Goal: Task Accomplishment & Management: Use online tool/utility

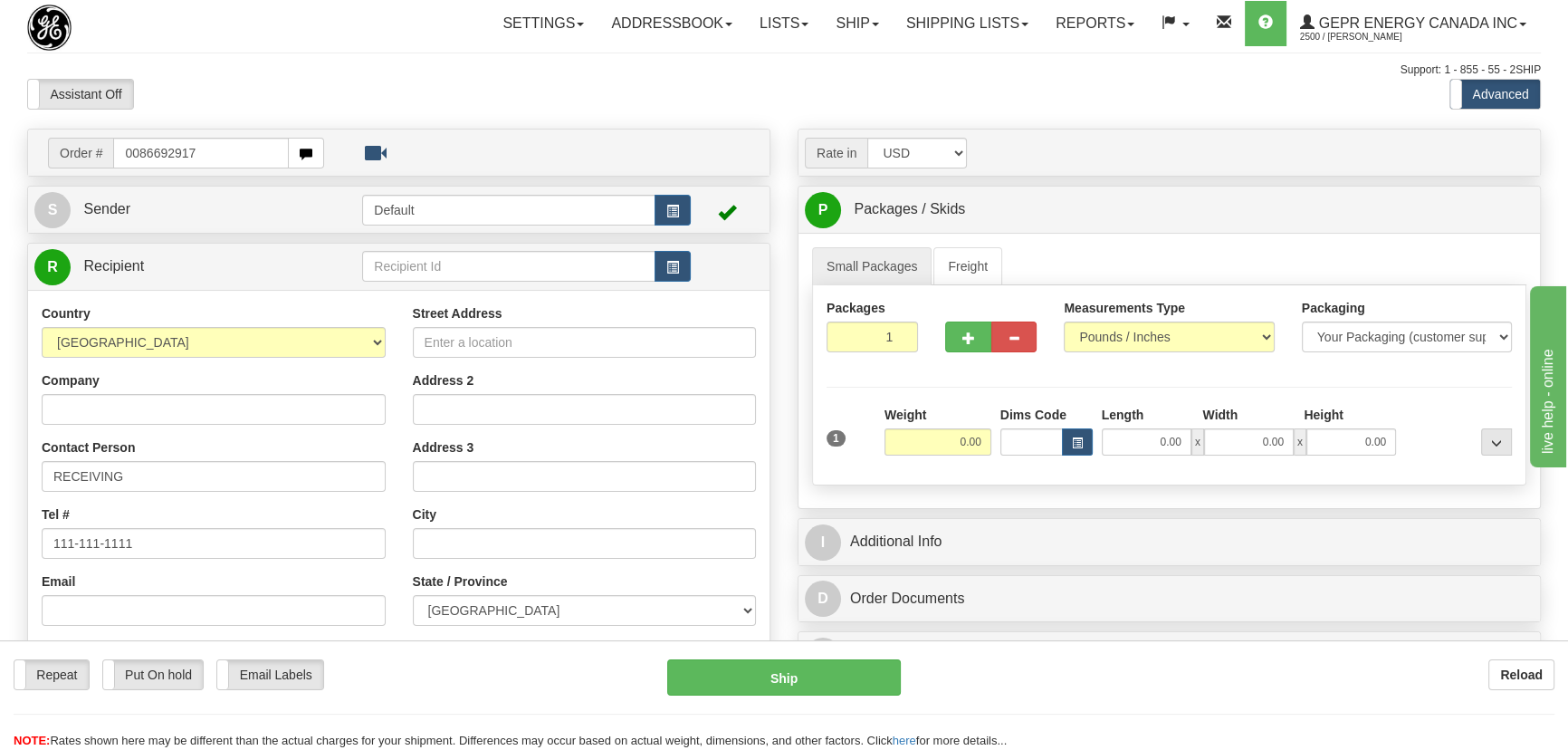
click at [138, 154] on input "0086692917" at bounding box center [200, 152] width 176 height 31
type input "86692917"
click at [460, 103] on body "Training Course Close Toggle navigation Settings Shipping Preferences New Recip…" at bounding box center [790, 375] width 1580 height 750
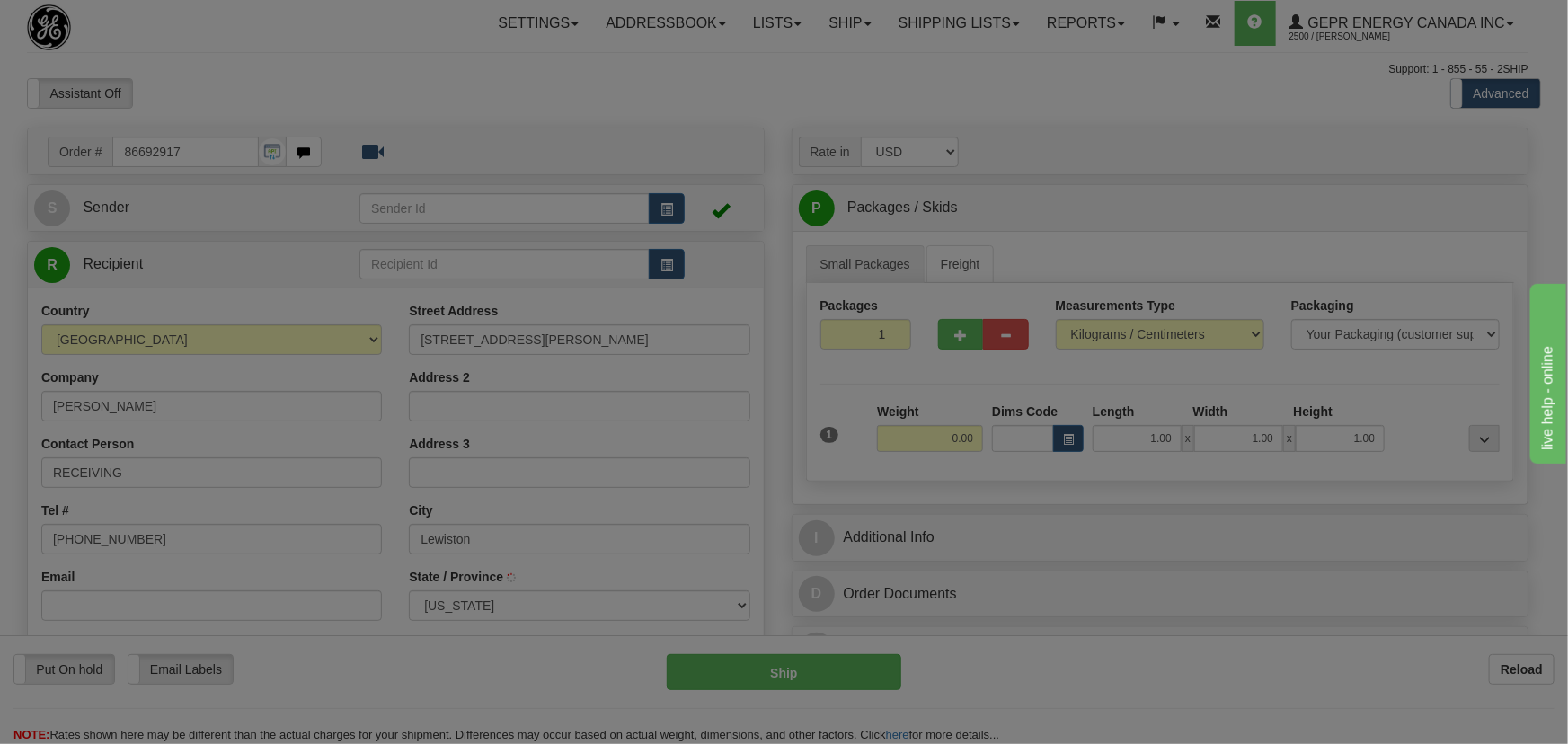
type input "LEWISTON"
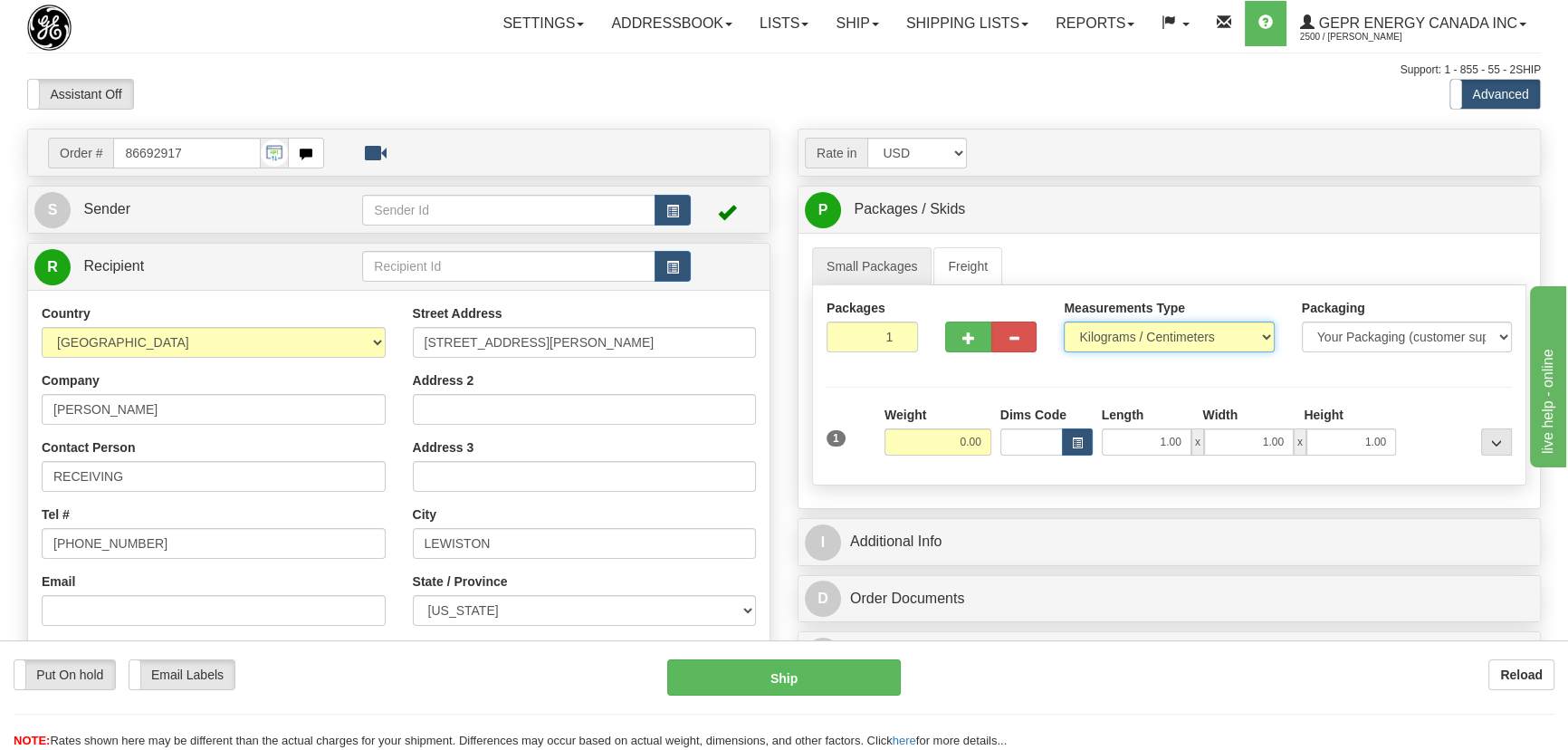
click at [1154, 333] on select "Pounds / Inches Kilograms / Centimeters" at bounding box center [1169, 336] width 210 height 31
select select "0"
click at [1063, 321] on select "Pounds / Inches Kilograms / Centimeters" at bounding box center [1169, 336] width 210 height 31
drag, startPoint x: 877, startPoint y: 343, endPoint x: 936, endPoint y: 365, distance: 63.0
click at [912, 358] on div "Packages 1 1" at bounding box center [872, 332] width 118 height 67
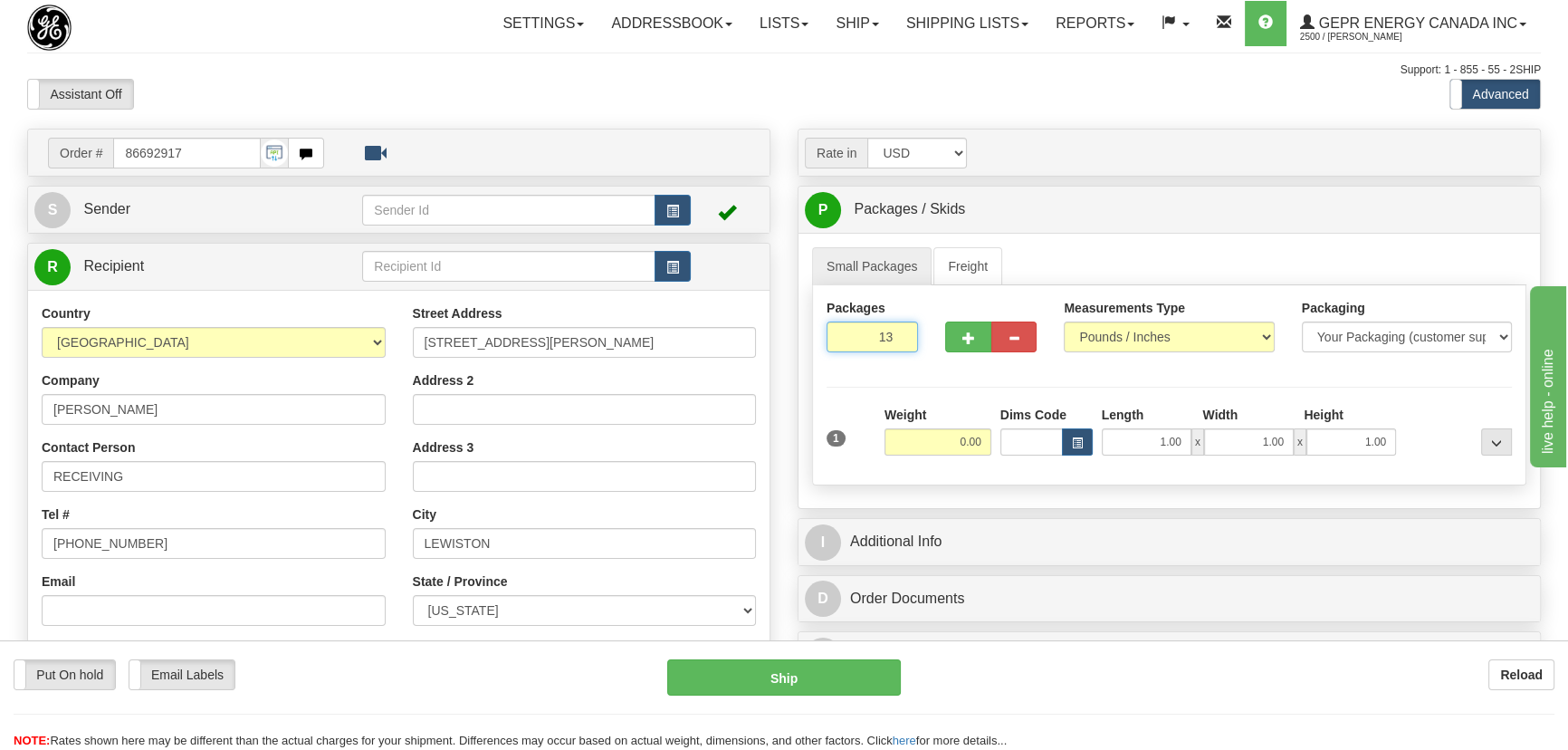
type input "13"
click at [1284, 100] on div "Assistant On Assistant Off Do a return Do a return Previous Next Standard Advan…" at bounding box center [784, 94] width 1541 height 31
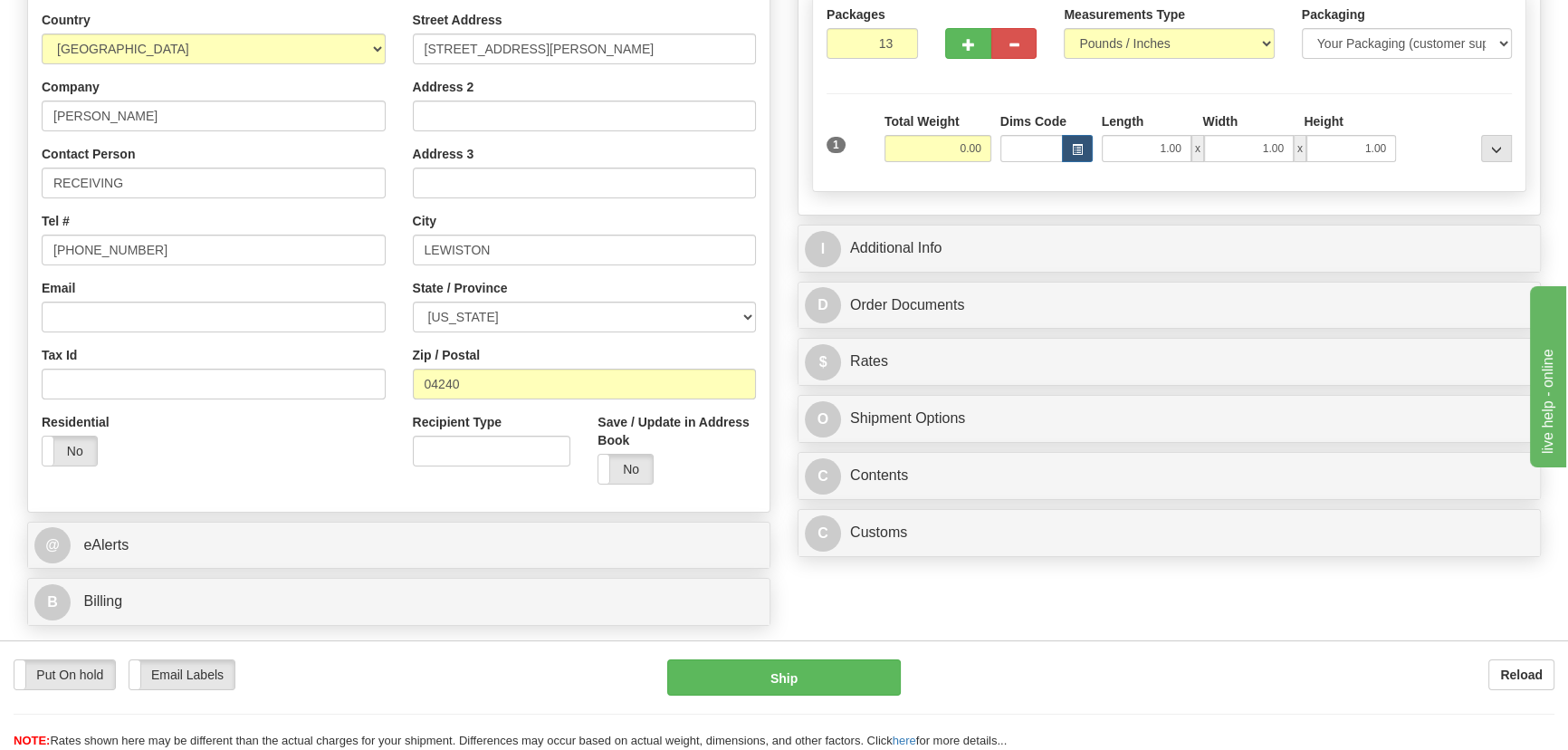
scroll to position [329, 0]
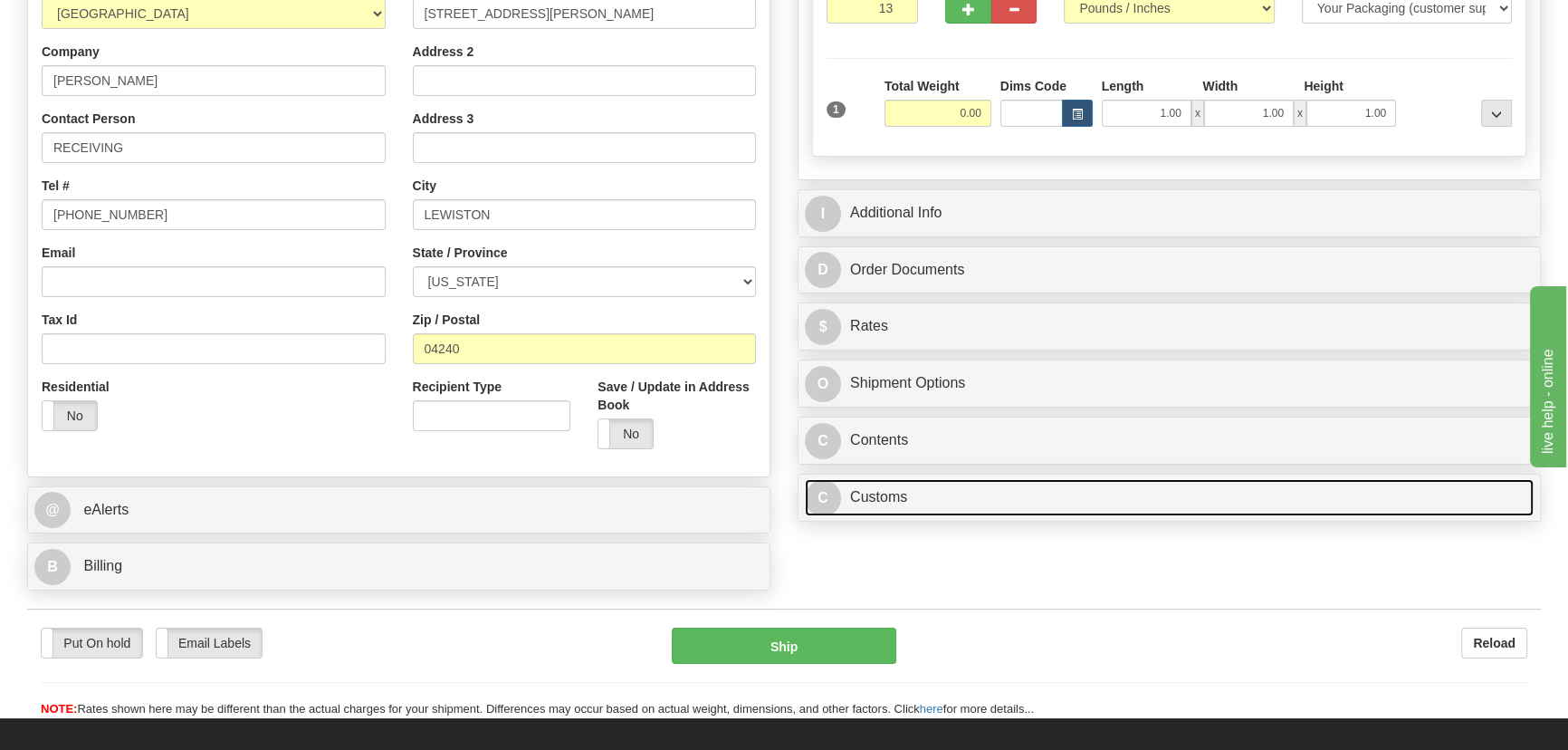
click at [1110, 484] on link "C Customs" at bounding box center [1170, 498] width 729 height 38
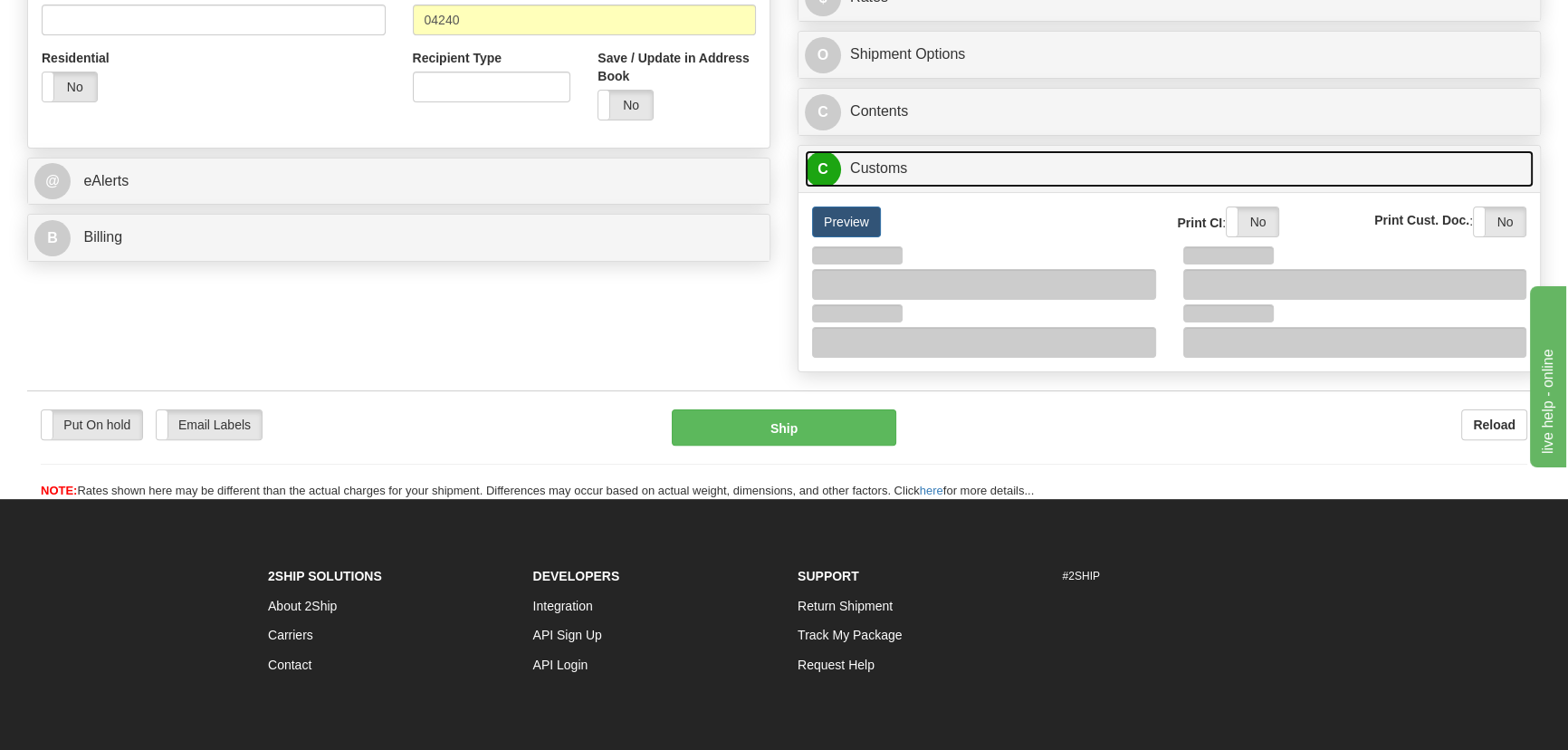
scroll to position [659, 0]
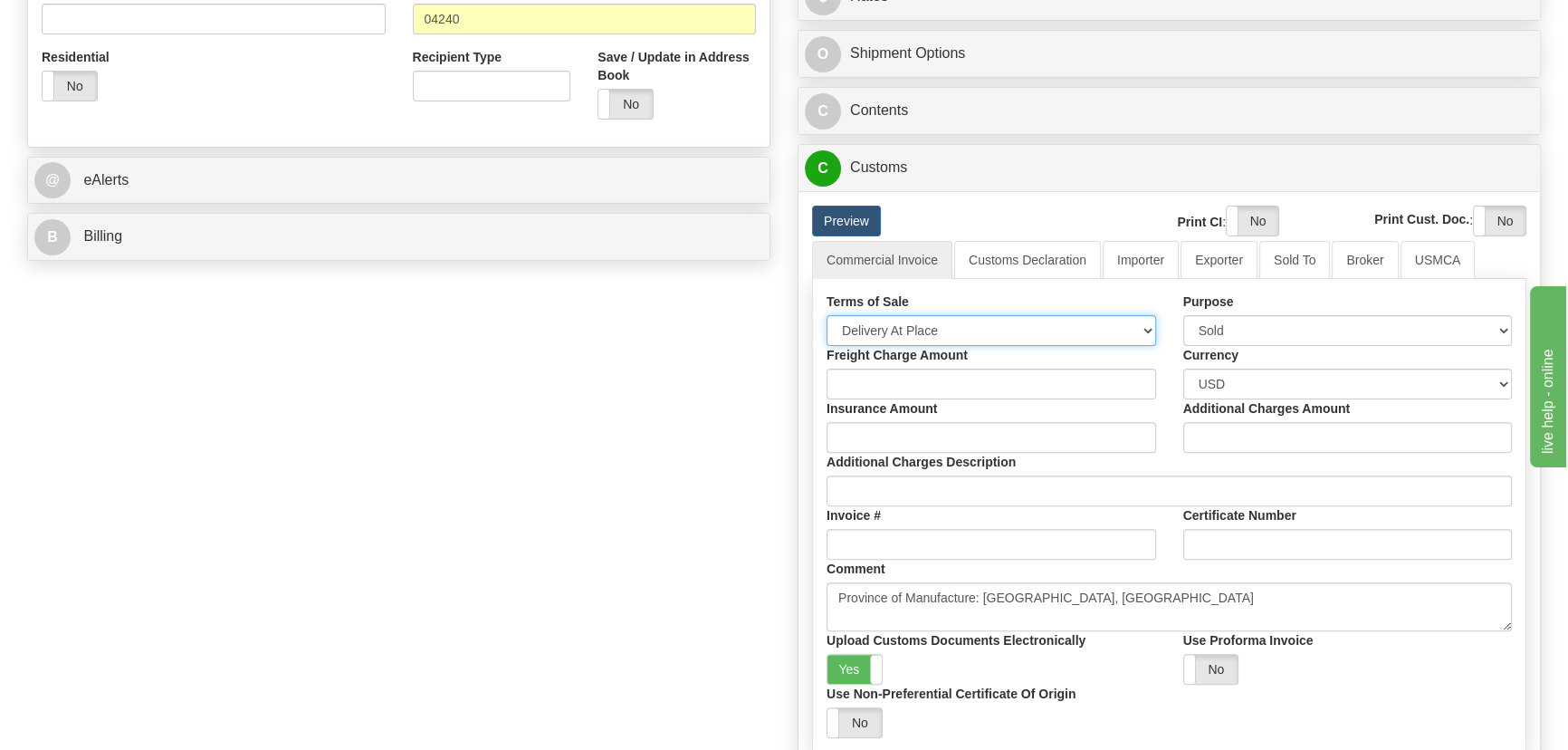
click at [966, 338] on select "Free Carrier Free On Board Ex Works Delivered Duty Unpaid Delivered Duty Paid C…" at bounding box center [991, 330] width 330 height 31
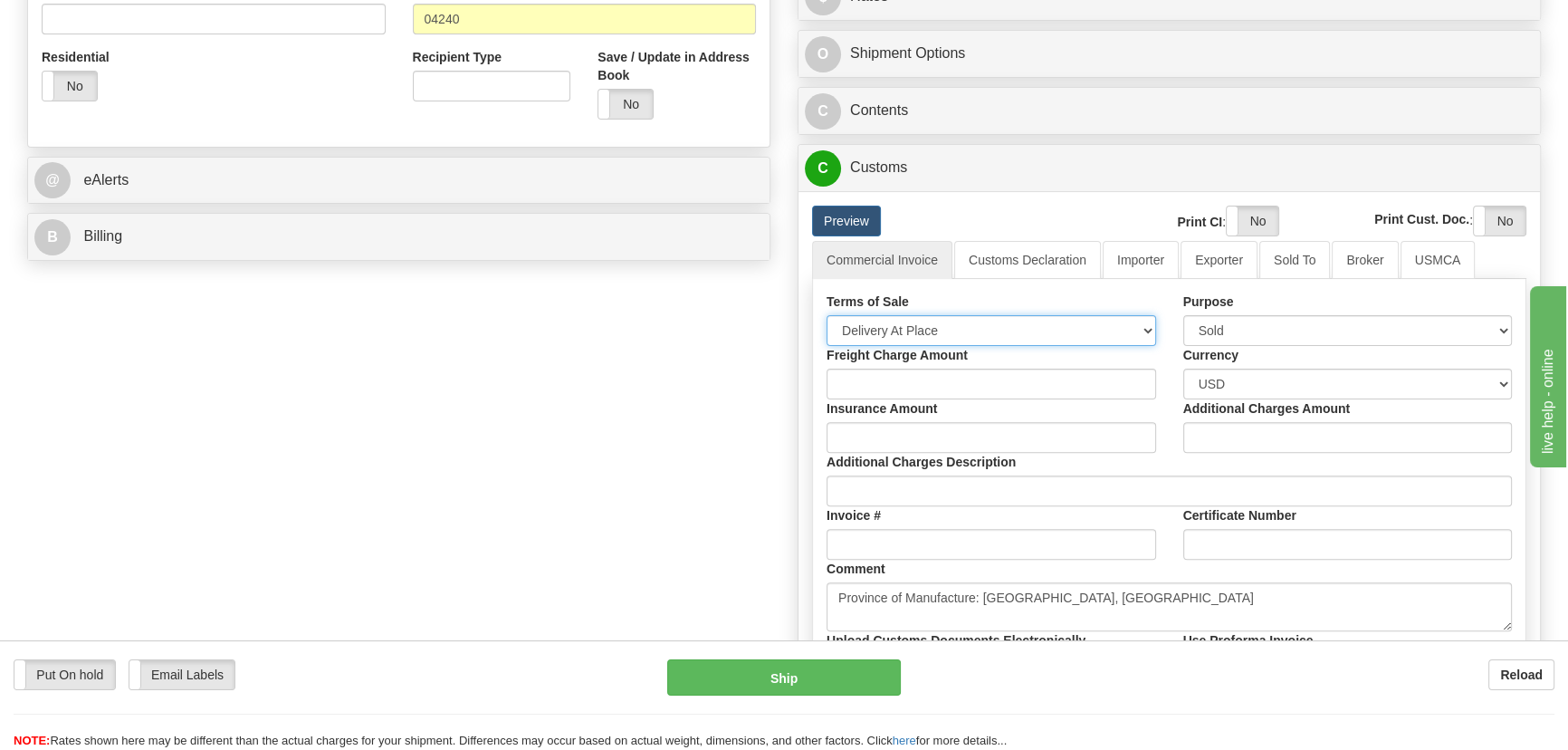
select select "7"
click at [827, 315] on select "Free Carrier Free On Board Ex Works Delivered Duty Unpaid Delivered Duty Paid C…" at bounding box center [991, 330] width 330 height 31
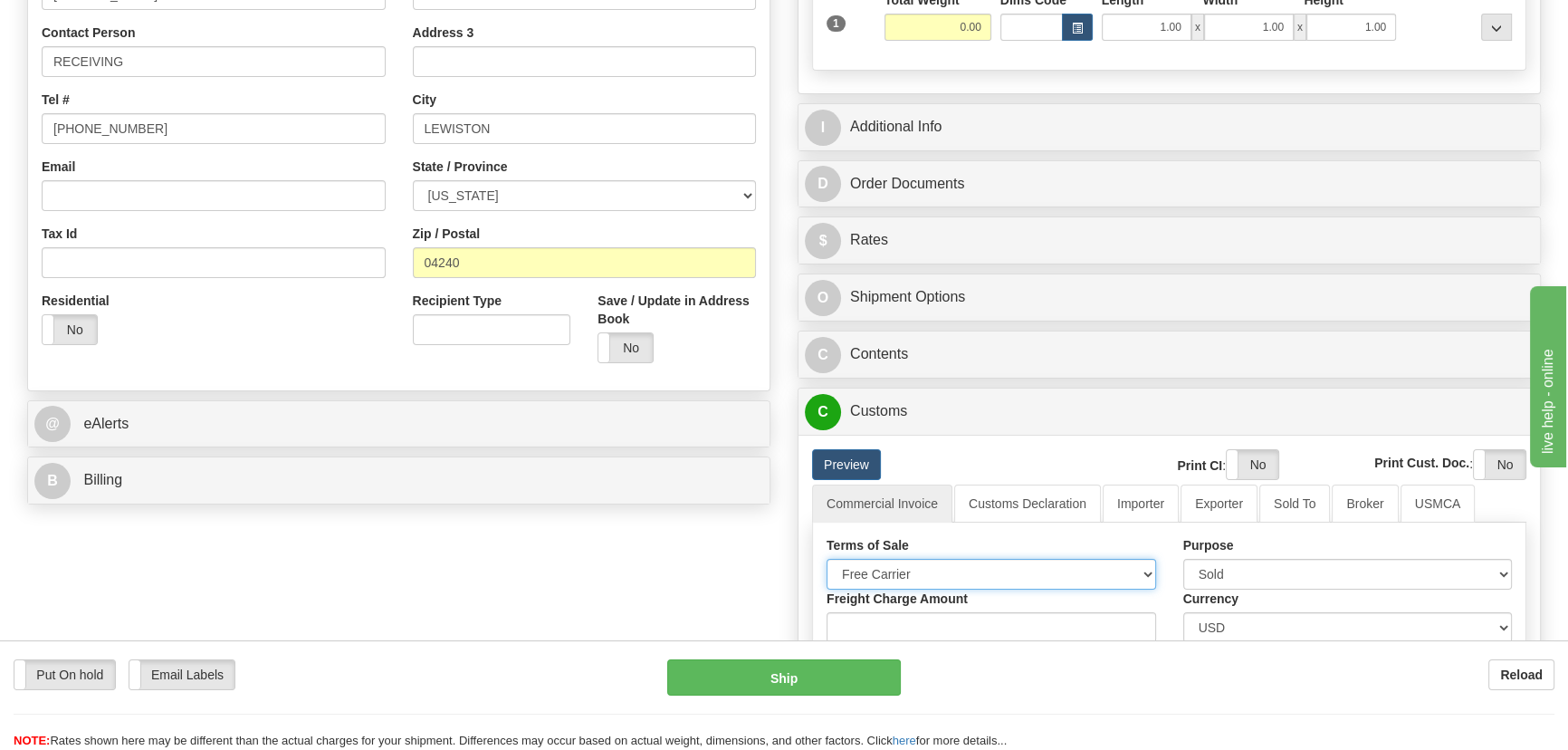
scroll to position [412, 0]
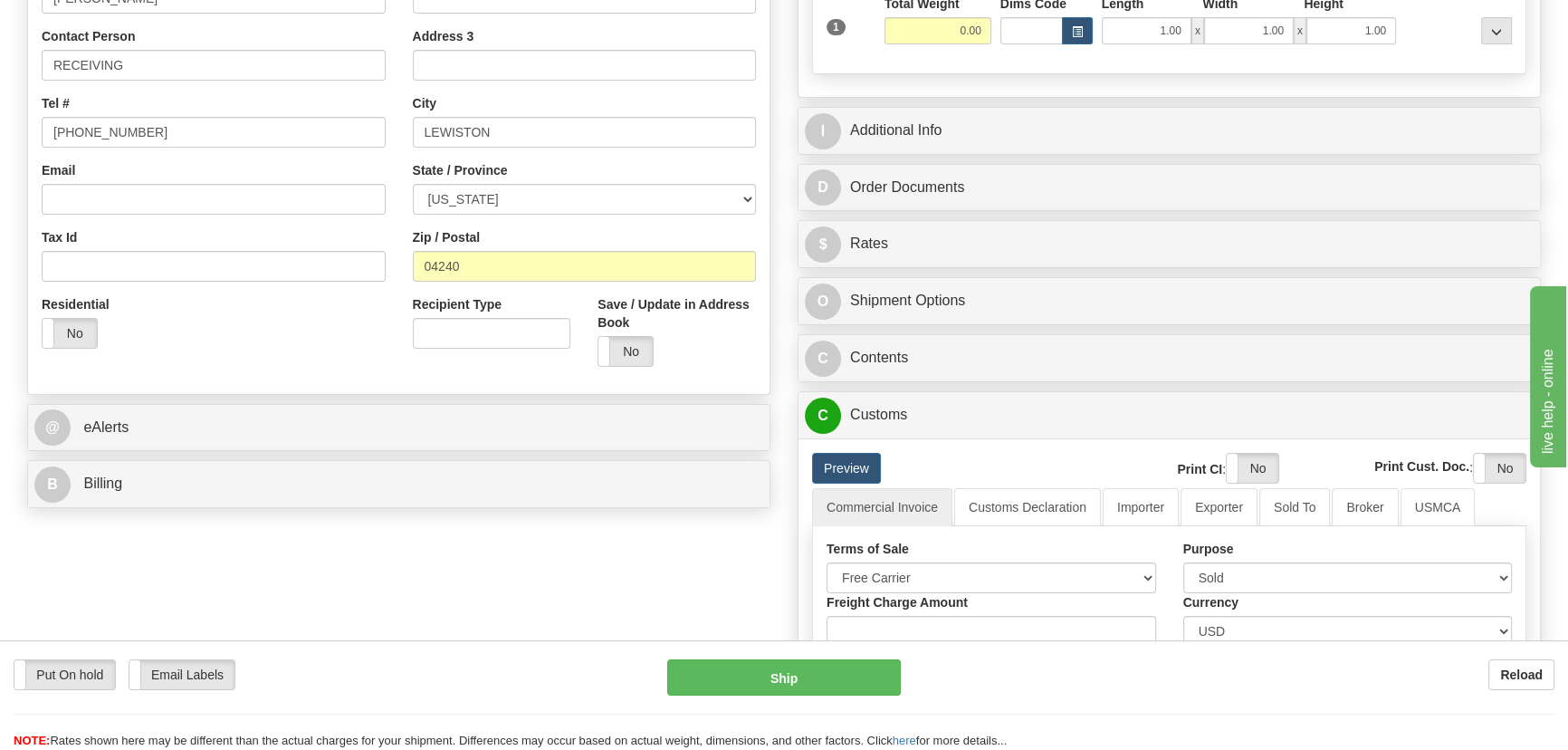
click at [1284, 108] on div "I Additional Info" at bounding box center [1169, 131] width 741 height 46
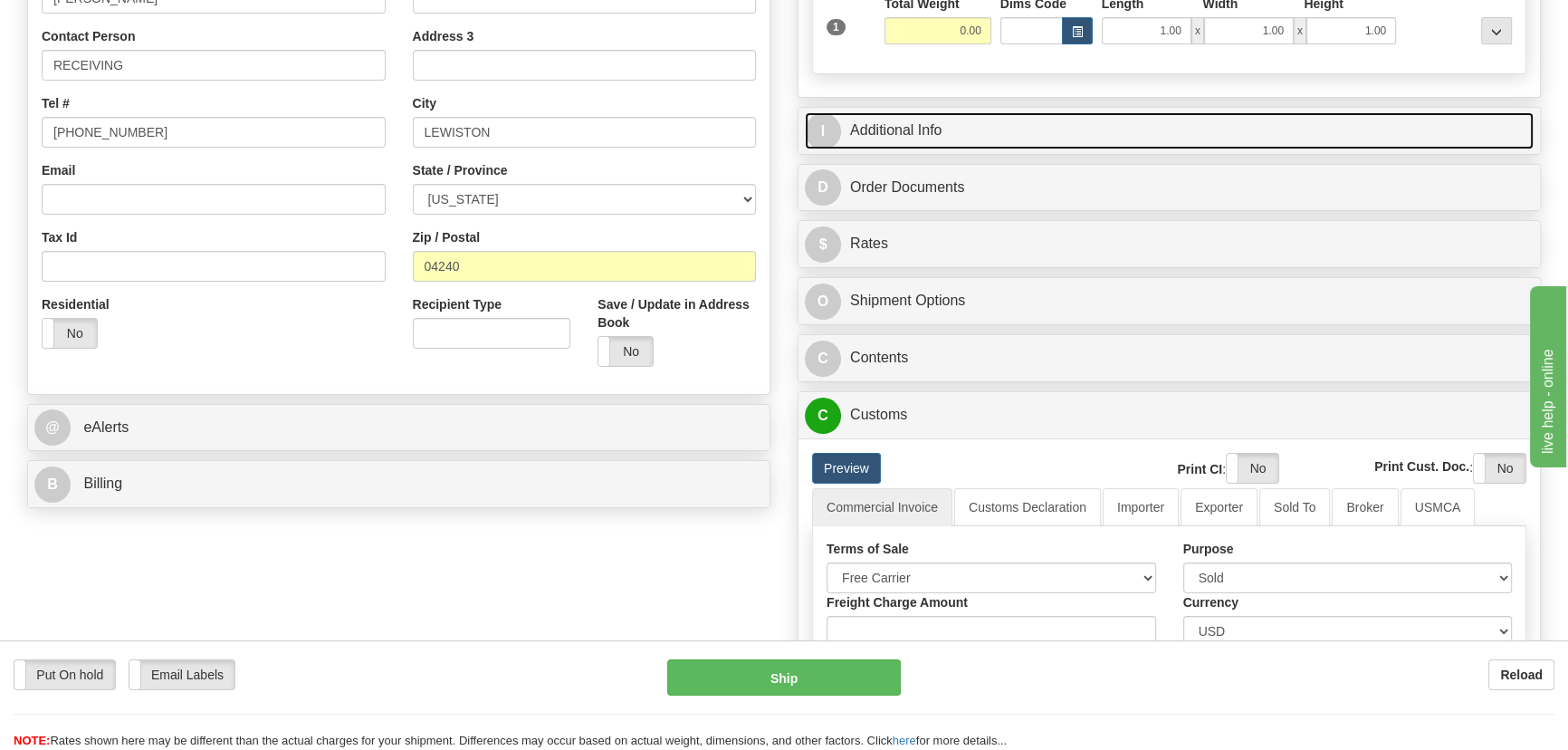
click at [1287, 121] on link "I Additional Info" at bounding box center [1170, 131] width 729 height 38
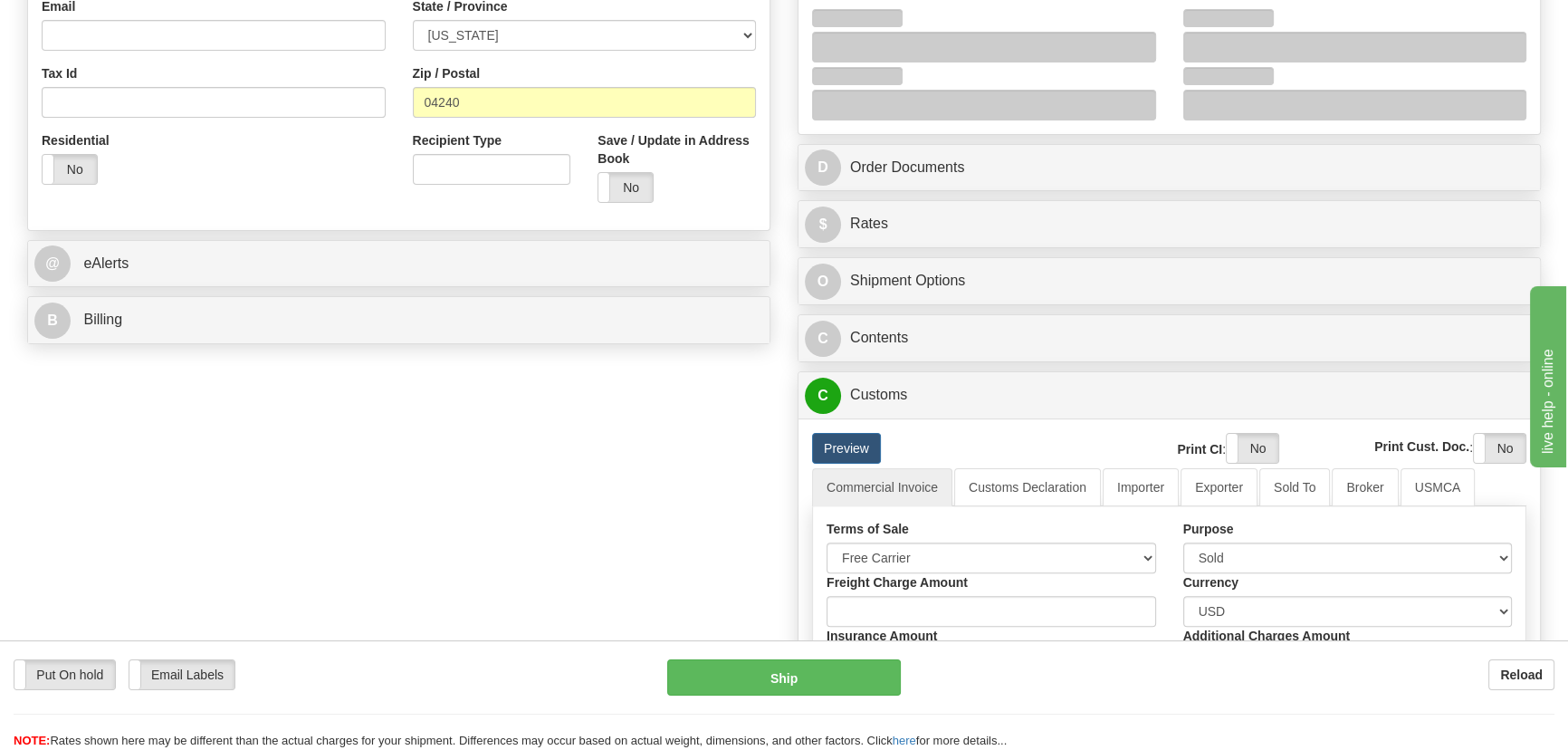
scroll to position [576, 0]
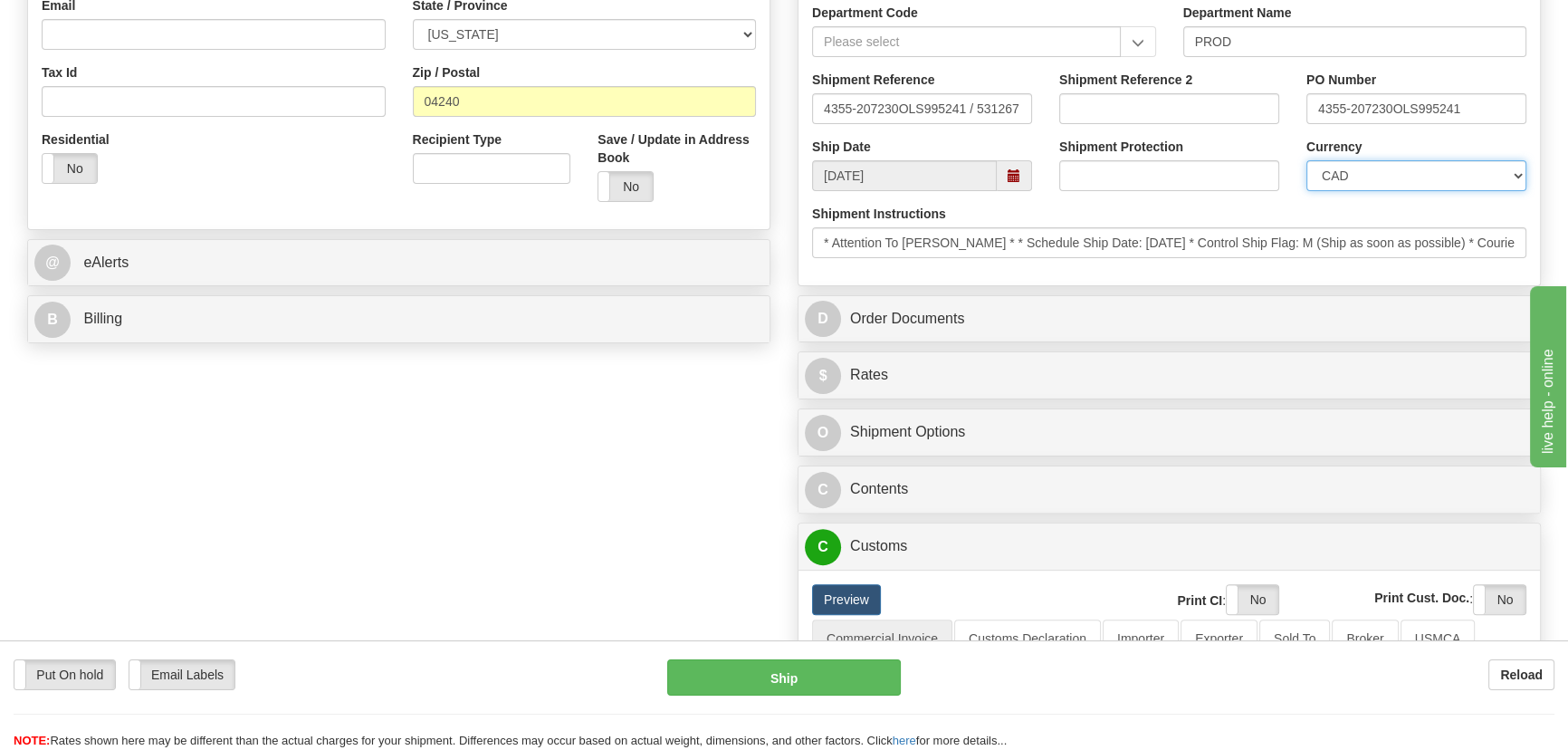
click at [1389, 181] on select "CAD USD EUR ZAR RON ANG ARN AUD AUS AWG BBD BFR BGN BHD BMD BND BRC BRL CHP CKZ…" at bounding box center [1417, 176] width 220 height 31
click at [1307, 161] on select "CAD USD EUR ZAR RON ANG ARN AUD AUS AWG BBD BFR BGN BHD BMD BND BRC BRL CHP CKZ…" at bounding box center [1417, 176] width 220 height 31
click at [1351, 190] on div "Currency CAD USD EUR ZAR RON ANG ARN AUD AUS AWG BBD BFR BGN BHD BMD BND BRC BR…" at bounding box center [1416, 170] width 247 height 67
click at [1354, 177] on select "CAD USD EUR ZAR RON ANG ARN AUD AUS AWG BBD BFR BGN BHD BMD BND BRC BRL CHP CKZ…" at bounding box center [1417, 176] width 220 height 31
select select "1"
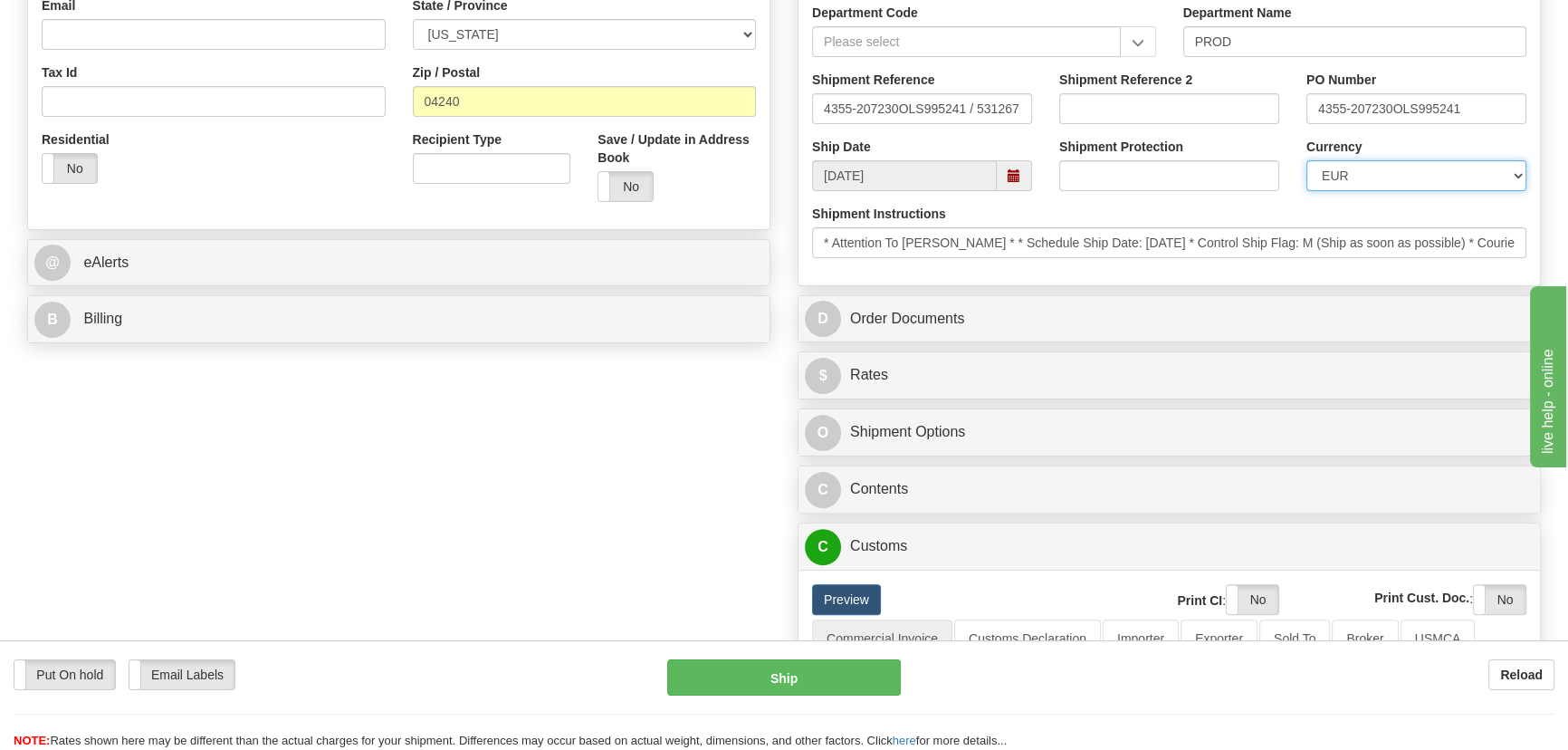
click at [1307, 161] on select "CAD USD EUR ZAR RON ANG ARN AUD AUS AWG BBD BFR BGN BHD BMD BND BRC BRL CHP CKZ…" at bounding box center [1417, 176] width 220 height 31
click at [1157, 108] on input "Shipment Reference 2" at bounding box center [1170, 108] width 220 height 31
drag, startPoint x: 1199, startPoint y: 107, endPoint x: 1024, endPoint y: 99, distance: 175.2
click at [1024, 99] on div "Shipment Reference 4355-207230OLS995241 / 531267 Shipment Reference 2 539900531…" at bounding box center [1169, 103] width 741 height 67
type input "5399005318"
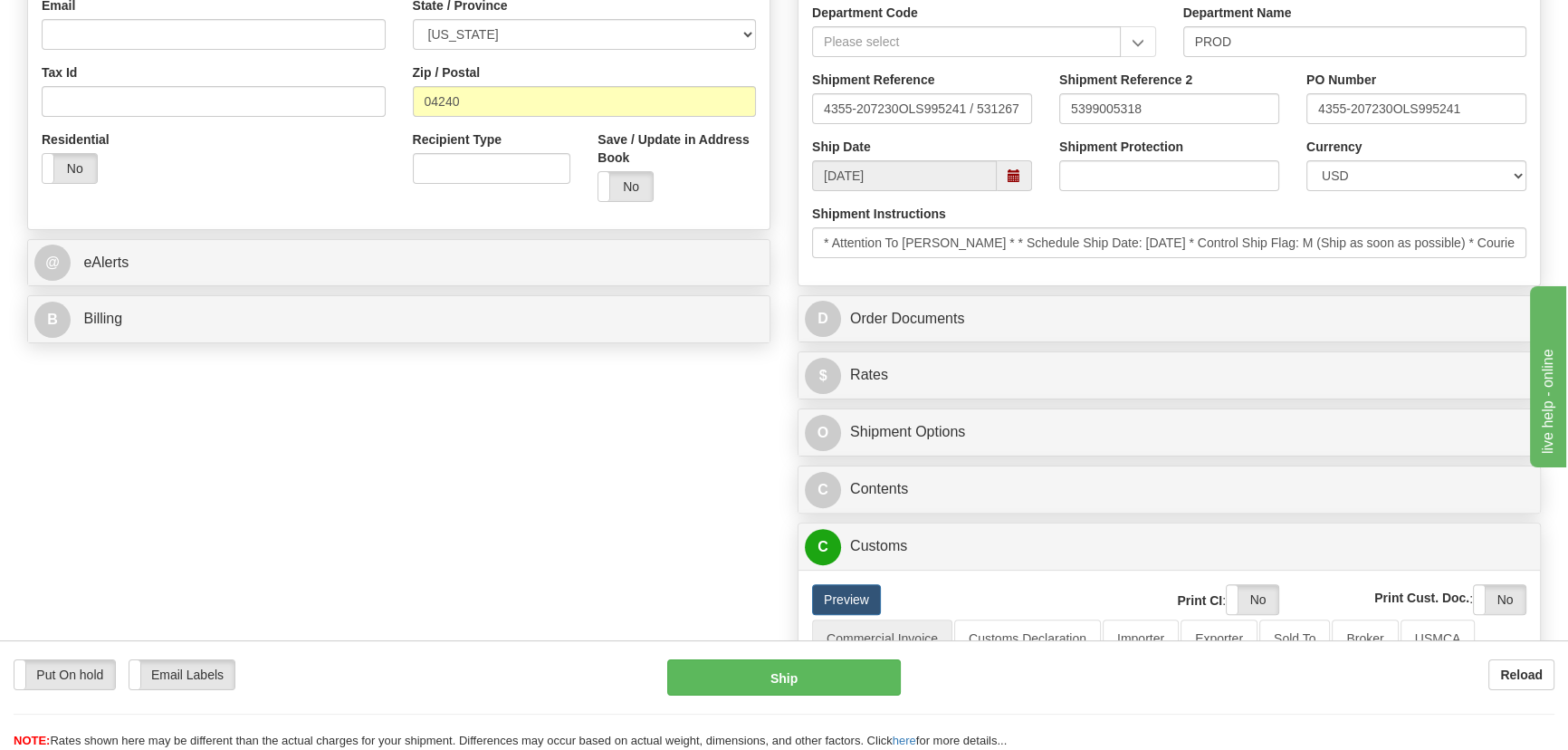
click at [1116, 700] on div "Put On hold Put On hold Email Labels Email Labels Edit Reload Ship" at bounding box center [784, 705] width 1568 height 90
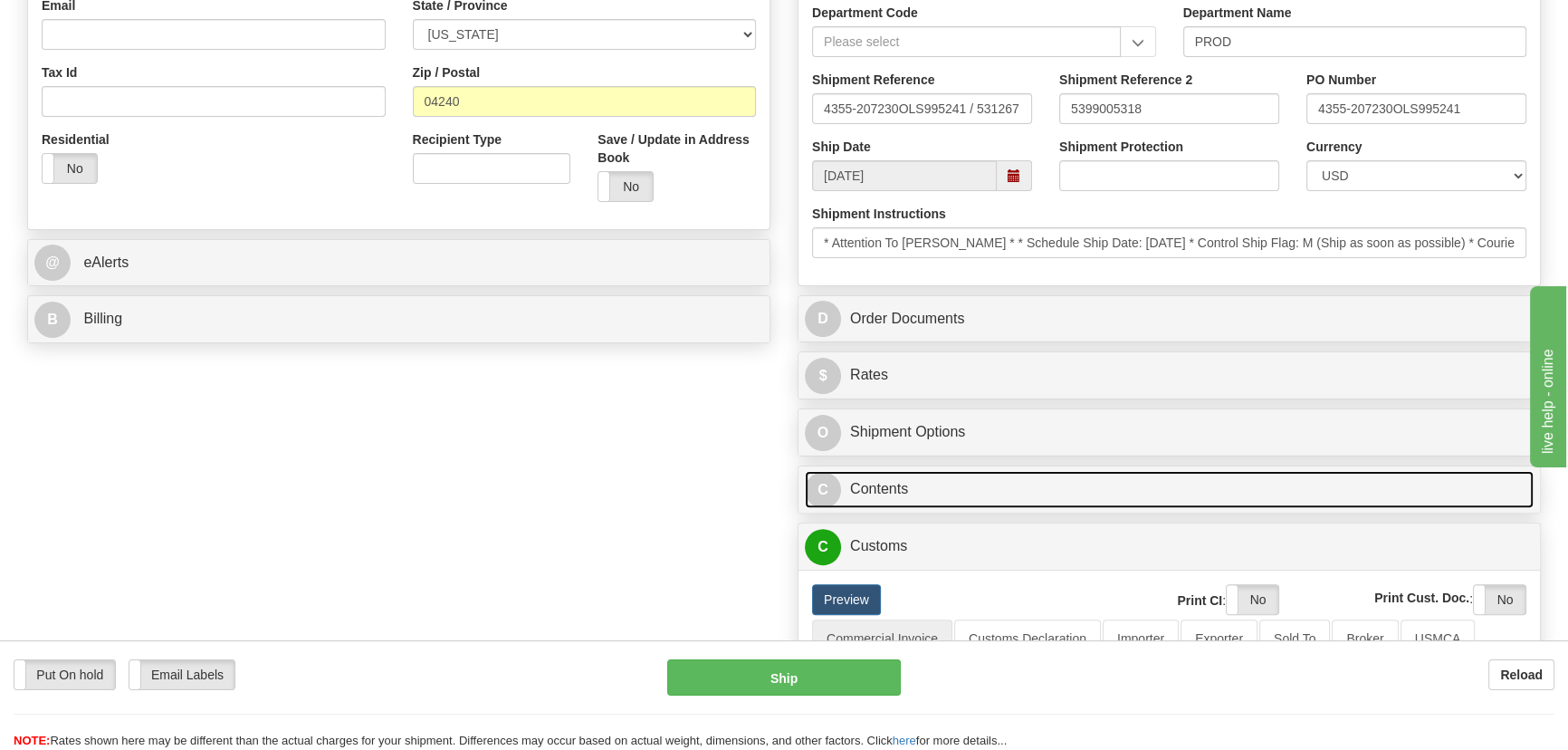
click at [1217, 498] on link "C Contents" at bounding box center [1170, 490] width 729 height 38
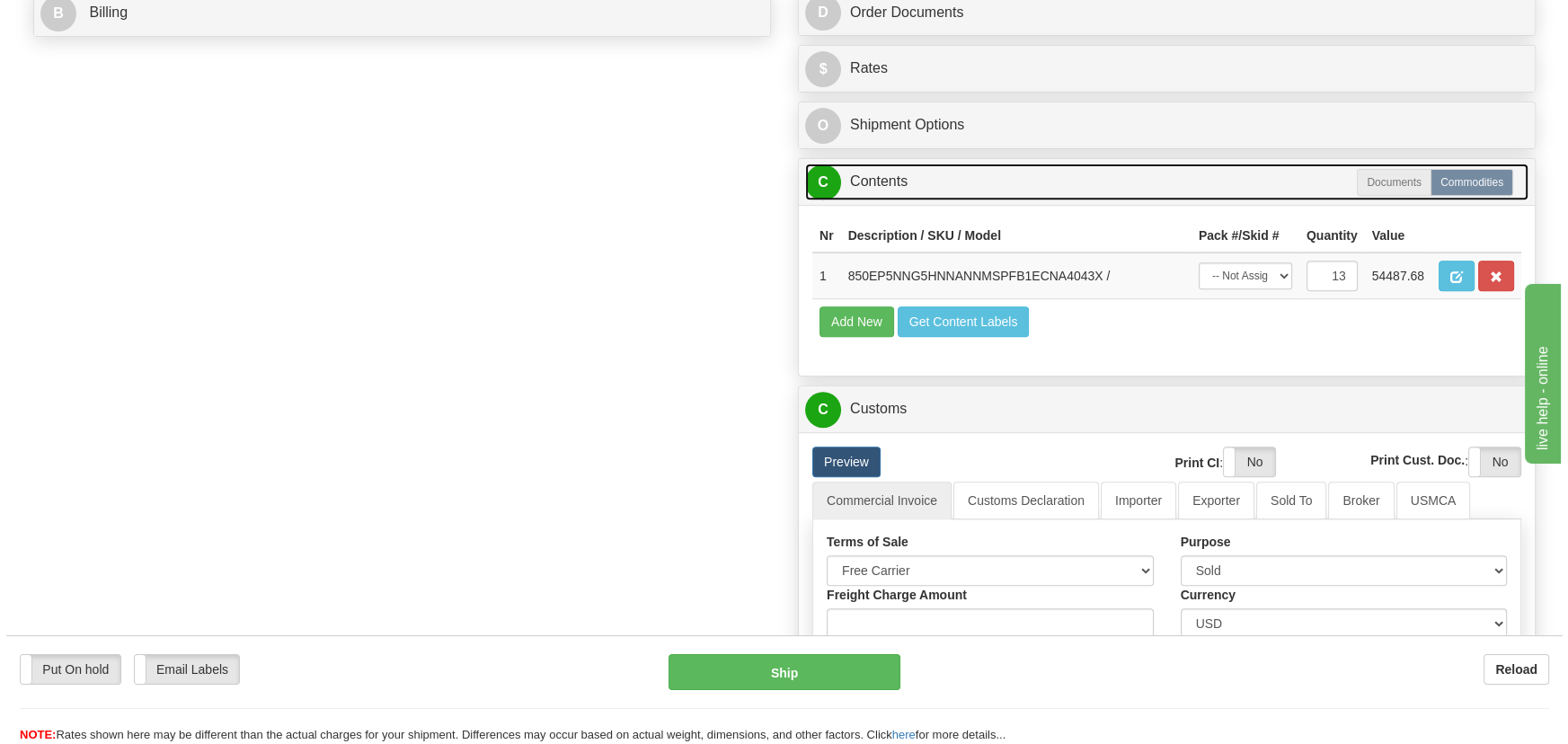
scroll to position [899, 0]
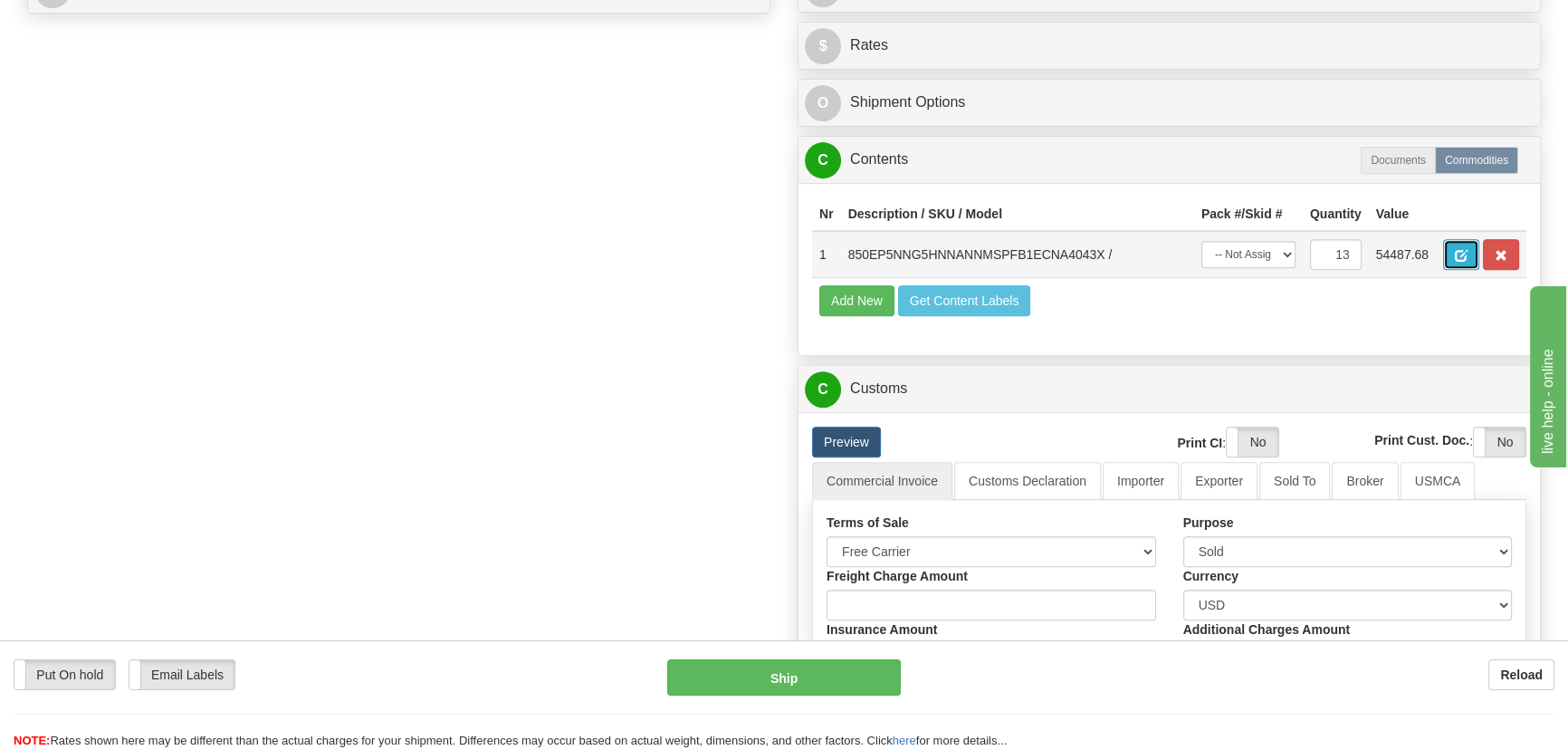
click at [1447, 257] on button "button" at bounding box center [1461, 254] width 37 height 31
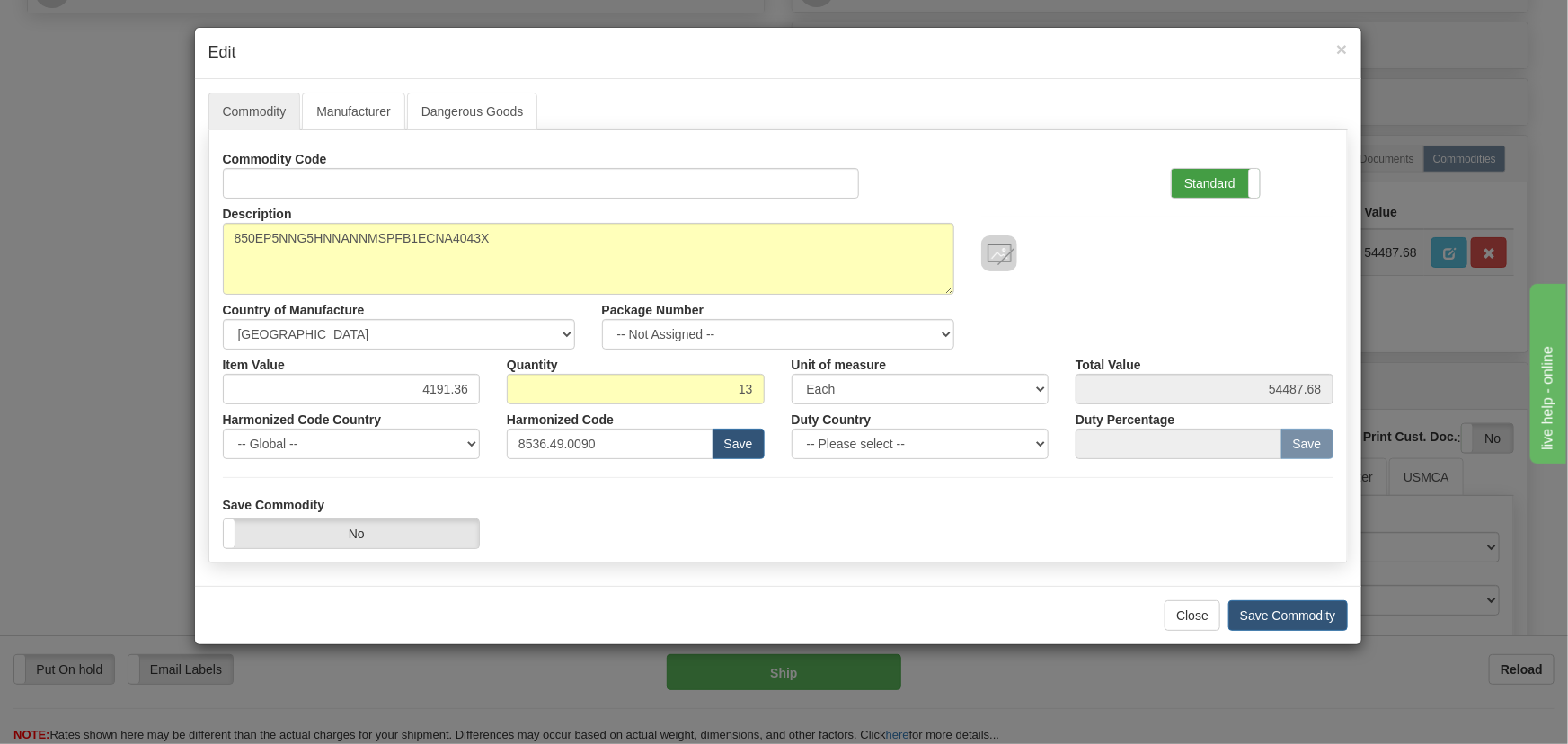
click at [1199, 184] on label "Standard" at bounding box center [1216, 183] width 88 height 29
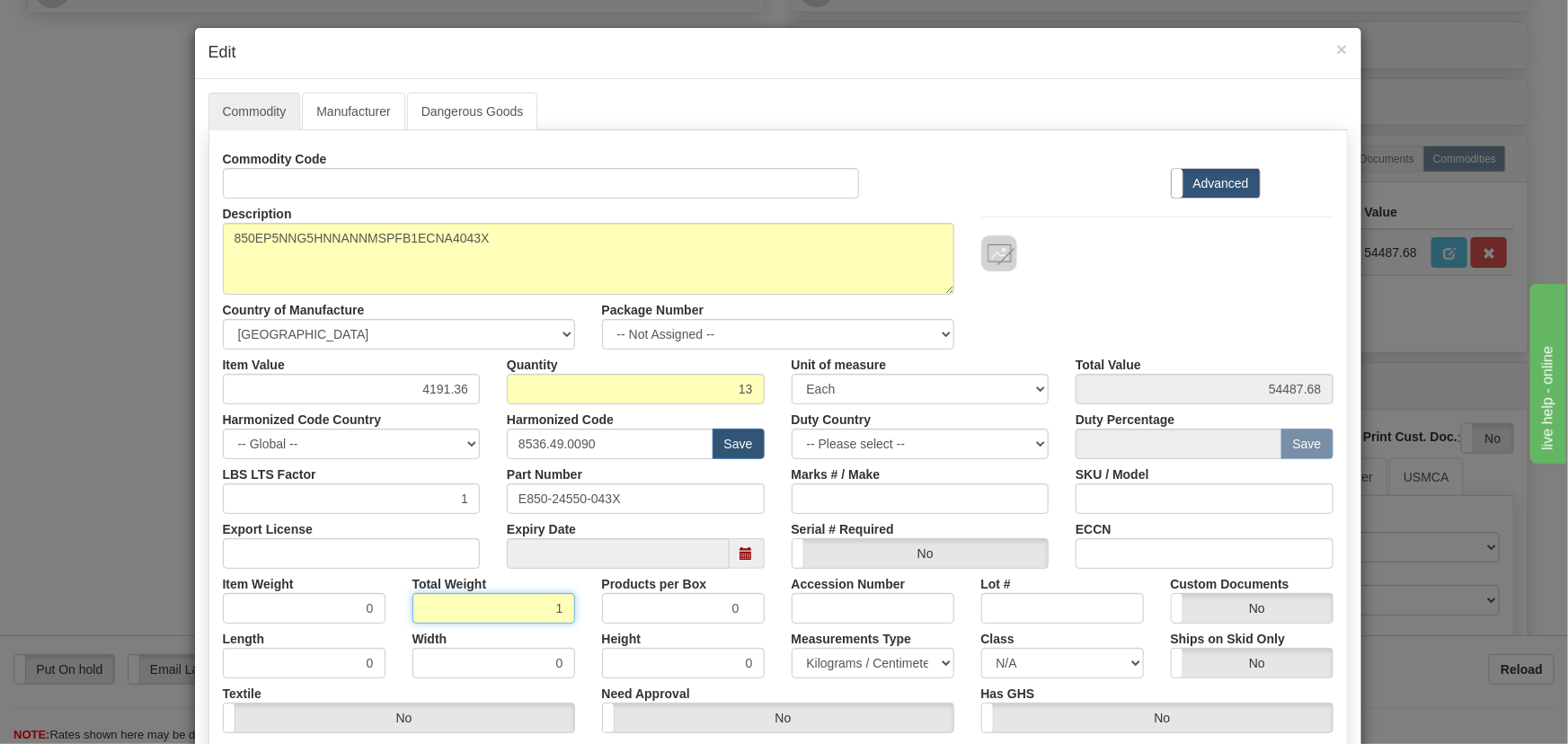
drag, startPoint x: 516, startPoint y: 609, endPoint x: 572, endPoint y: 627, distance: 58.8
click at [568, 624] on div "Commodity Code Standard Advanced Description 850EP5NNG5HNNANNMSPFB1ECNA4043X Co…" at bounding box center [777, 465] width 1110 height 644
type input "13"
type input "1.0000"
click at [575, 629] on div "Width 0" at bounding box center [493, 651] width 189 height 55
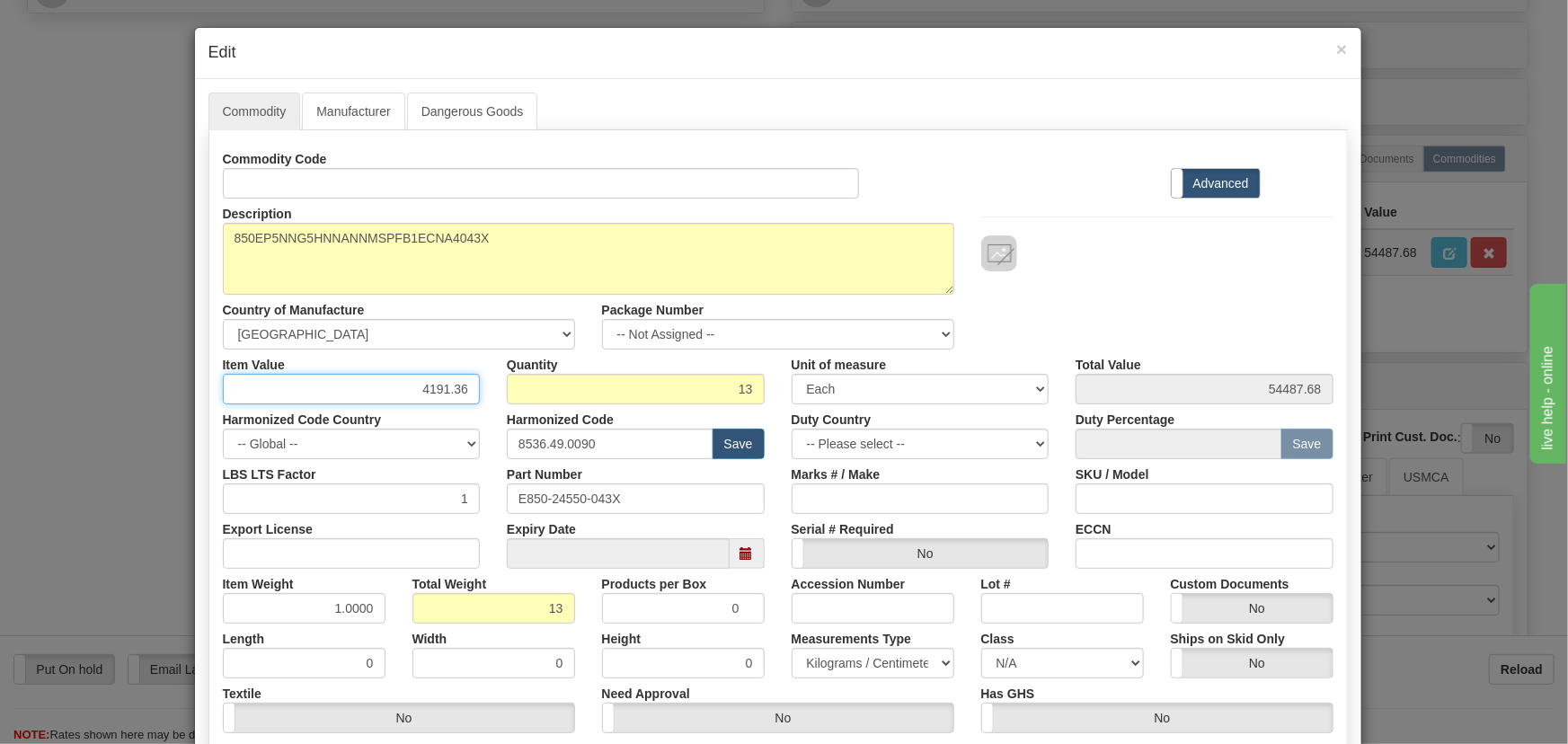
drag, startPoint x: 411, startPoint y: 381, endPoint x: 488, endPoint y: 394, distance: 78.1
click at [509, 412] on div "Commodity Code Standard Advanced Description 850EP5NNG5HNNANNMSPFB1ECNA4043X Co…" at bounding box center [777, 465] width 1110 height 644
paste input "3.234,28"
type input "3234.28"
type input "42045.64"
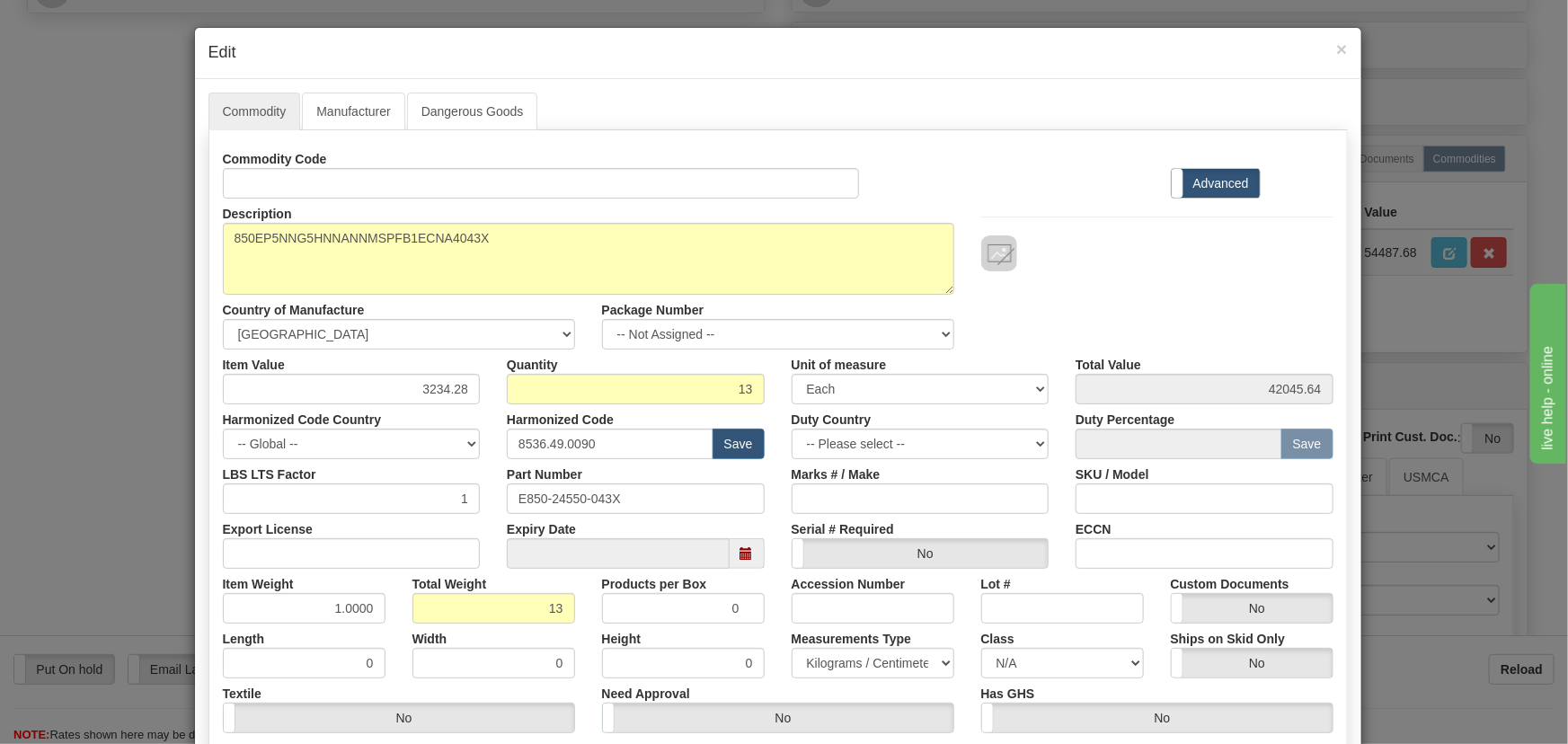
click at [1033, 216] on hr at bounding box center [1157, 216] width 352 height 1
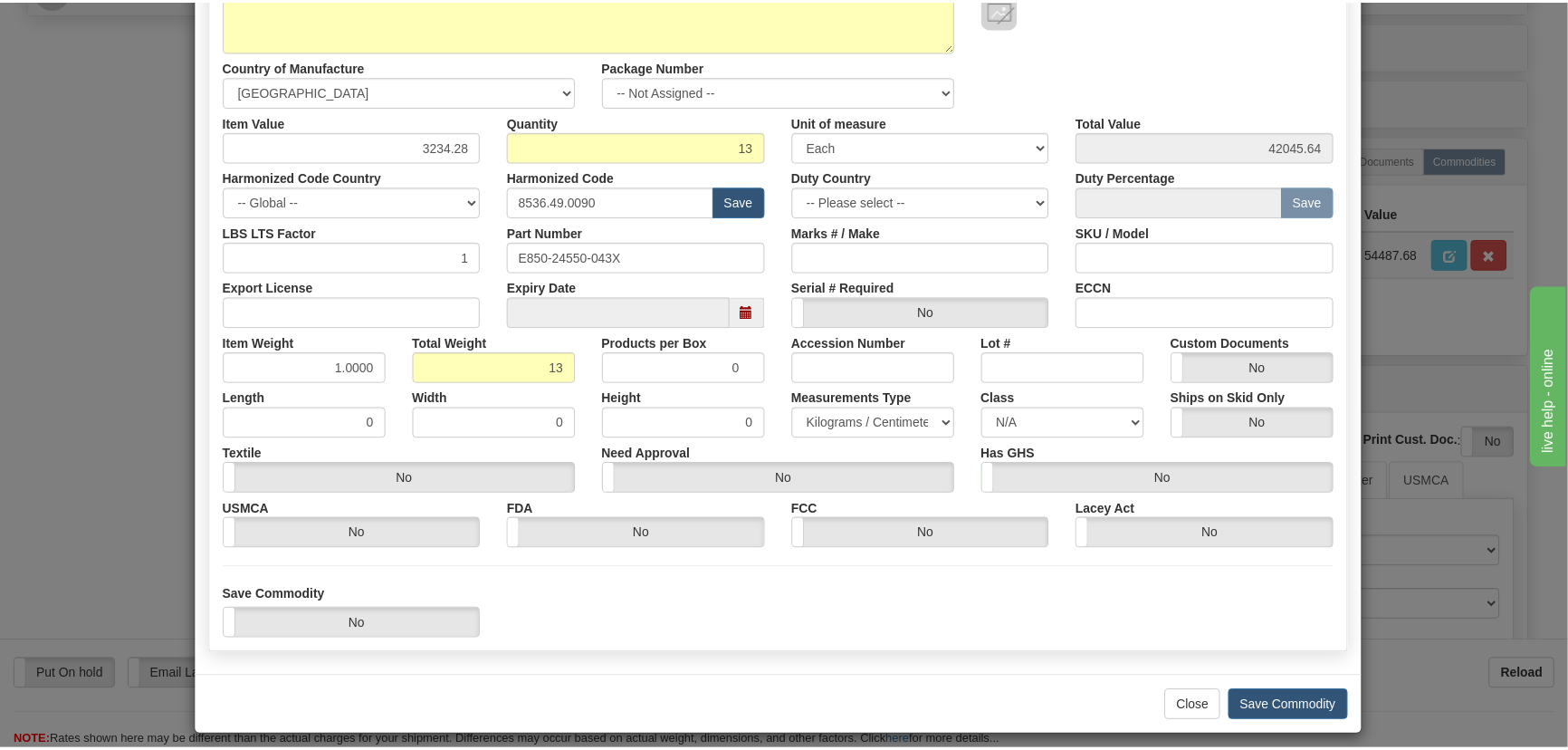
scroll to position [246, 0]
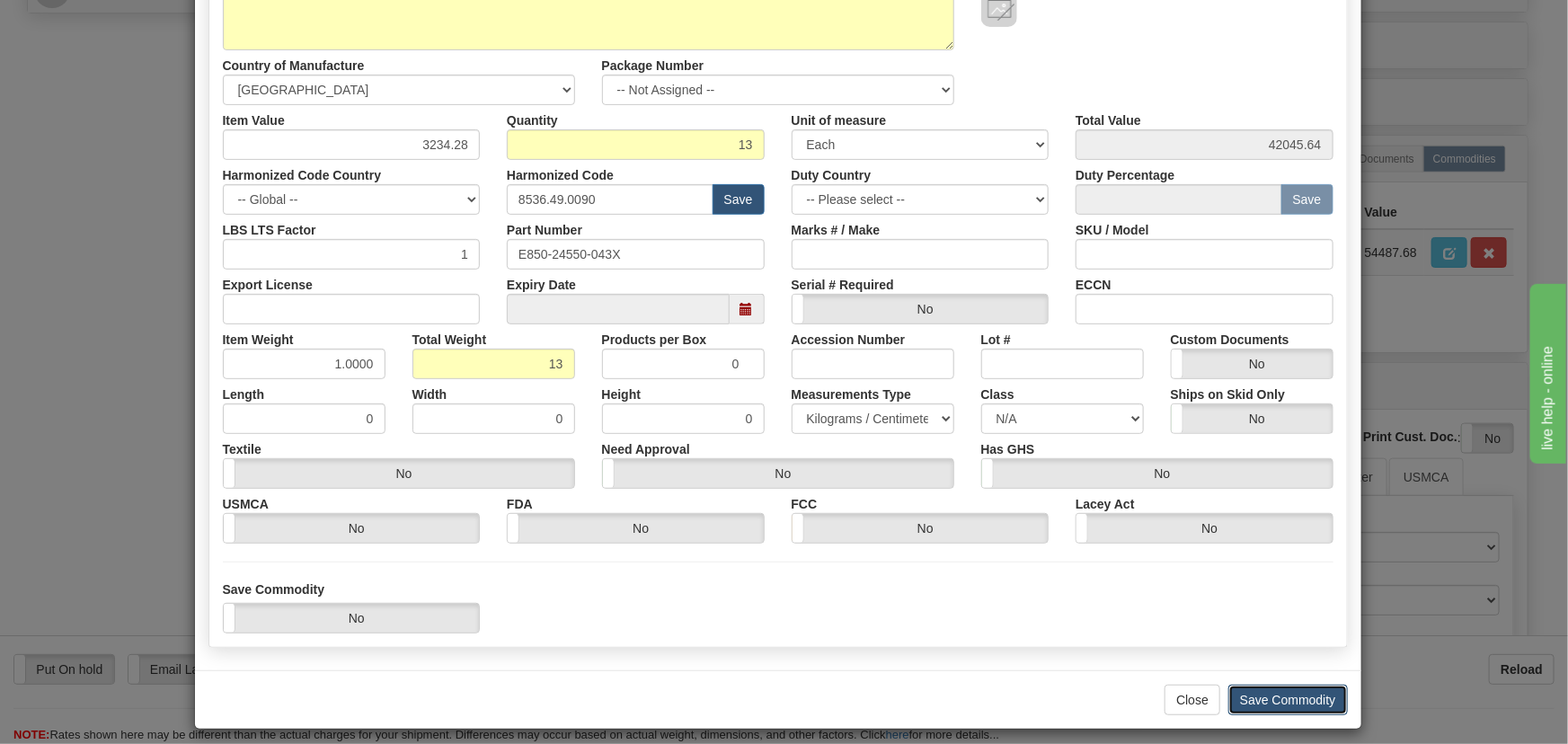
click at [1275, 705] on button "Save Commodity" at bounding box center [1287, 699] width 119 height 31
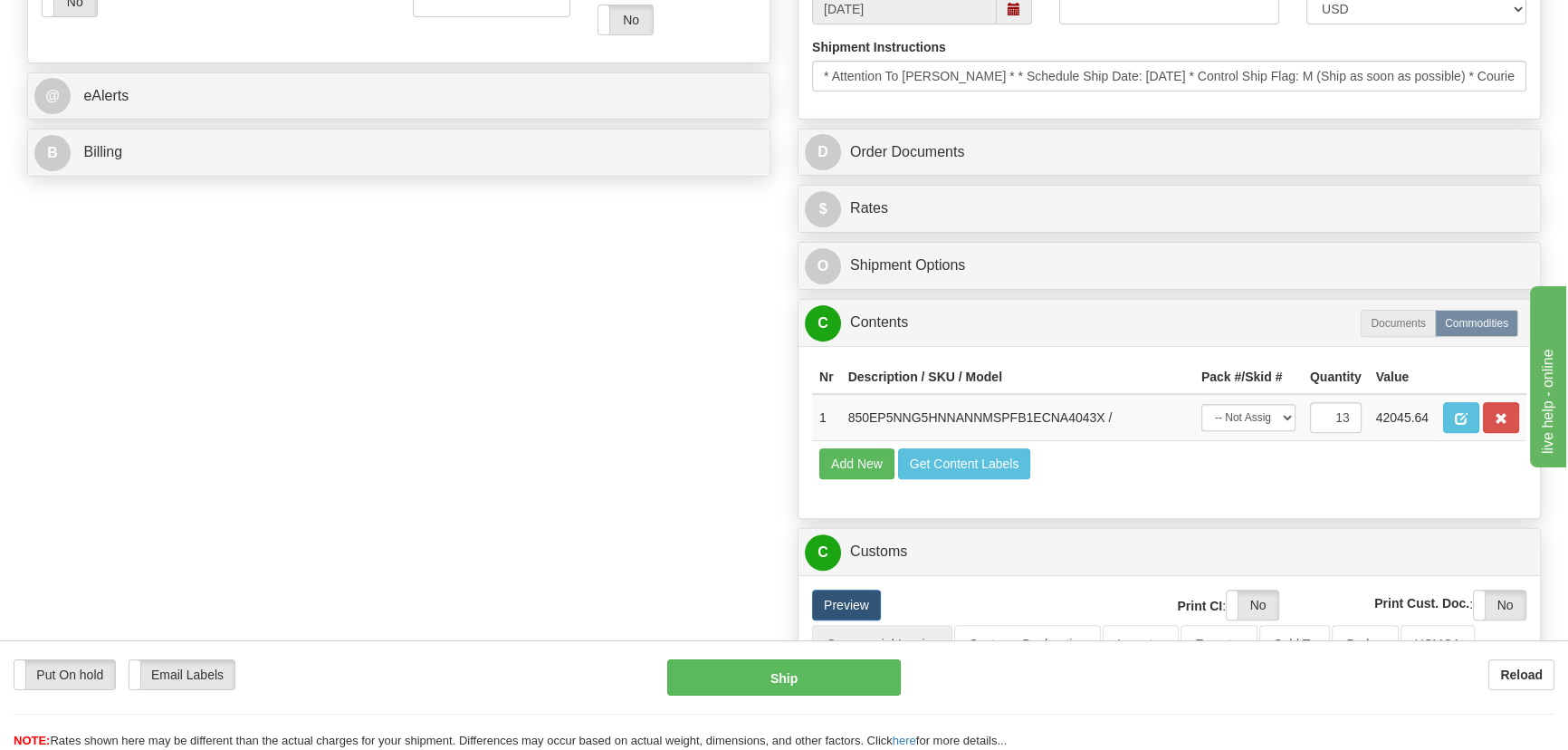
scroll to position [741, 0]
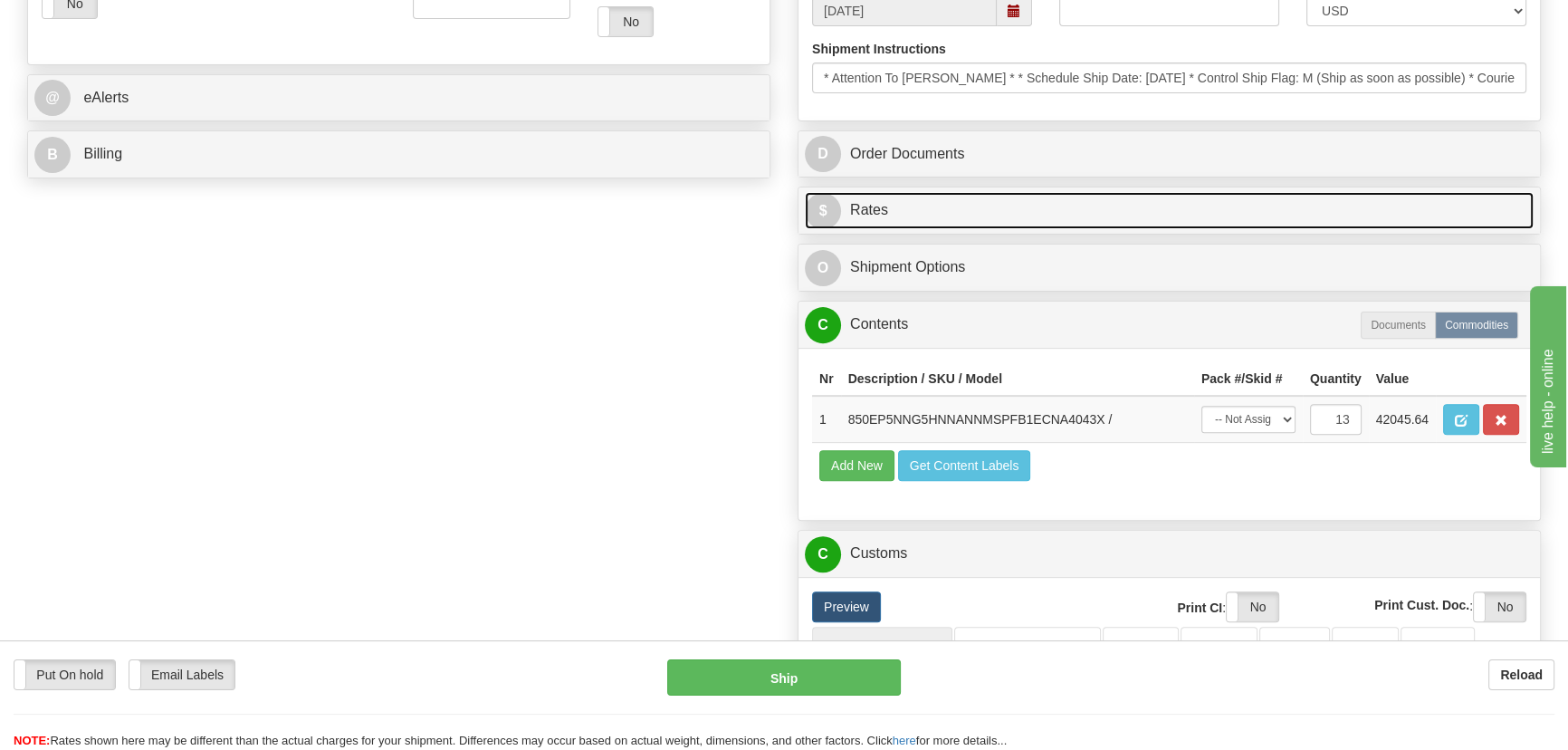
click at [1342, 204] on link "$ Rates" at bounding box center [1170, 211] width 729 height 38
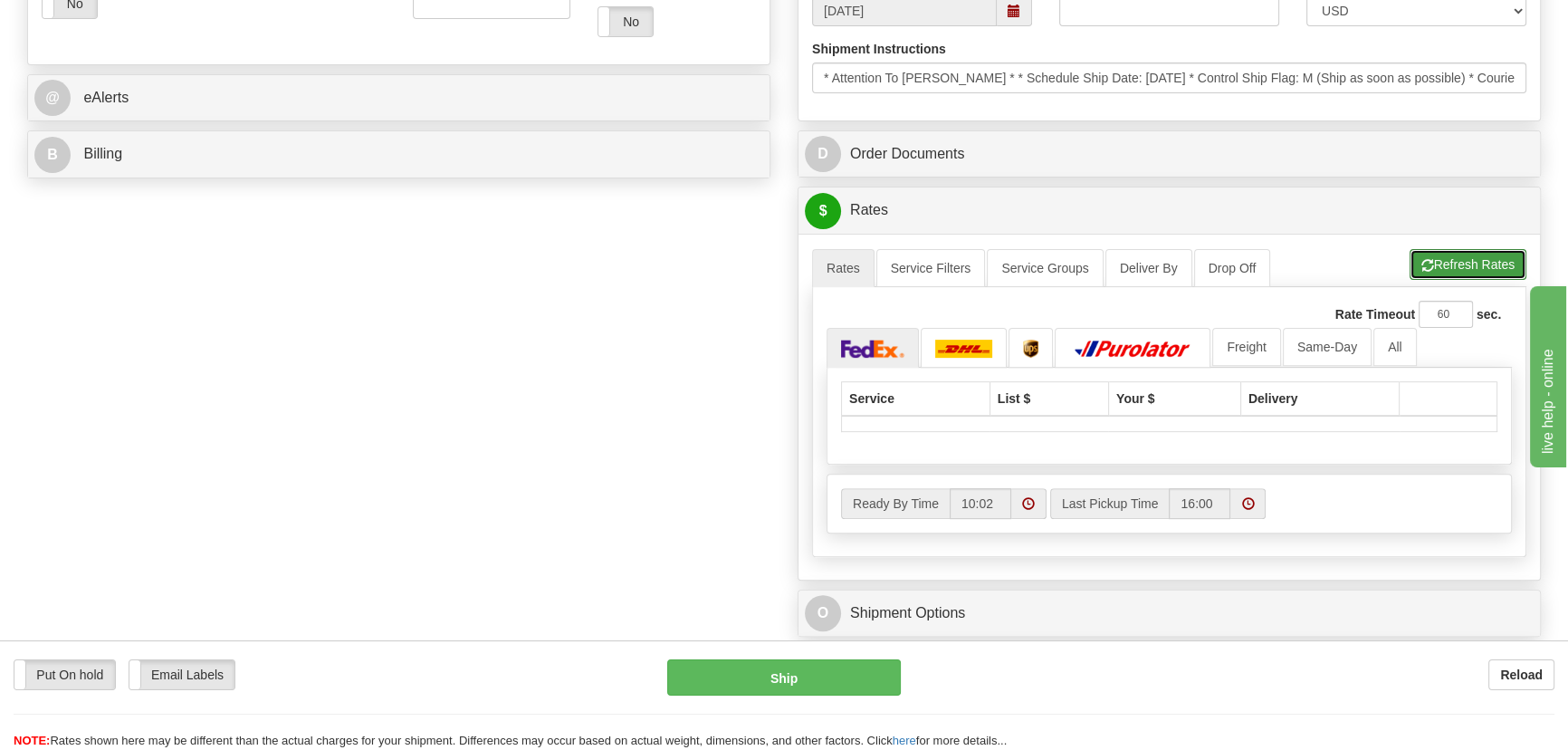
click at [1449, 262] on button "Refresh Rates" at bounding box center [1467, 264] width 116 height 31
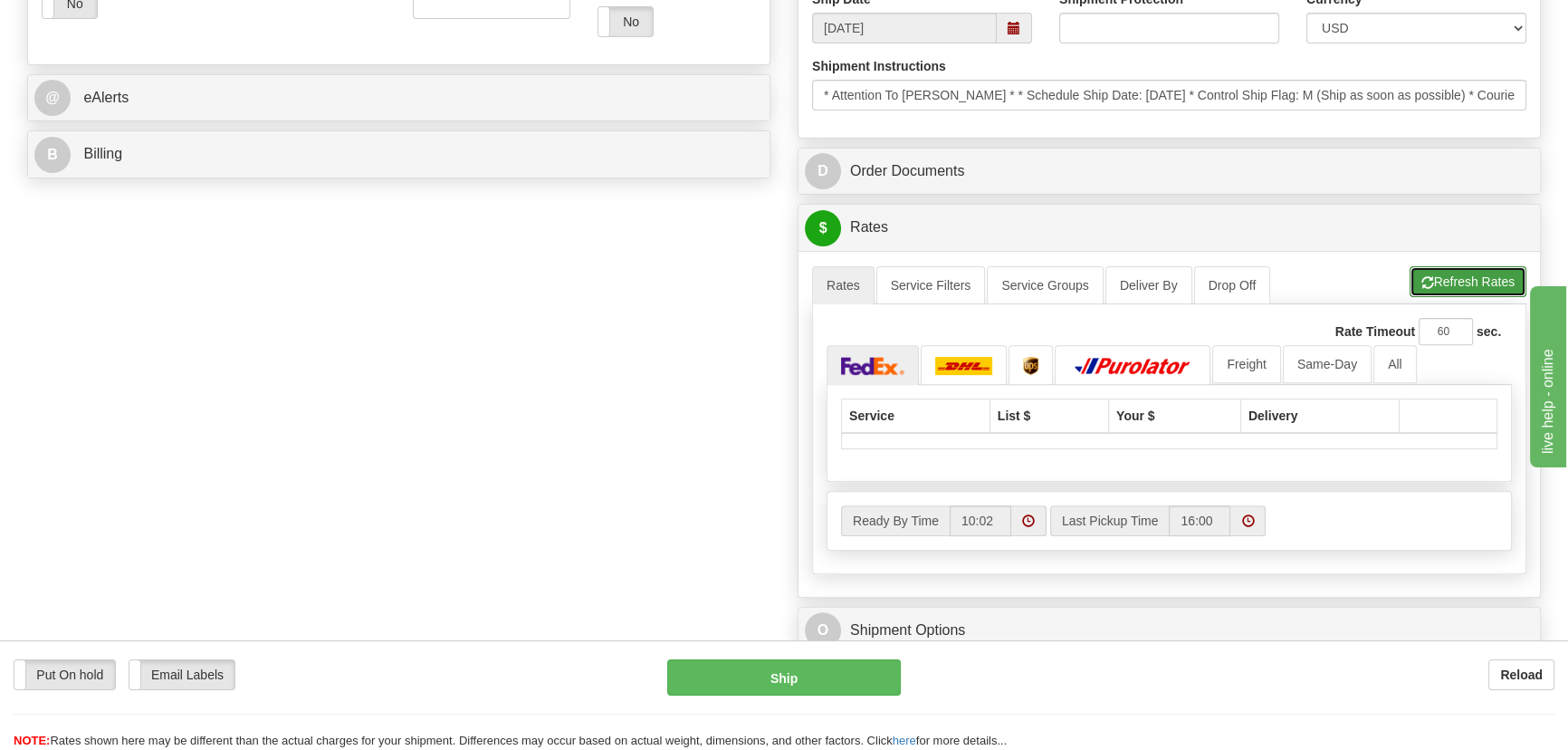
drag, startPoint x: 1449, startPoint y: 289, endPoint x: 1466, endPoint y: 286, distance: 17.3
click at [1466, 287] on button "Refresh Rates" at bounding box center [1467, 281] width 116 height 31
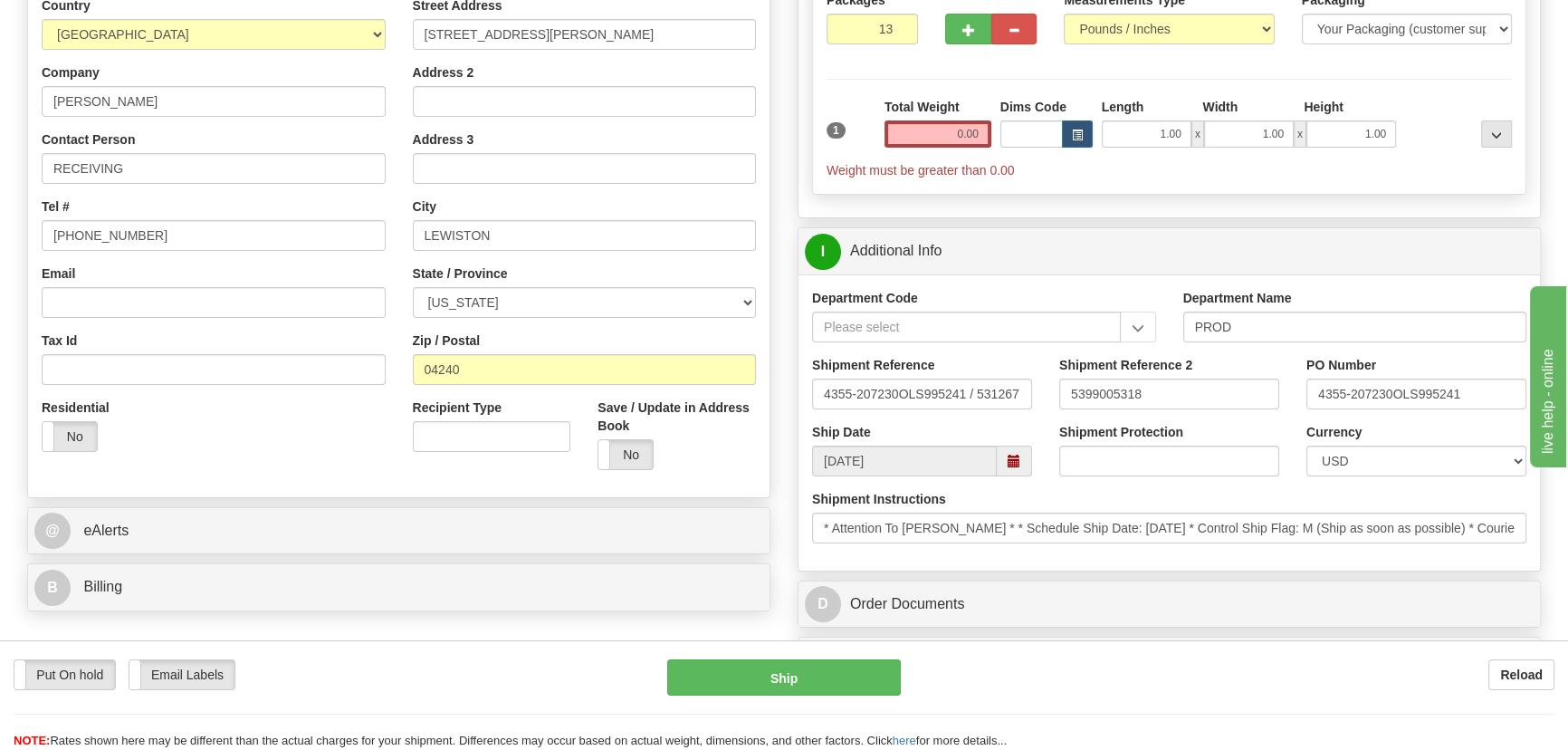
scroll to position [246, 0]
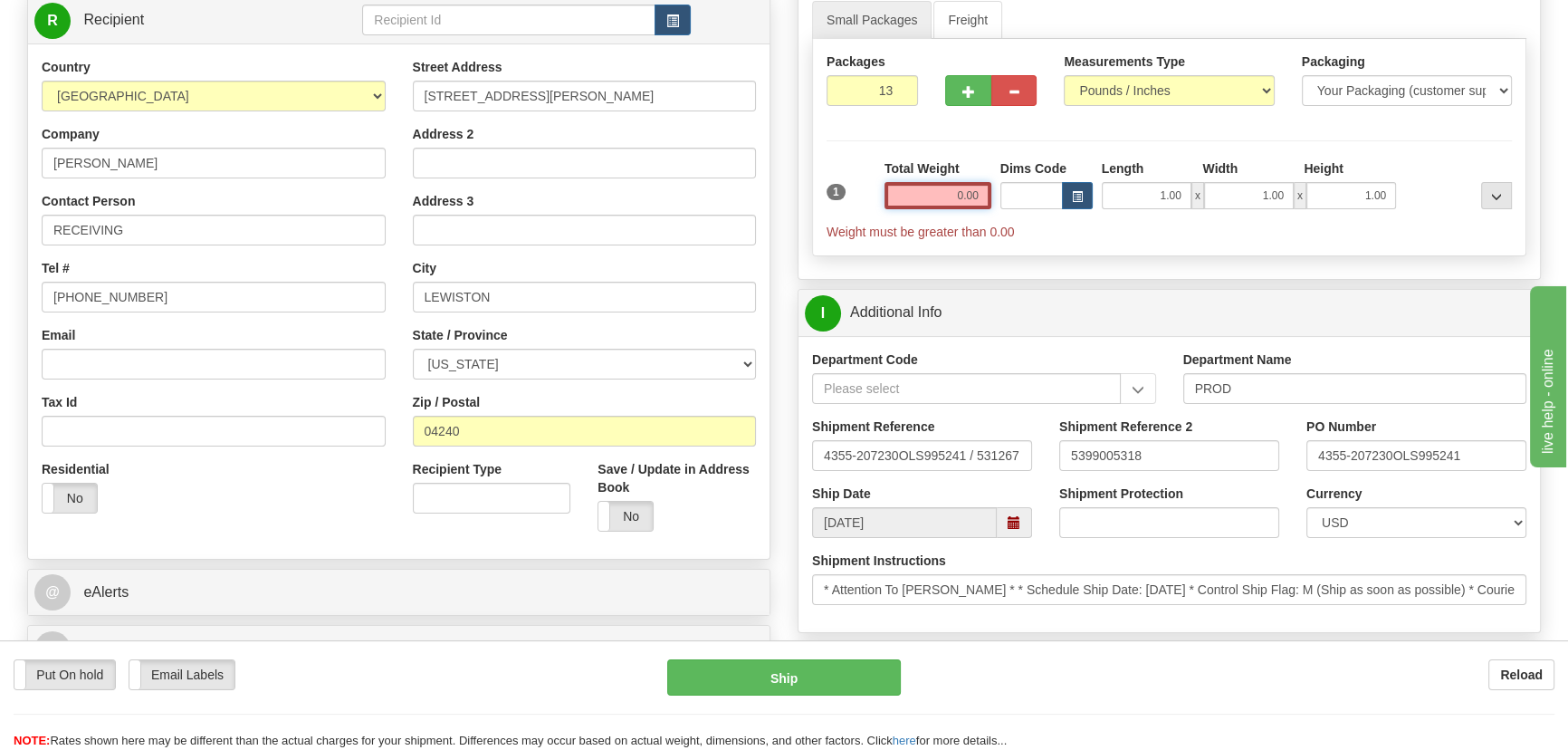
drag, startPoint x: 950, startPoint y: 184, endPoint x: 998, endPoint y: 208, distance: 53.7
click at [998, 208] on div "1 Total Weight 0.00 Dims Code x" at bounding box center [1169, 200] width 694 height 82
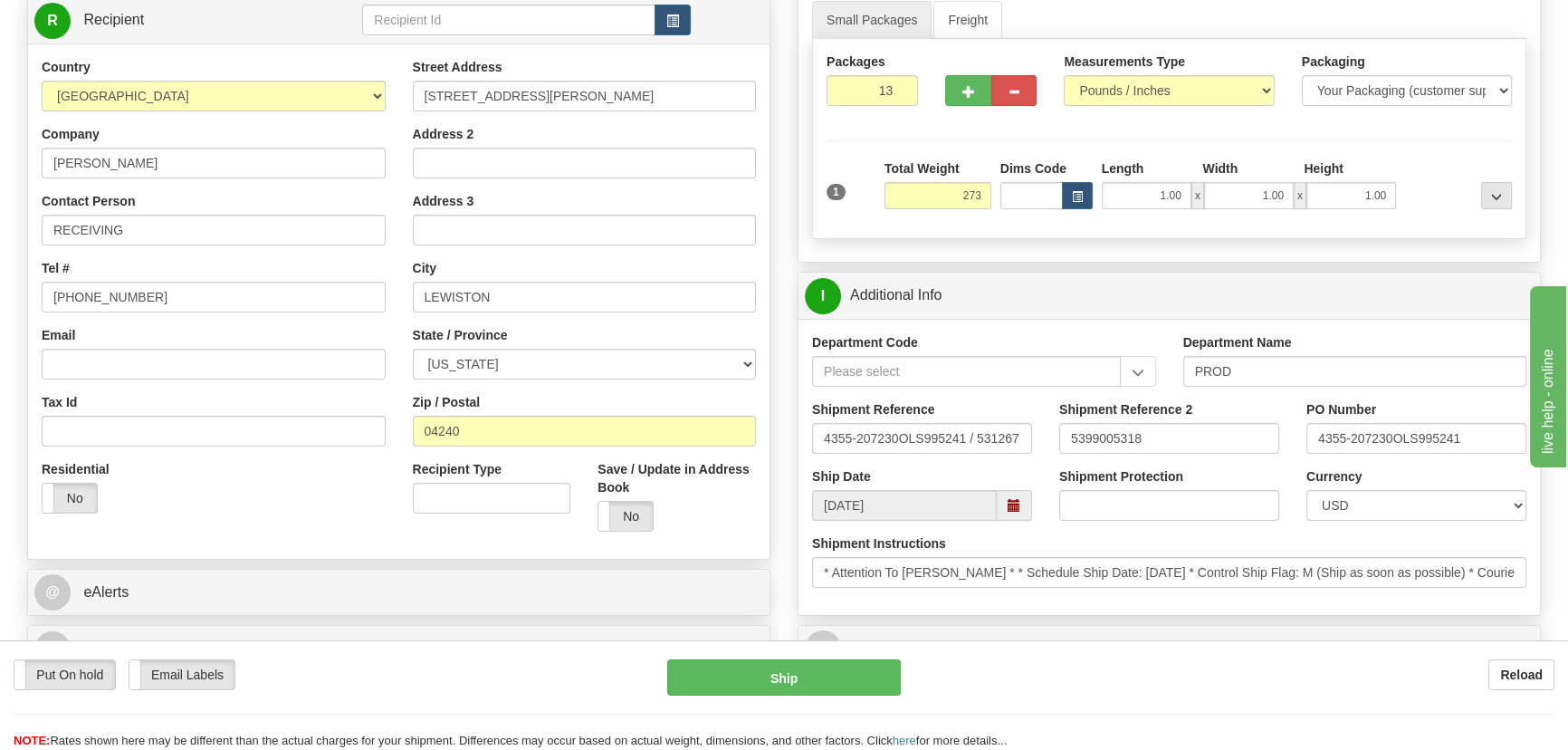
type input "273.00"
click at [1412, 165] on div at bounding box center [1458, 184] width 116 height 50
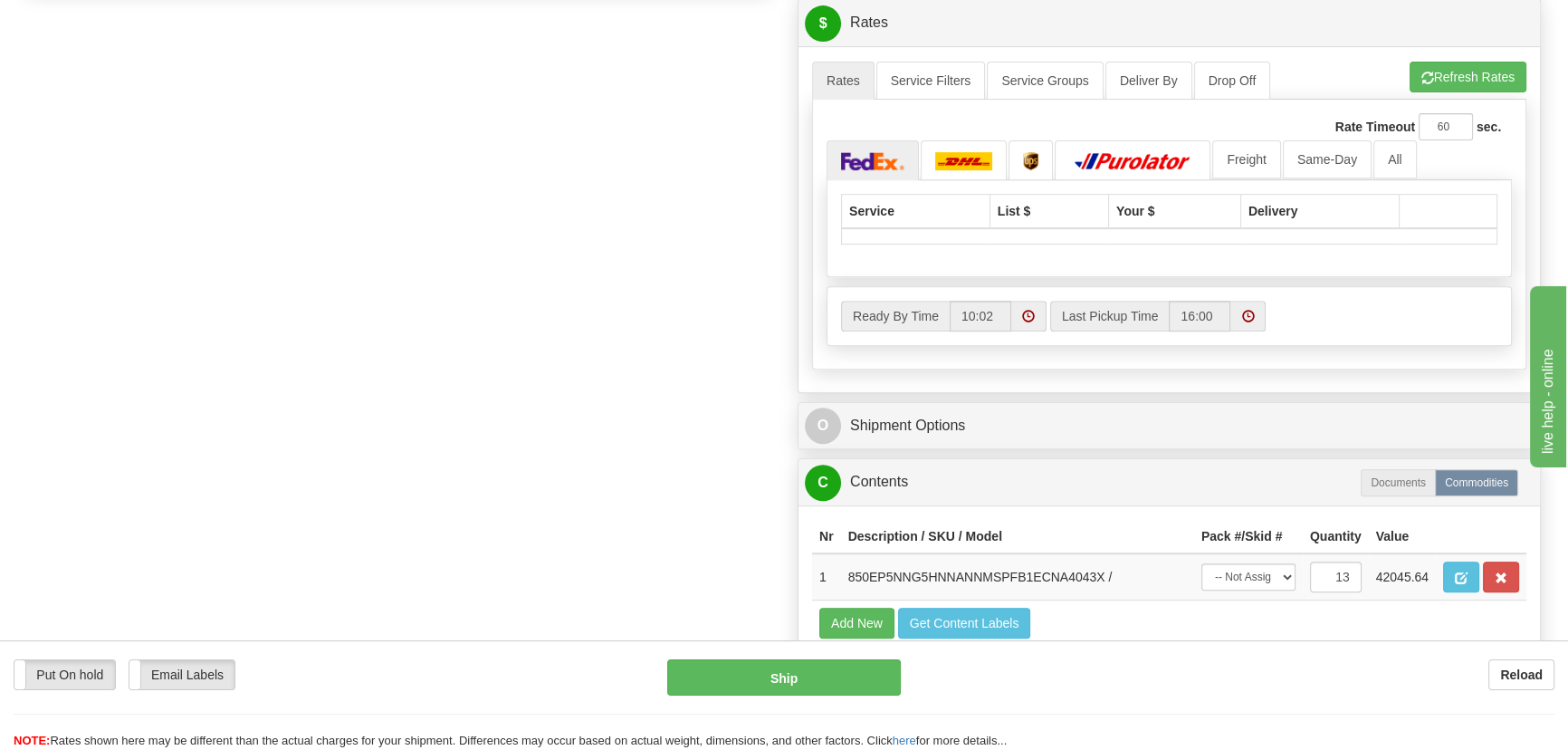
scroll to position [906, 0]
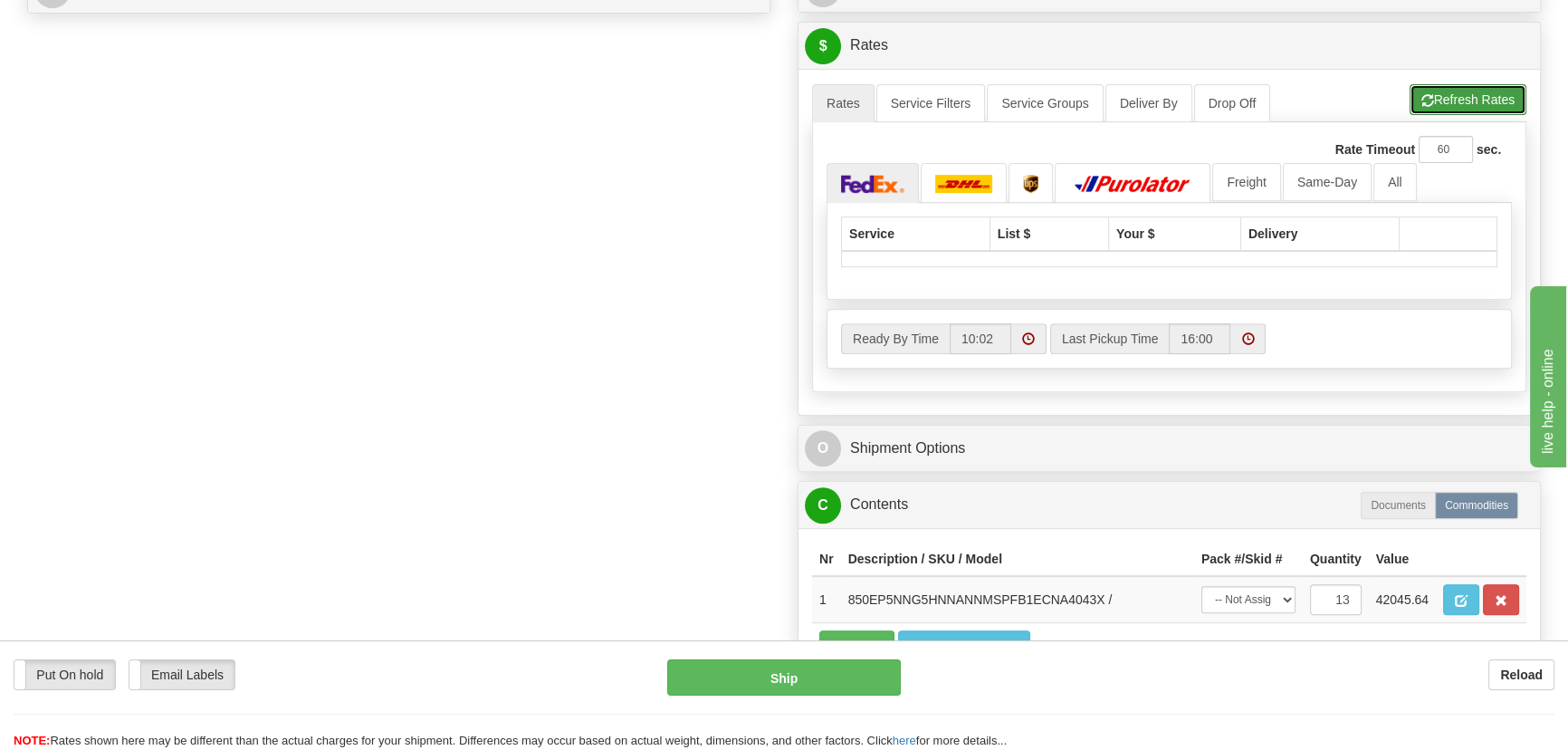
click at [1442, 99] on button "Refresh Rates" at bounding box center [1467, 100] width 116 height 31
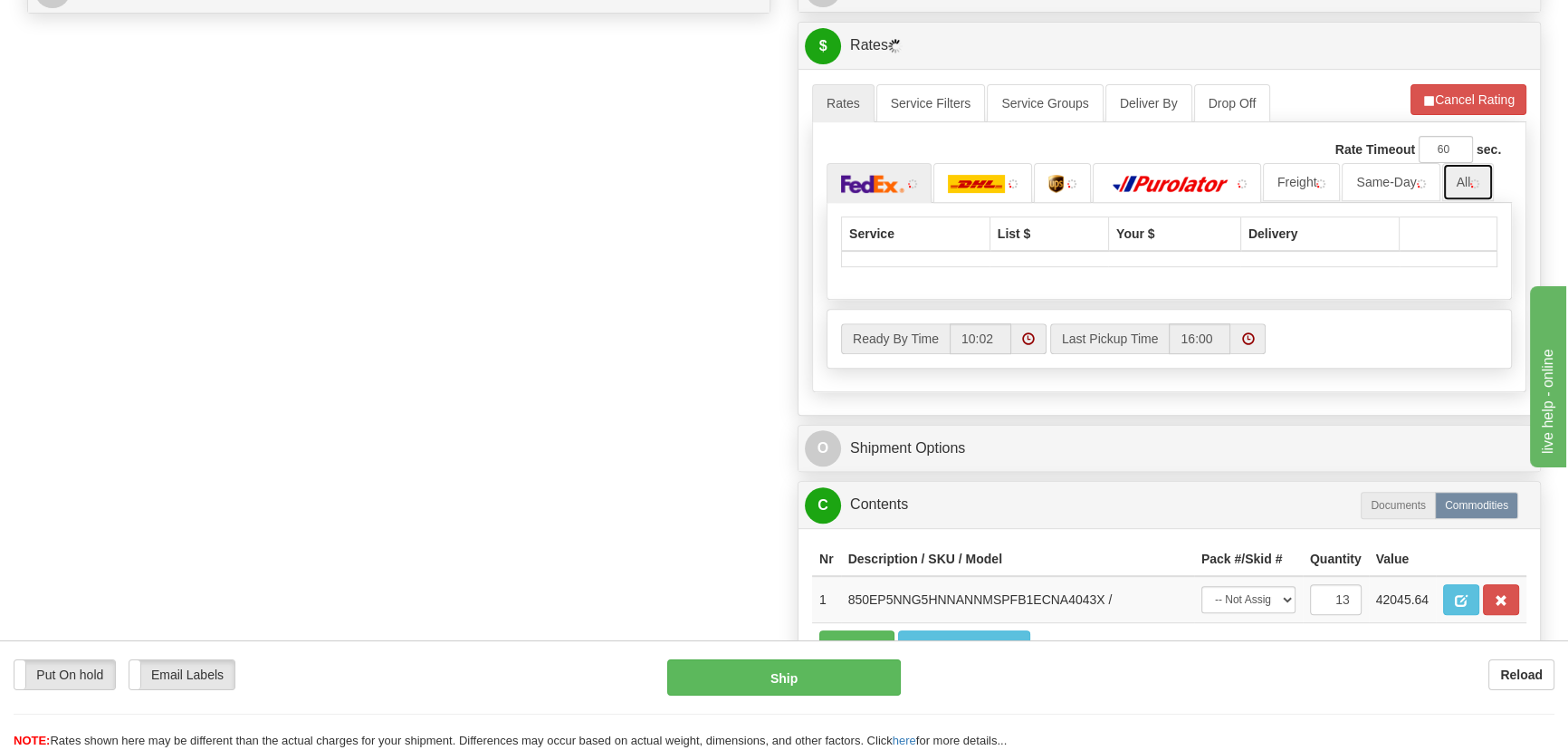
click at [1454, 182] on link "All" at bounding box center [1468, 181] width 53 height 38
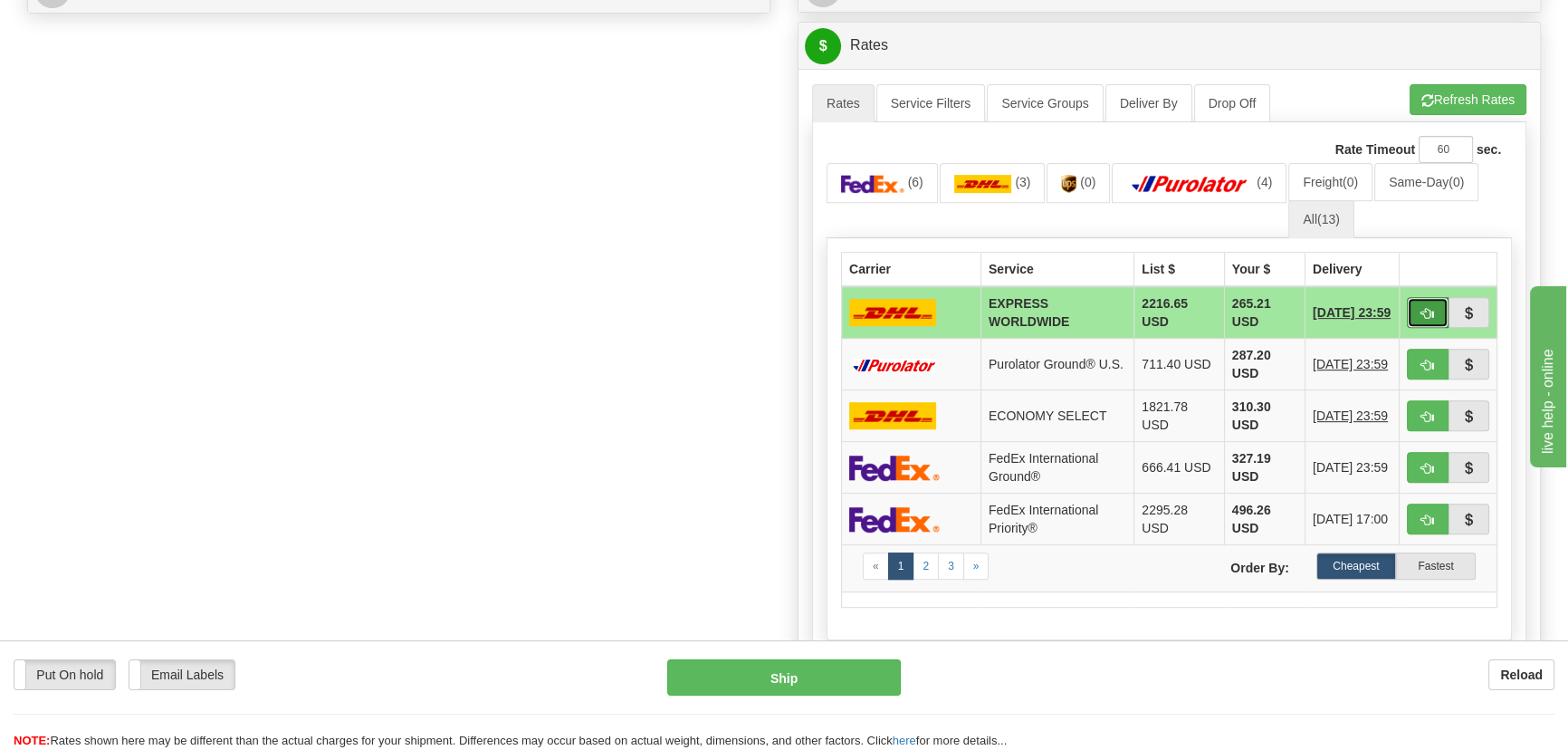
click at [1428, 300] on button "button" at bounding box center [1428, 312] width 41 height 31
type input "P"
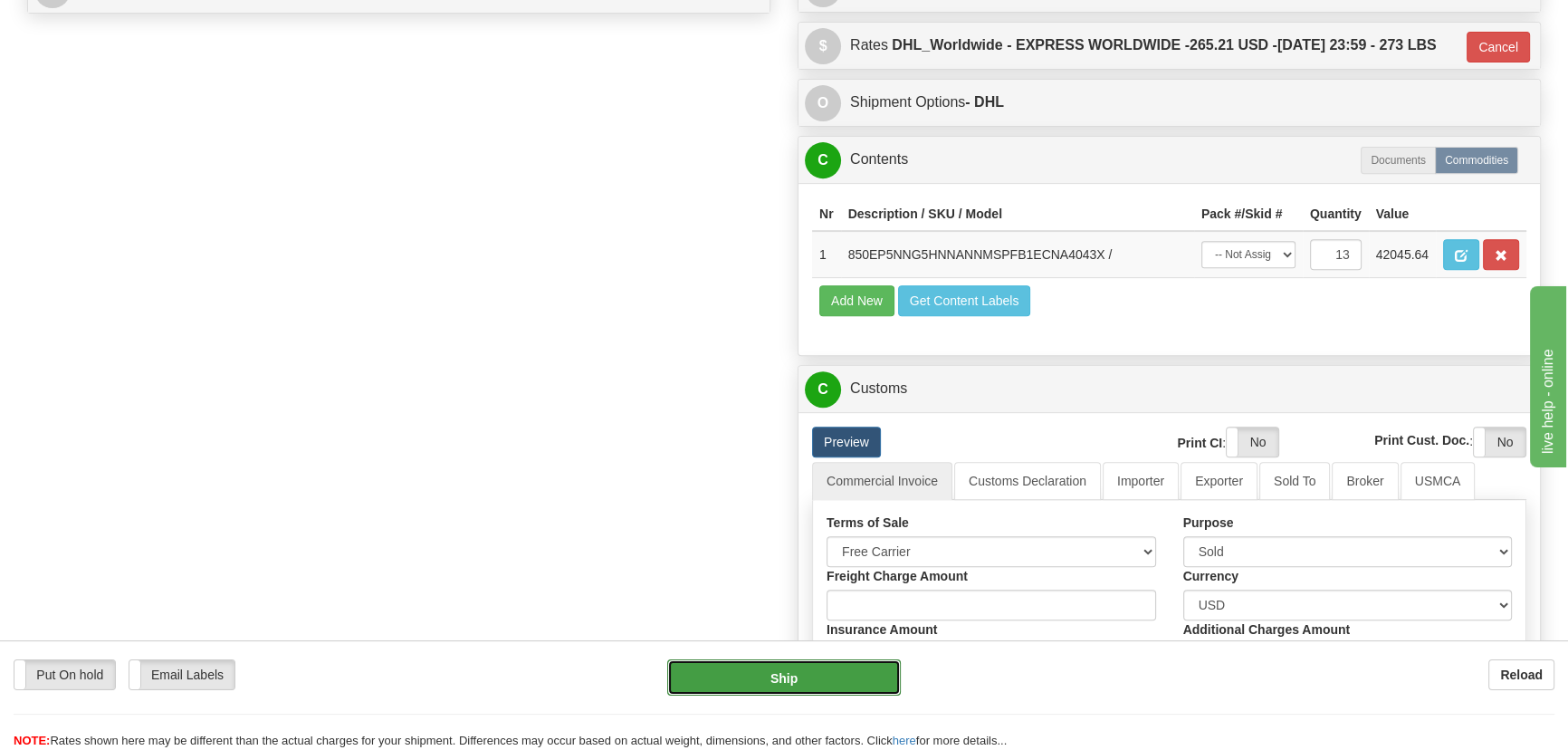
click at [841, 662] on button "Ship" at bounding box center [784, 678] width 235 height 37
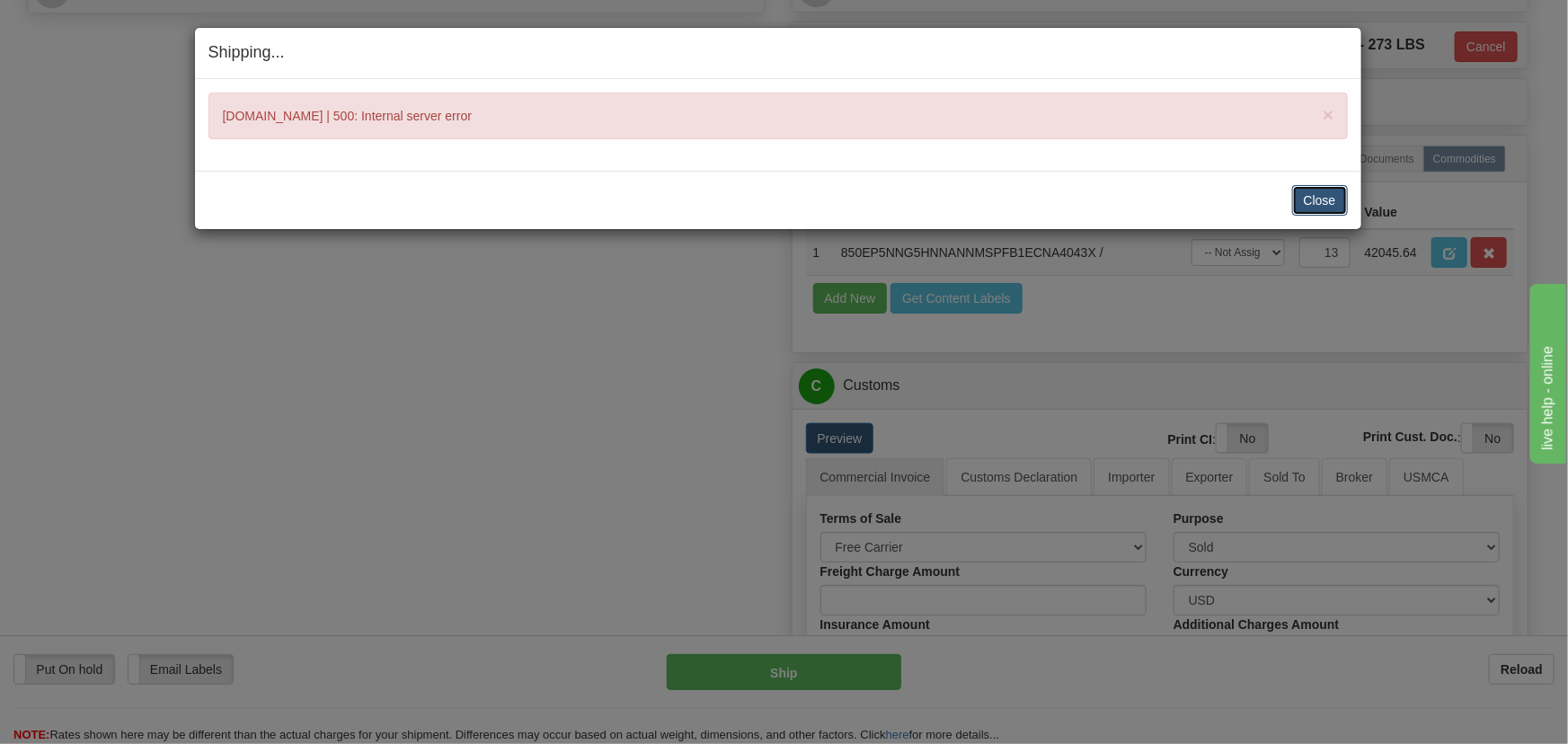
click at [1302, 199] on button "Close" at bounding box center [1320, 200] width 56 height 31
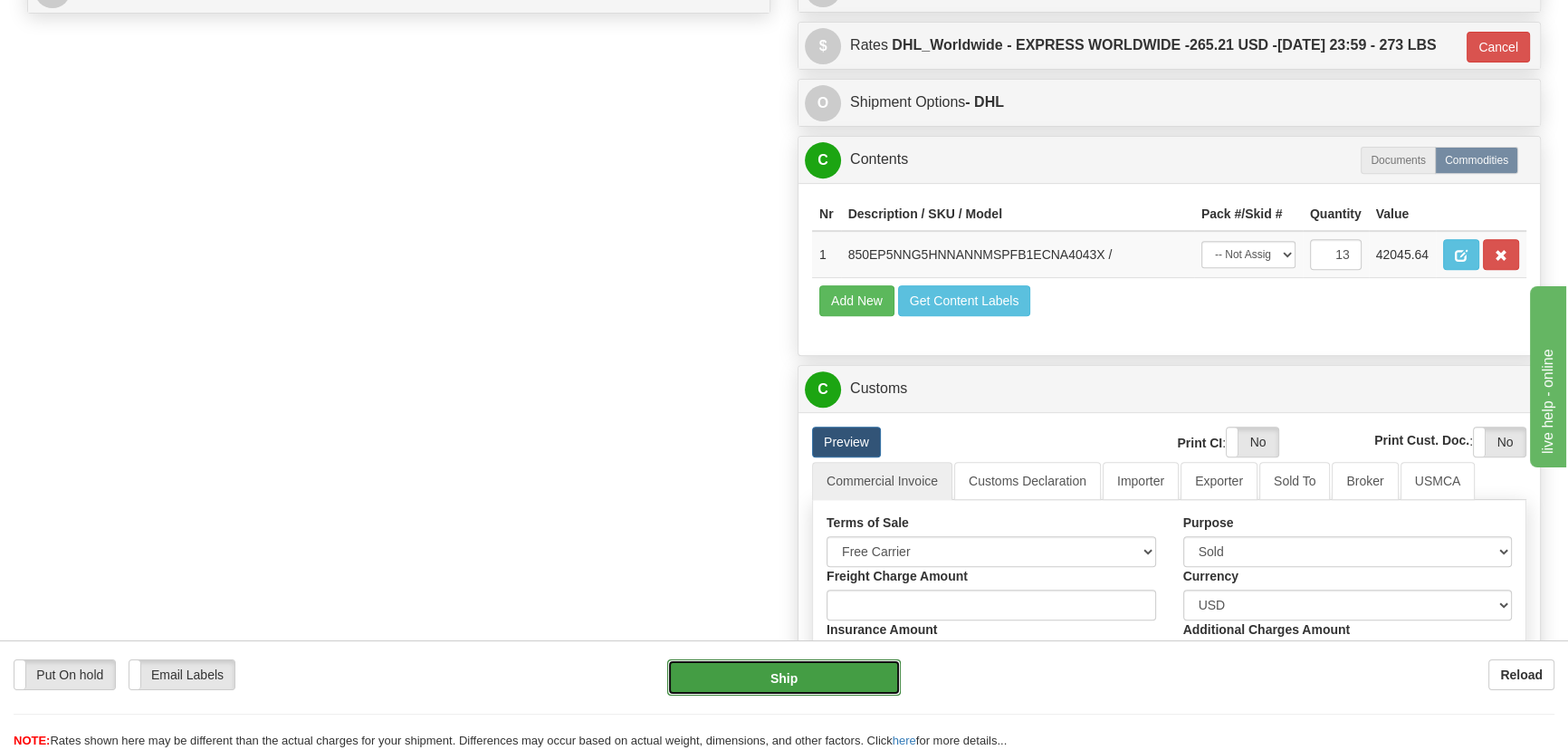
click at [809, 672] on button "Ship" at bounding box center [784, 678] width 235 height 37
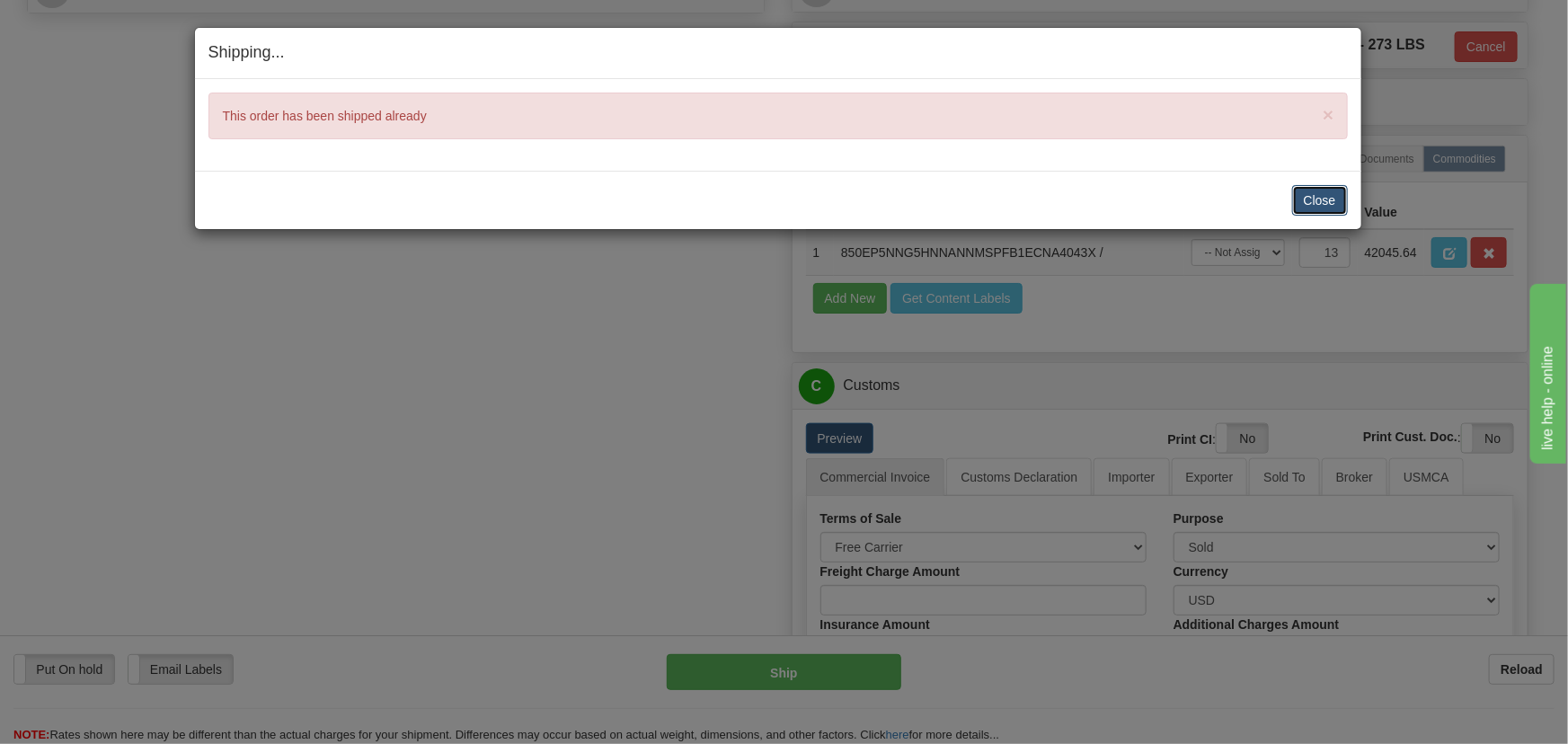
click at [1318, 186] on button "Close" at bounding box center [1320, 200] width 56 height 31
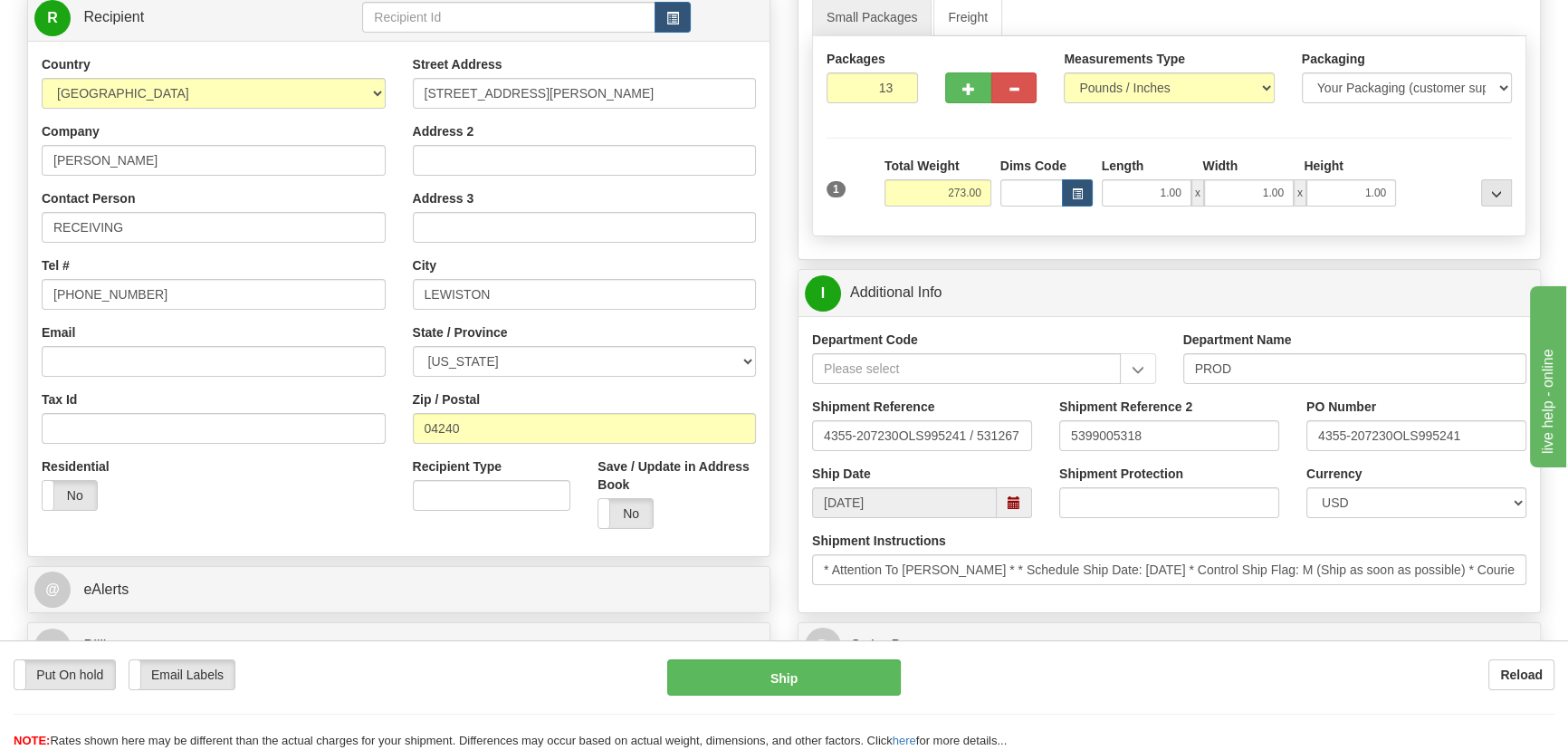
scroll to position [246, 0]
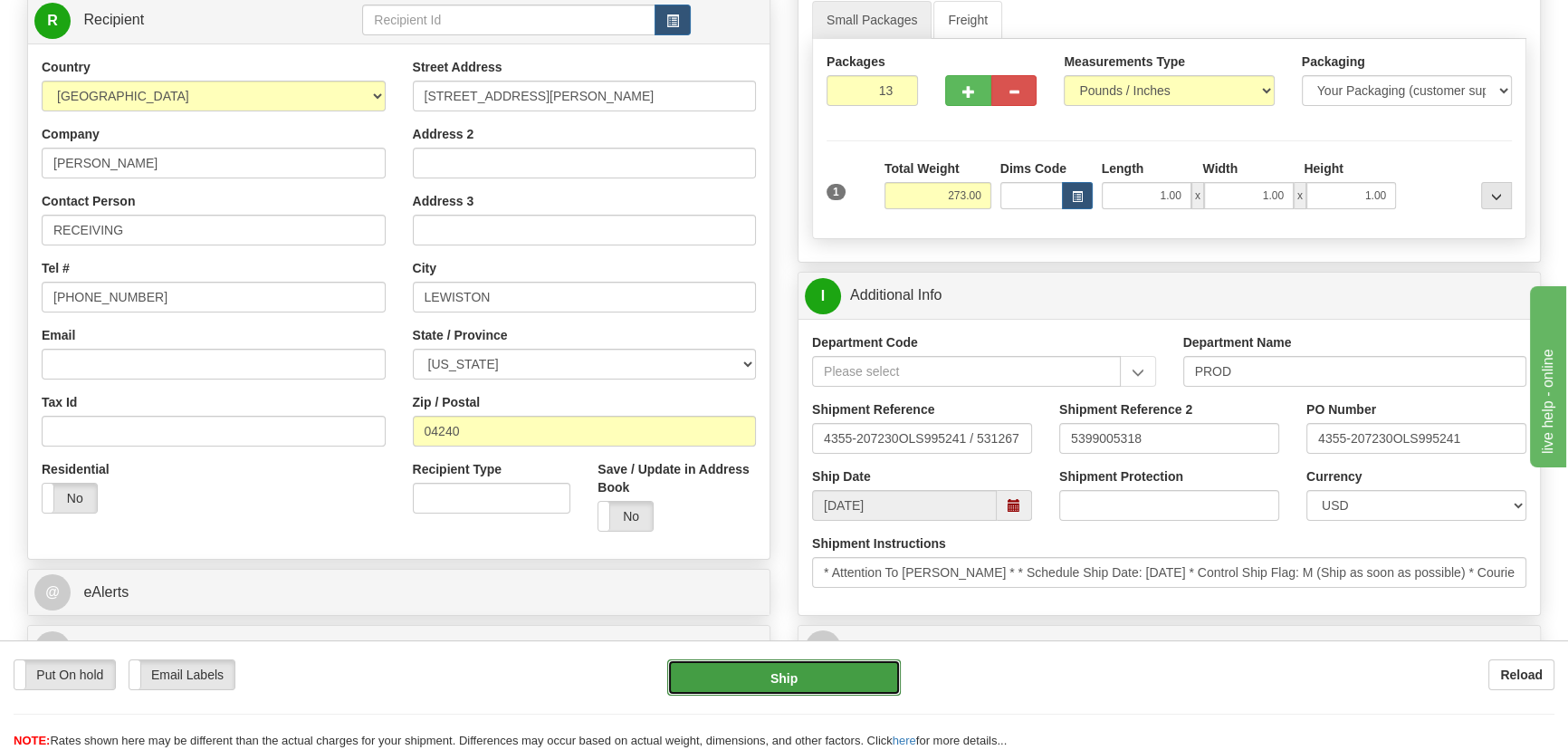
click at [784, 675] on button "Ship" at bounding box center [784, 678] width 235 height 37
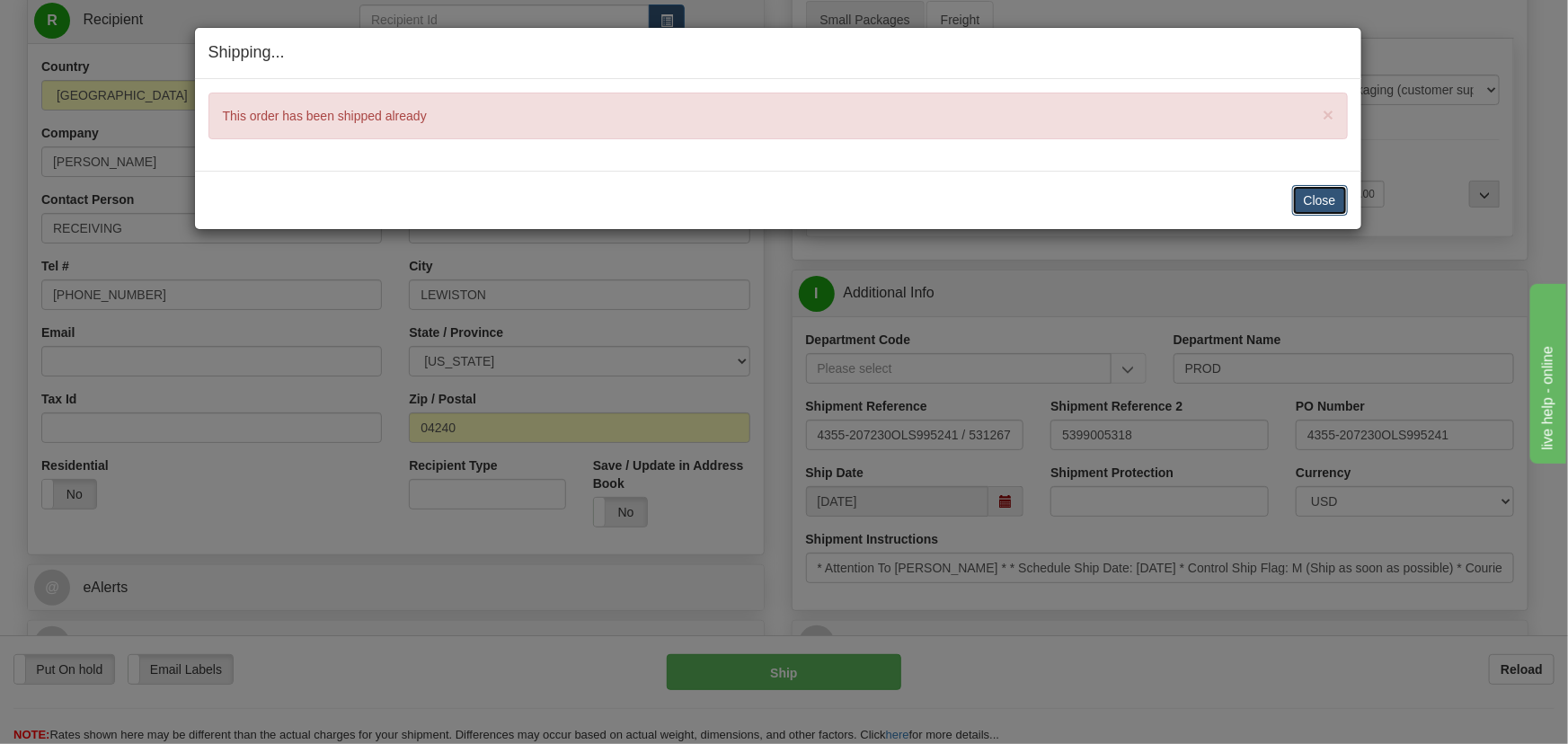
click at [1332, 200] on button "Close" at bounding box center [1320, 200] width 56 height 31
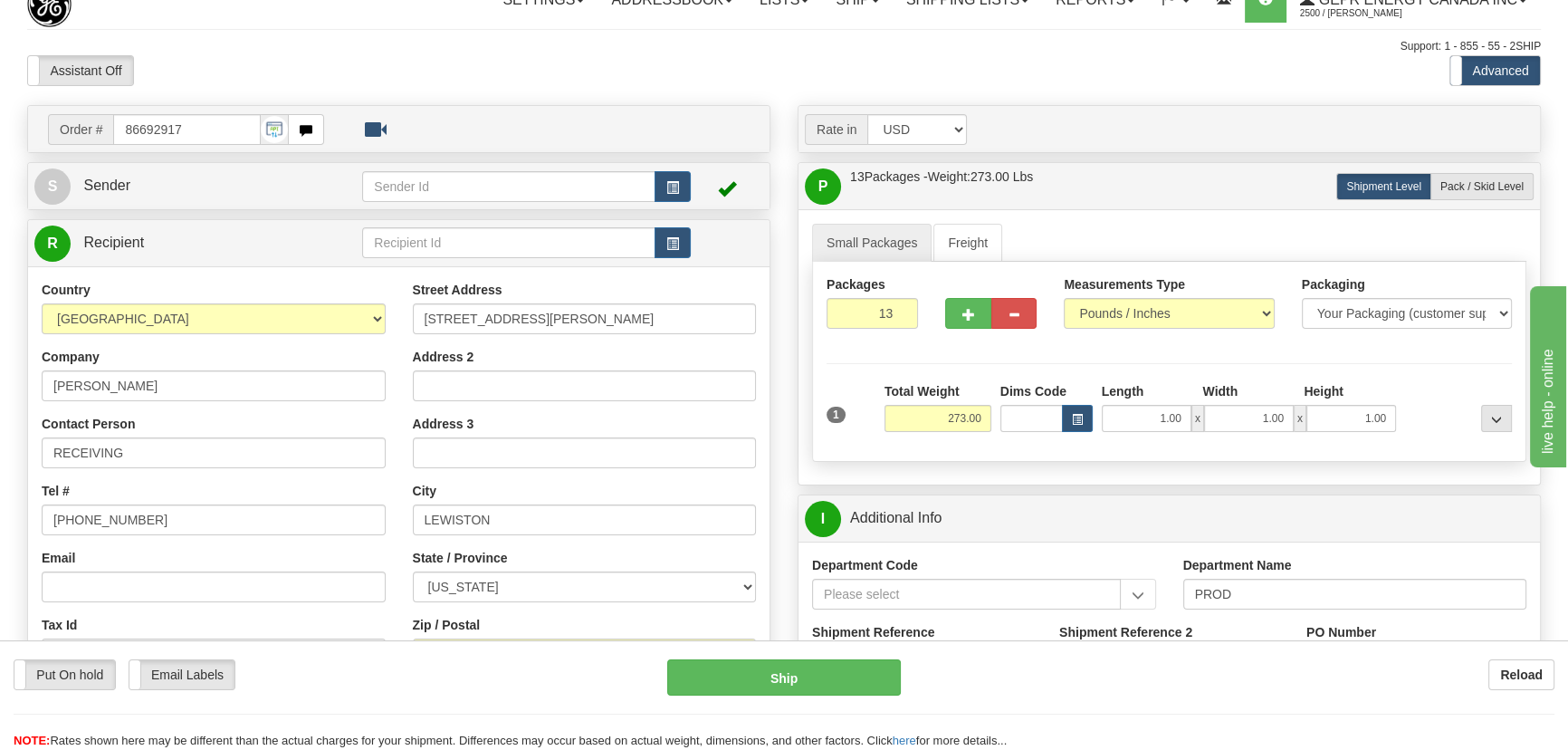
scroll to position [0, 0]
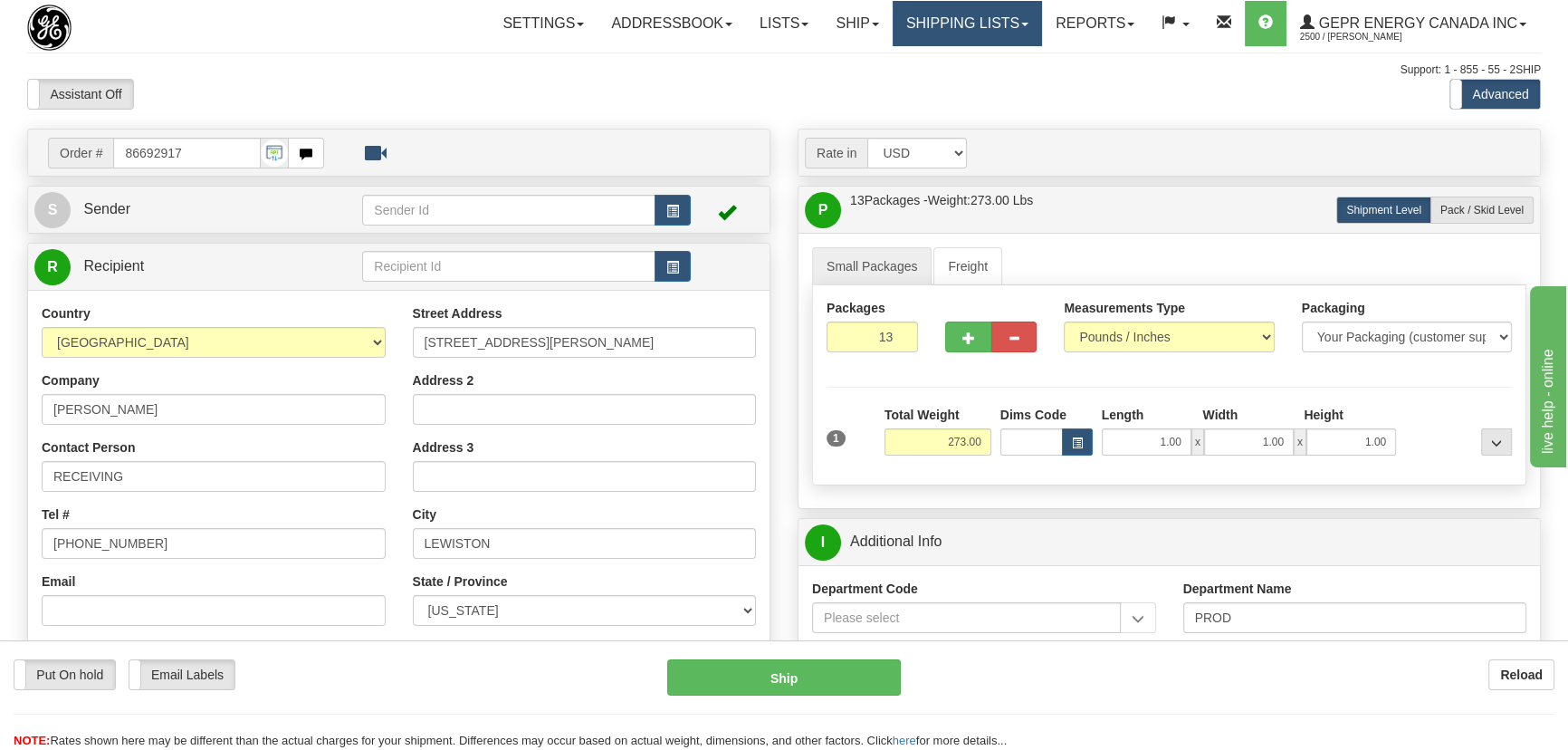
click at [911, 29] on link "Shipping lists" at bounding box center [967, 23] width 149 height 45
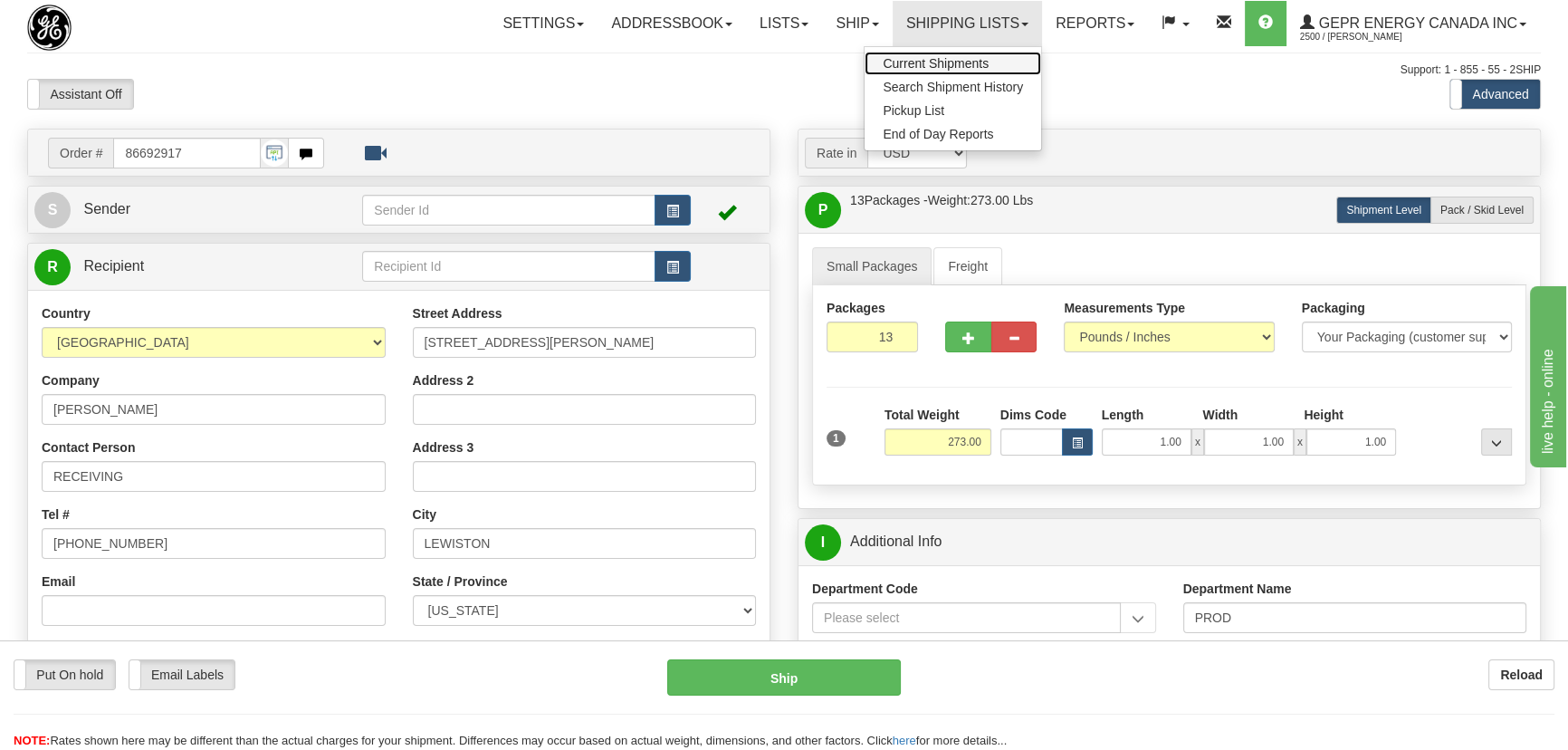
click at [921, 62] on span "Current Shipments" at bounding box center [936, 63] width 106 height 14
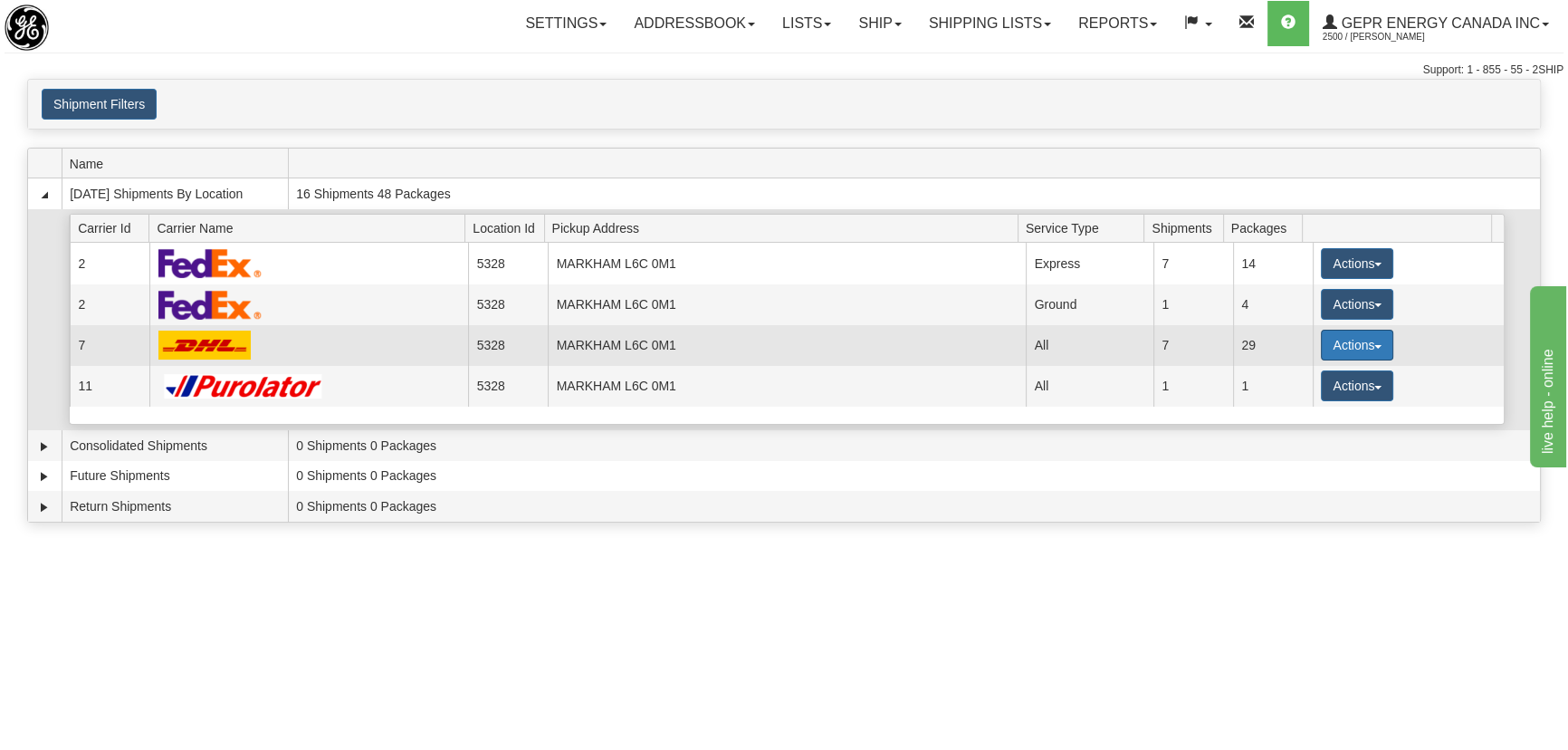
click at [1374, 345] on span "button" at bounding box center [1378, 347] width 8 height 4
click at [1324, 380] on link "Details" at bounding box center [1320, 379] width 145 height 23
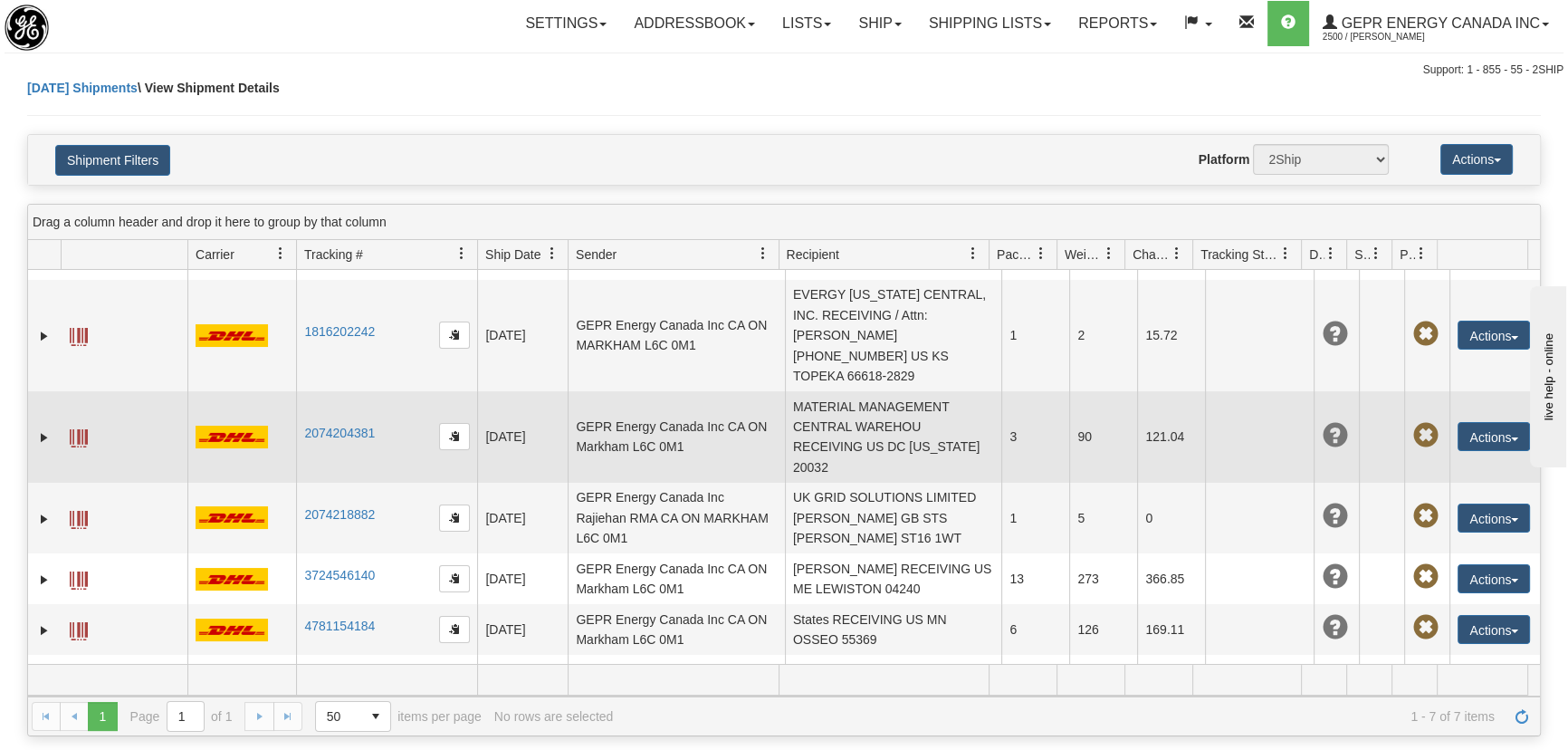
scroll to position [83, 0]
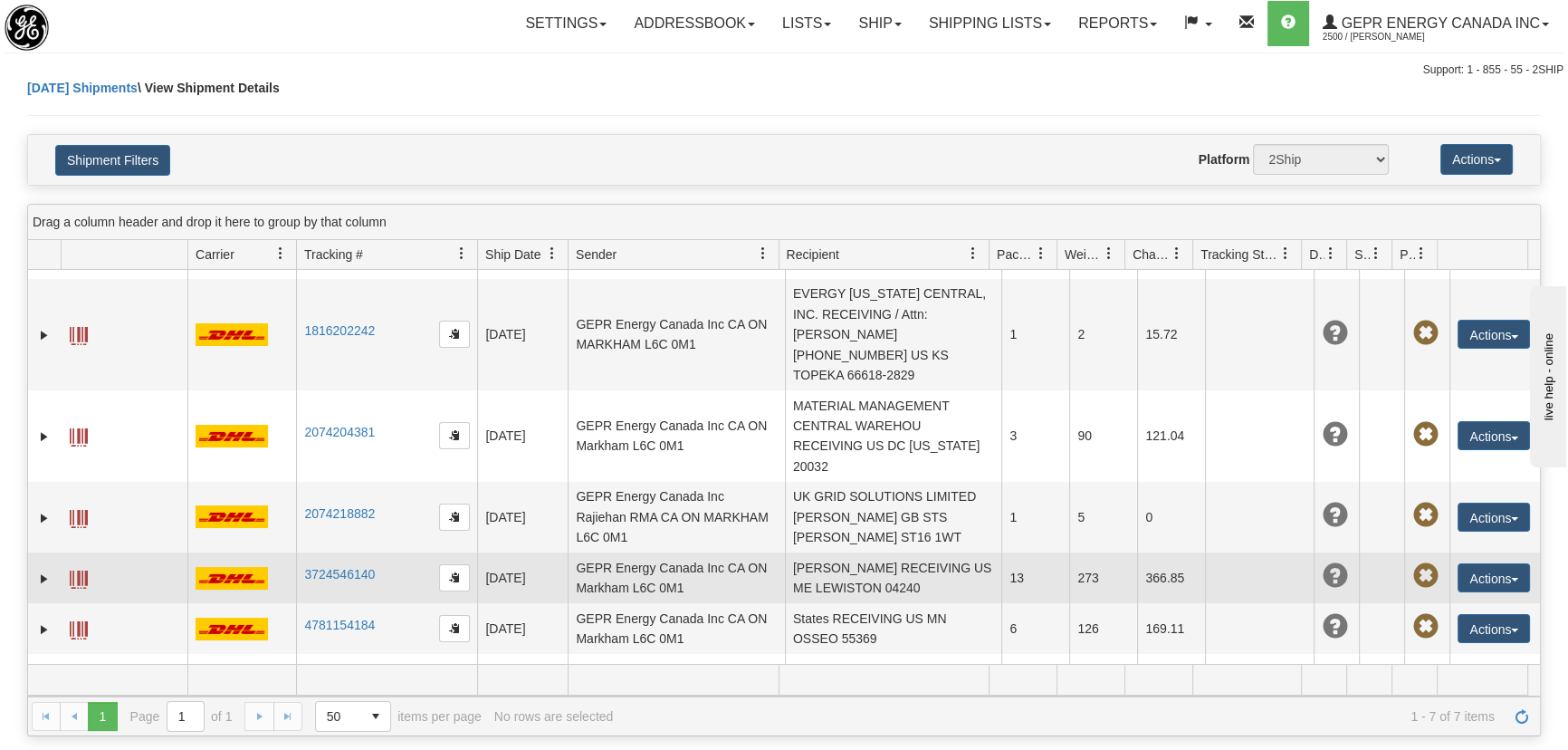
click at [72, 570] on span at bounding box center [78, 579] width 18 height 18
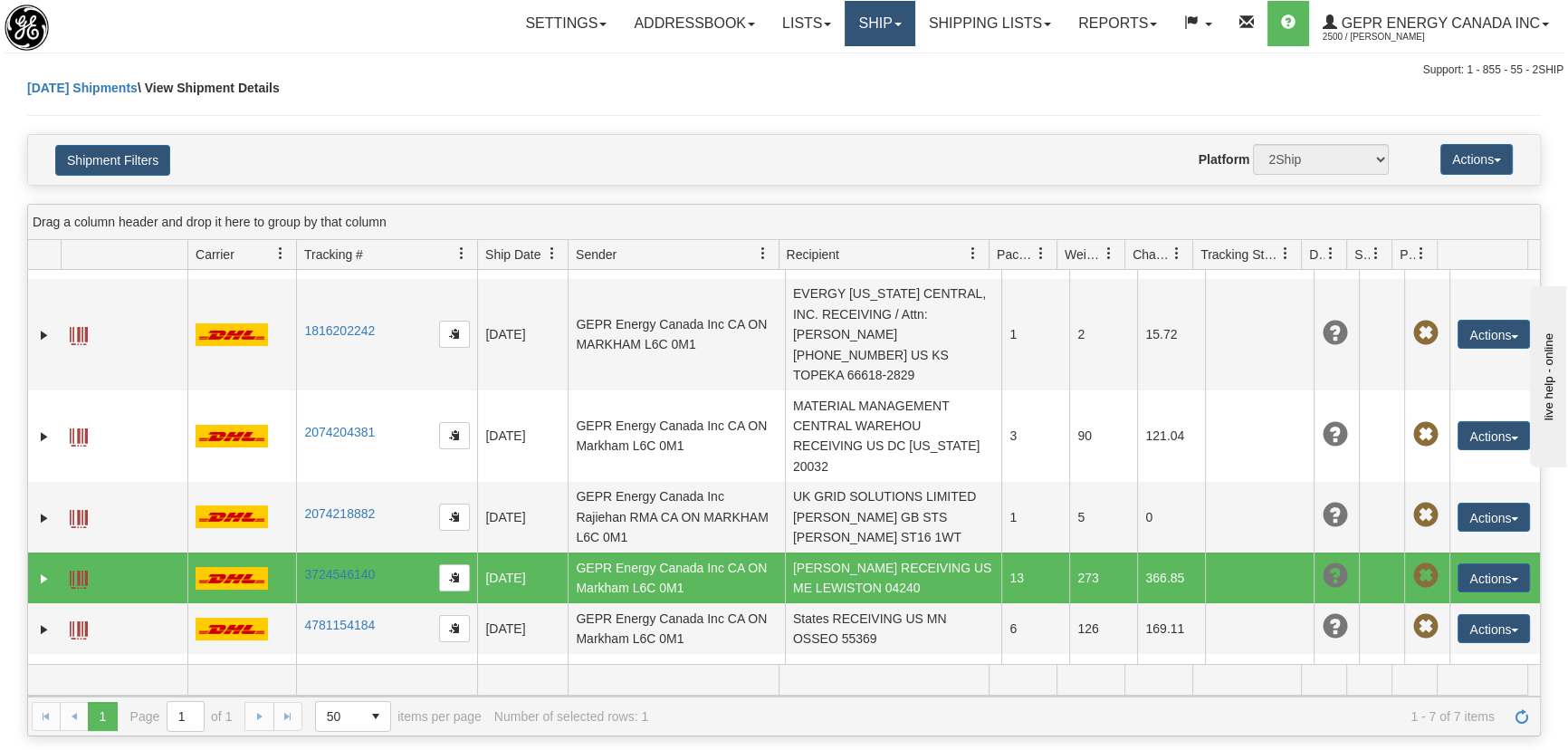
click at [897, 29] on link "Ship" at bounding box center [879, 23] width 70 height 45
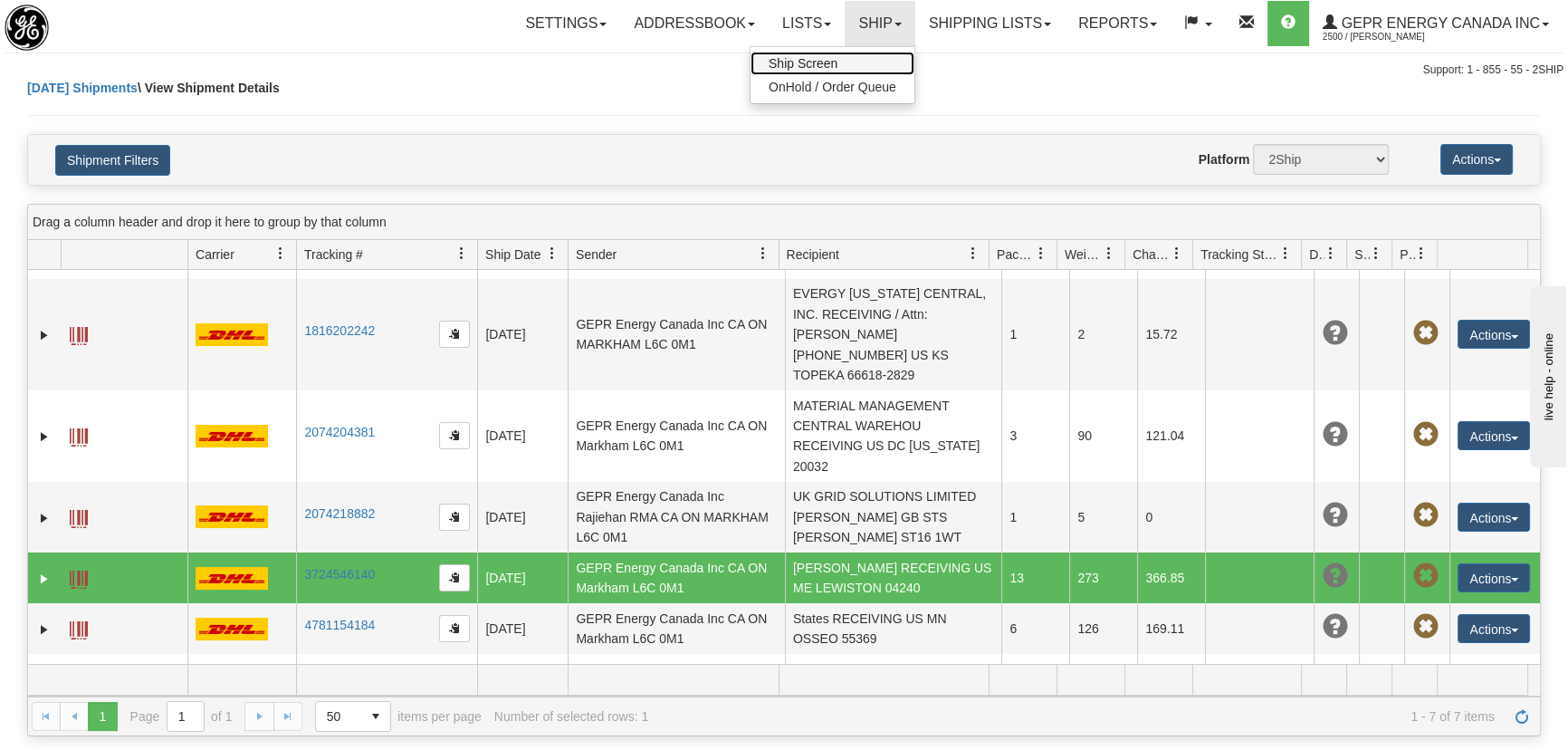
click at [858, 58] on link "Ship Screen" at bounding box center [832, 63] width 163 height 23
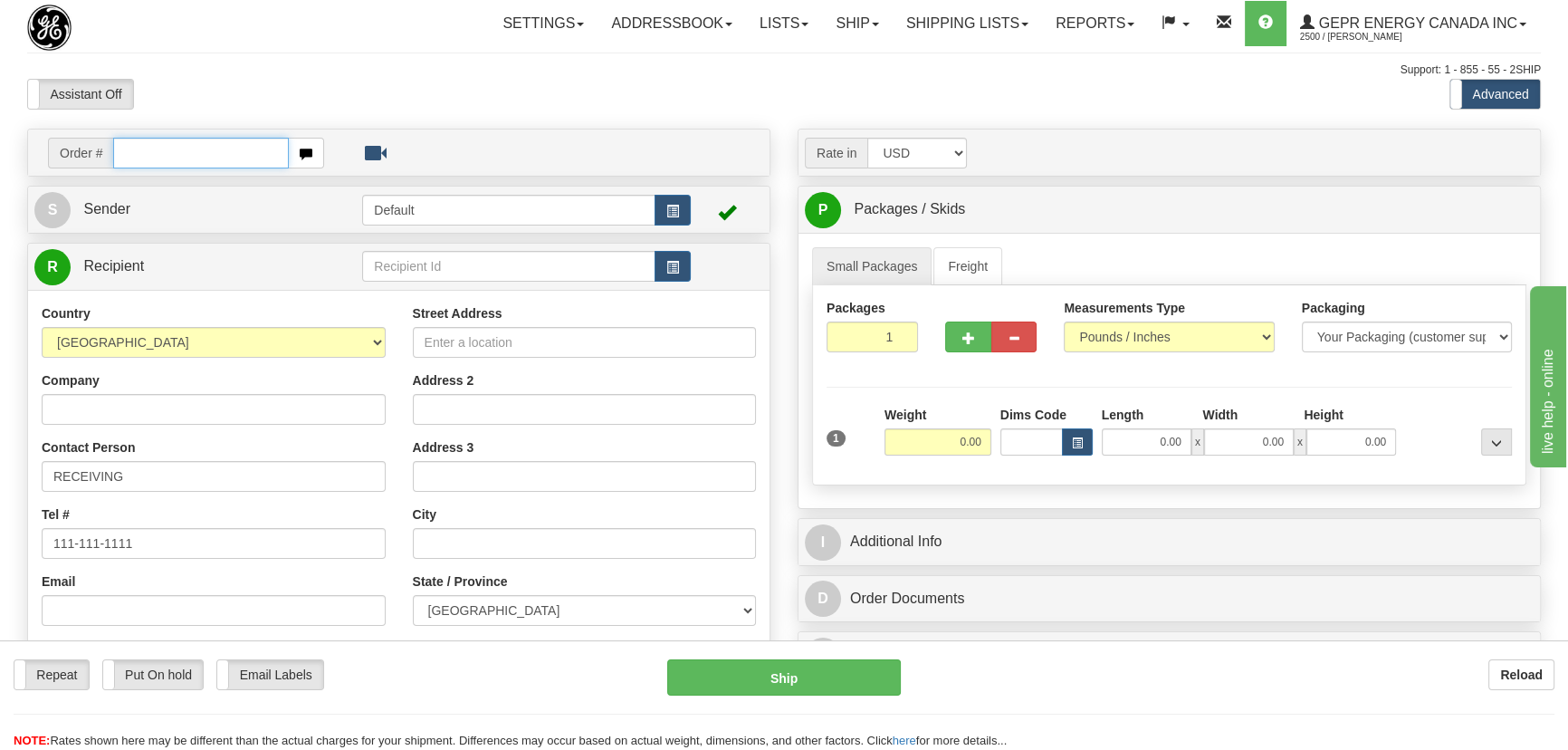
paste input "0086692914"
click at [139, 149] on input "0086692914" at bounding box center [200, 152] width 176 height 31
type input "86692914"
click at [645, 109] on body "Training Course Close Toggle navigation Settings Shipping Preferences New Recip…" at bounding box center [784, 375] width 1568 height 750
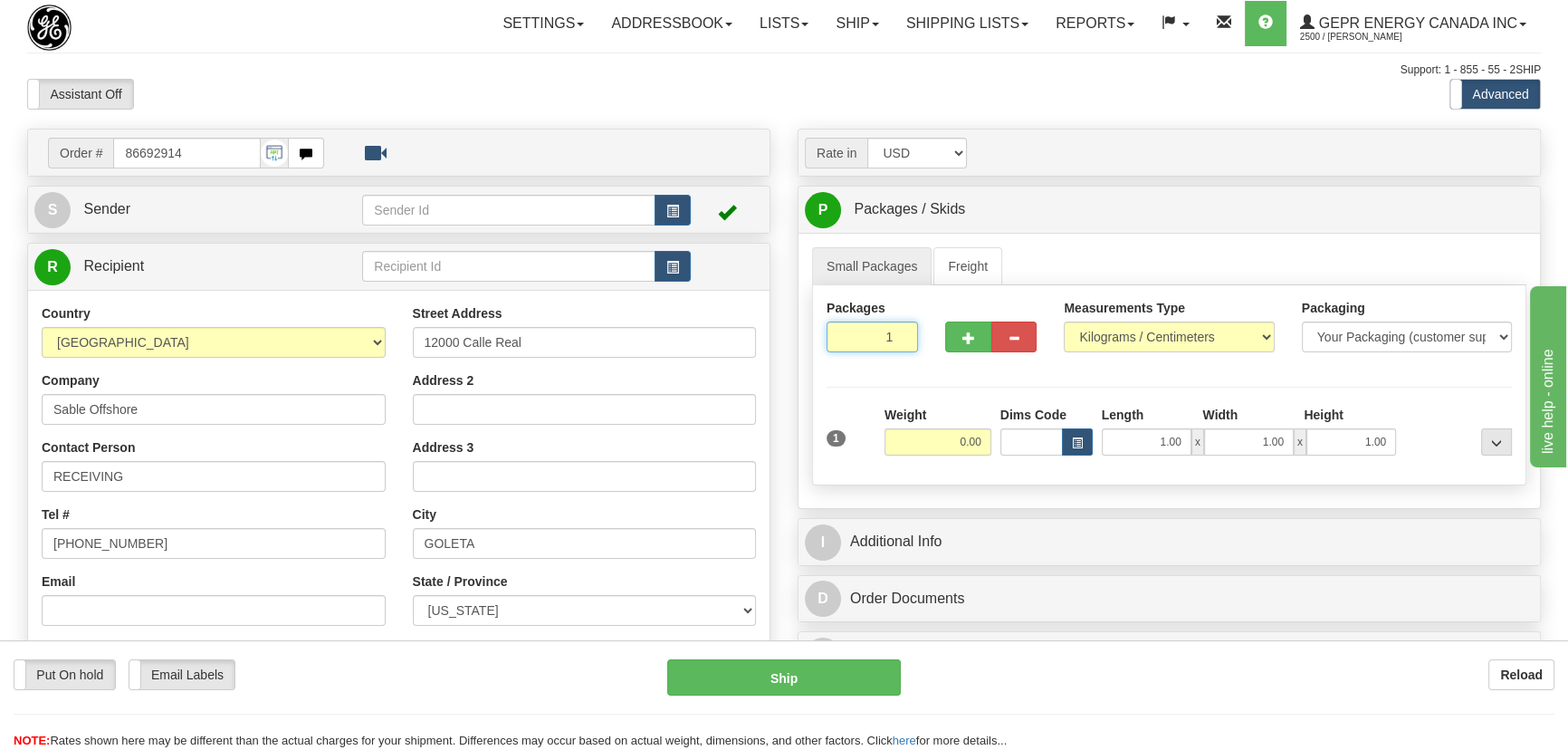
drag, startPoint x: 867, startPoint y: 345, endPoint x: 899, endPoint y: 350, distance: 32.4
click at [899, 350] on input "1" at bounding box center [872, 336] width 91 height 31
type input "3"
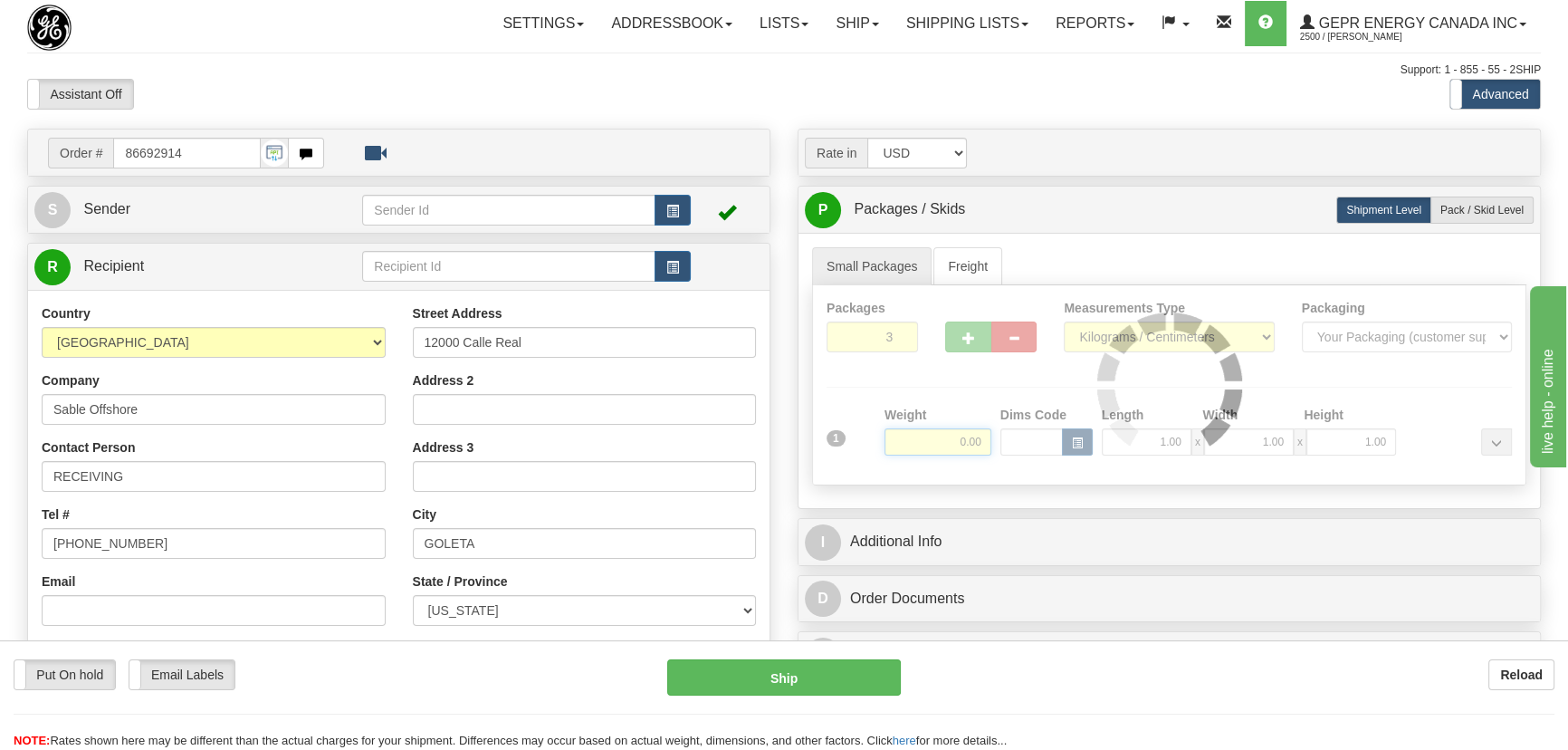
drag, startPoint x: 946, startPoint y: 452, endPoint x: 993, endPoint y: 381, distance: 85.1
click at [955, 433] on div "Packages 3 1 Measurements Type" at bounding box center [1169, 385] width 714 height 200
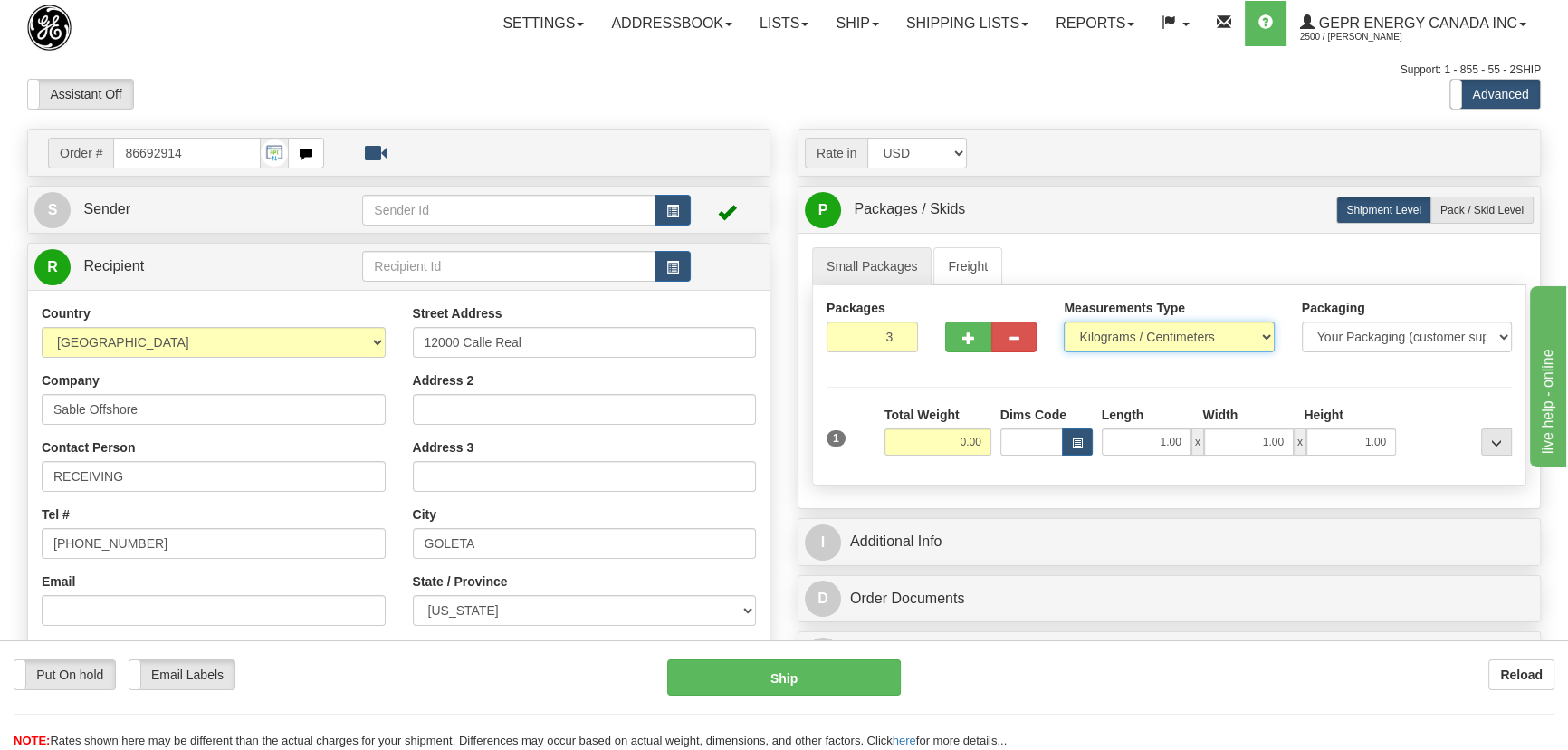
click at [1151, 343] on select "Pounds / Inches Kilograms / Centimeters" at bounding box center [1169, 336] width 210 height 31
select select "0"
click at [1063, 321] on select "Pounds / Inches Kilograms / Centimeters" at bounding box center [1169, 336] width 210 height 31
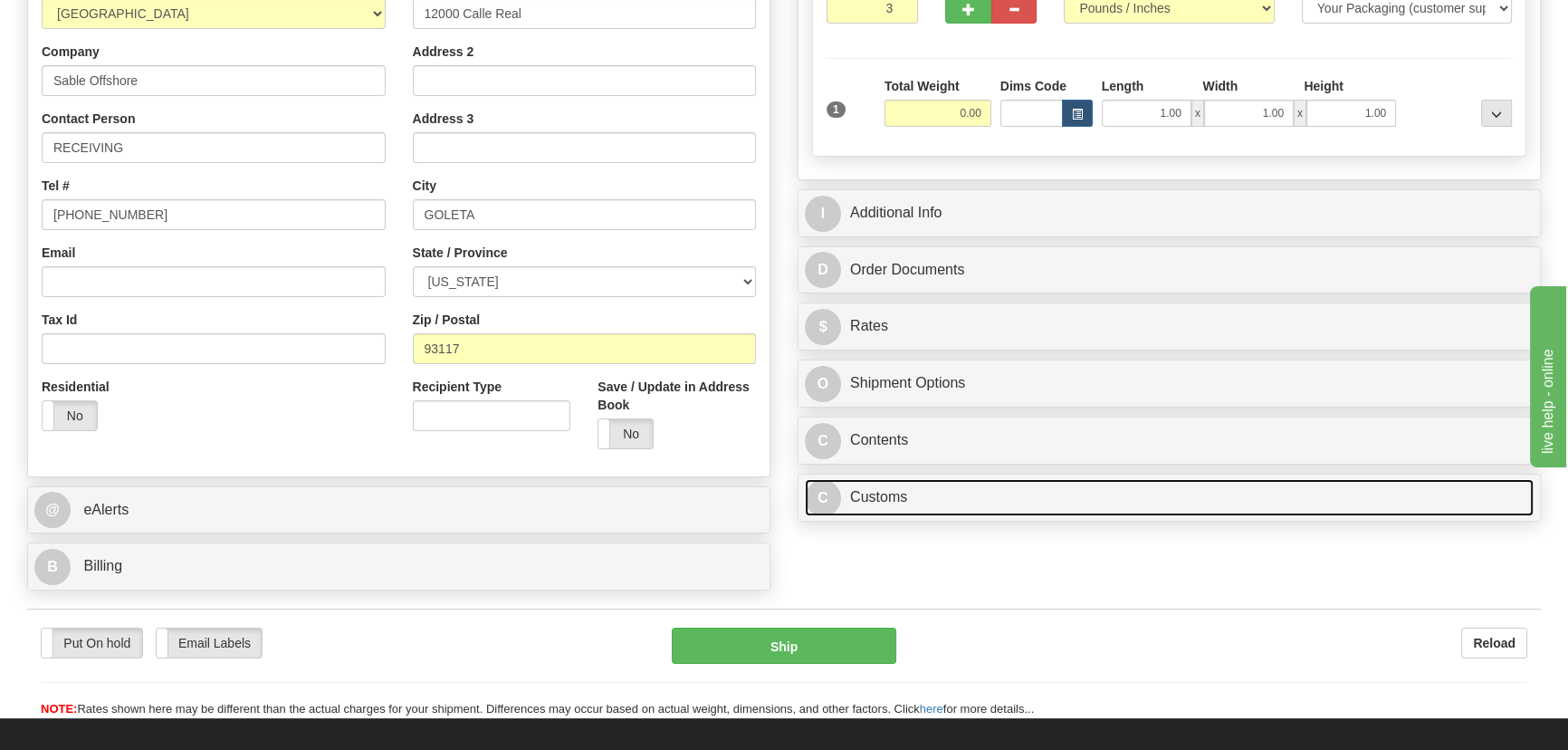
click at [1097, 492] on link "C Customs" at bounding box center [1170, 498] width 729 height 38
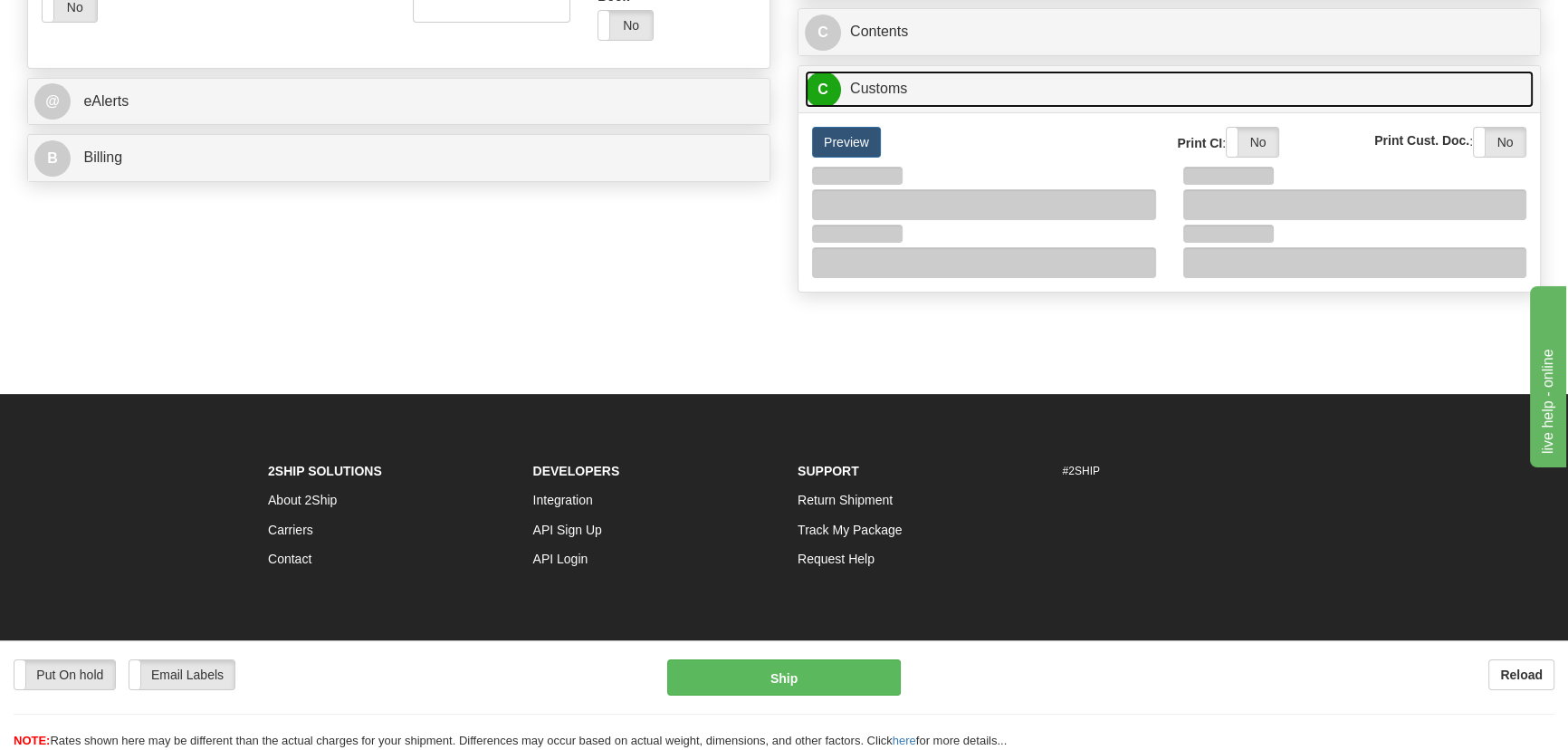
scroll to position [741, 0]
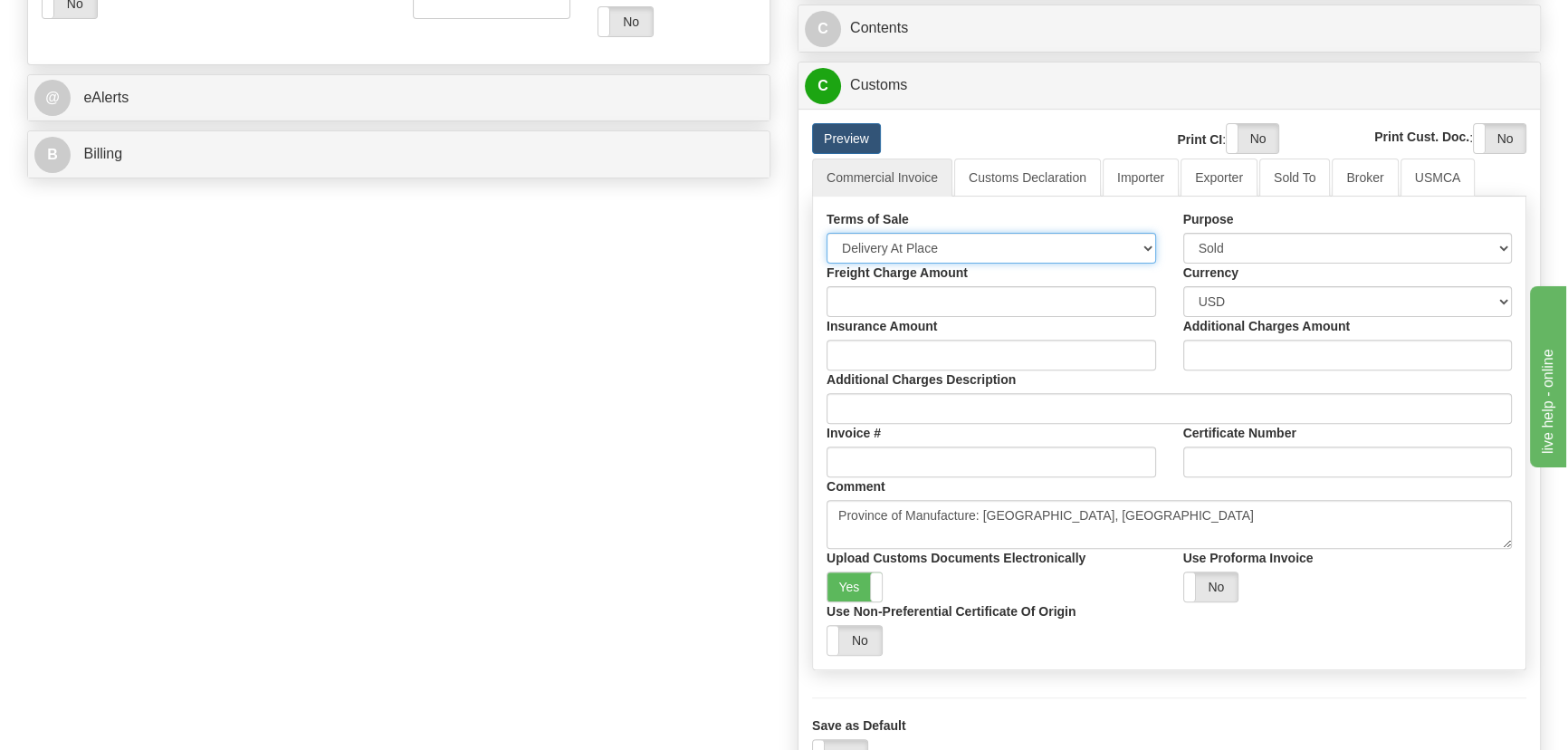
click at [976, 238] on select "Free Carrier Free On Board Ex Works Delivered Duty Unpaid Delivered Duty Paid C…" at bounding box center [991, 248] width 330 height 31
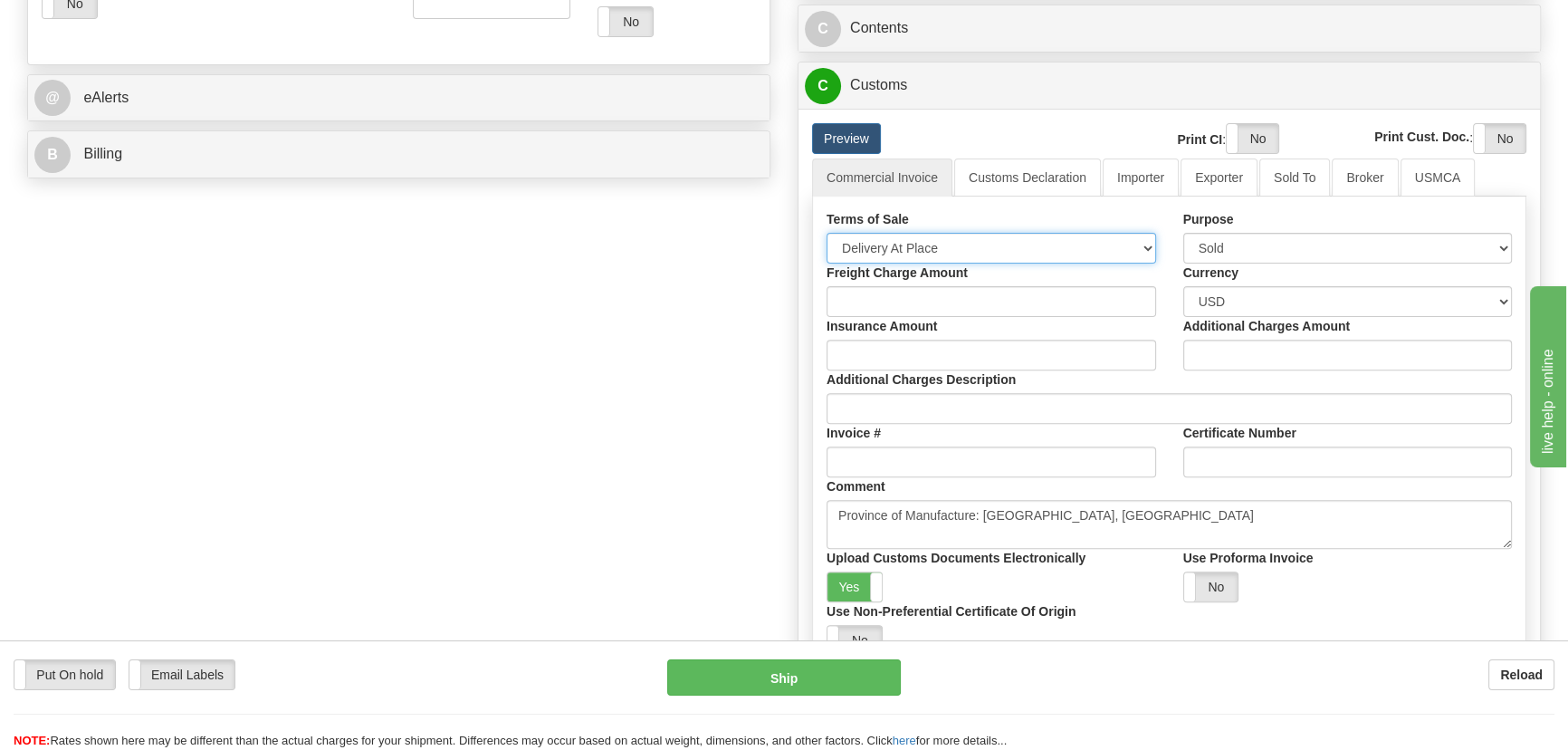
select select "7"
click at [827, 233] on select "Free Carrier Free On Board Ex Works Delivered Duty Unpaid Delivered Duty Paid C…" at bounding box center [991, 248] width 330 height 31
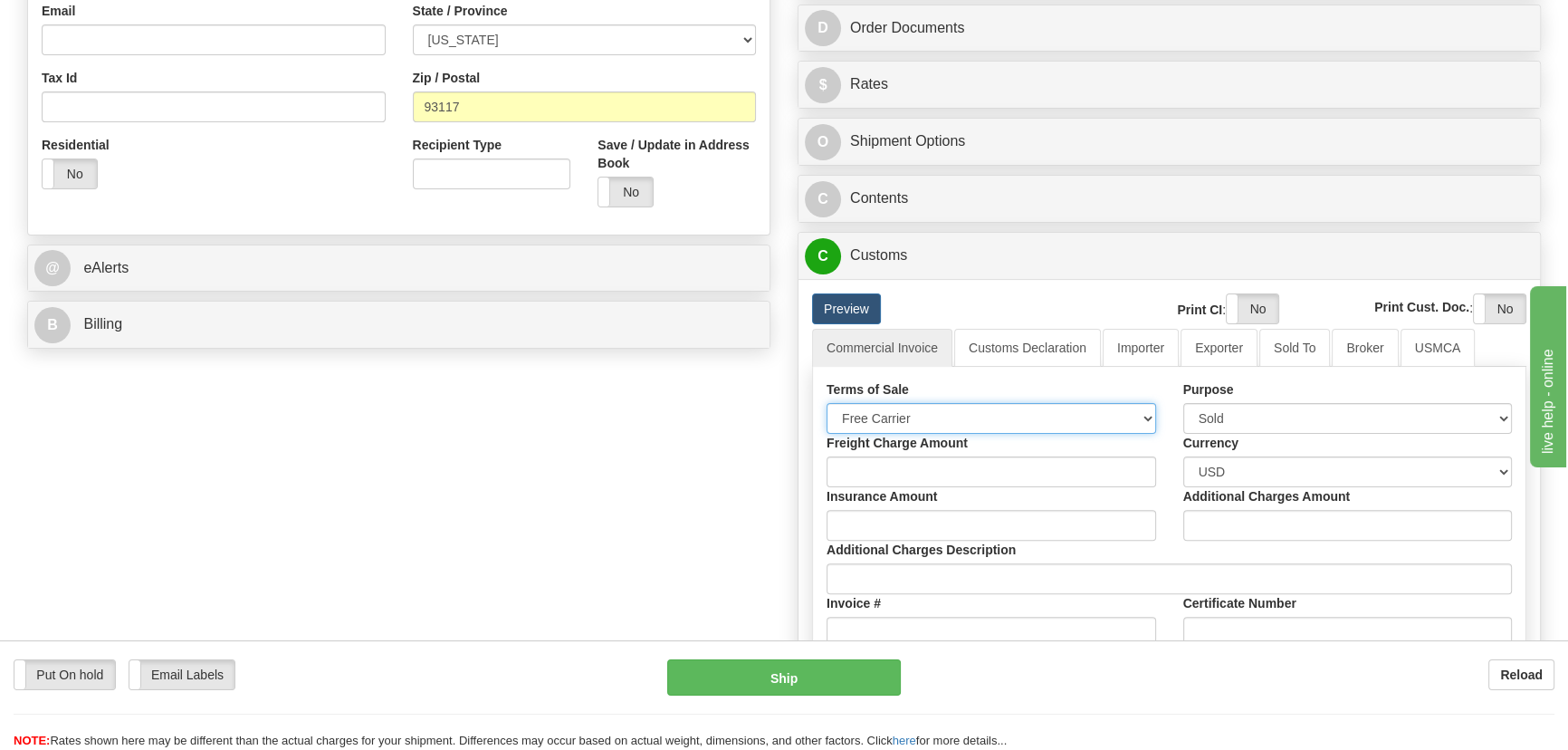
scroll to position [329, 0]
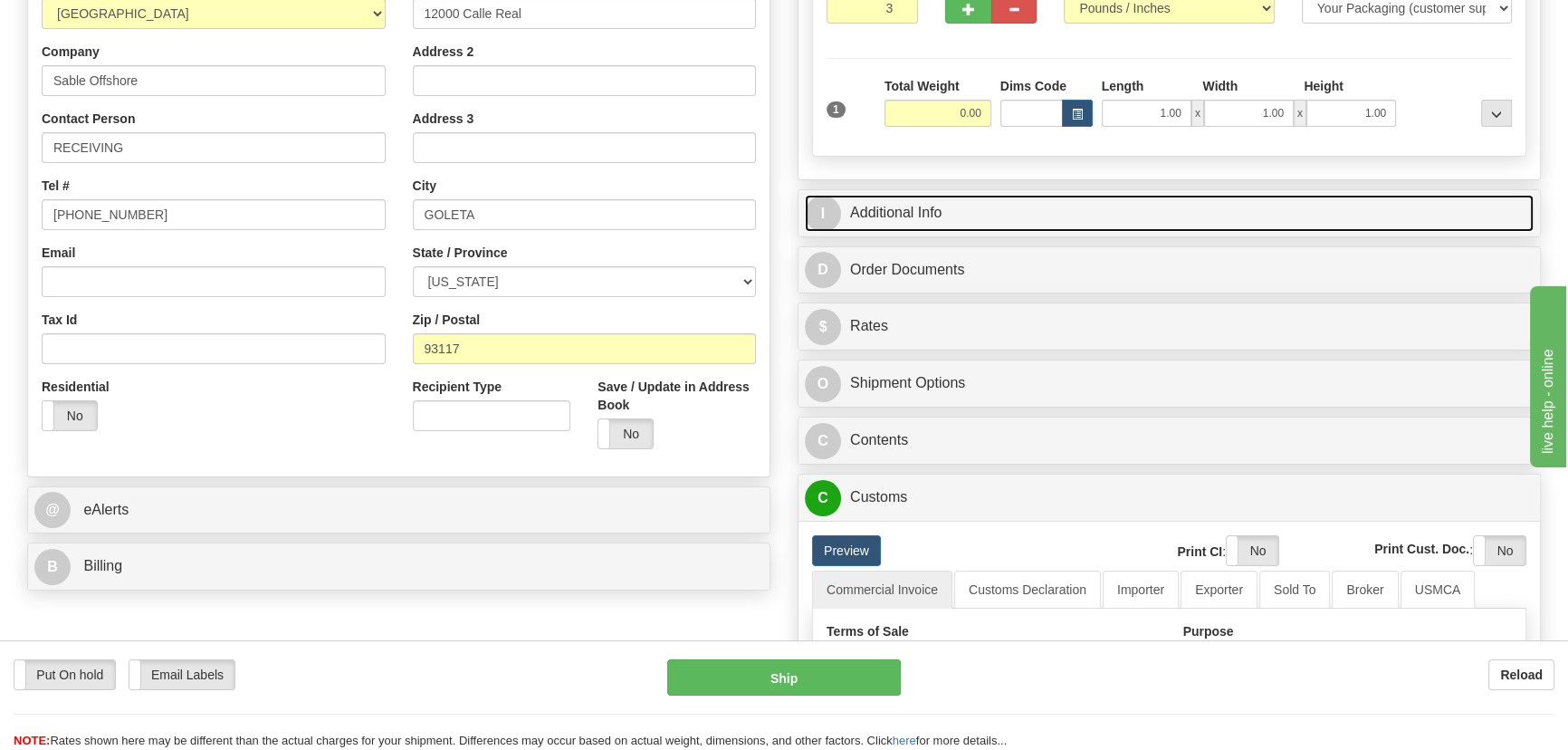
click at [1365, 211] on link "I Additional Info" at bounding box center [1170, 213] width 729 height 38
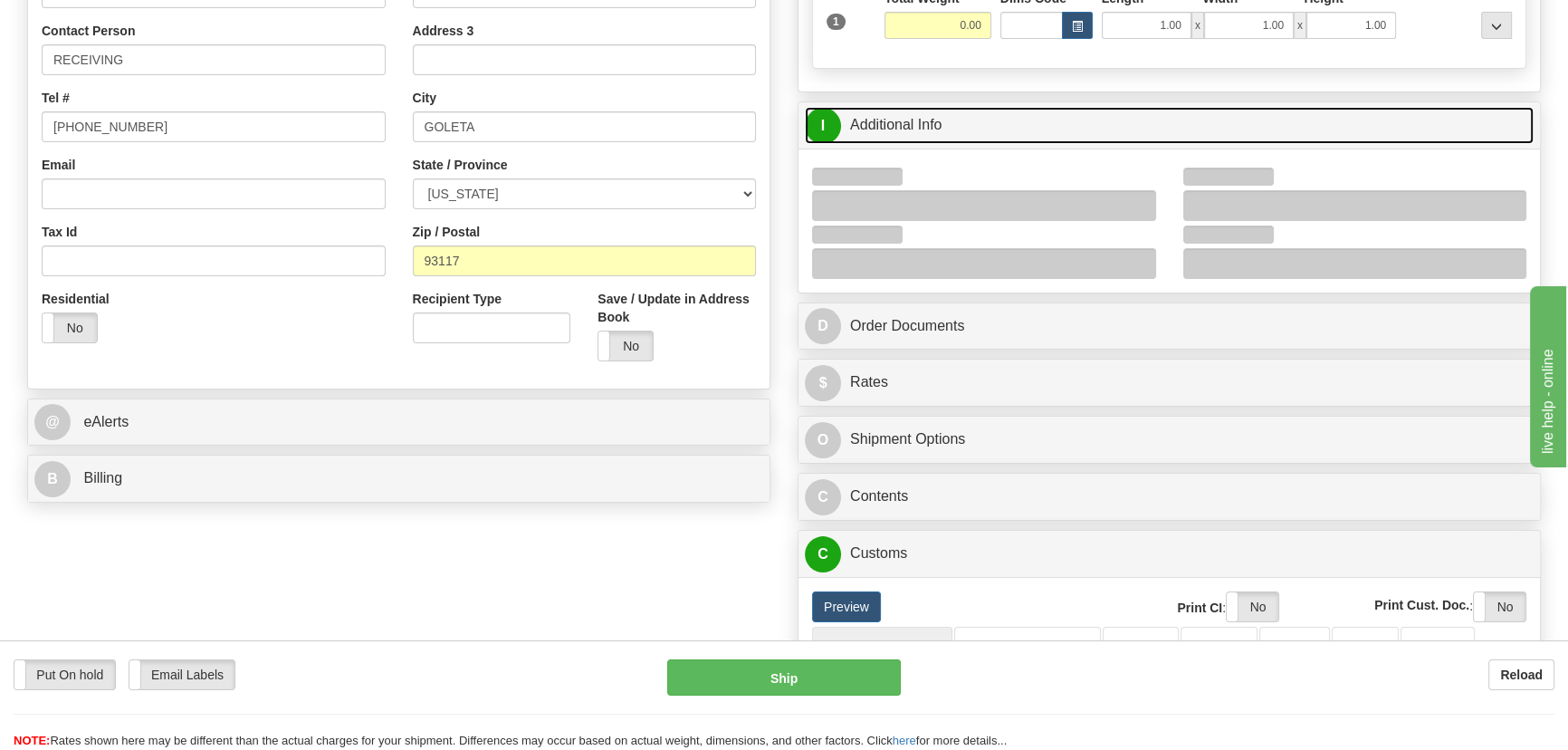
scroll to position [576, 0]
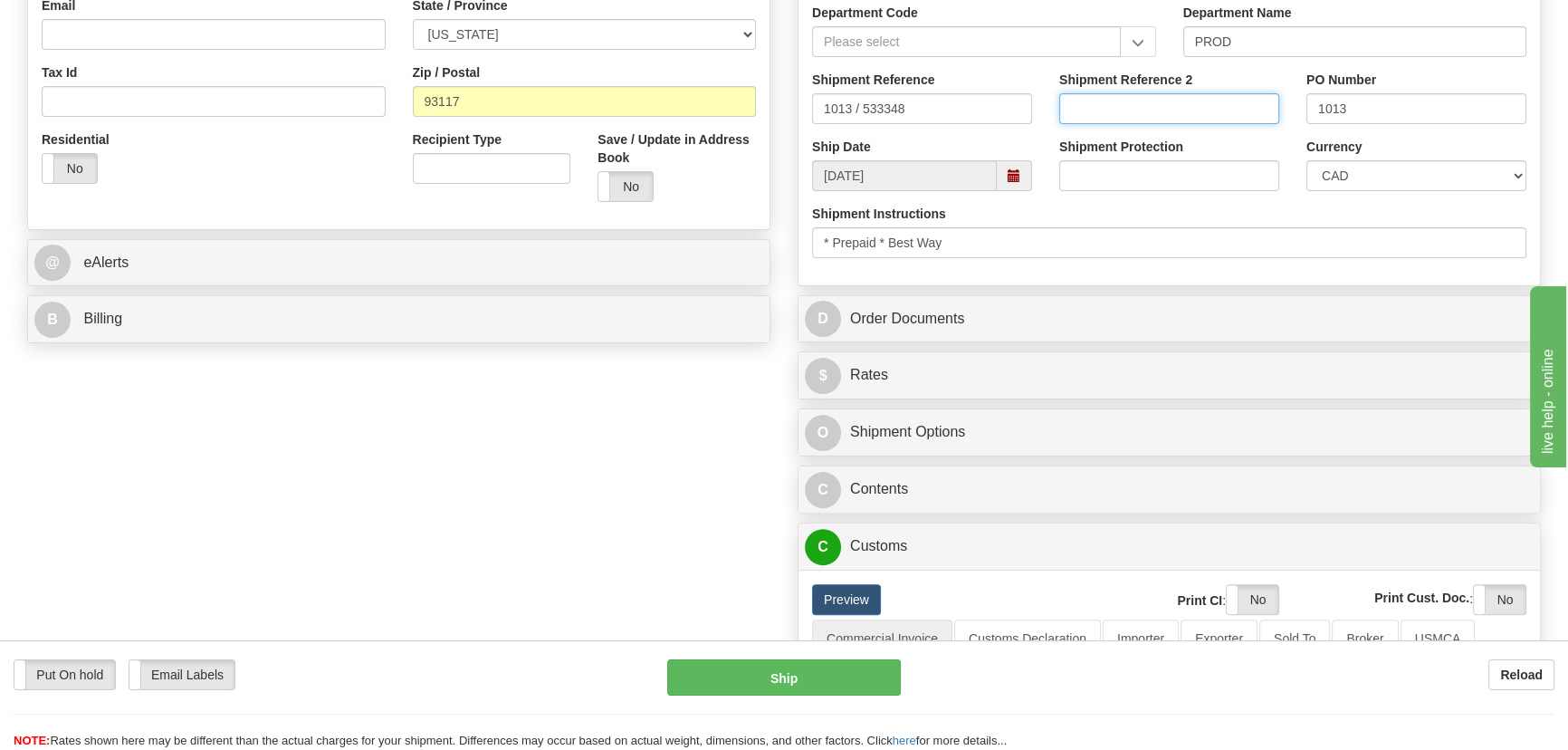
click at [1184, 111] on input "Shipment Reference 2" at bounding box center [1170, 108] width 220 height 31
drag, startPoint x: 1184, startPoint y: 111, endPoint x: 933, endPoint y: 124, distance: 251.3
click at [935, 125] on div "Shipment Reference 1013 / 533348 Shipment Reference 2 5399005288 PO Number 1013" at bounding box center [1169, 103] width 741 height 67
type input "5399005288"
click at [1371, 180] on select "CAD USD EUR ZAR RON ANG ARN AUD AUS AWG BBD BFR BGN BHD BMD BND BRC BRL CHP CKZ…" at bounding box center [1417, 176] width 220 height 31
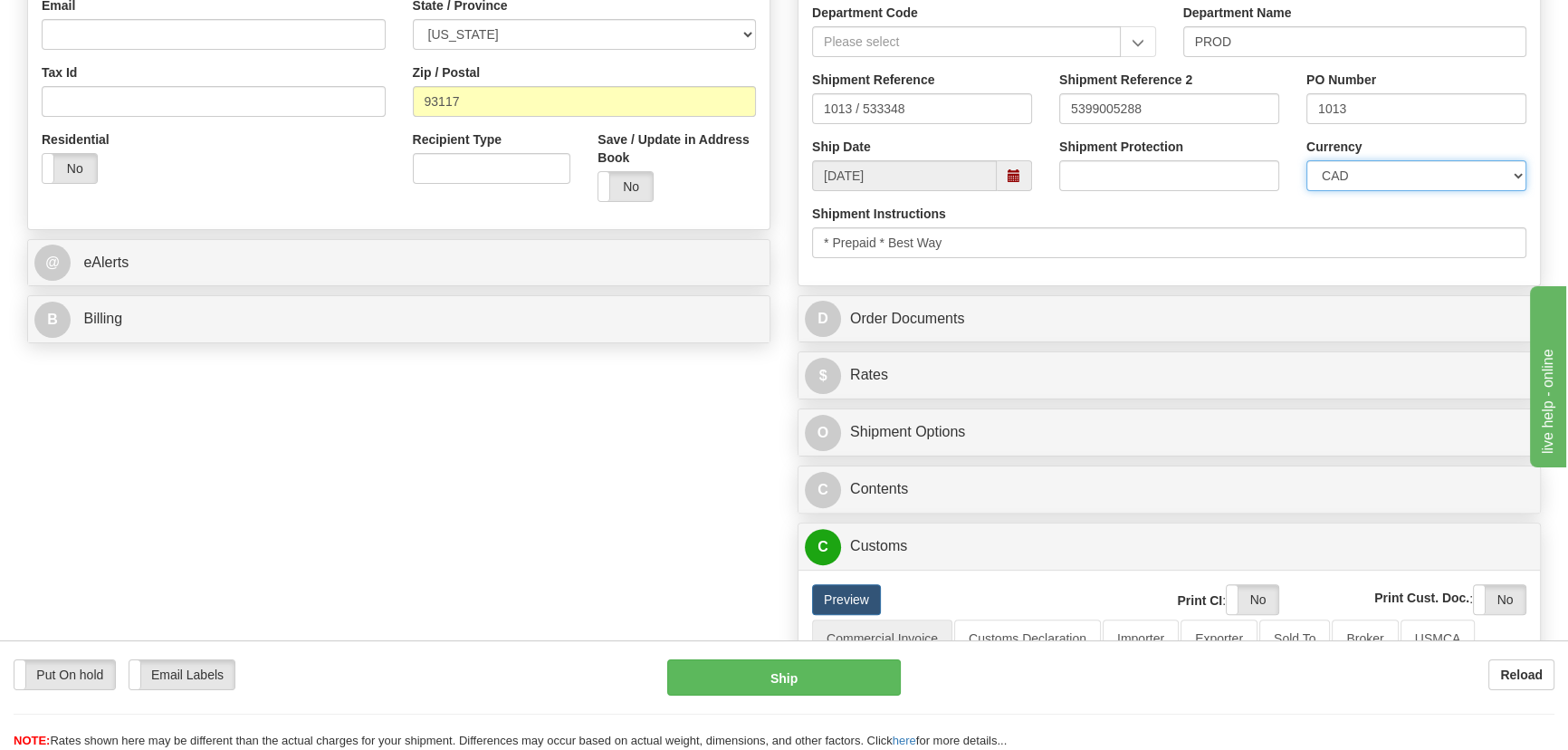
select select "1"
click at [1307, 161] on select "CAD USD EUR ZAR RON ANG ARN AUD AUS AWG BBD BFR BGN BHD BMD BND BRC BRL CHP CKZ…" at bounding box center [1417, 176] width 220 height 31
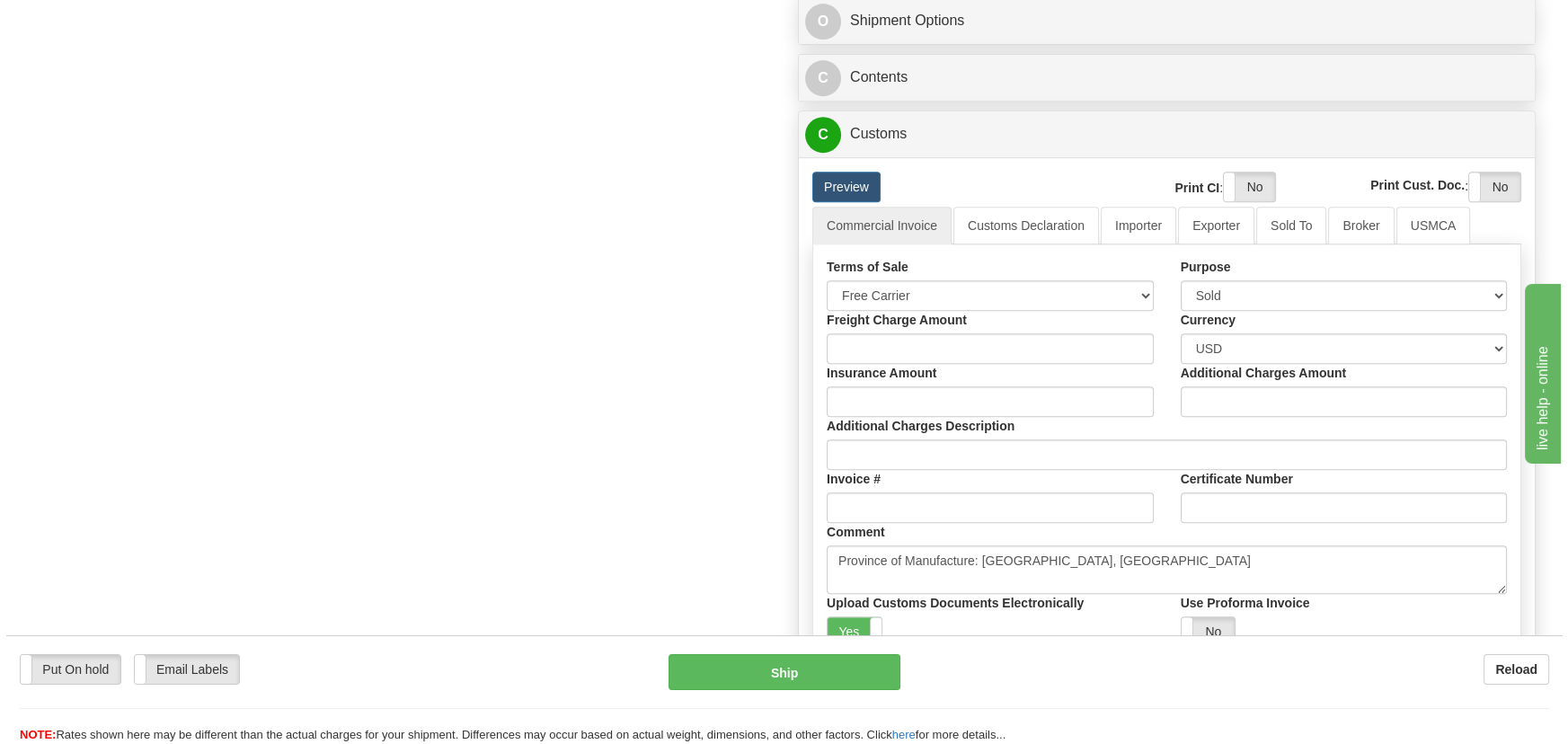
scroll to position [899, 0]
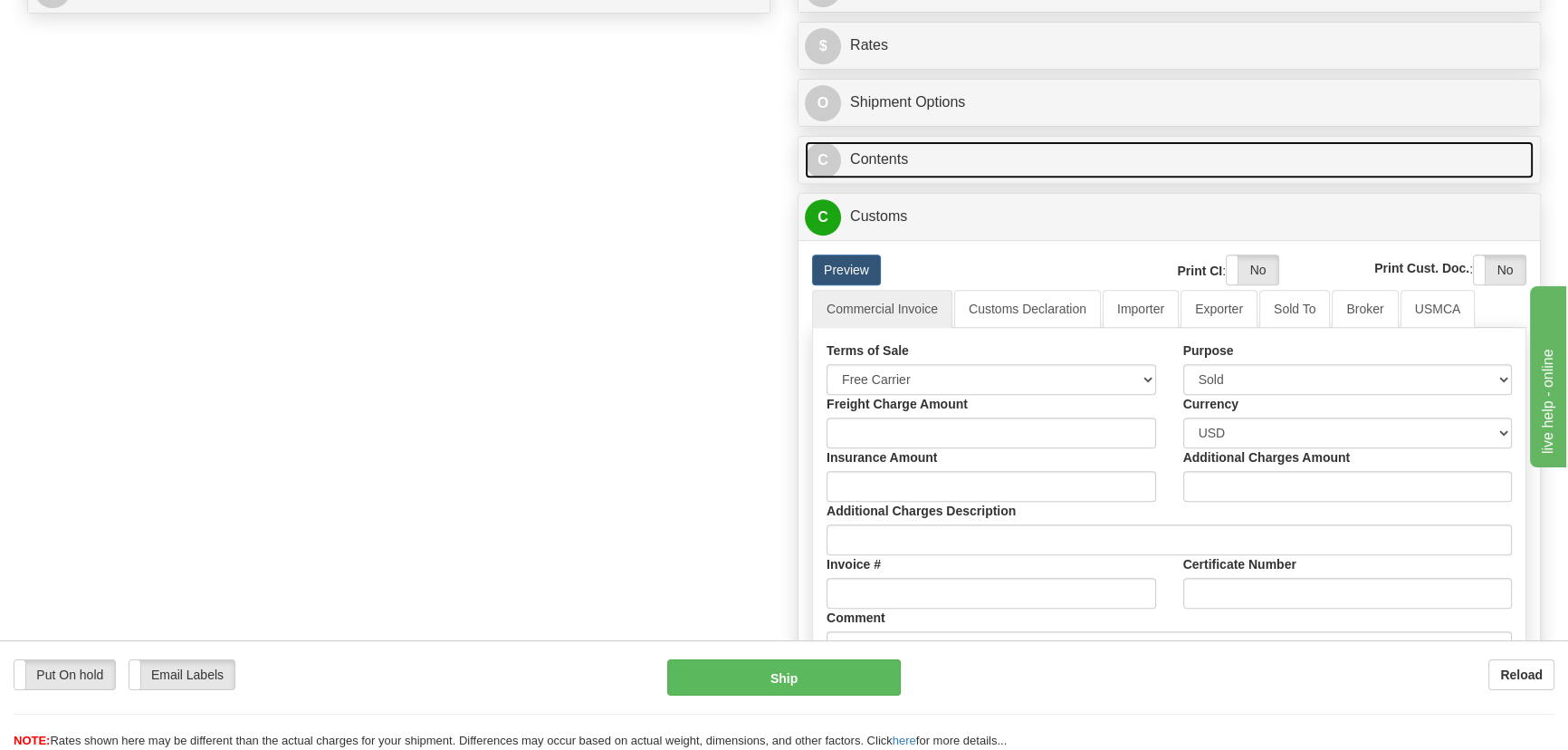
click at [1376, 157] on link "C Contents" at bounding box center [1170, 160] width 729 height 38
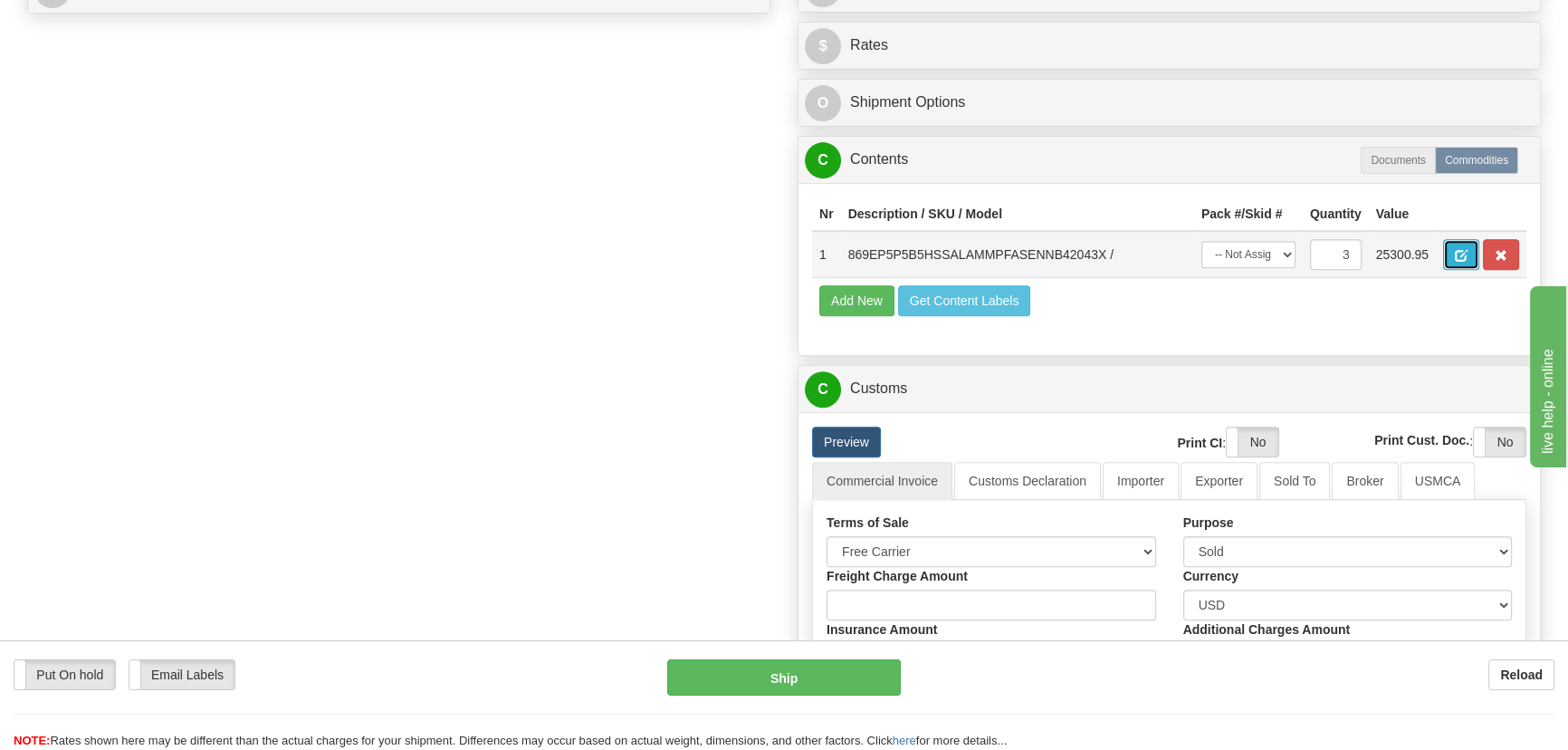
click at [1450, 252] on button "button" at bounding box center [1461, 254] width 37 height 31
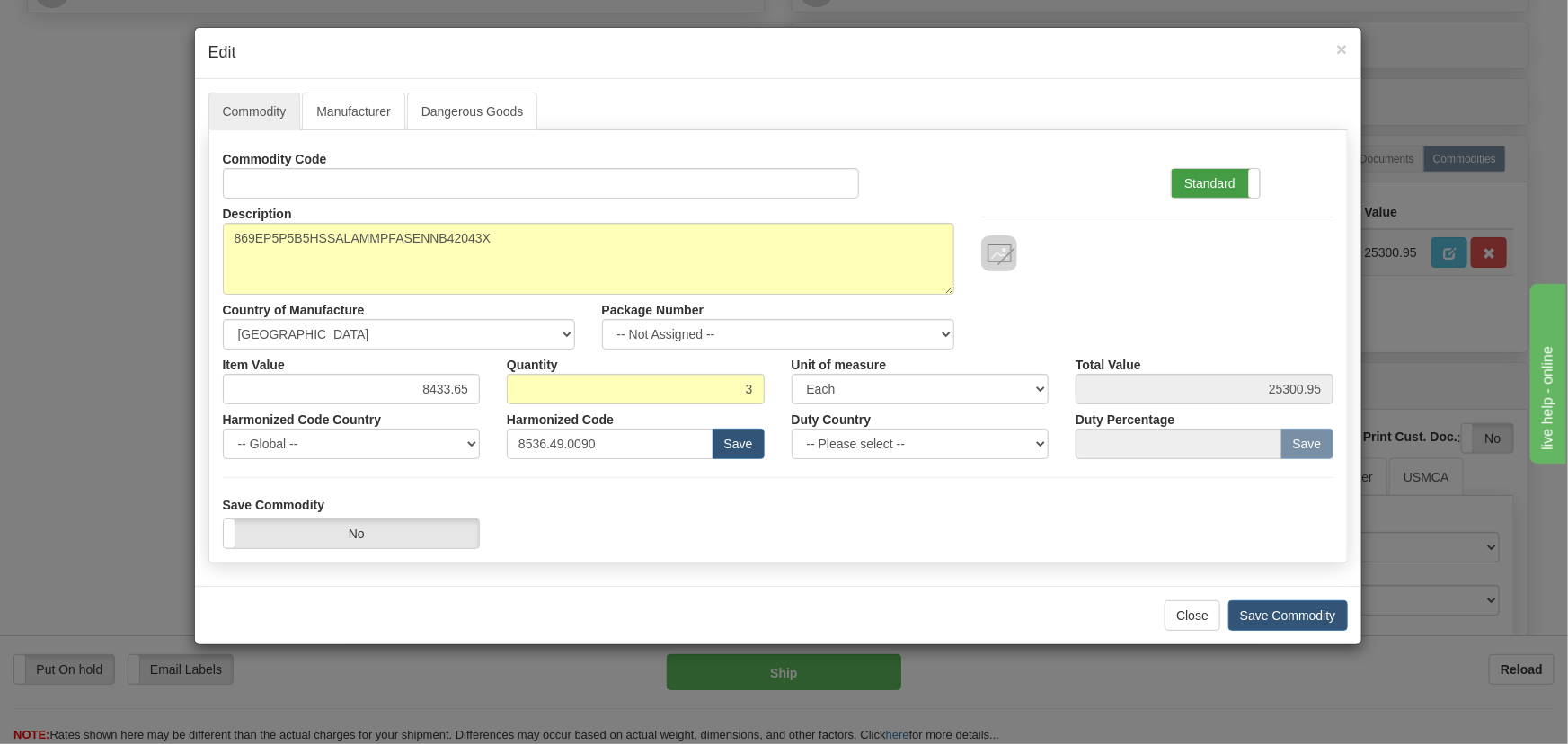
click at [1231, 183] on label "Standard" at bounding box center [1216, 183] width 88 height 29
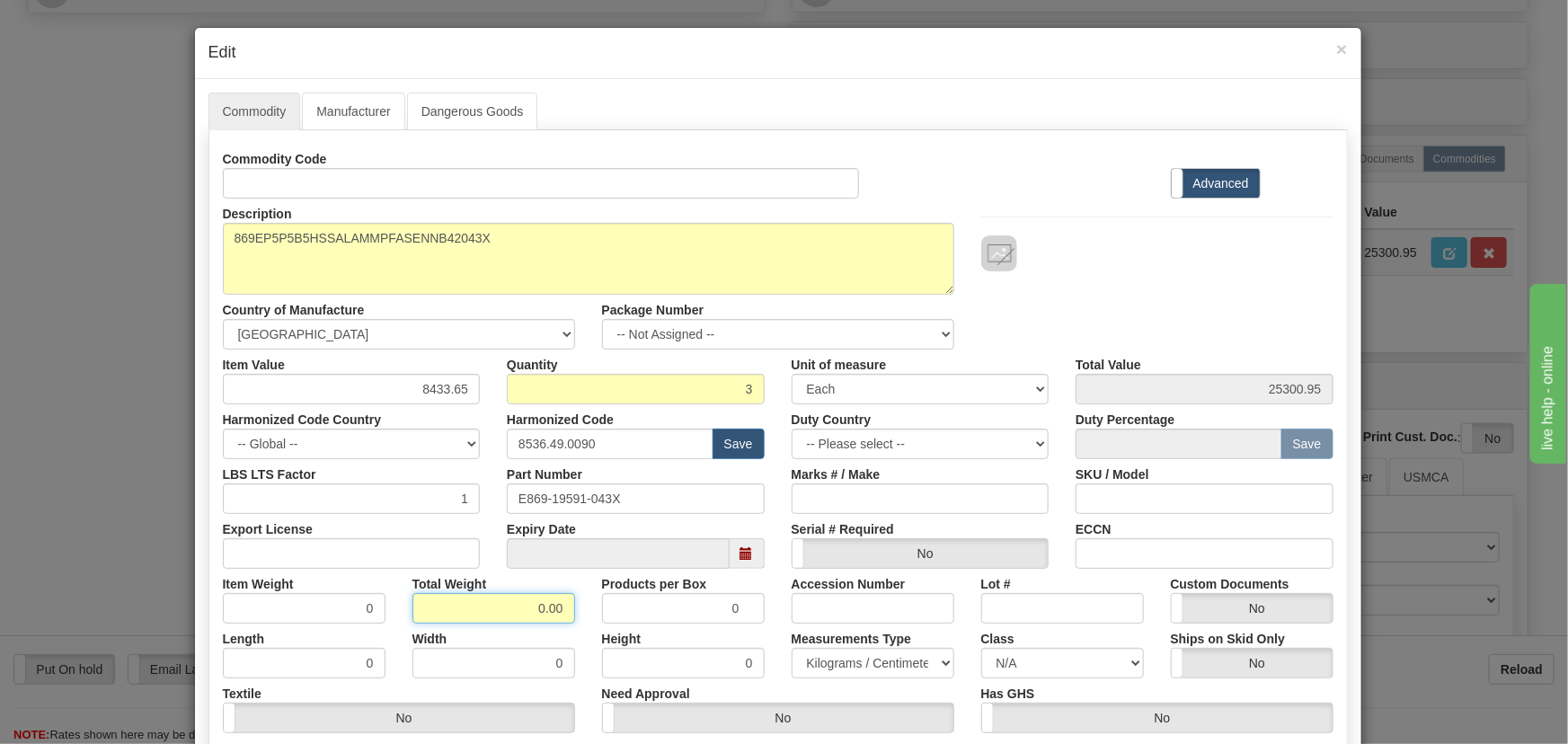
drag, startPoint x: 519, startPoint y: 594, endPoint x: 573, endPoint y: 605, distance: 55.1
click at [573, 605] on div "Total Weight 0.00" at bounding box center [493, 596] width 189 height 55
type input "3"
type input "1.0000"
click at [588, 584] on div "Products per Box 0" at bounding box center [682, 596] width 189 height 55
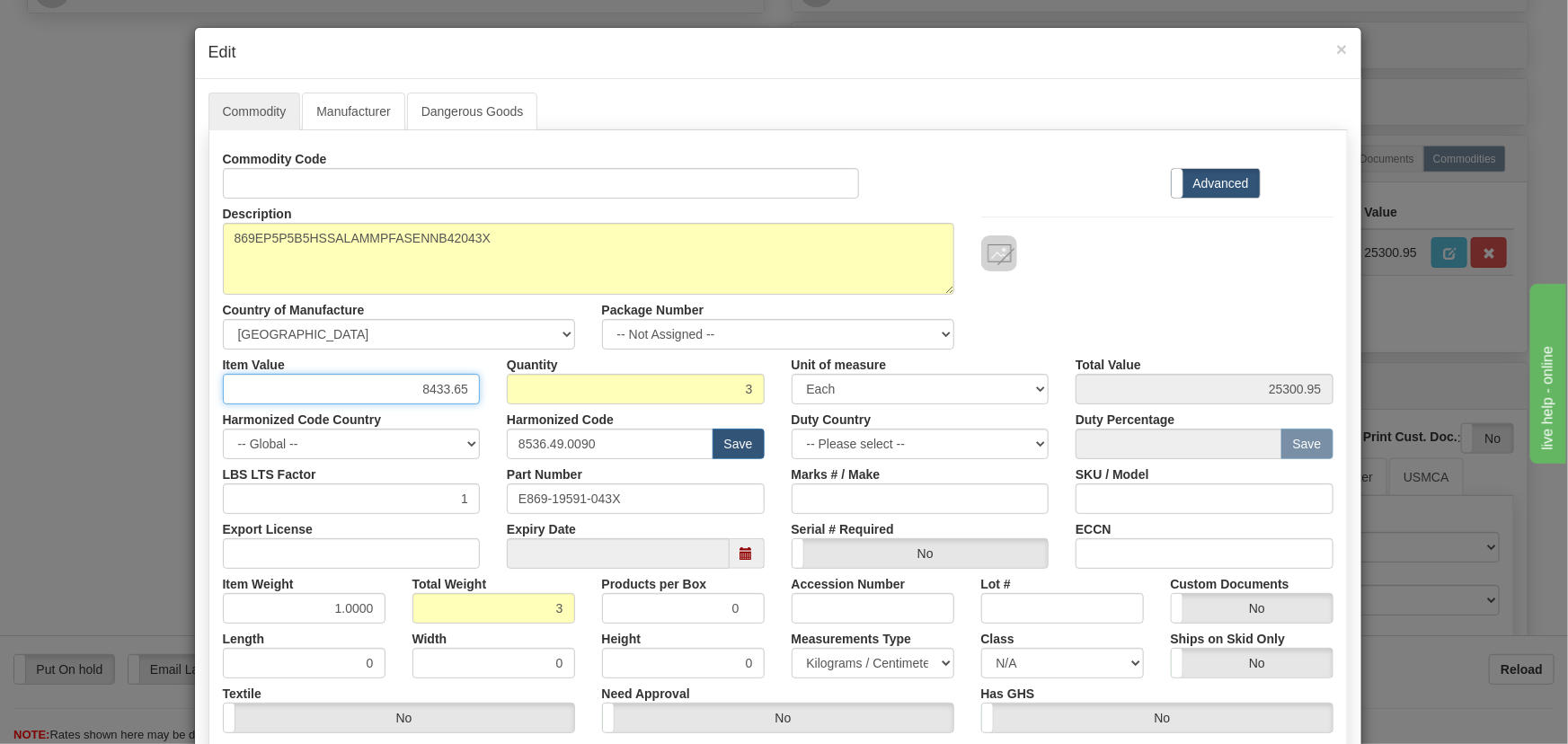
drag, startPoint x: 408, startPoint y: 389, endPoint x: 512, endPoint y: 398, distance: 104.4
click at [515, 398] on div "Item Value 8433.65 Quantity 3 Unit of measure 3 Thousand Square Inches Adjustme…" at bounding box center [778, 377] width 1137 height 55
paste input "5.284,49"
type input "5284.49"
type input "15853.47"
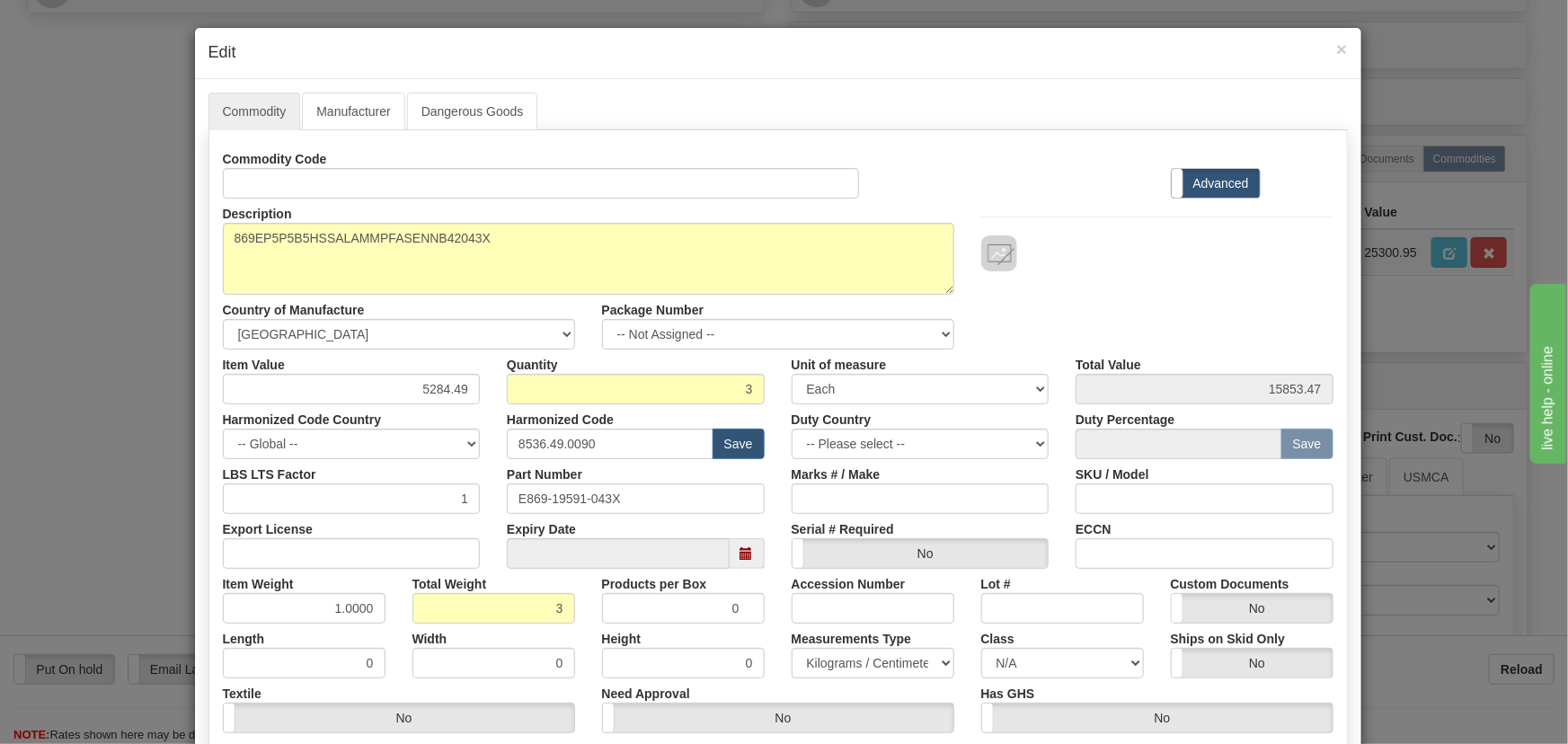
click at [1204, 328] on div "Description 869EP5P5B5HSSALAMMPFASENNB42043X Country of Manufacture -- Unknown …" at bounding box center [778, 274] width 1137 height 151
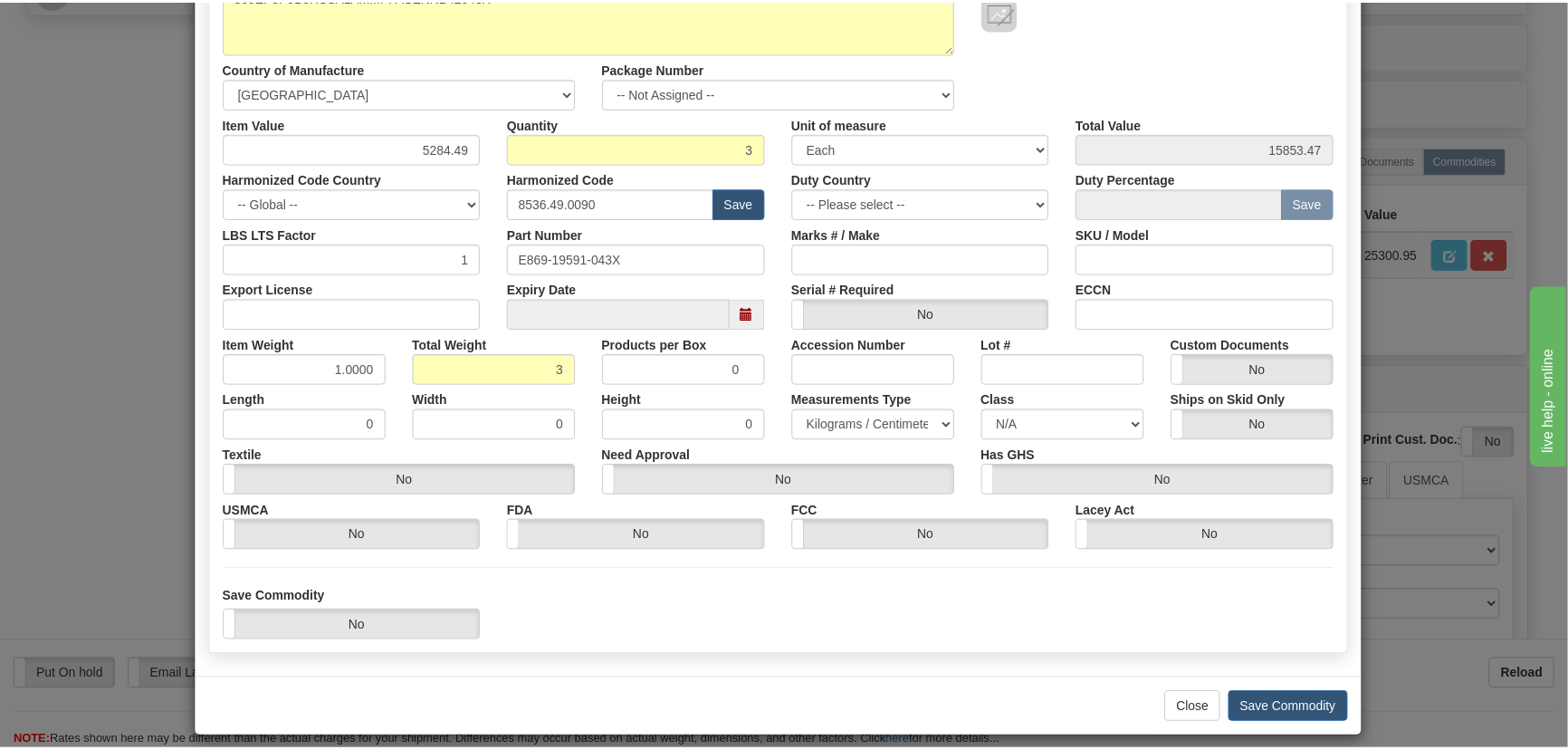
scroll to position [258, 0]
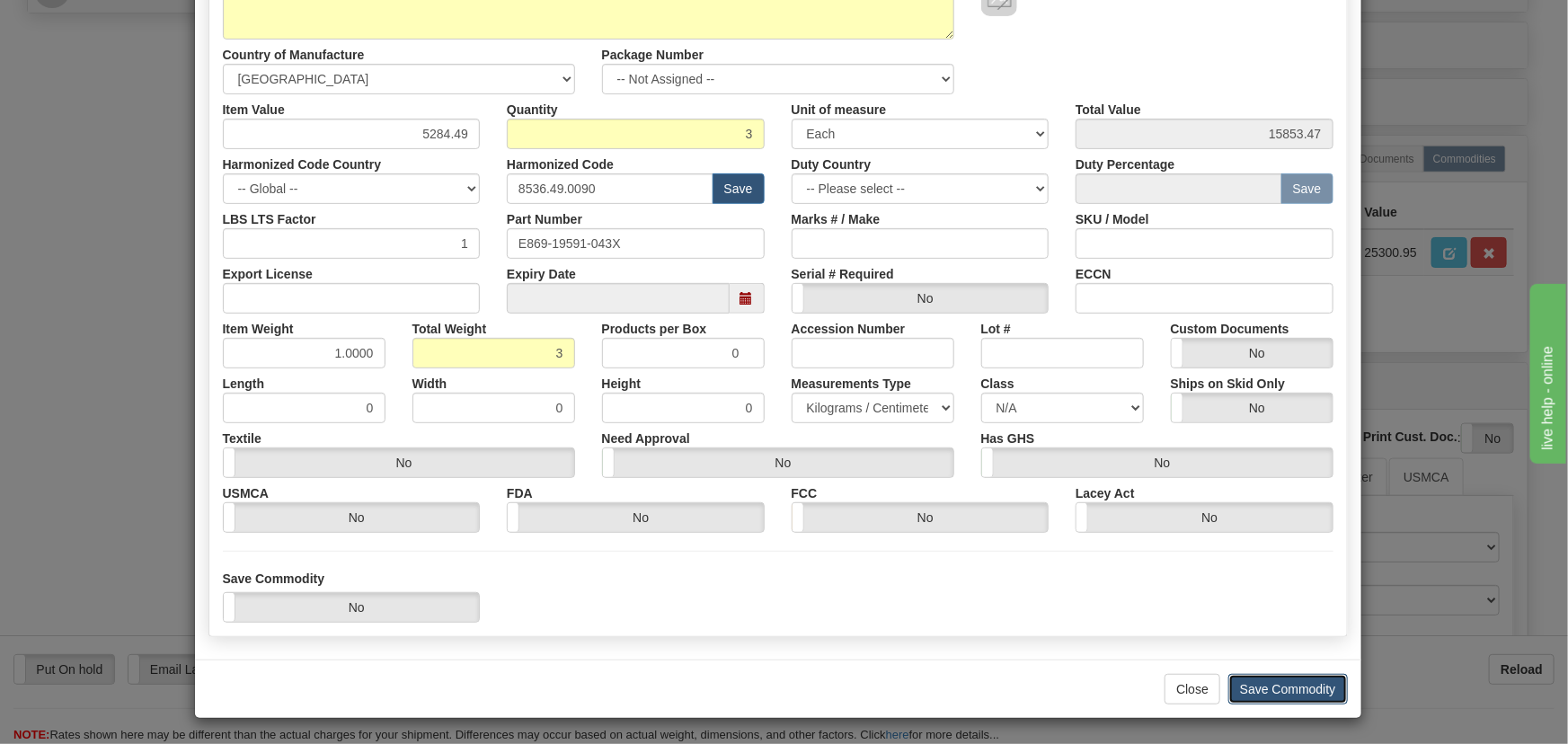
click at [1295, 689] on button "Save Commodity" at bounding box center [1287, 689] width 119 height 31
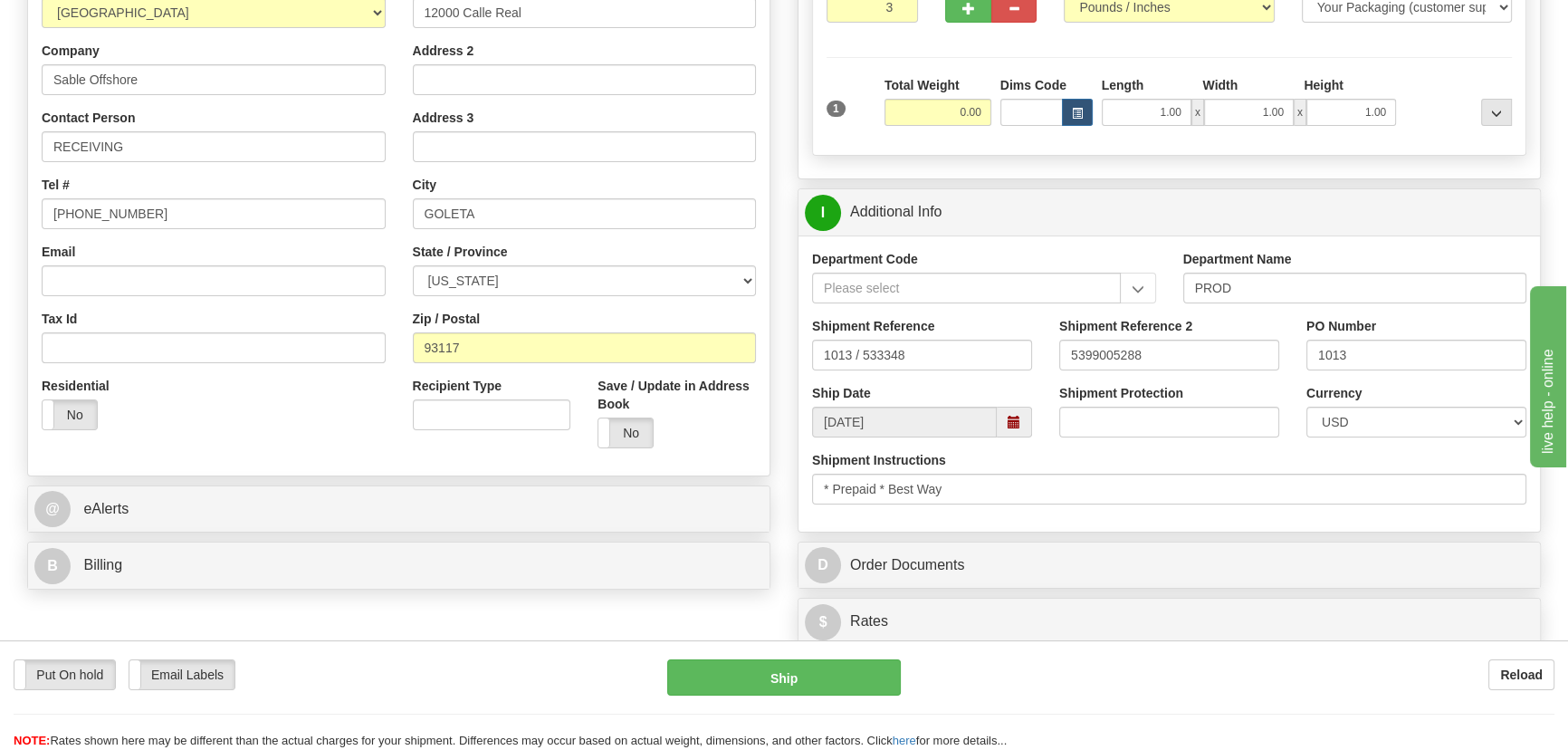
scroll to position [329, 0]
drag, startPoint x: 953, startPoint y: 113, endPoint x: 1006, endPoint y: 117, distance: 53.2
click at [1006, 117] on div "1 Total Weight 0.00 Dims Code x" at bounding box center [1169, 109] width 694 height 64
type input "90.00"
drag, startPoint x: 1425, startPoint y: 114, endPoint x: 1416, endPoint y: 108, distance: 10.8
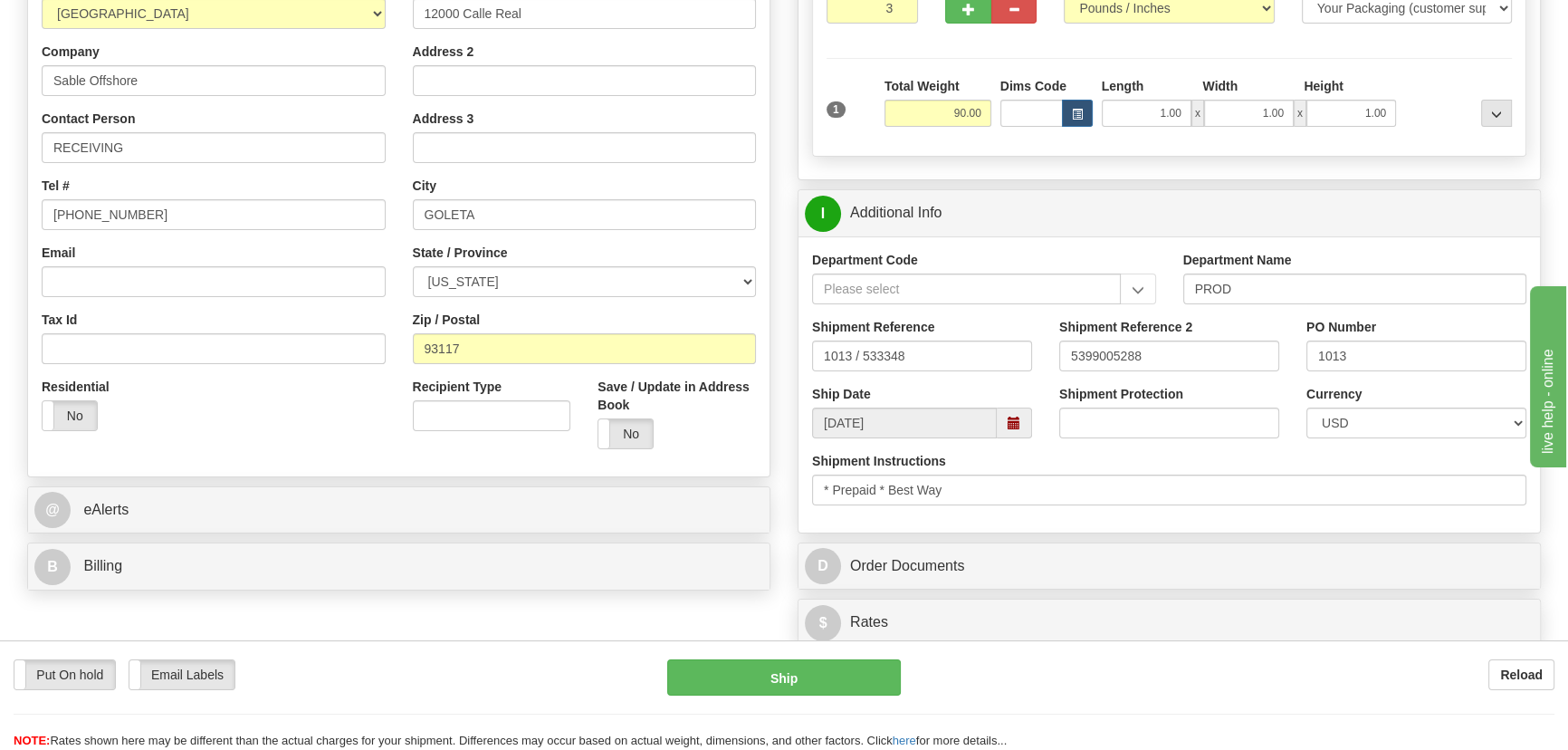
click at [1427, 114] on div at bounding box center [1458, 102] width 116 height 50
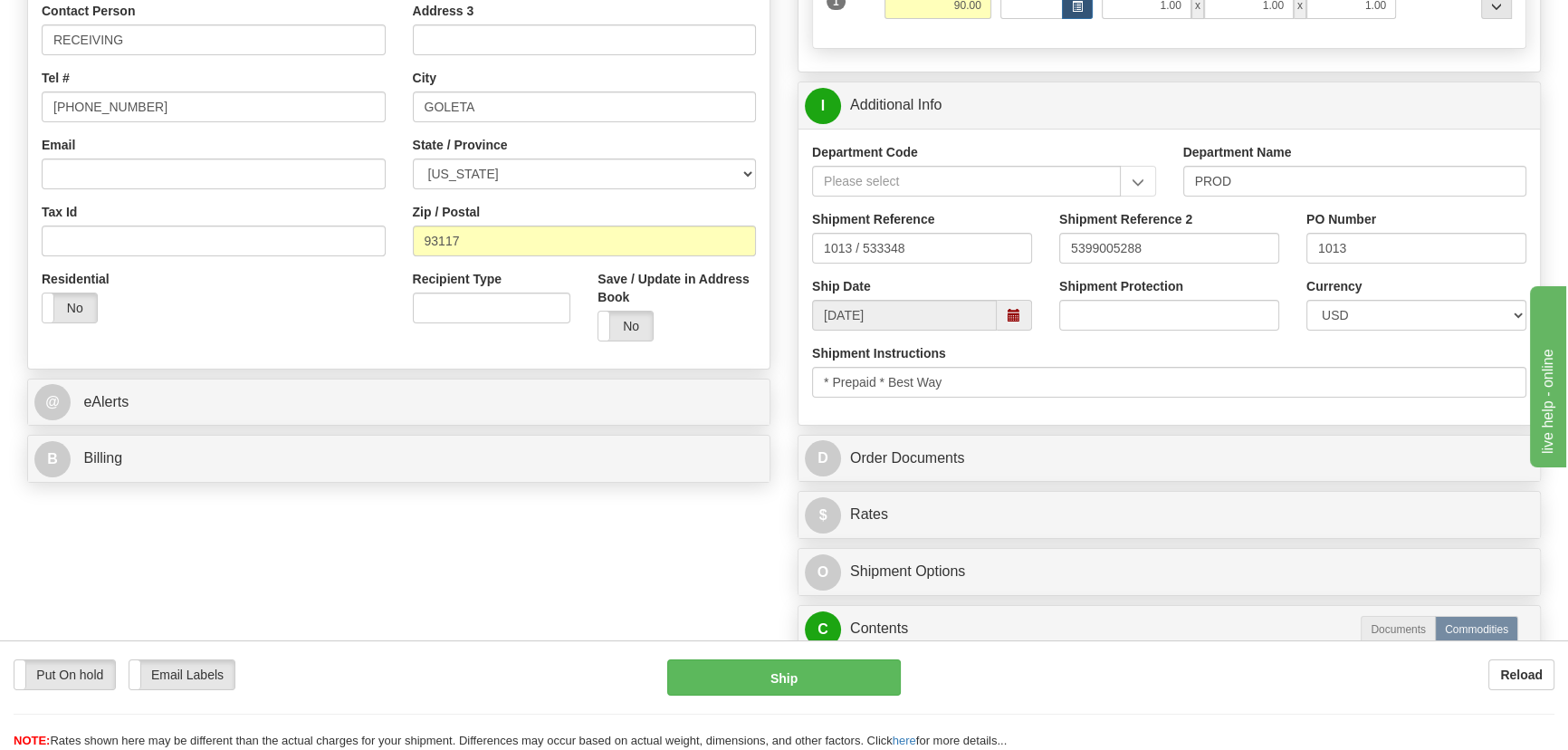
scroll to position [659, 0]
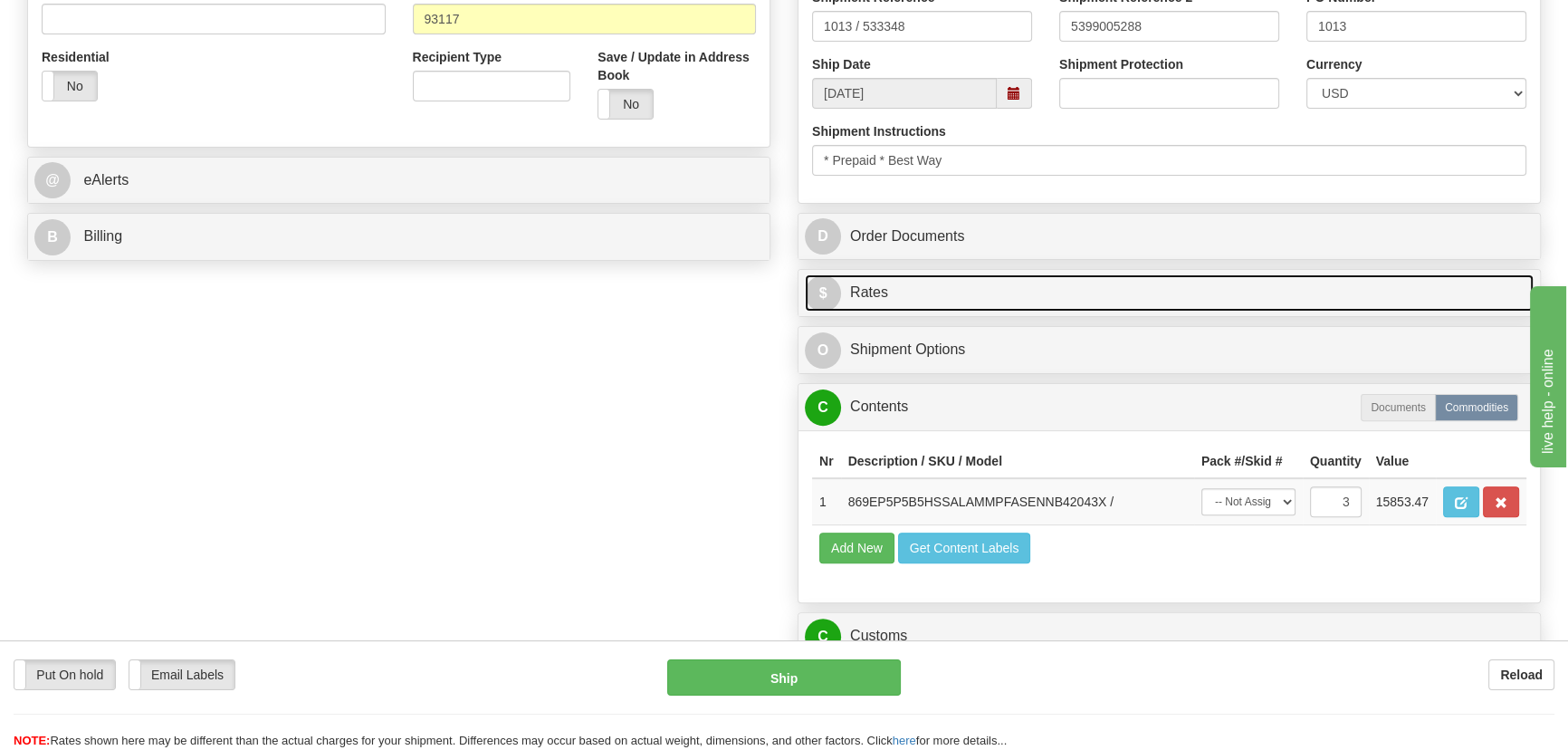
click at [1285, 297] on link "$ Rates" at bounding box center [1170, 293] width 729 height 38
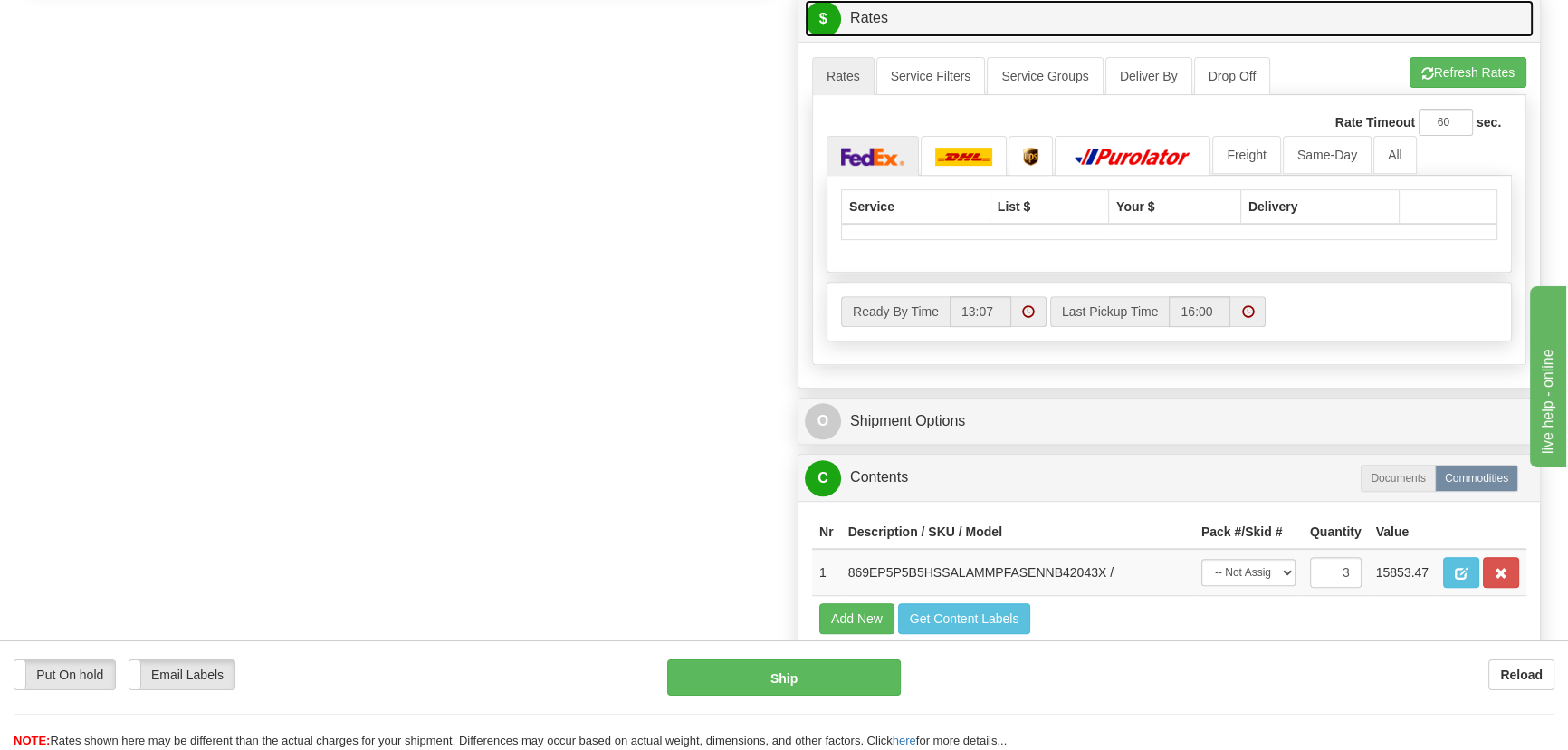
scroll to position [987, 0]
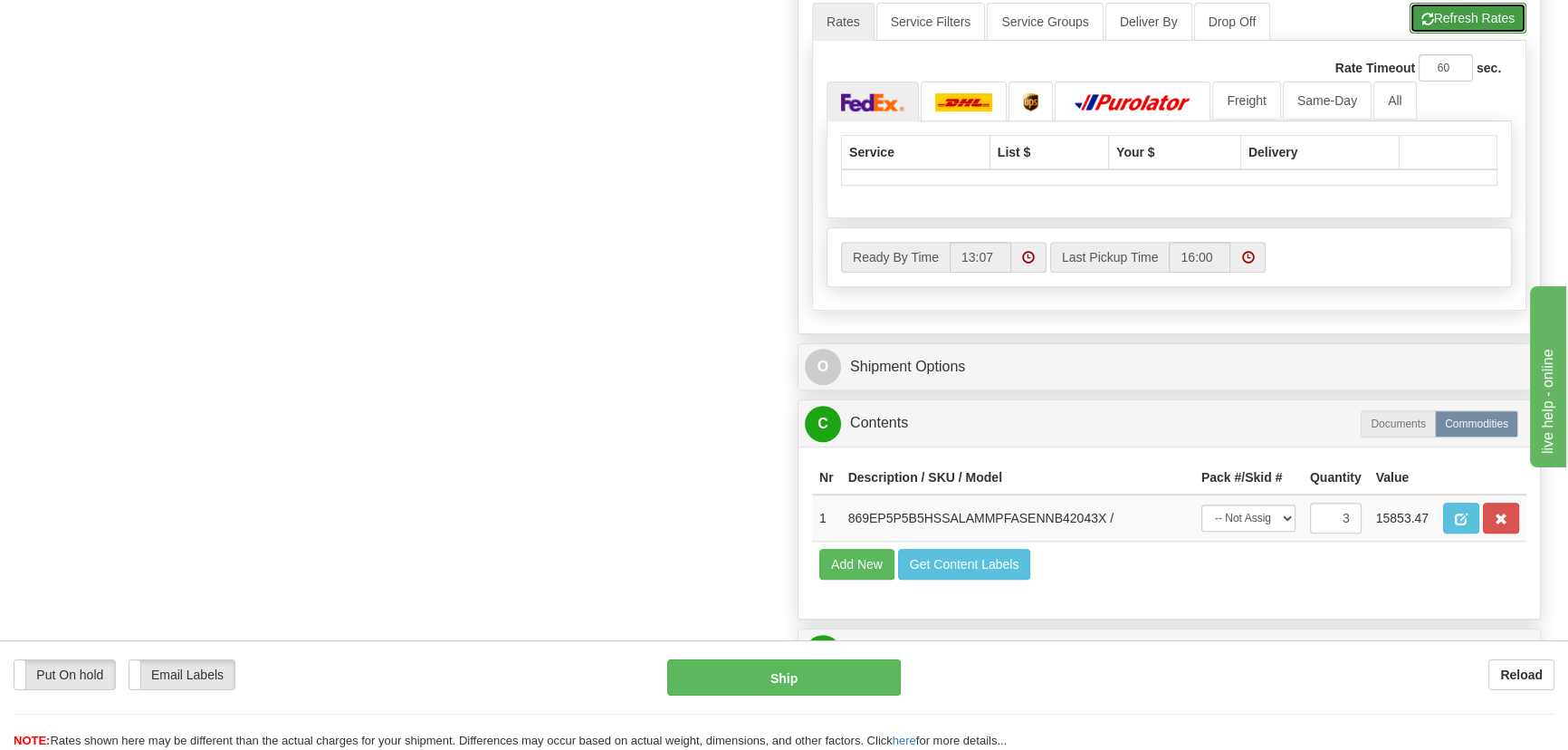
click at [1500, 14] on button "Refresh Rates" at bounding box center [1467, 18] width 116 height 31
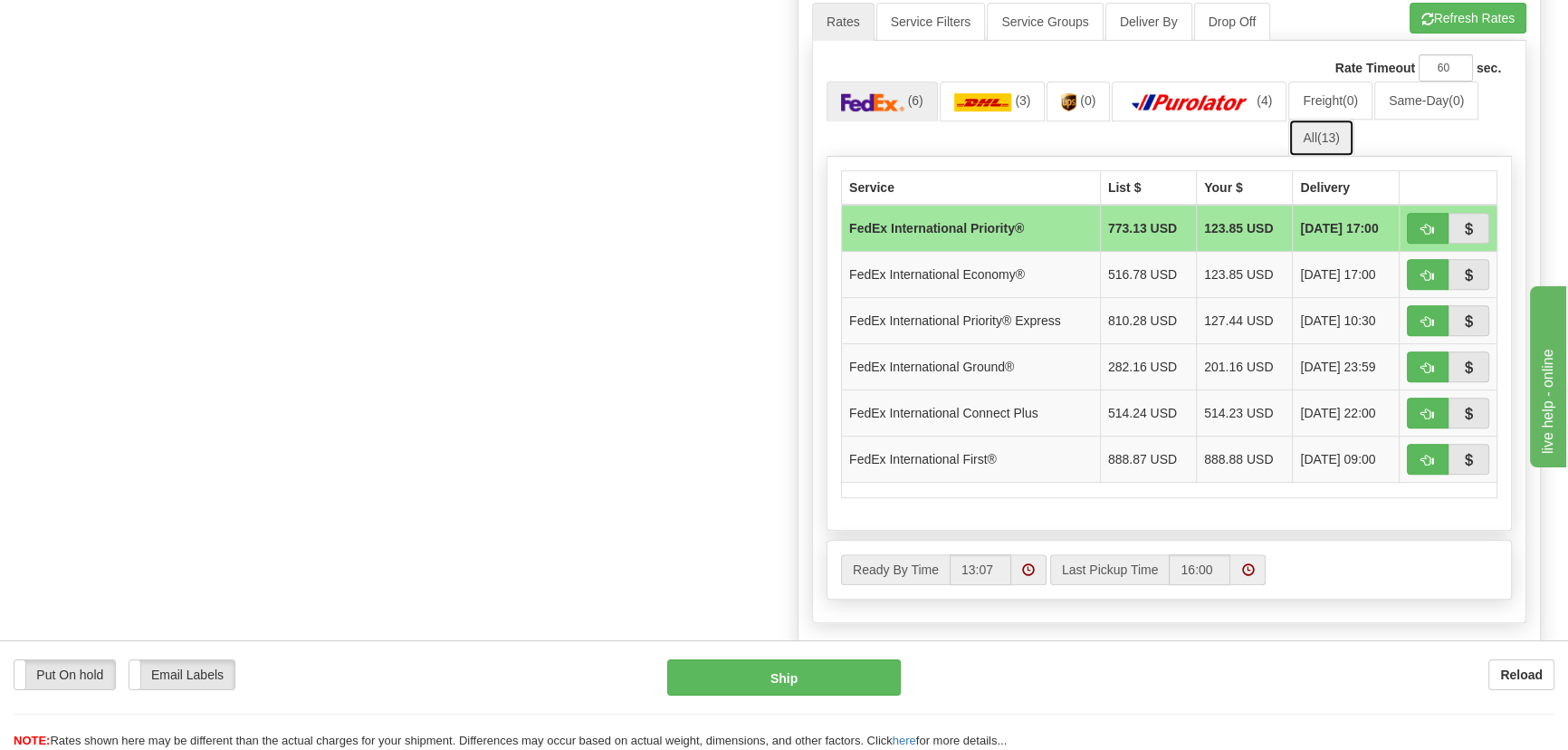
click at [1327, 133] on span "(13)" at bounding box center [1328, 137] width 23 height 14
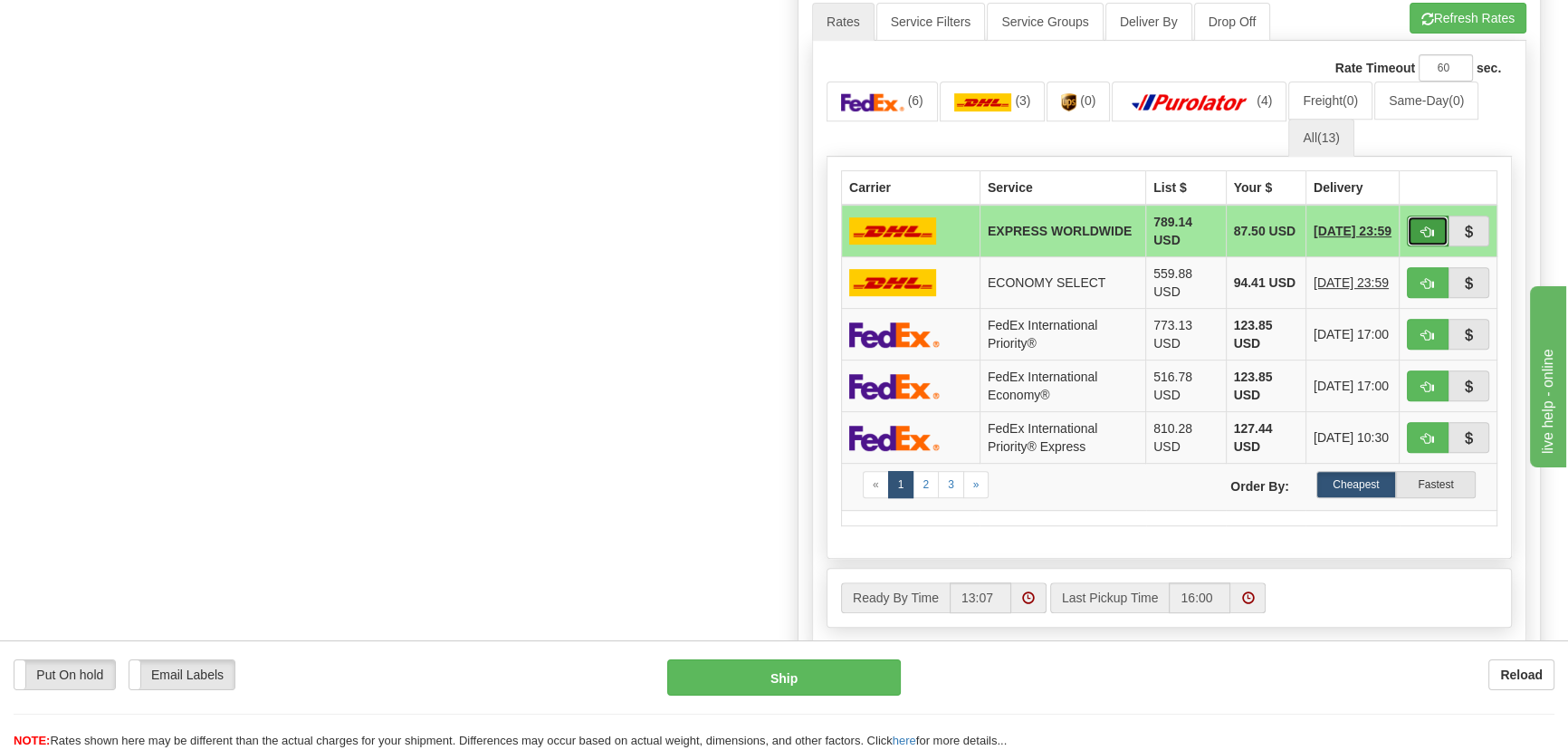
click at [1432, 229] on span "button" at bounding box center [1427, 232] width 12 height 12
type input "P"
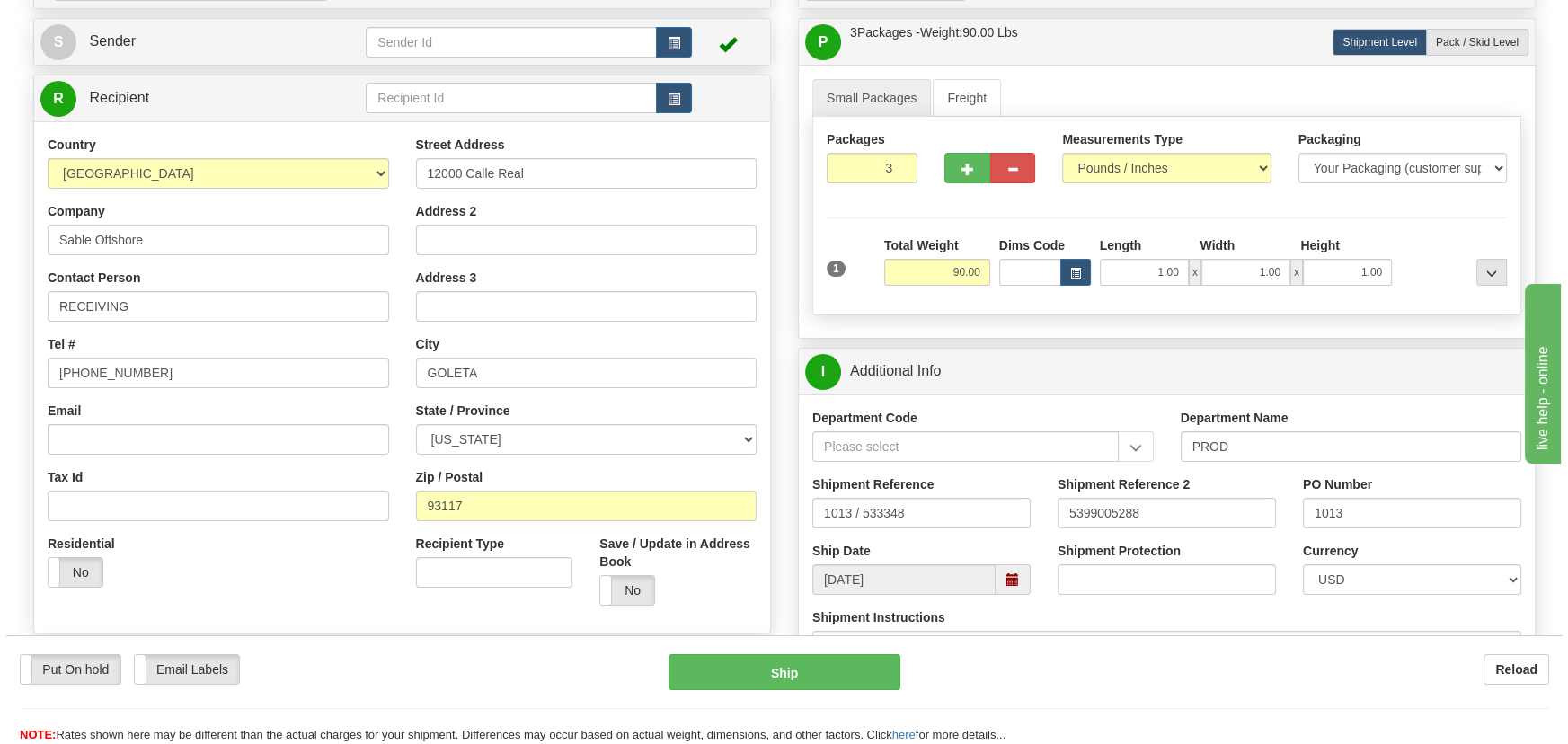
scroll to position [162, 0]
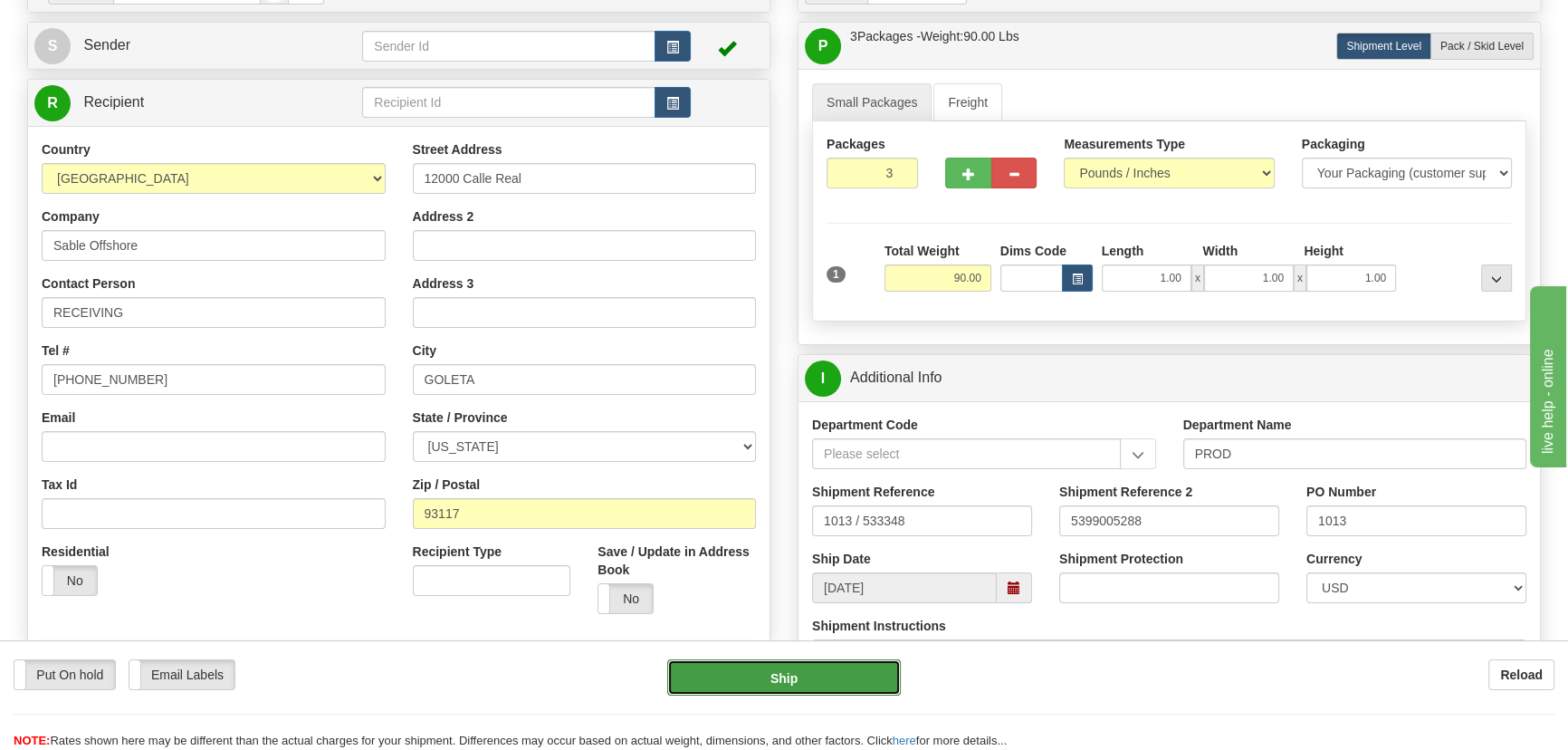
click at [846, 676] on button "Ship" at bounding box center [784, 678] width 235 height 37
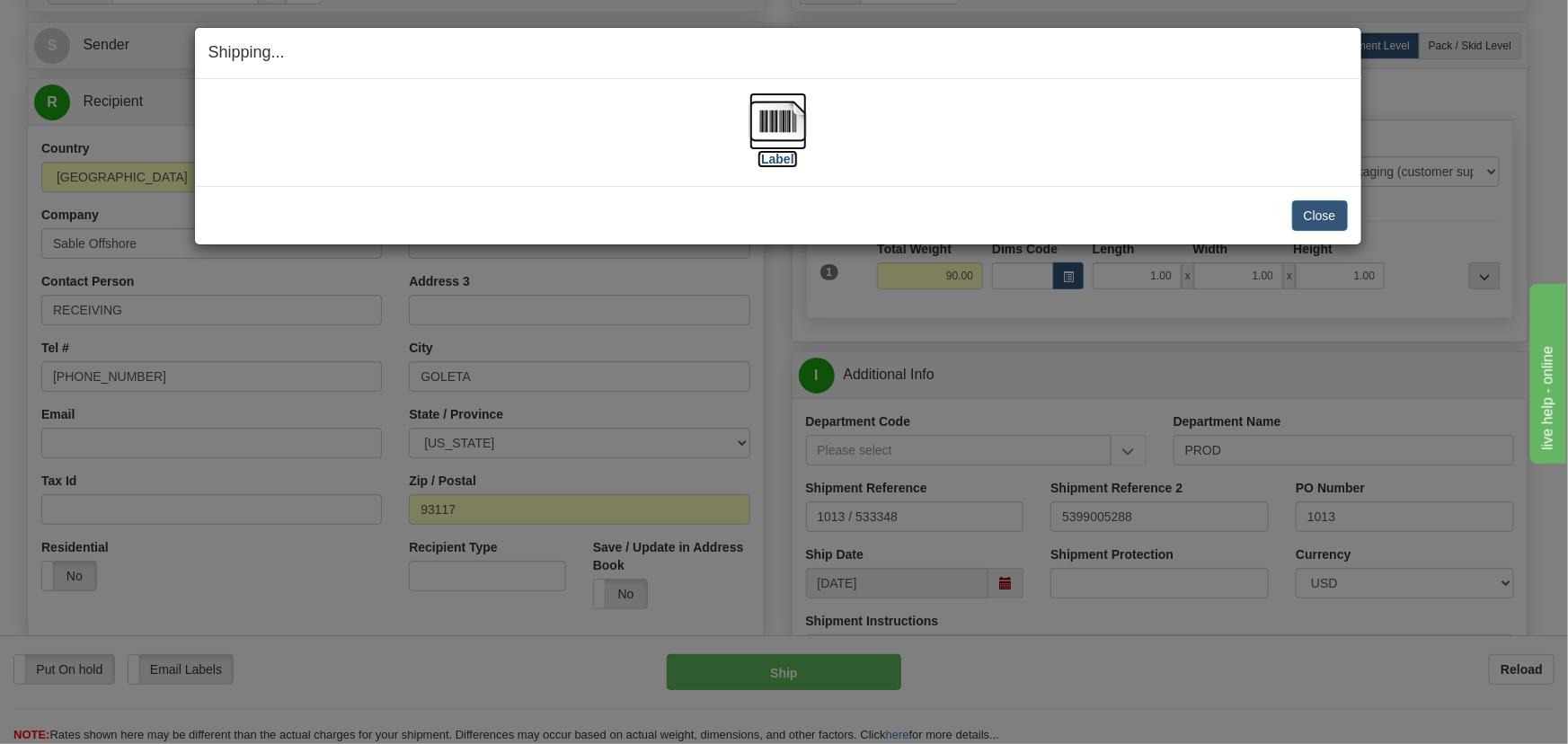
click at [785, 119] on img at bounding box center [778, 121] width 58 height 58
click at [1300, 211] on button "Close" at bounding box center [1320, 215] width 56 height 31
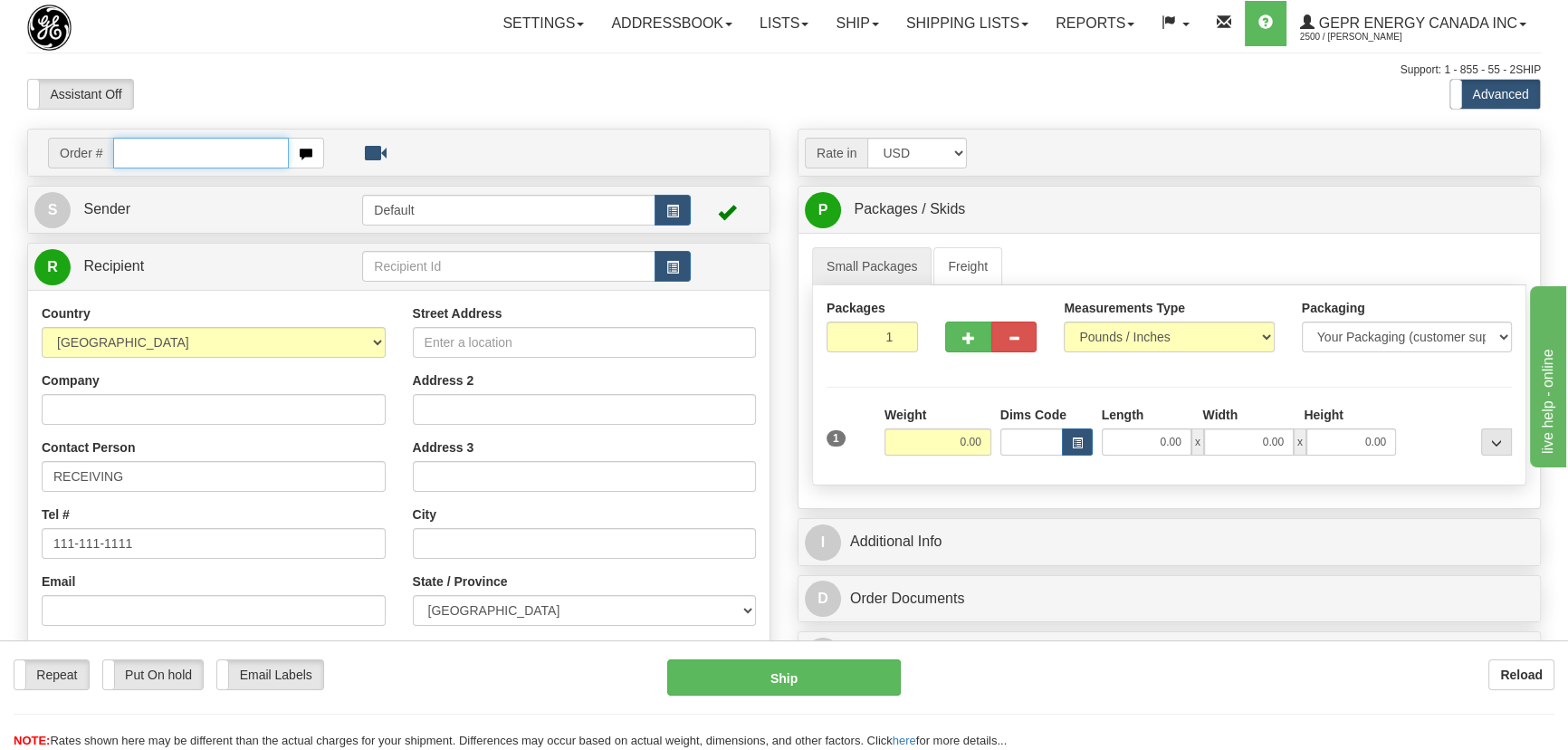
paste input "0086690725"
click at [137, 154] on input "0086690725" at bounding box center [200, 152] width 176 height 31
type input "86690725"
click at [486, 62] on body "Training Course Close Toggle navigation Settings Shipping Preferences New Recip…" at bounding box center [784, 375] width 1568 height 750
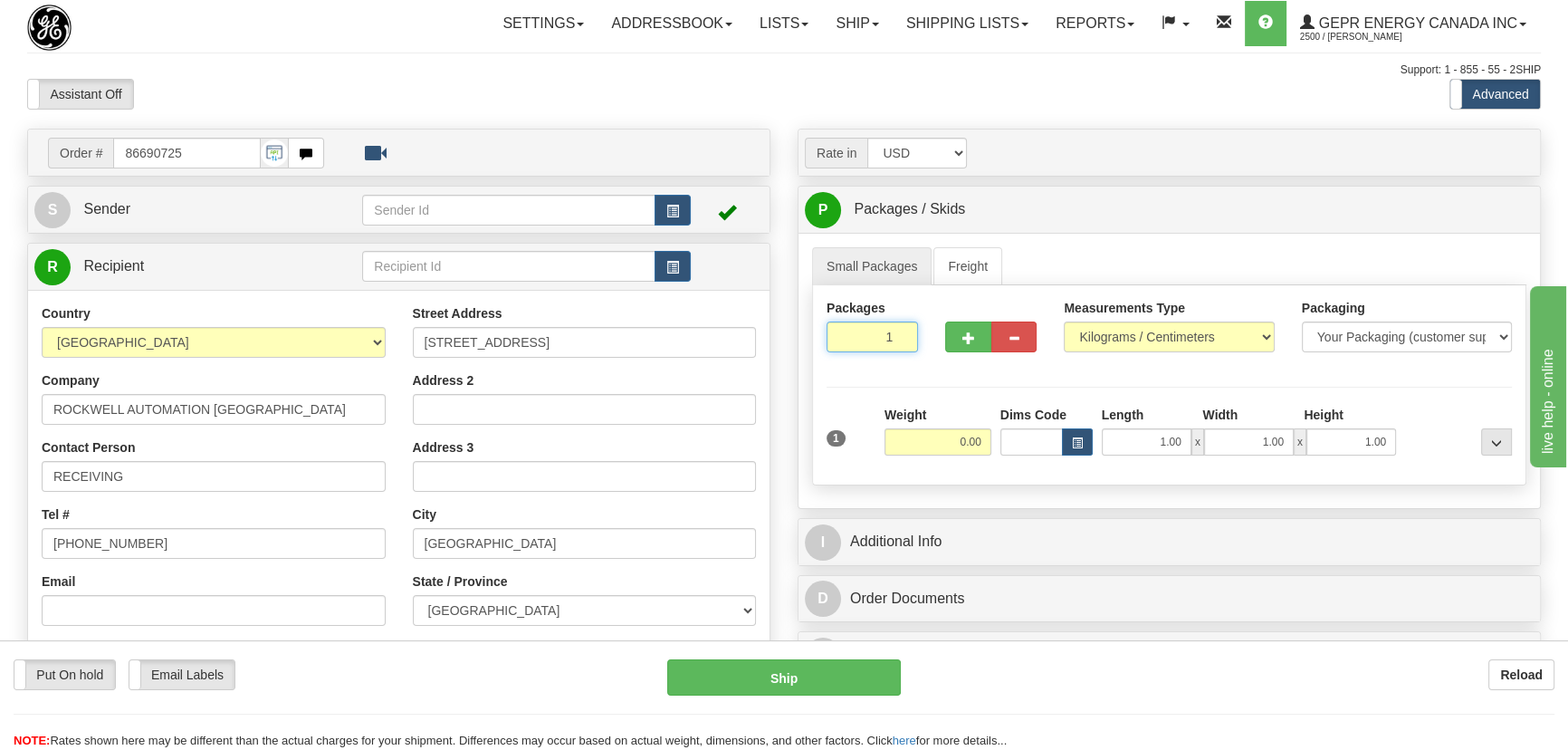
drag, startPoint x: 878, startPoint y: 336, endPoint x: 933, endPoint y: 367, distance: 63.1
click at [932, 367] on div "Packages 1 1" at bounding box center [1169, 334] width 712 height 70
type input "3"
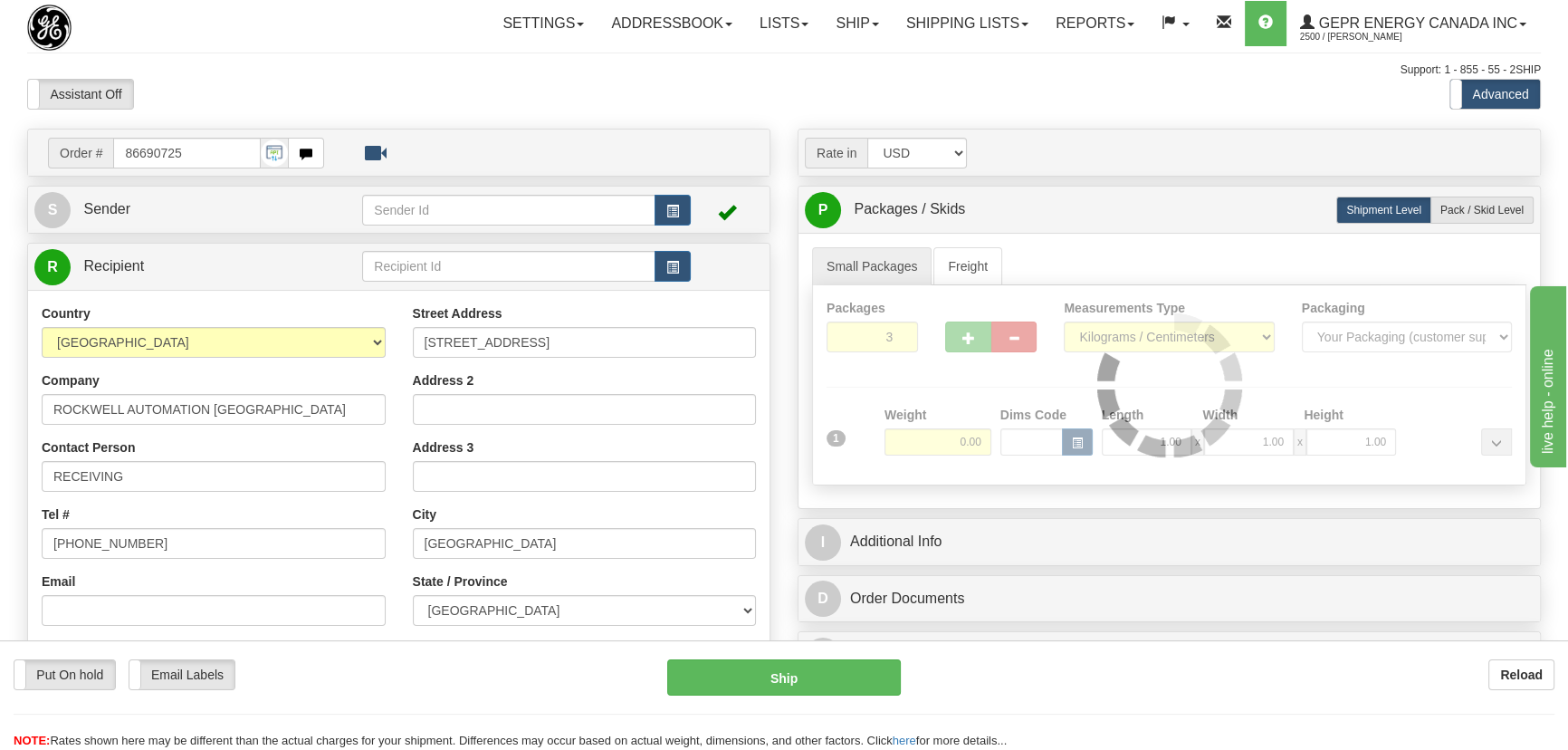
click at [937, 393] on div "Packages 3 1 Measurements Type" at bounding box center [1169, 385] width 714 height 200
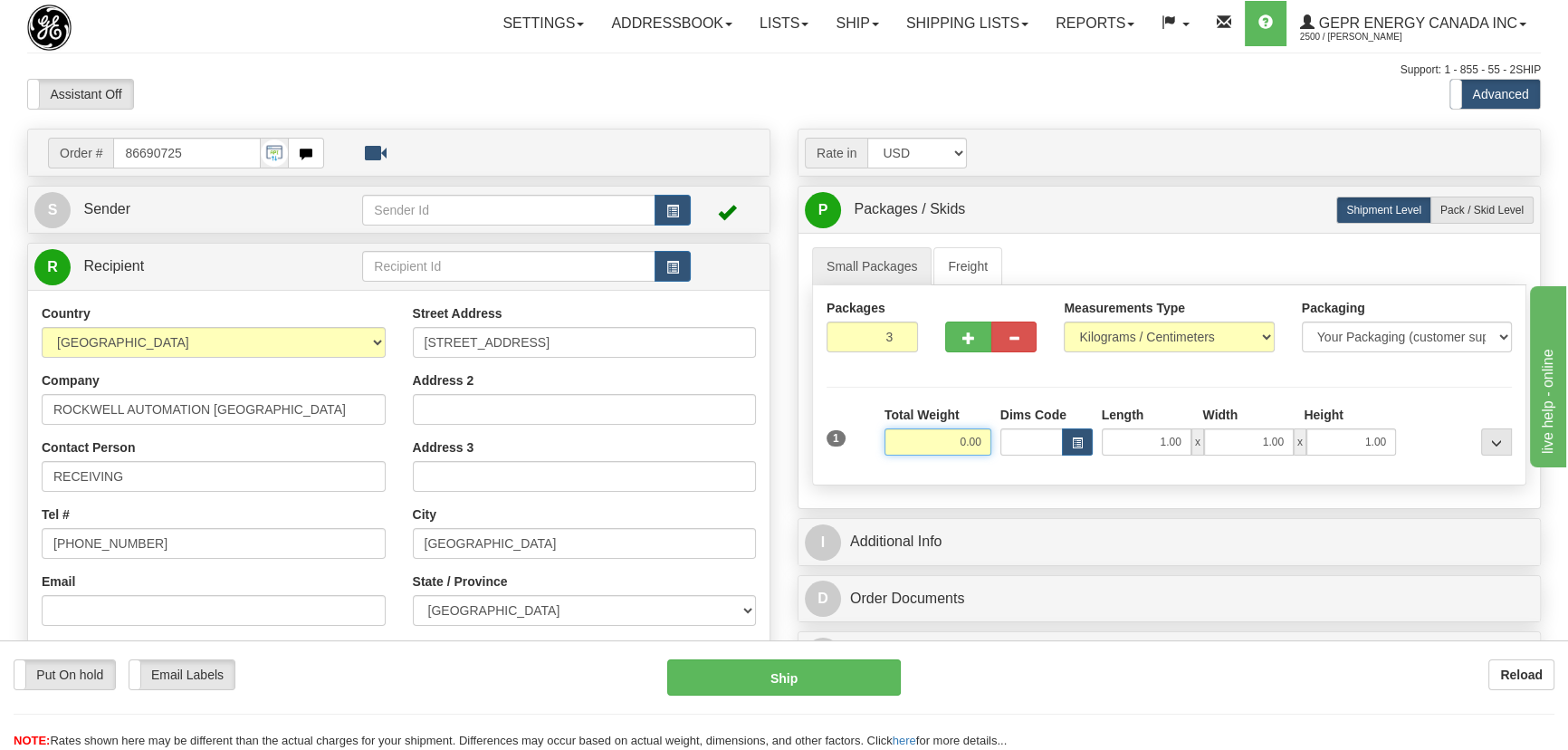
drag, startPoint x: 932, startPoint y: 442, endPoint x: 986, endPoint y: 458, distance: 56.3
click at [986, 458] on div "Total Weight 0.00" at bounding box center [938, 437] width 116 height 63
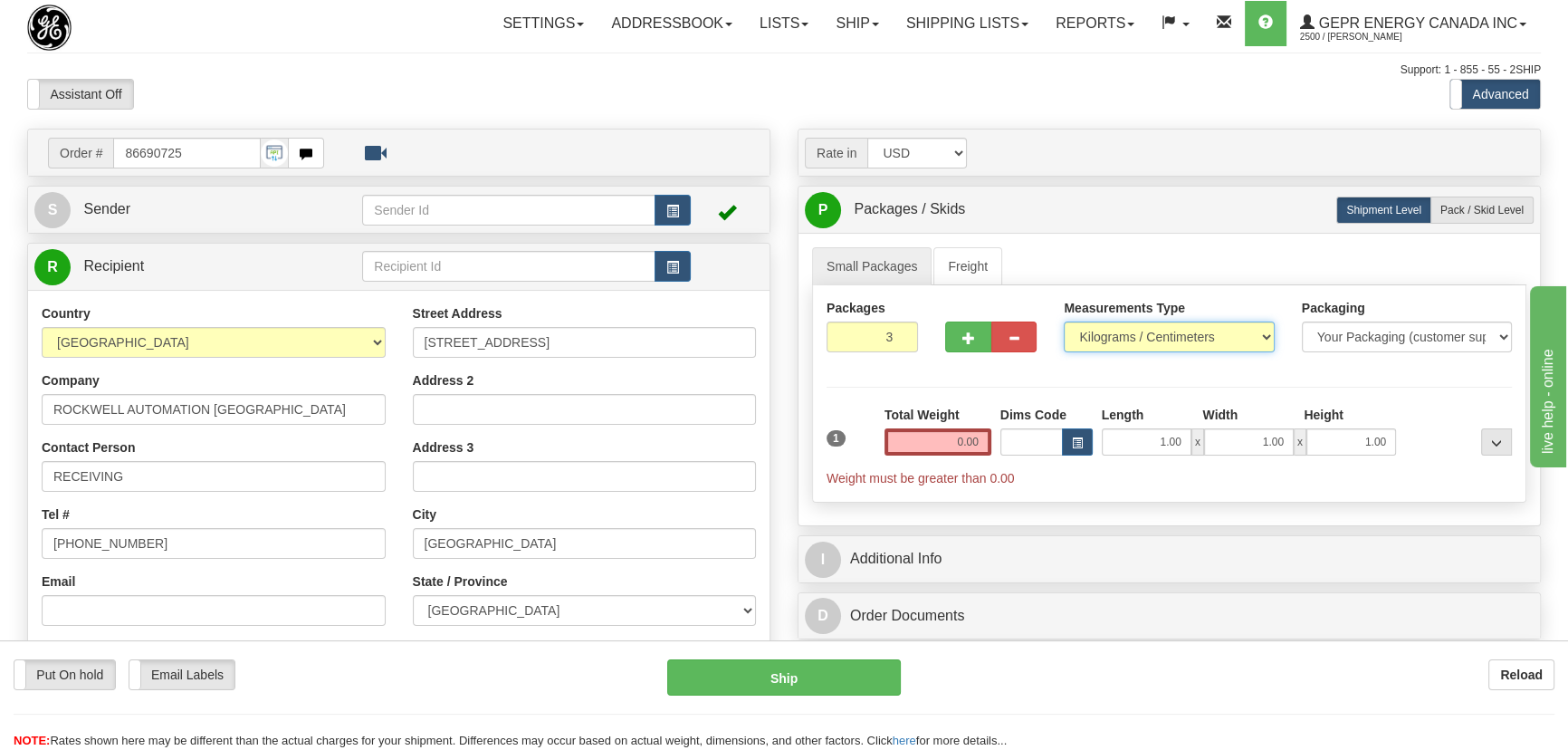
click at [1126, 350] on select "Pounds / Inches Kilograms / Centimeters" at bounding box center [1169, 336] width 210 height 31
select select "0"
click at [1063, 321] on select "Pounds / Inches Kilograms / Centimeters" at bounding box center [1169, 336] width 210 height 31
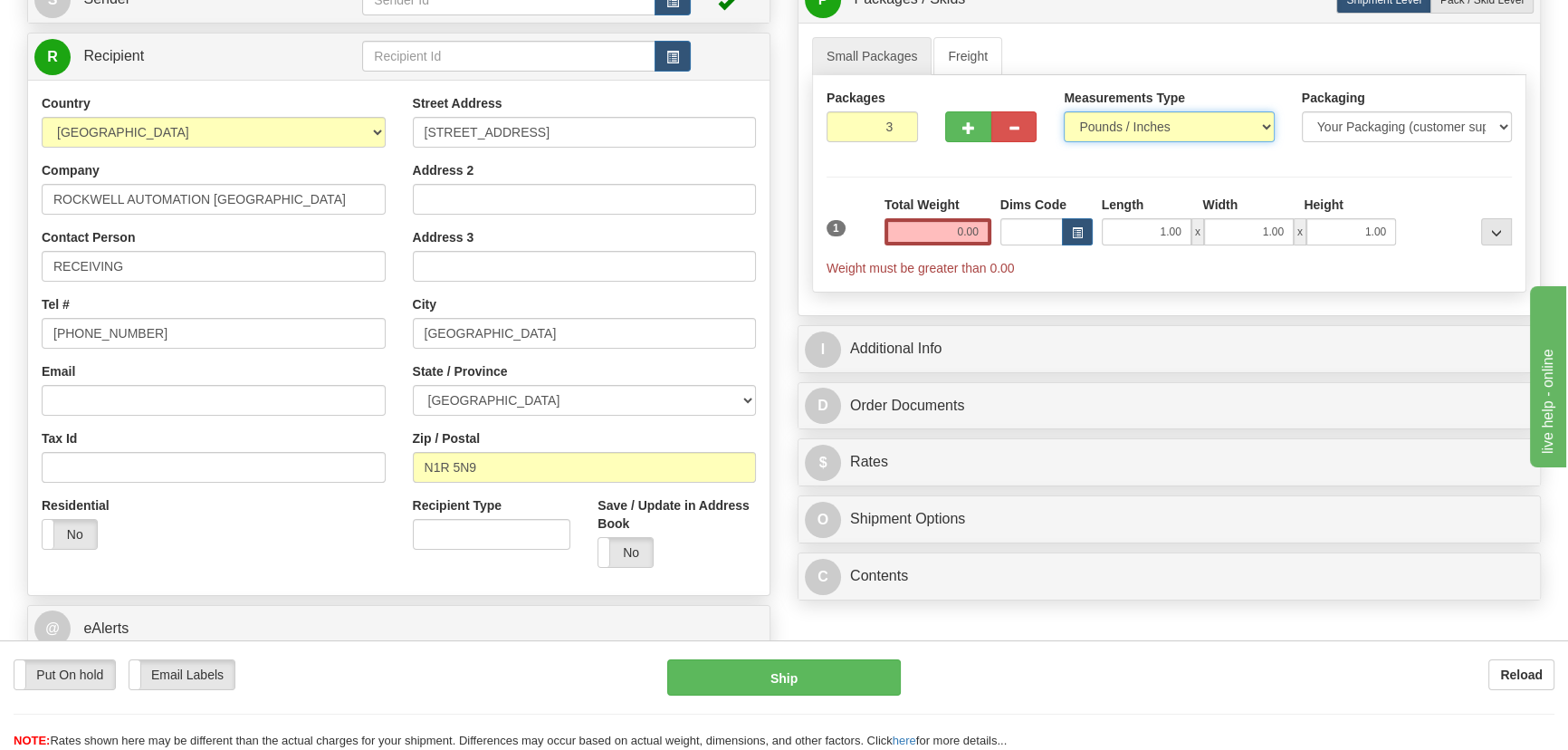
scroll to position [329, 0]
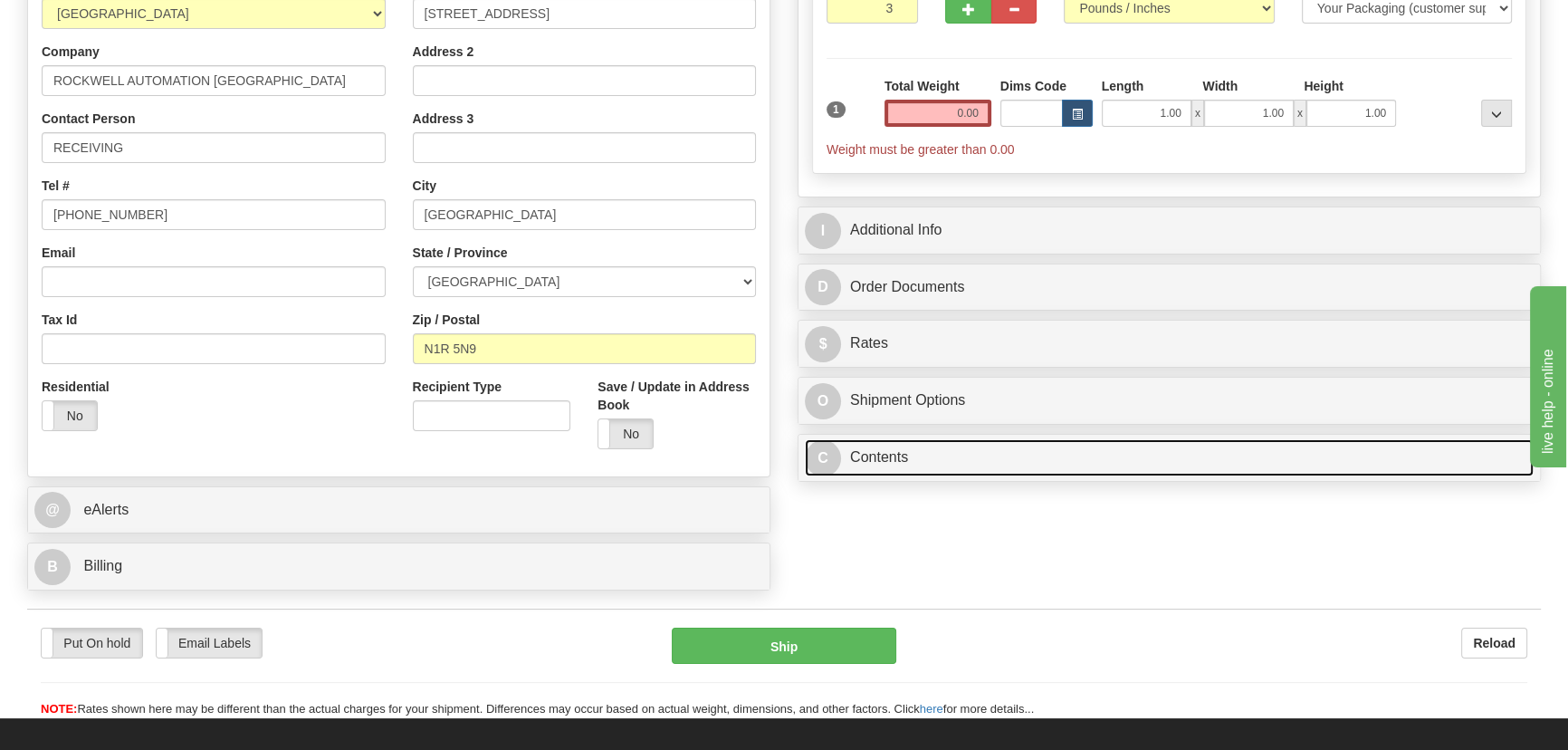
click at [1112, 467] on link "C Contents" at bounding box center [1170, 458] width 729 height 38
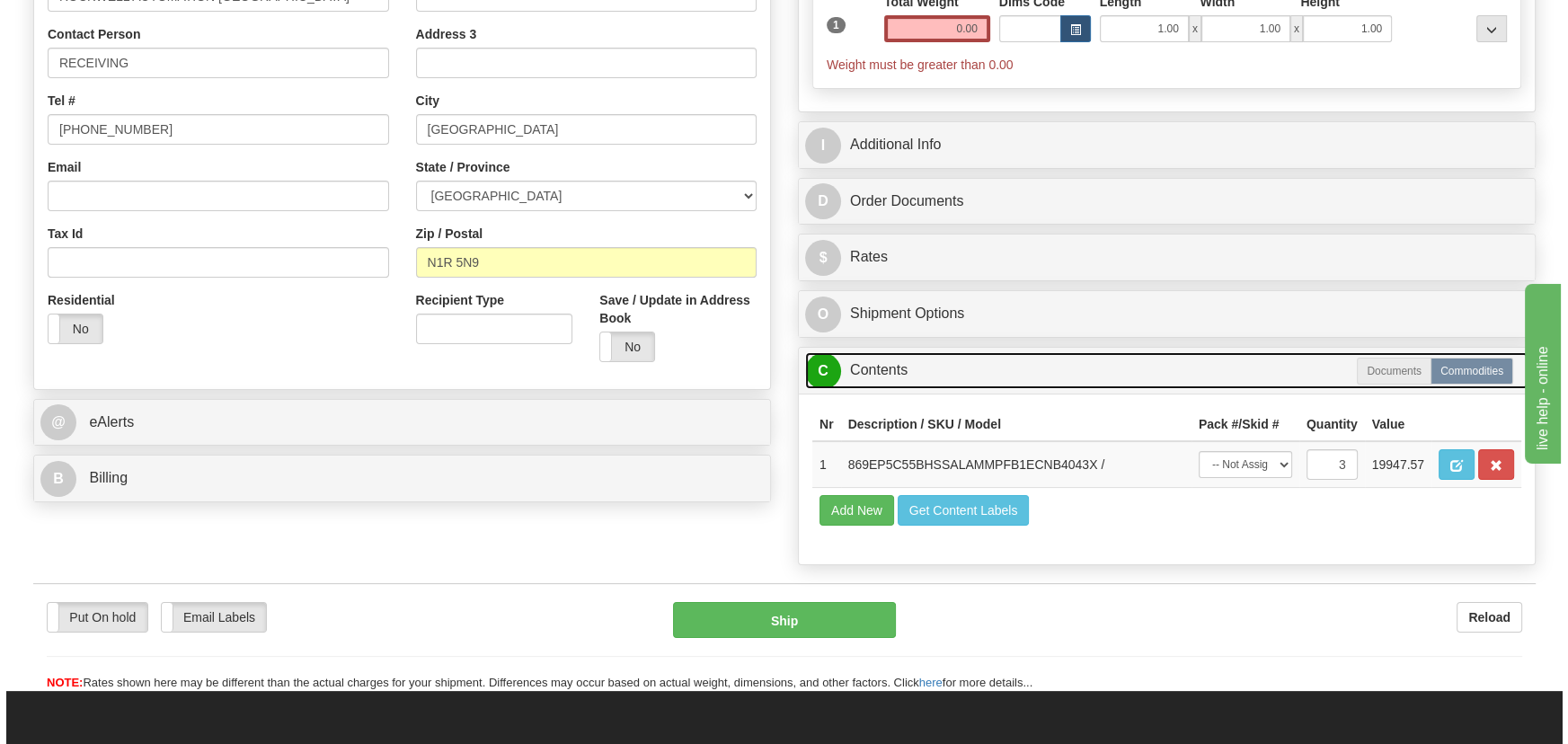
scroll to position [489, 0]
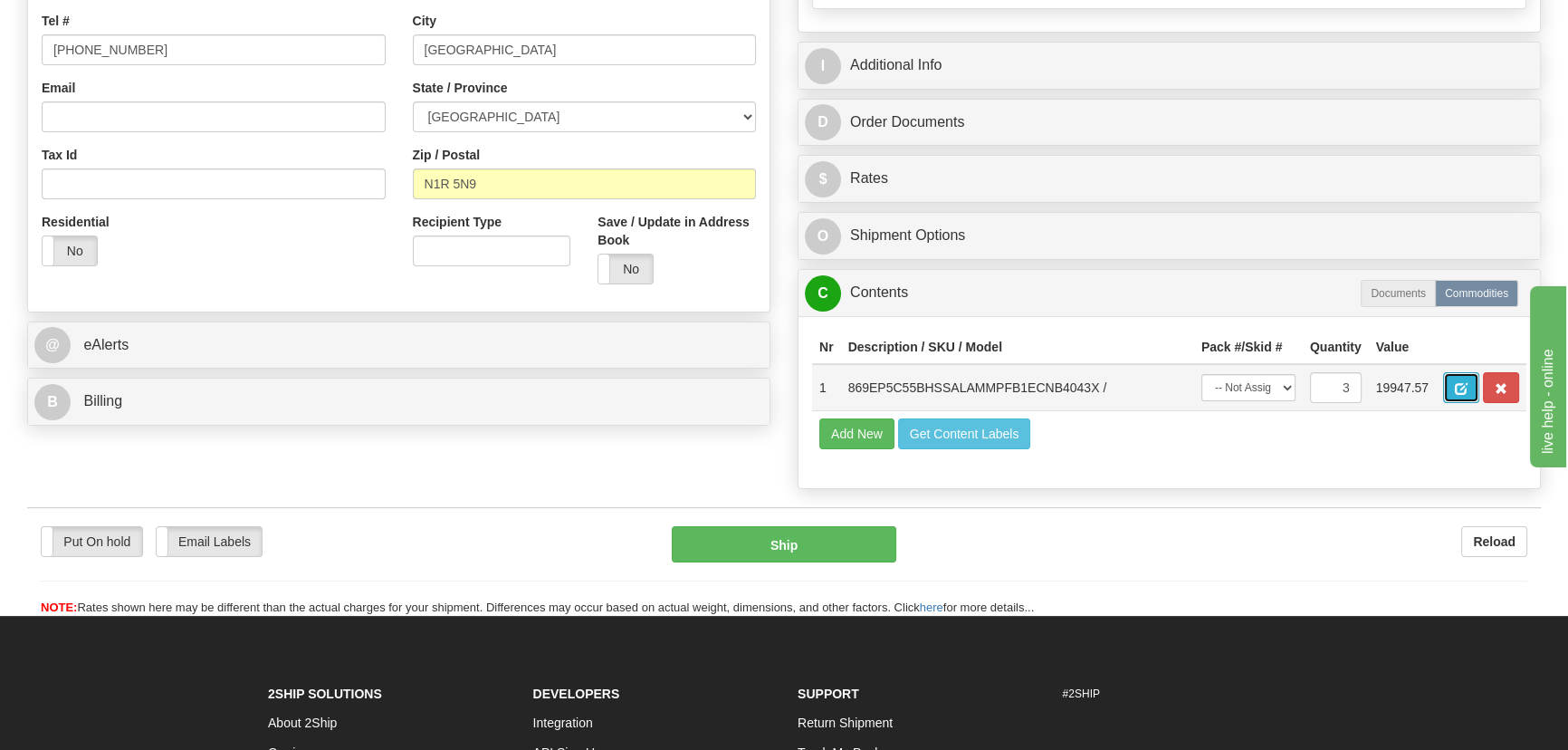
click at [1454, 392] on button "button" at bounding box center [1461, 387] width 37 height 31
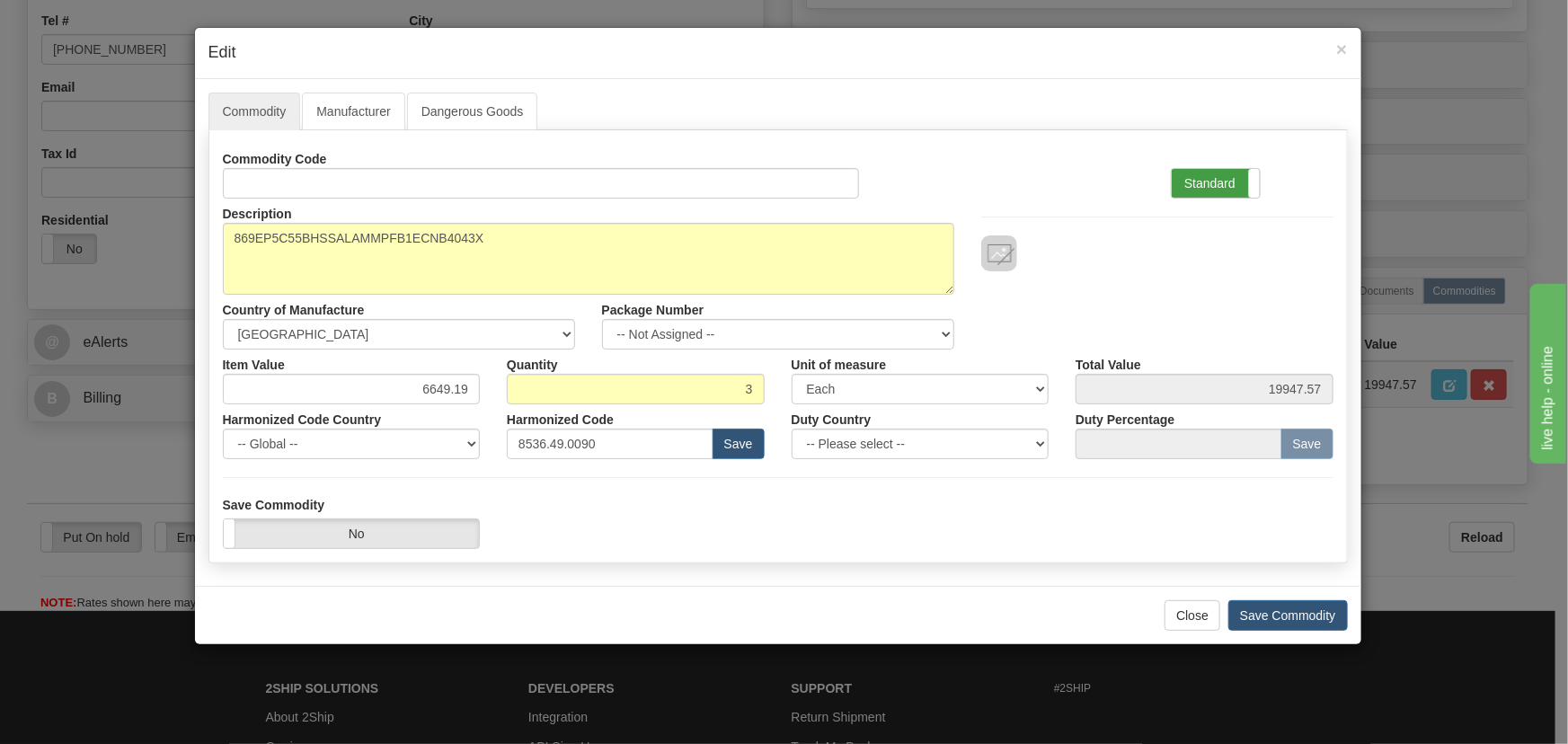
click at [1225, 186] on label "Standard" at bounding box center [1216, 183] width 88 height 29
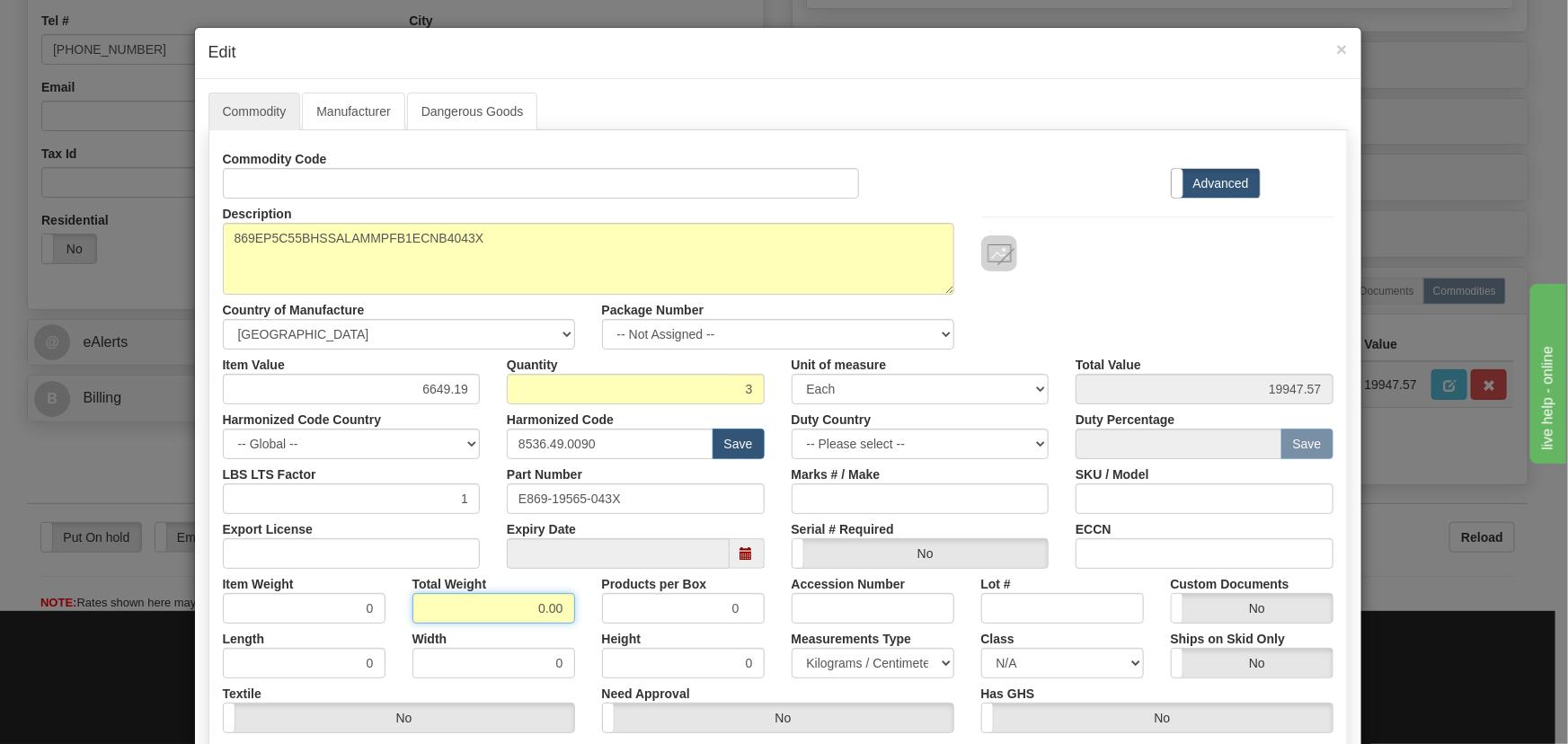
drag, startPoint x: 509, startPoint y: 611, endPoint x: 601, endPoint y: 644, distance: 97.7
click at [601, 644] on div "Commodity Code Standard Advanced Description 869EP5C55BHSSALAMMPFB1ECNB4043X Co…" at bounding box center [777, 465] width 1110 height 644
type input "3"
type input "1.0000"
click at [588, 631] on div "Height 0" at bounding box center [682, 651] width 189 height 55
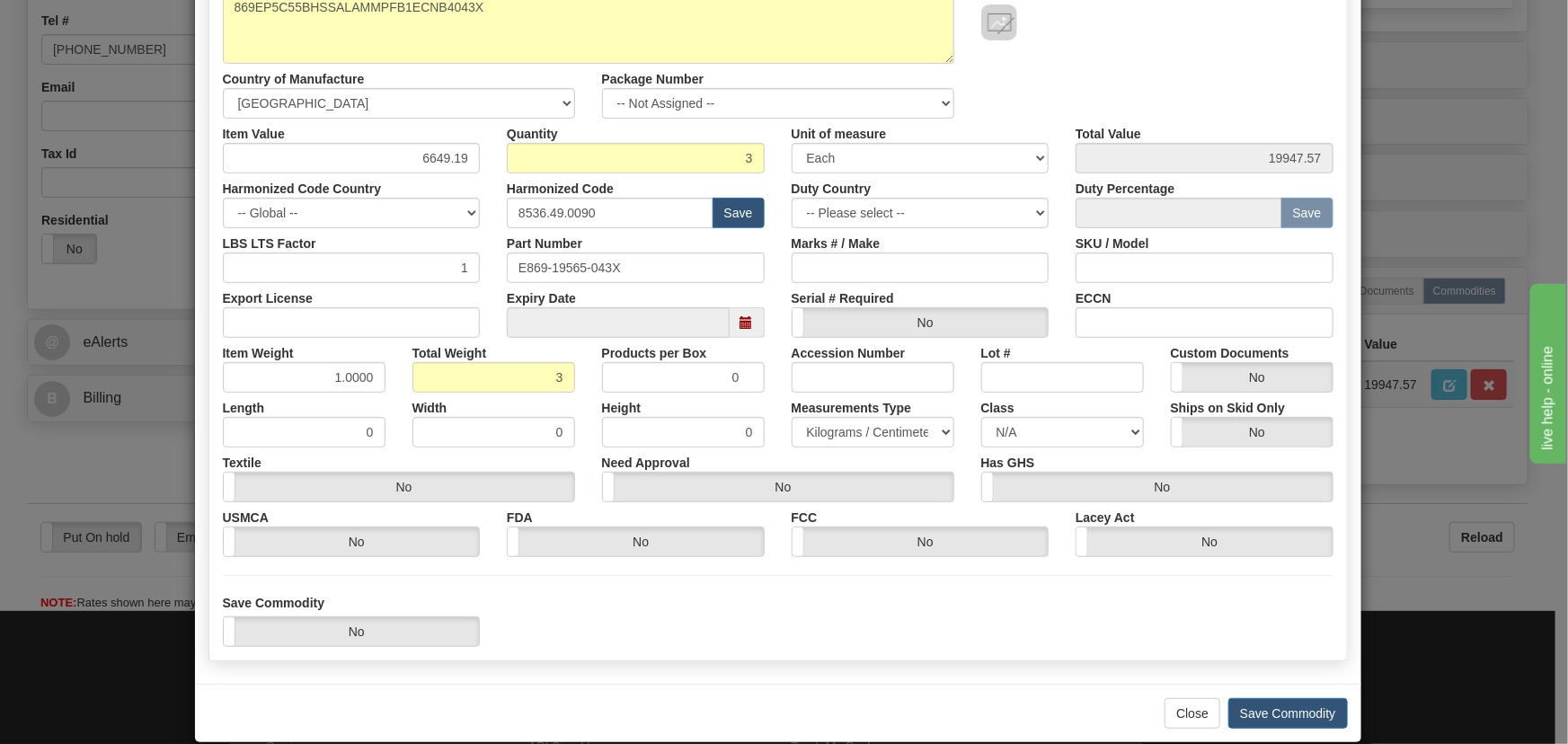
scroll to position [244, 0]
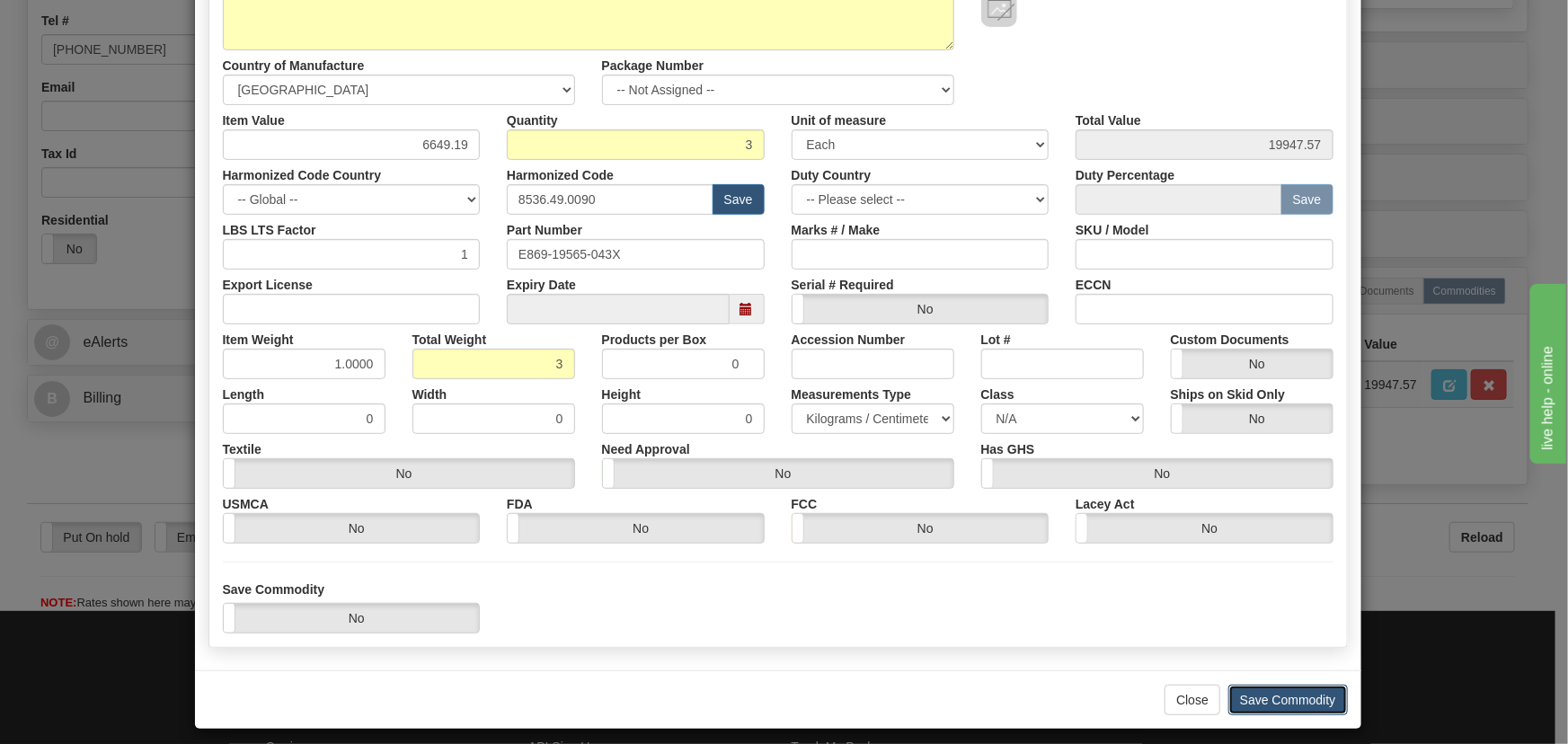
click at [1309, 690] on button "Save Commodity" at bounding box center [1287, 699] width 119 height 31
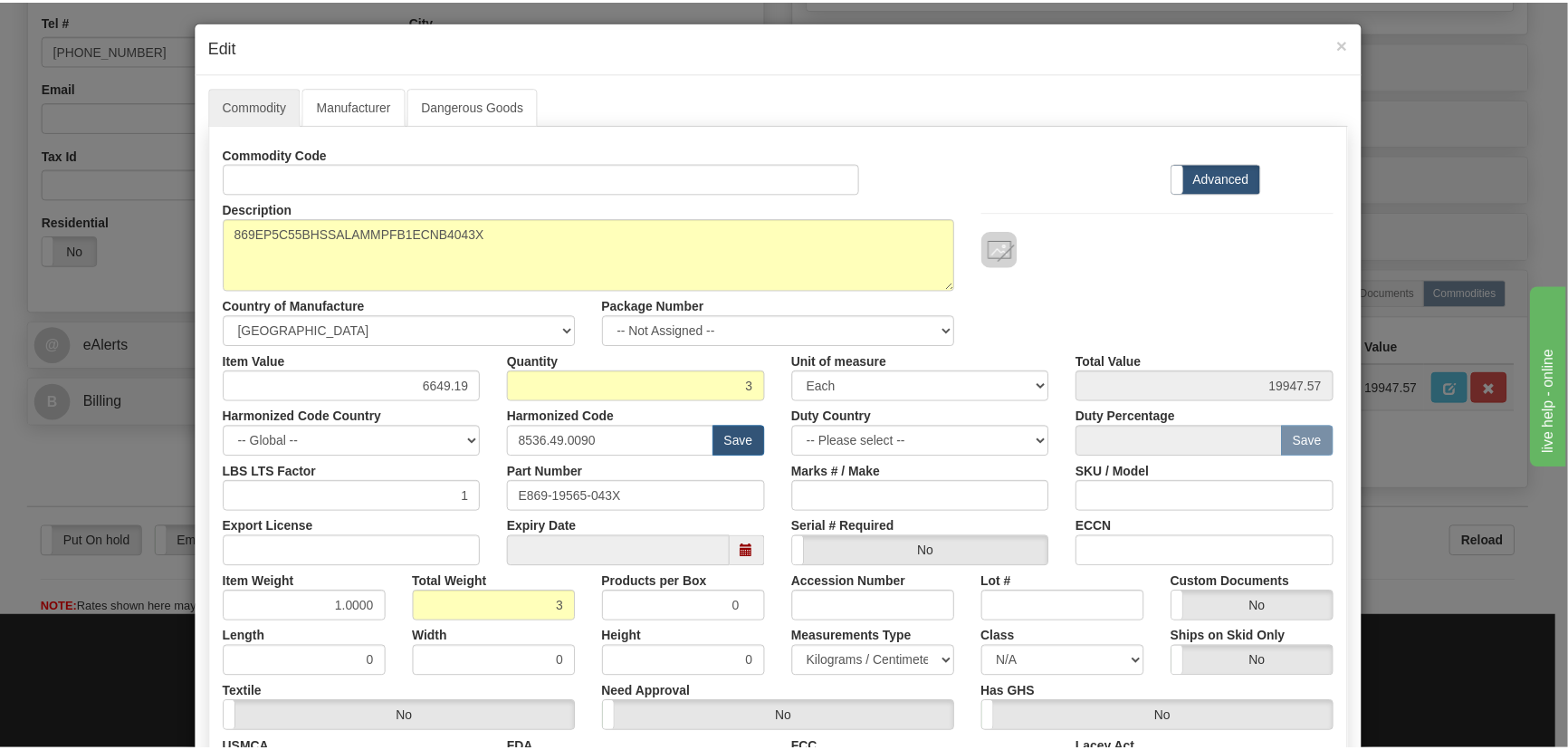
scroll to position [0, 0]
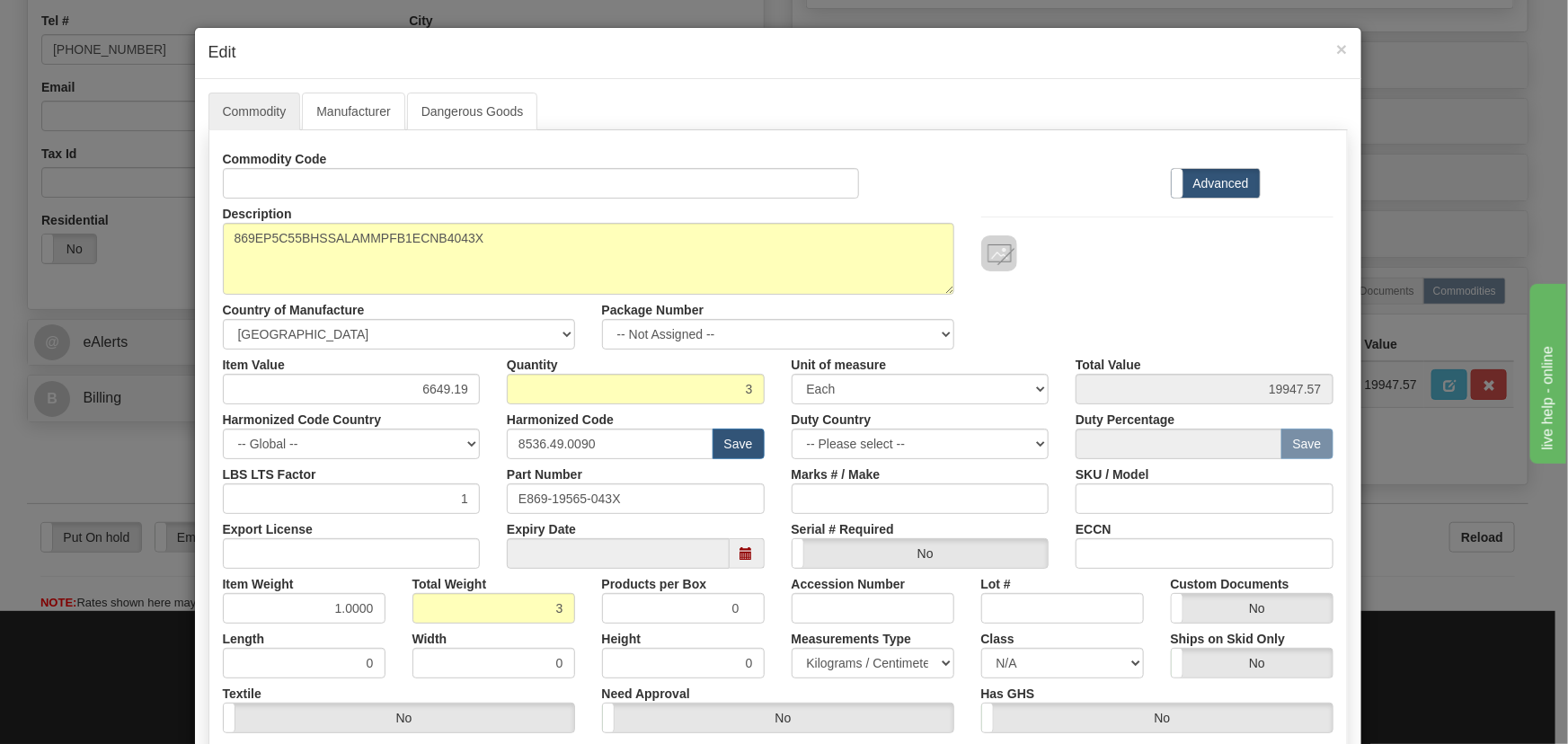
click at [1454, 188] on div "× Edit Commodity Manufacturer Dangerous Goods Commodity Code Standard Advanced …" at bounding box center [784, 372] width 1568 height 744
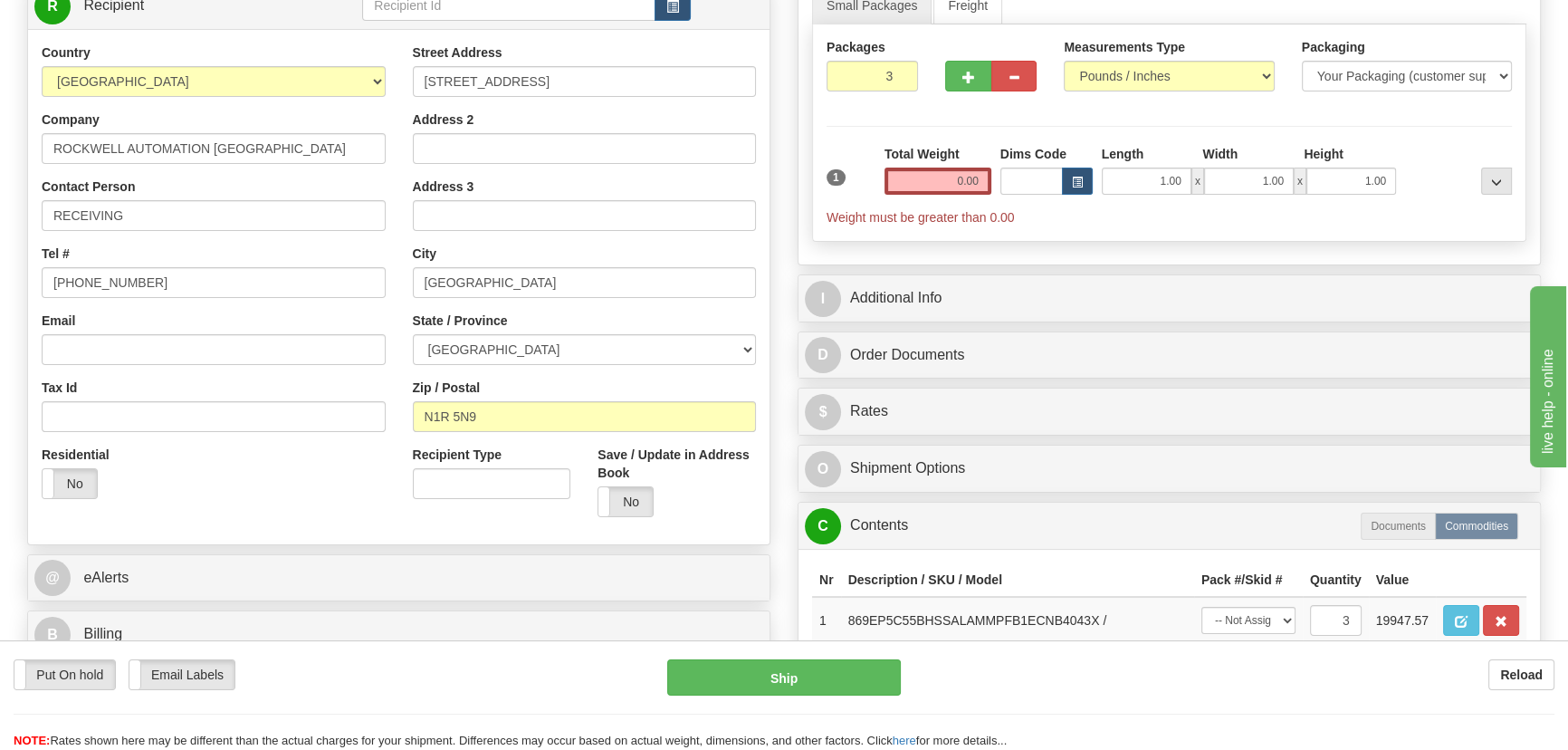
scroll to position [246, 0]
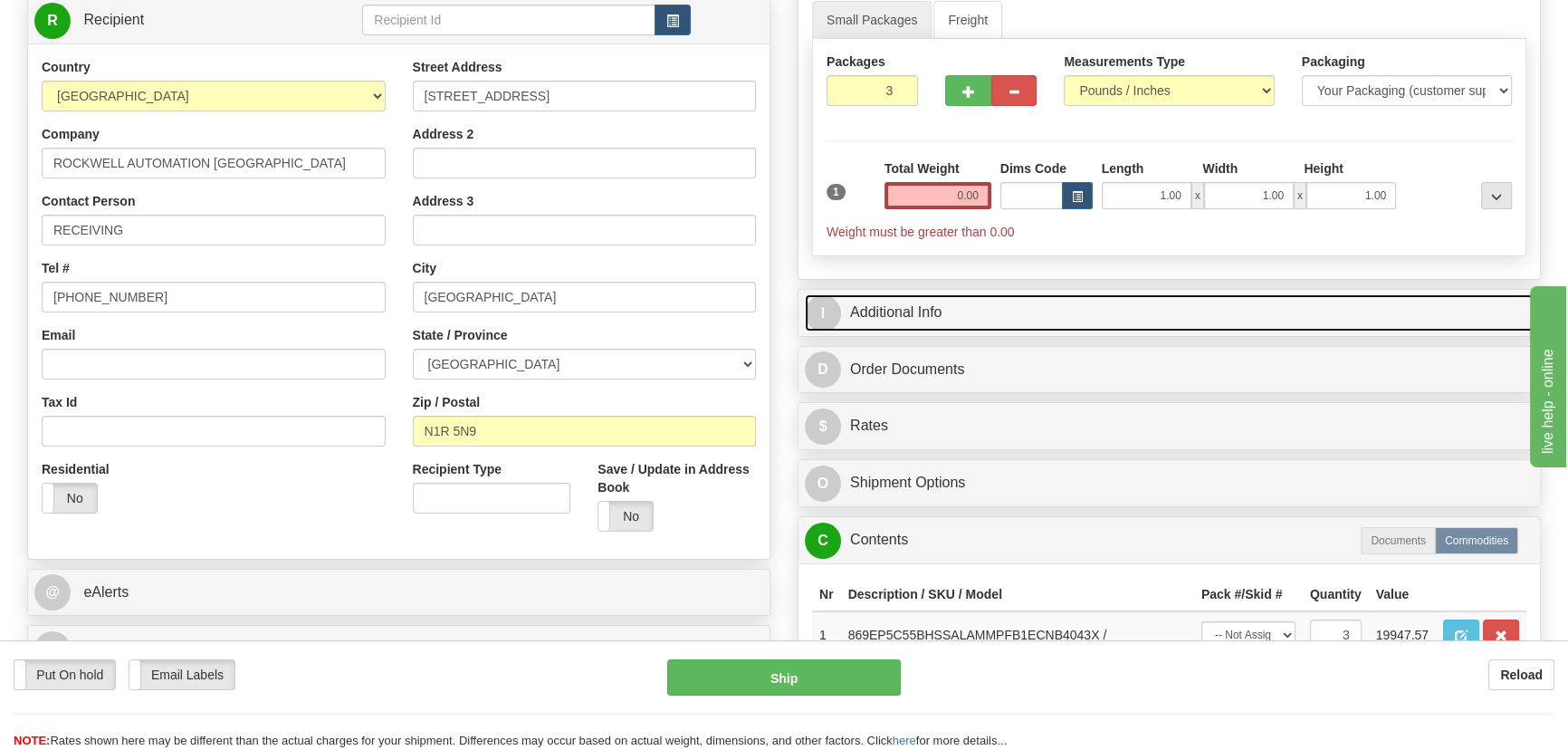
click at [1222, 319] on link "I Additional Info" at bounding box center [1170, 313] width 729 height 38
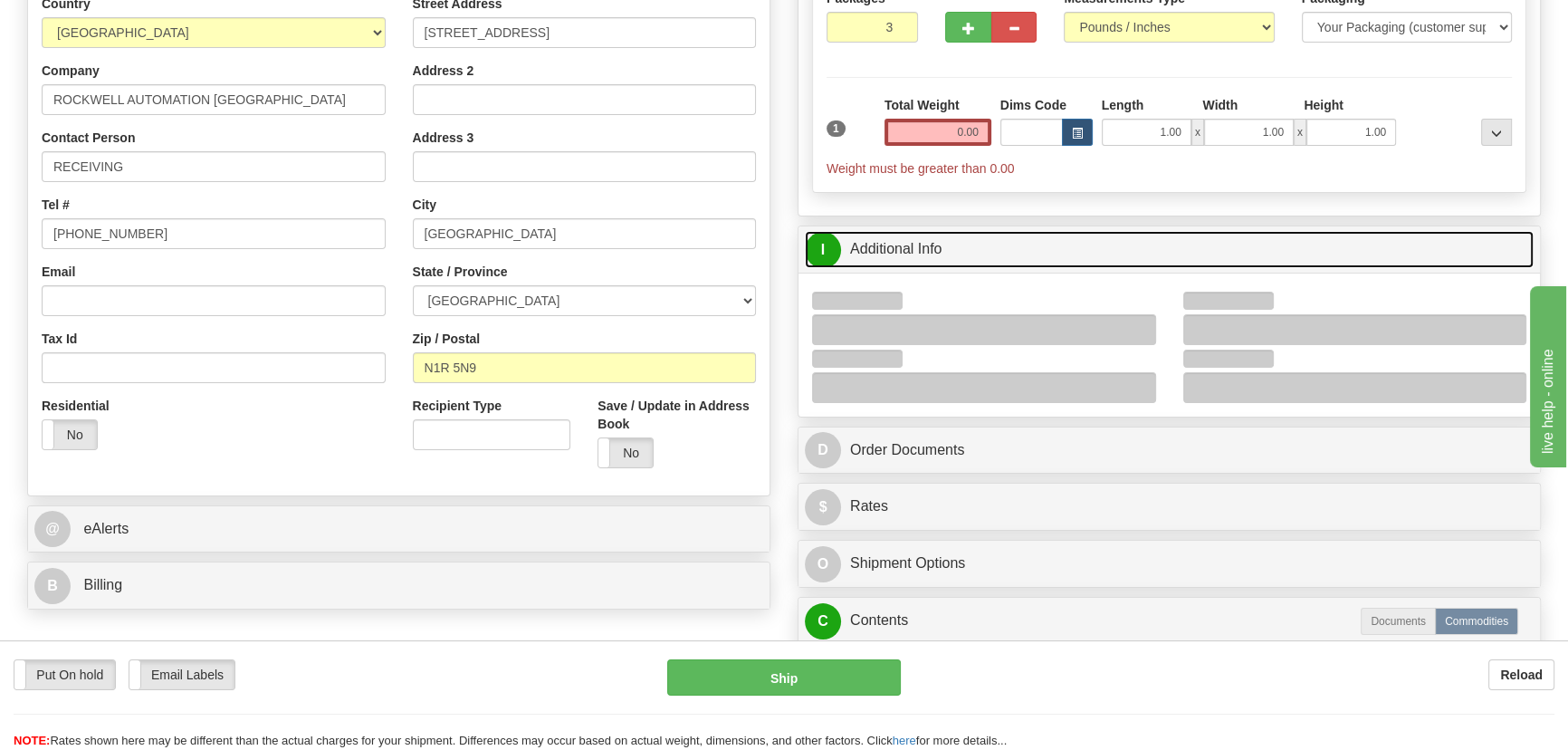
scroll to position [329, 0]
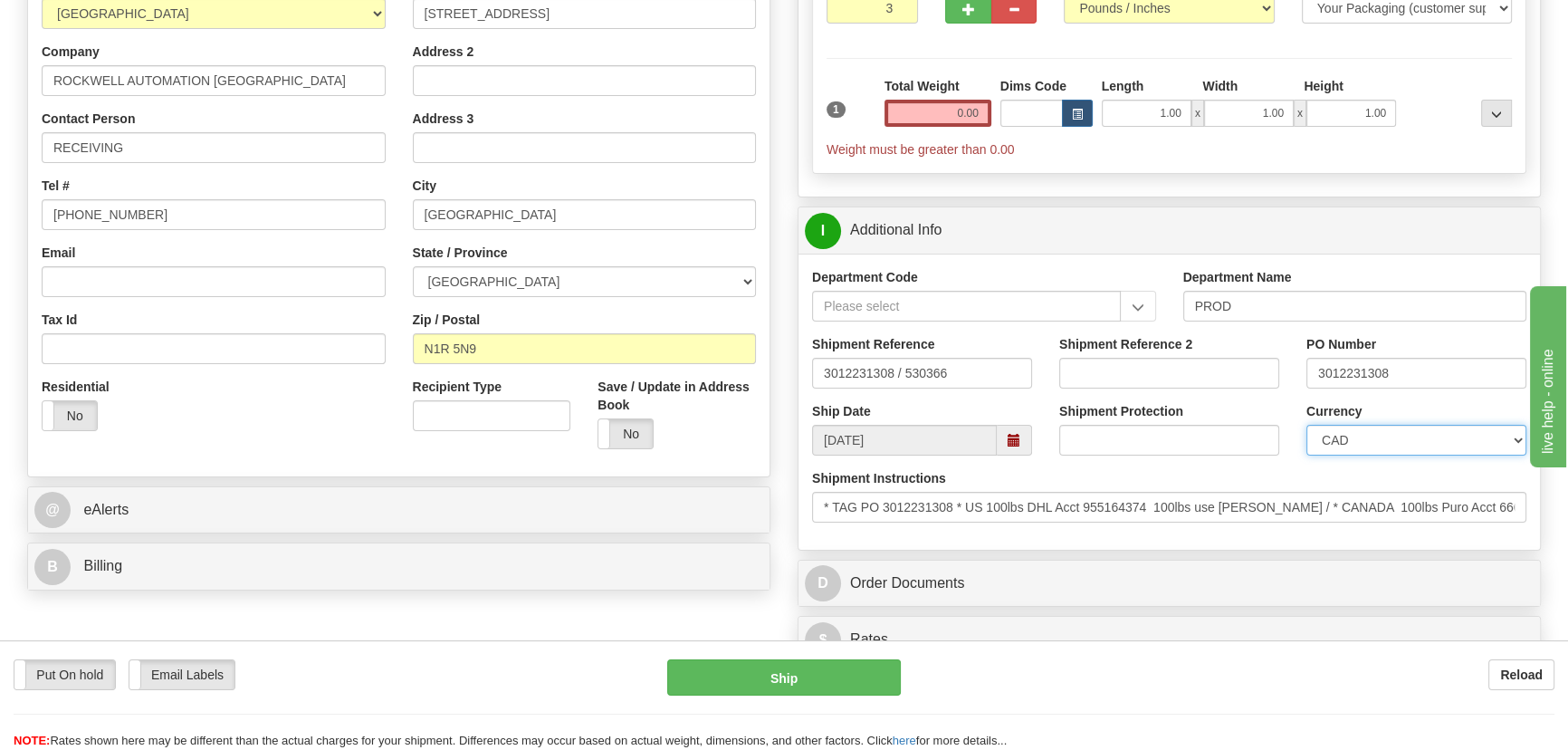
click at [1396, 435] on select "CAD USD EUR ZAR RON ANG ARN AUD AUS AWG BBD BFR BGN BHD BMD BND BRC BRL CHP CKZ…" at bounding box center [1417, 440] width 220 height 31
click at [1214, 392] on div "Shipment Reference 2" at bounding box center [1169, 368] width 247 height 67
click at [1199, 375] on input "Shipment Reference 2" at bounding box center [1170, 373] width 220 height 31
type input "5399005094"
drag, startPoint x: 1217, startPoint y: 387, endPoint x: 1056, endPoint y: 367, distance: 162.2
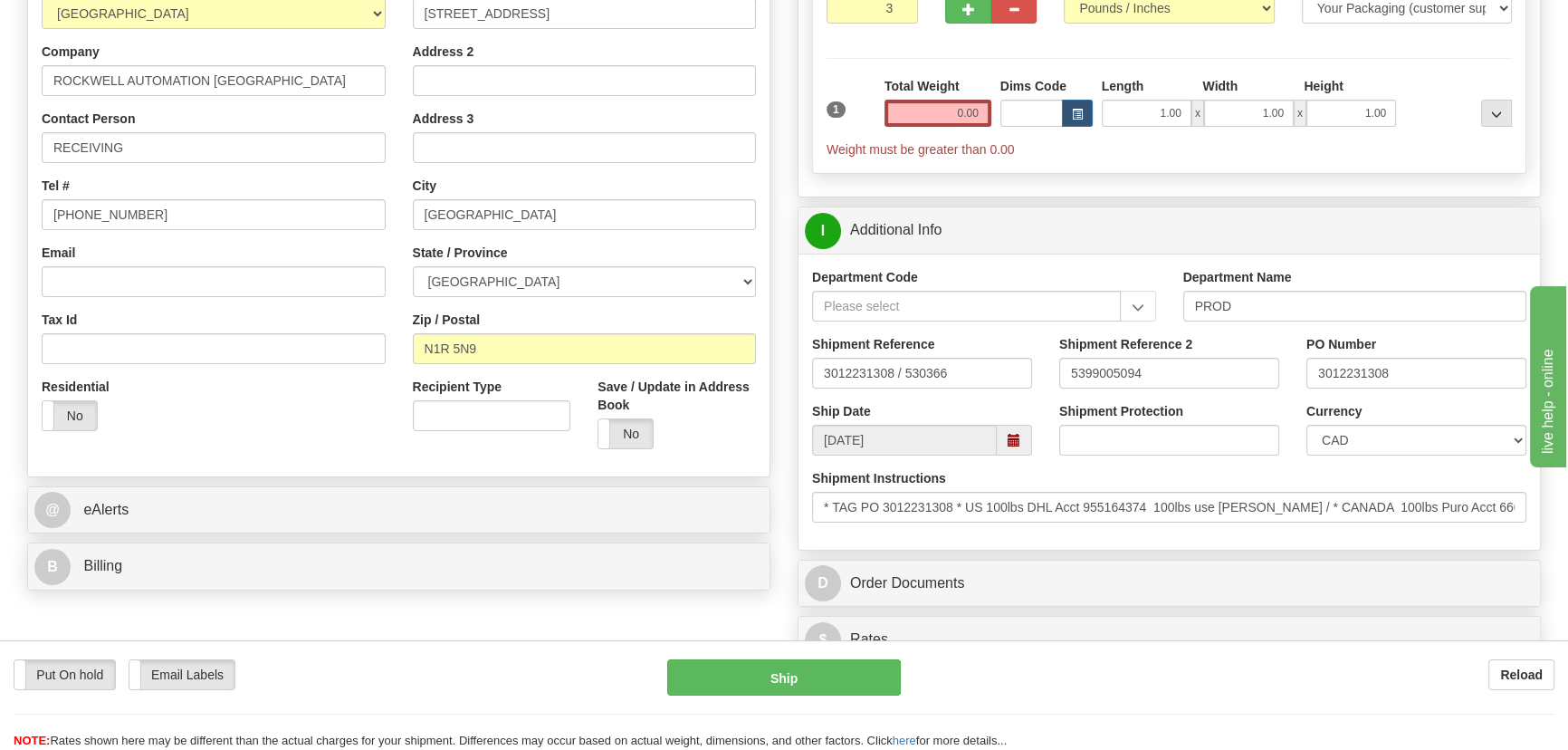
click at [1056, 367] on div "Shipment Reference 2 5399005094" at bounding box center [1169, 368] width 247 height 67
copy div
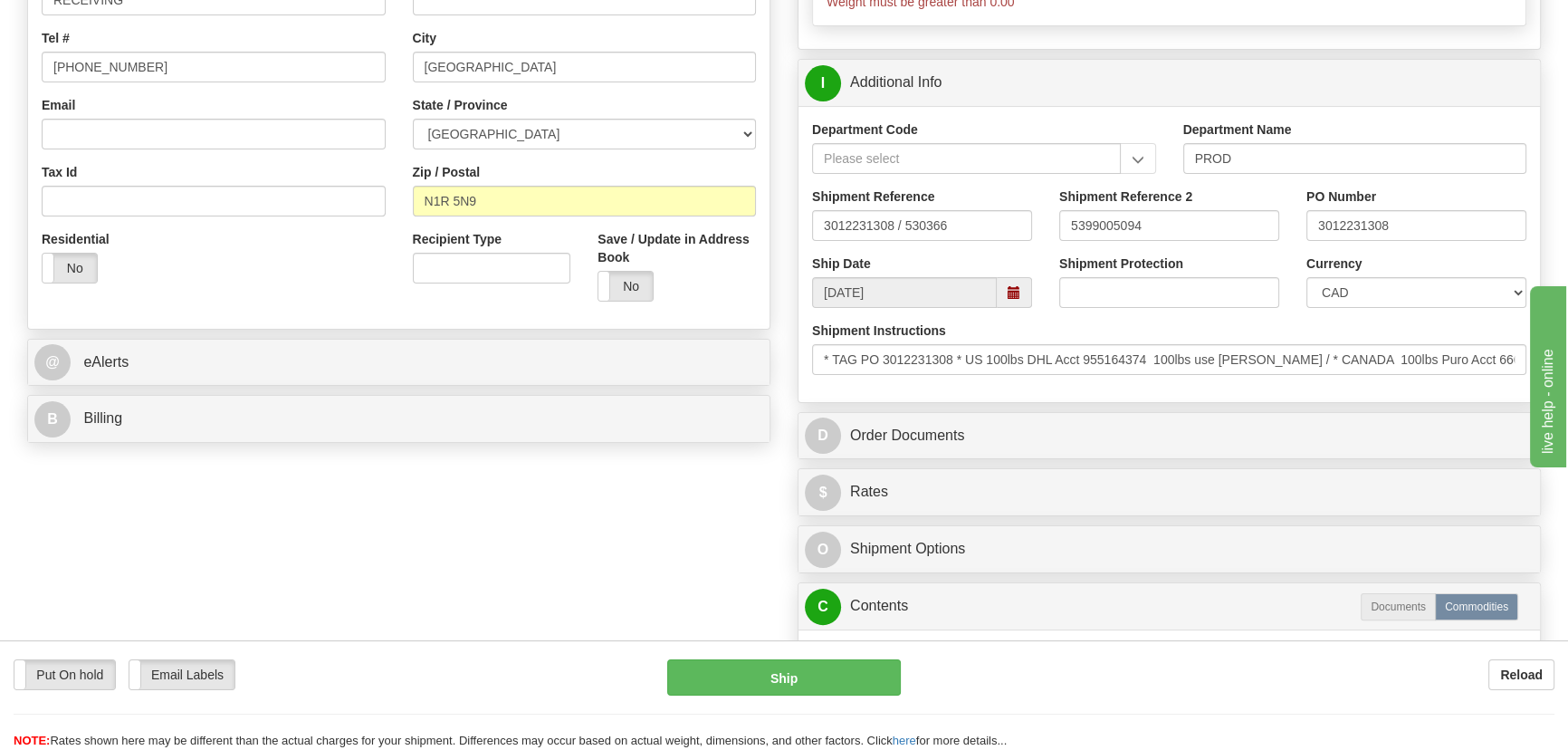
scroll to position [493, 0]
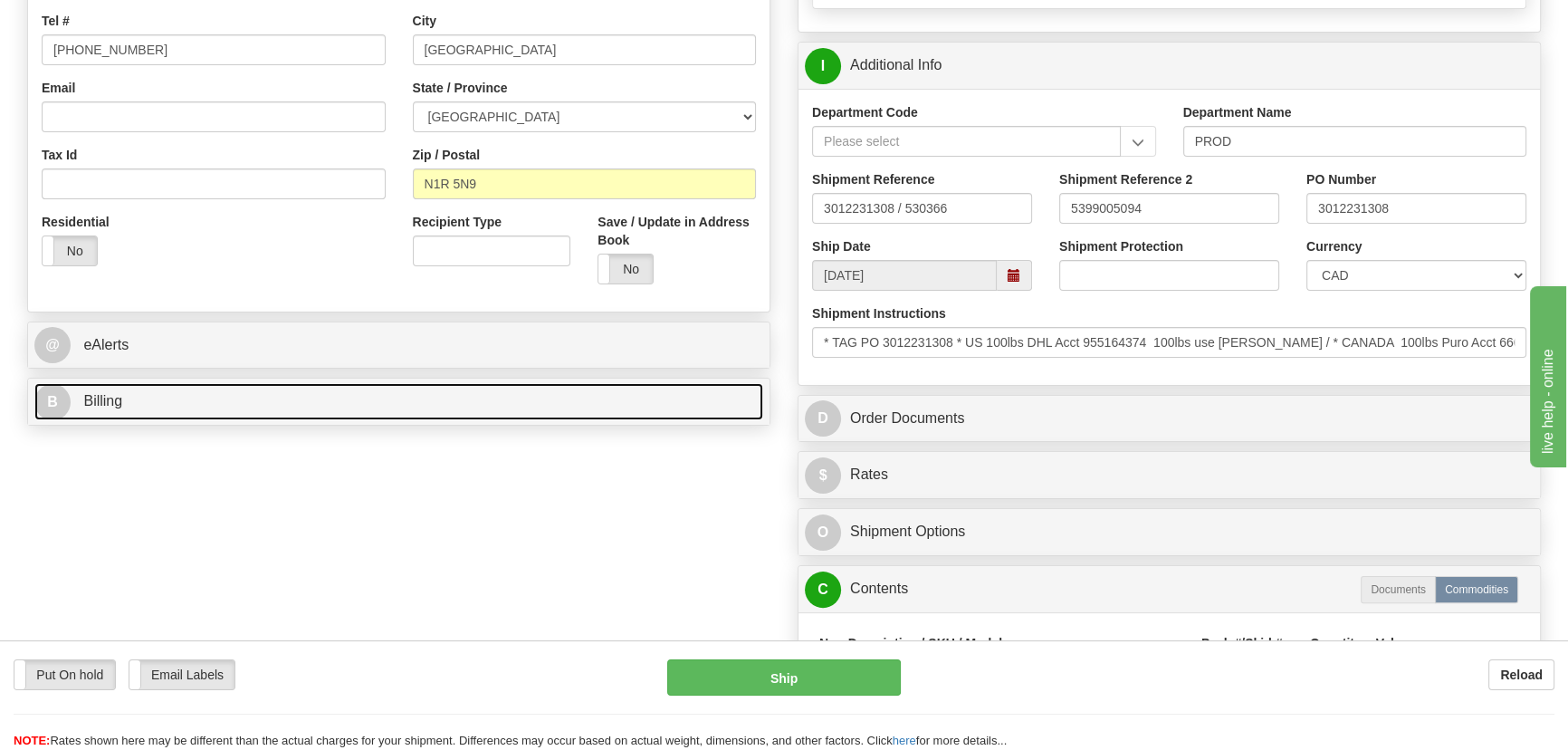
click at [397, 387] on link "B Billing" at bounding box center [399, 402] width 729 height 38
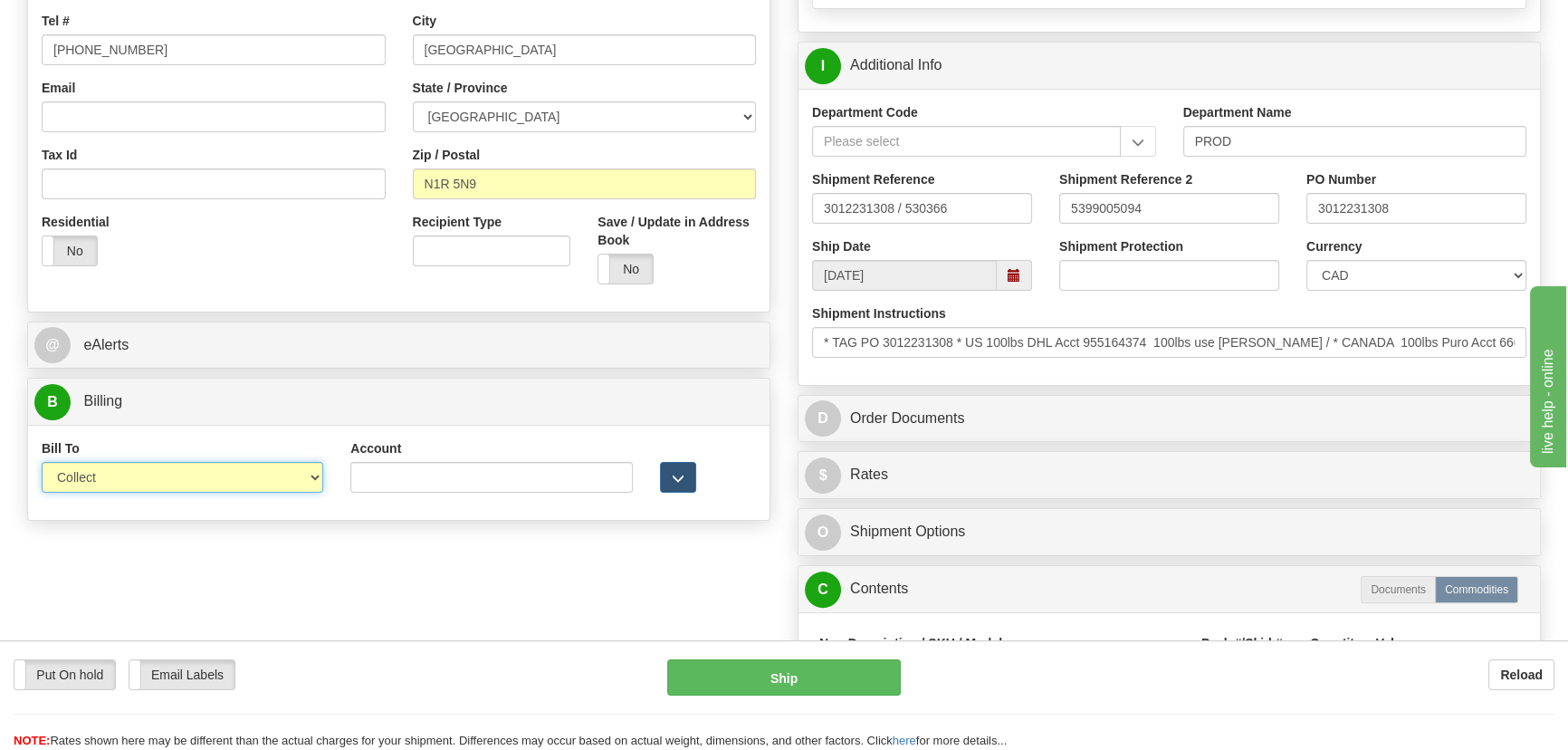
click at [214, 473] on select "Sender Recipient Third Party Collect" at bounding box center [182, 477] width 282 height 31
select select "2"
click at [41, 461] on select "Sender Recipient Third Party Collect" at bounding box center [182, 477] width 282 height 31
click at [446, 460] on div "Account" at bounding box center [491, 465] width 282 height 54
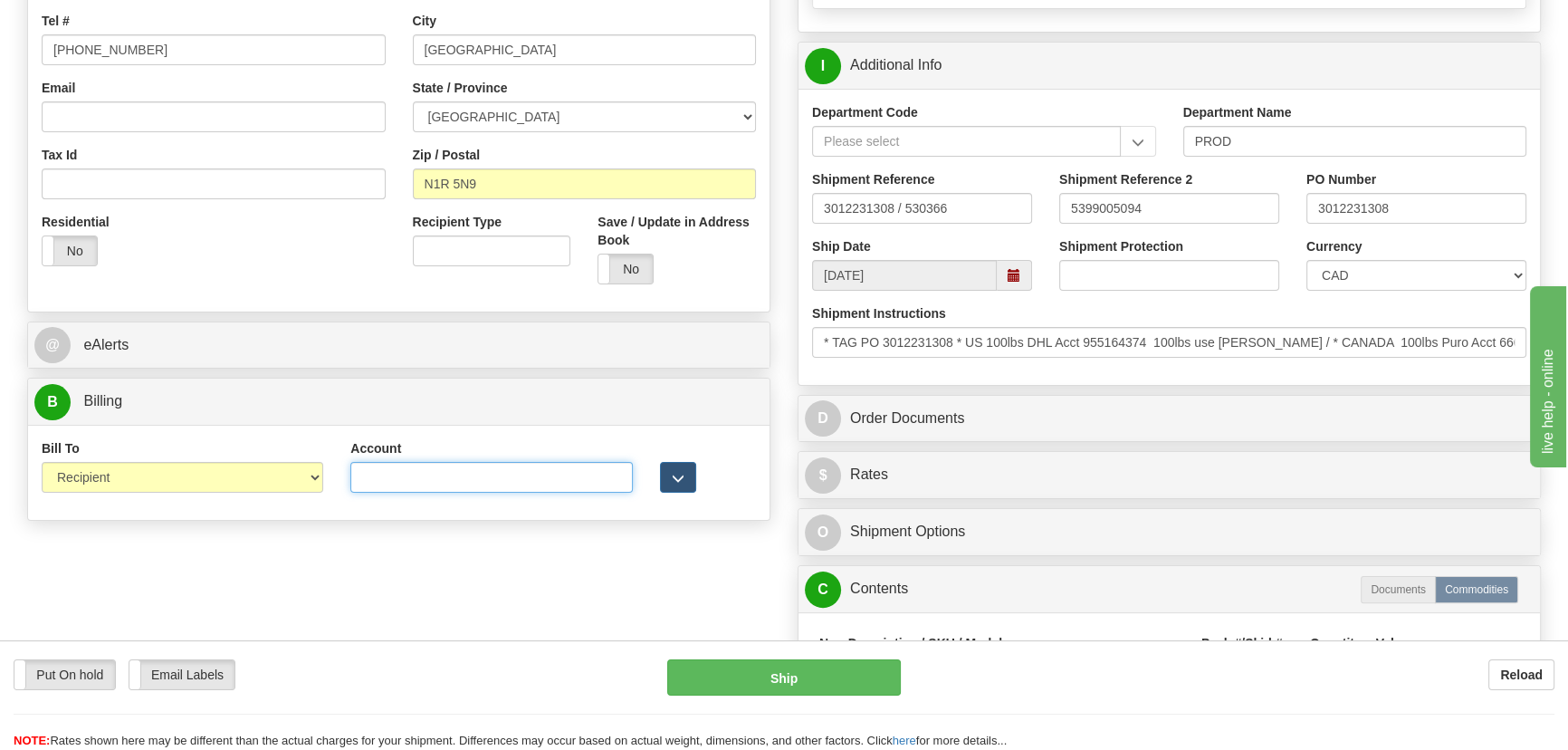
click at [442, 475] on input "Account" at bounding box center [491, 477] width 282 height 31
type input "0666089"
click at [1126, 343] on input "* TAG PO 3012231308 * US 100lbs DHL Acct 955164374 100lbs use Conway / * CANADA…" at bounding box center [1169, 342] width 714 height 31
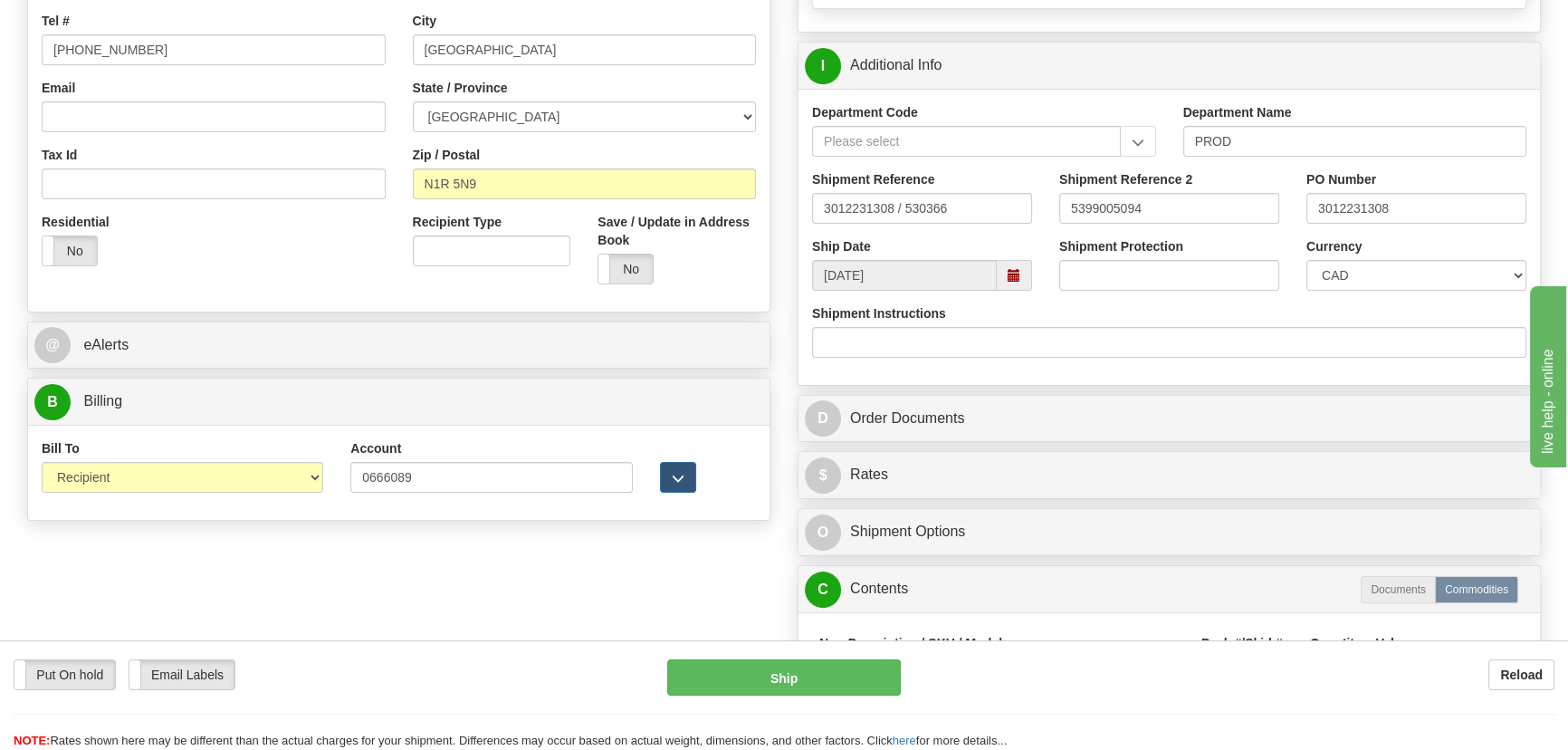
click at [1458, 312] on div "Shipment Instructions" at bounding box center [1169, 331] width 714 height 54
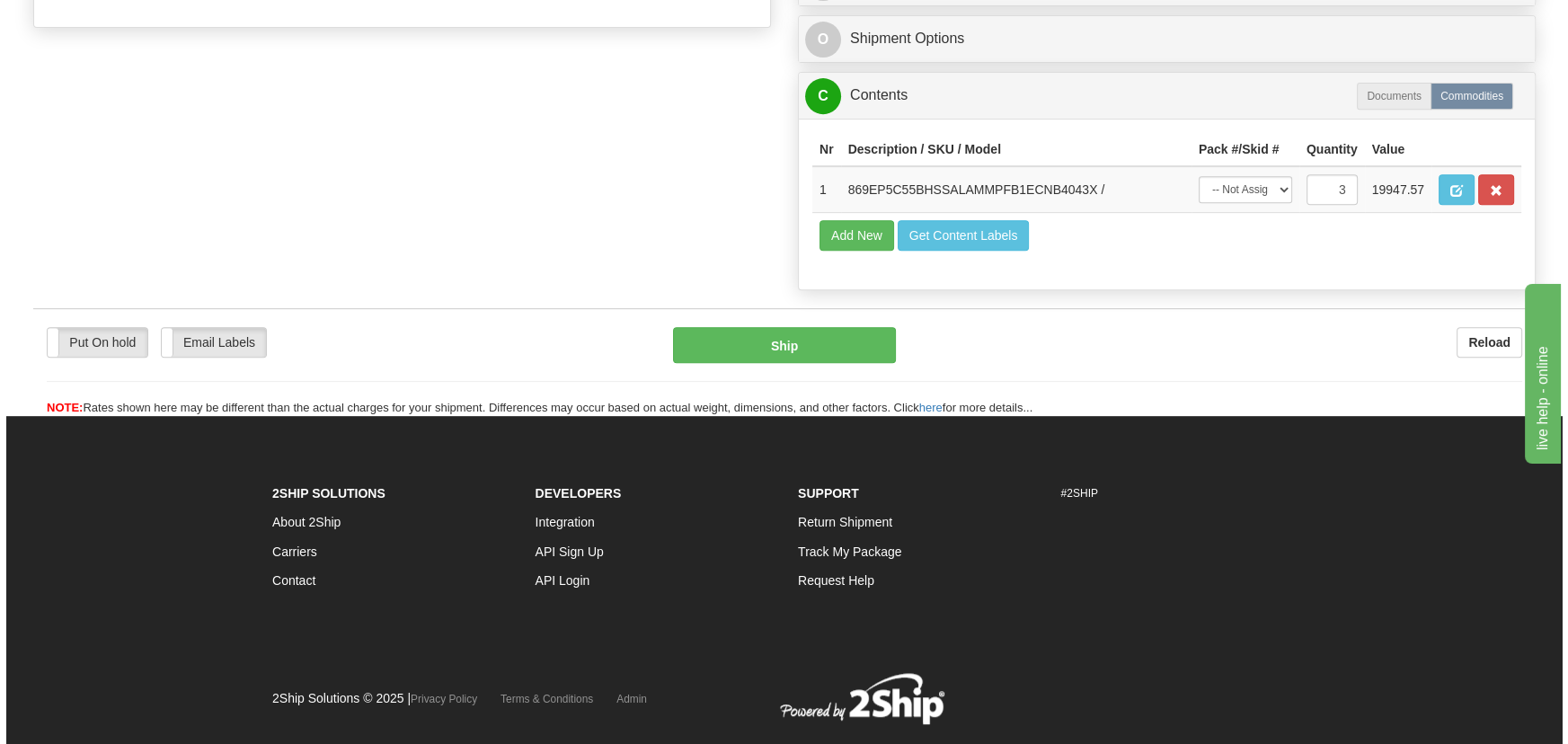
scroll to position [979, 0]
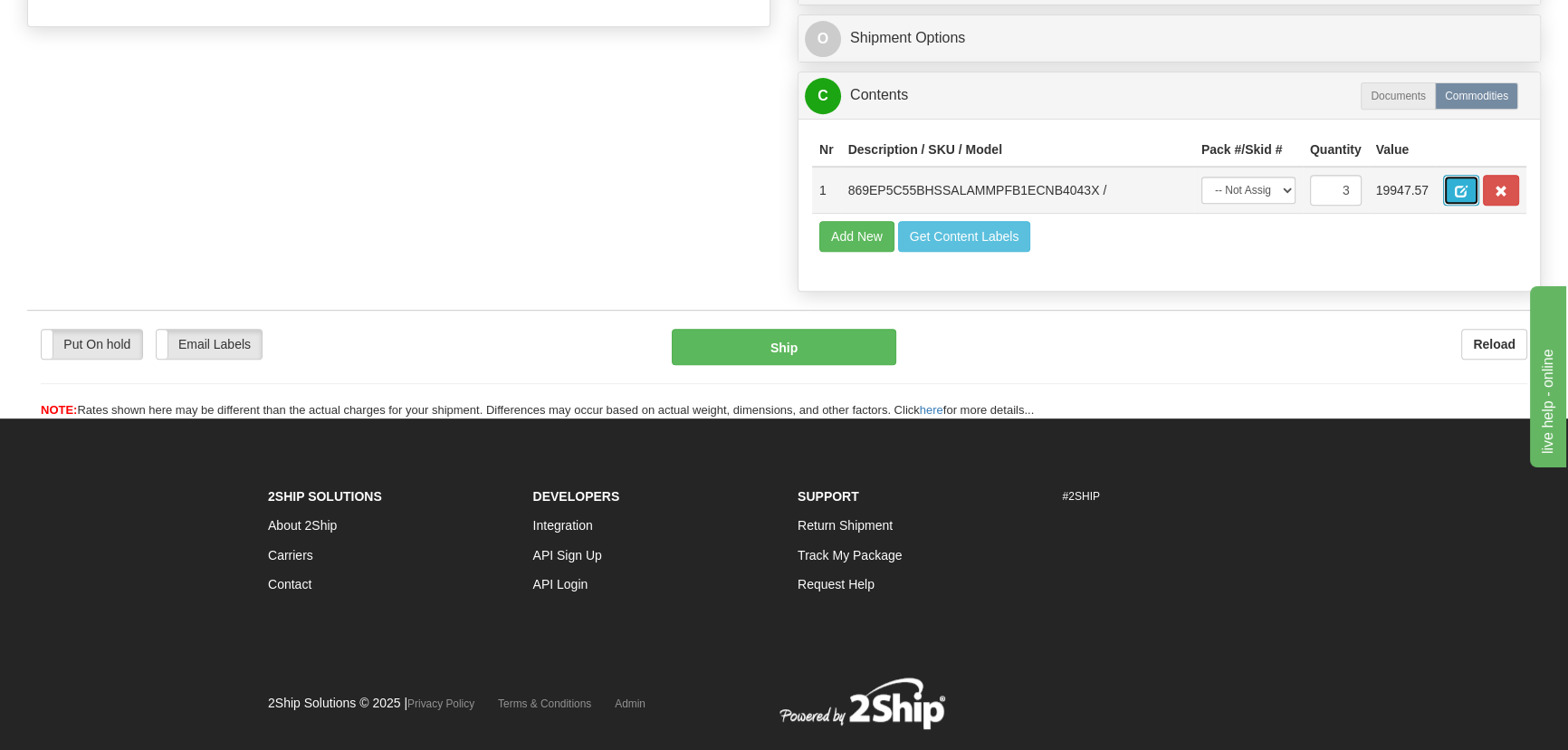
click at [1453, 188] on button "button" at bounding box center [1461, 190] width 37 height 31
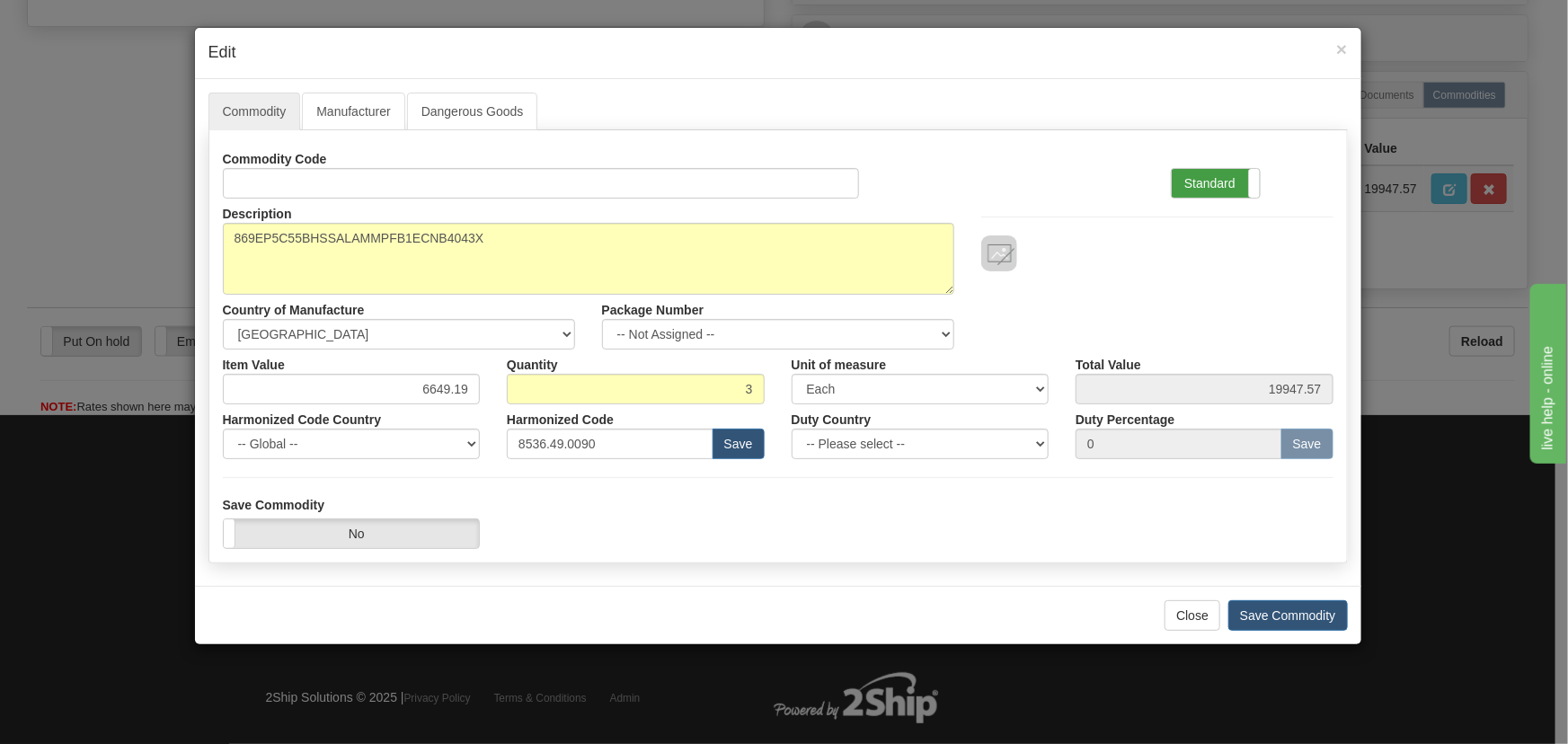
click at [1223, 185] on label "Standard" at bounding box center [1216, 183] width 88 height 29
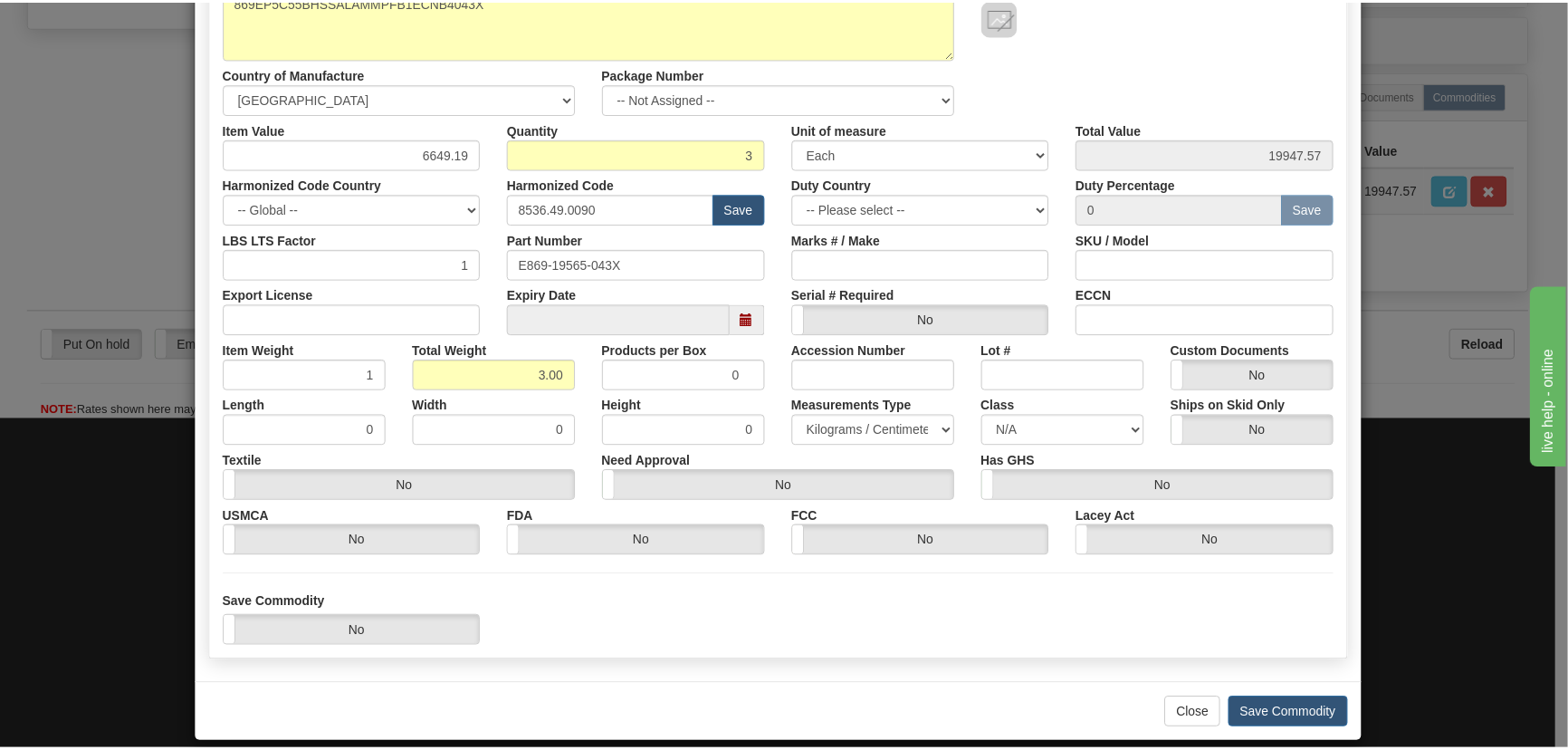
scroll to position [246, 0]
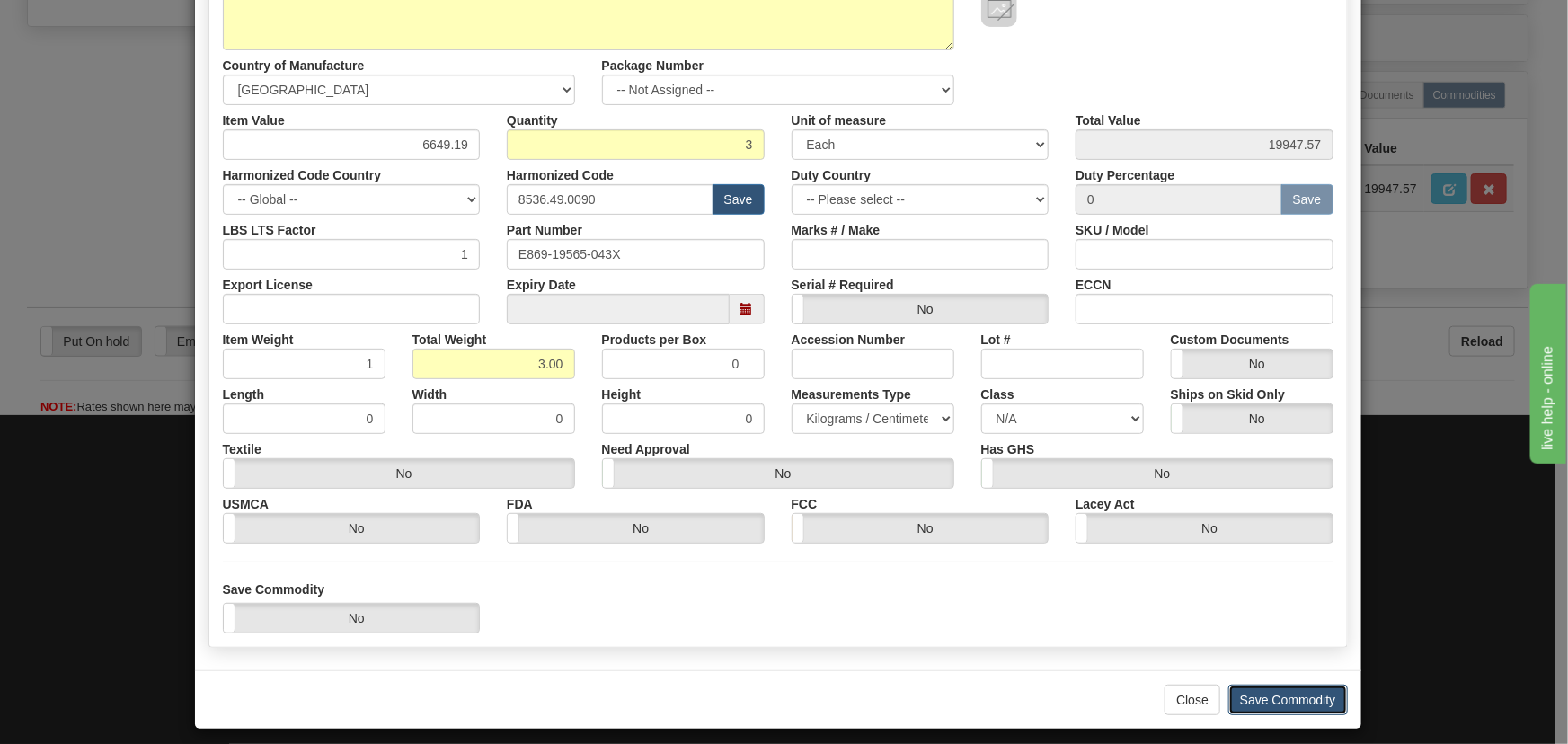
click at [1312, 696] on button "Save Commodity" at bounding box center [1287, 699] width 119 height 31
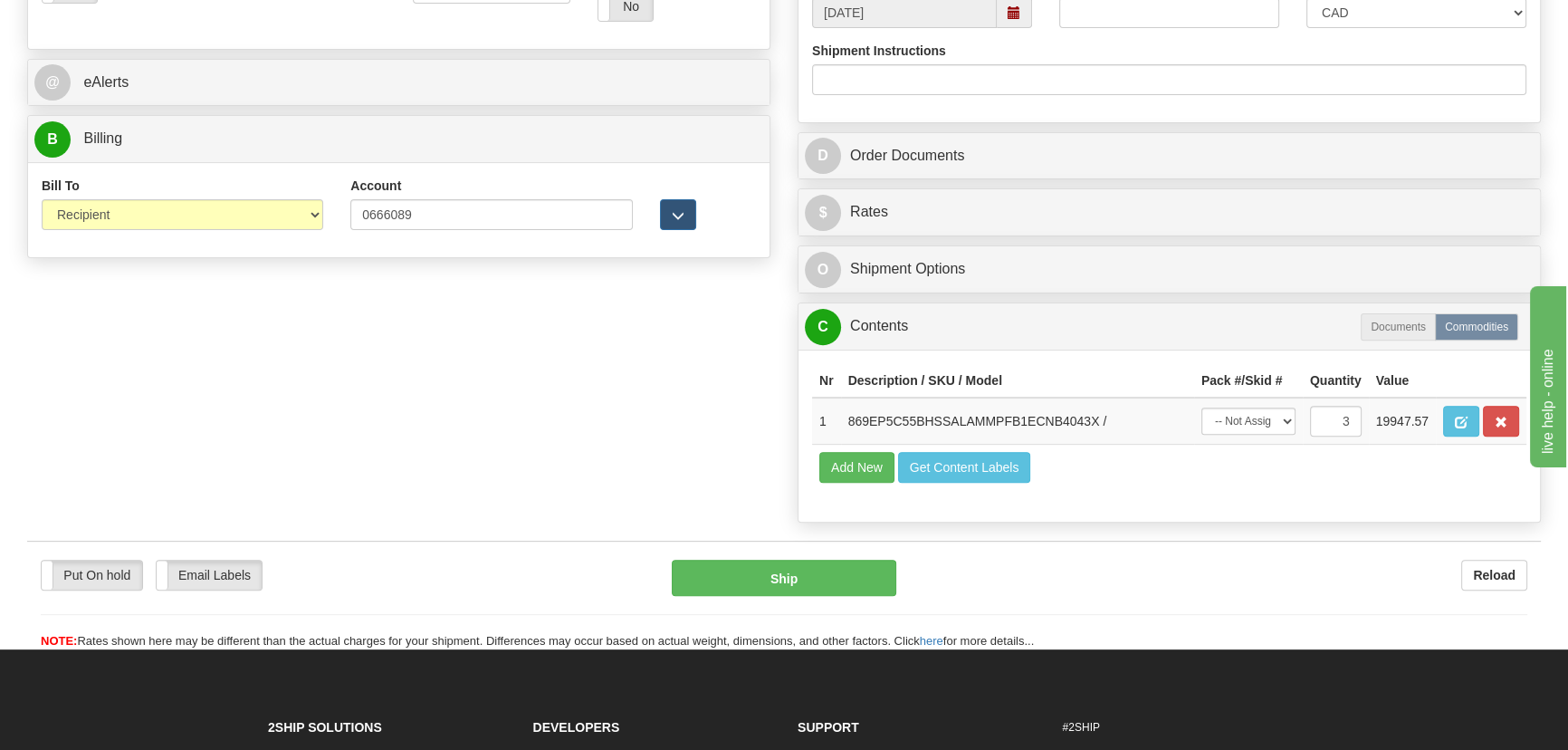
scroll to position [741, 0]
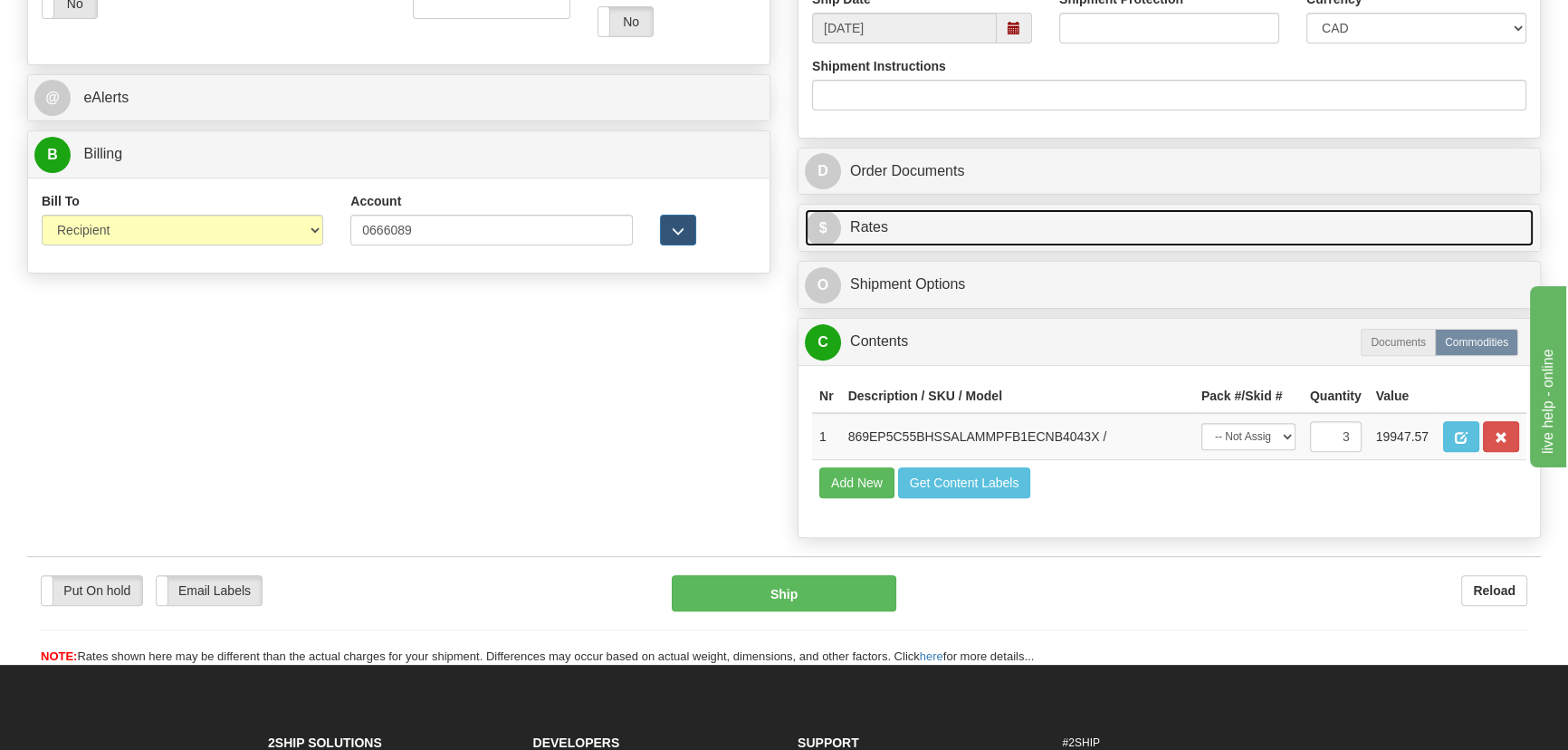
click at [1252, 226] on link "$ Rates" at bounding box center [1170, 228] width 729 height 38
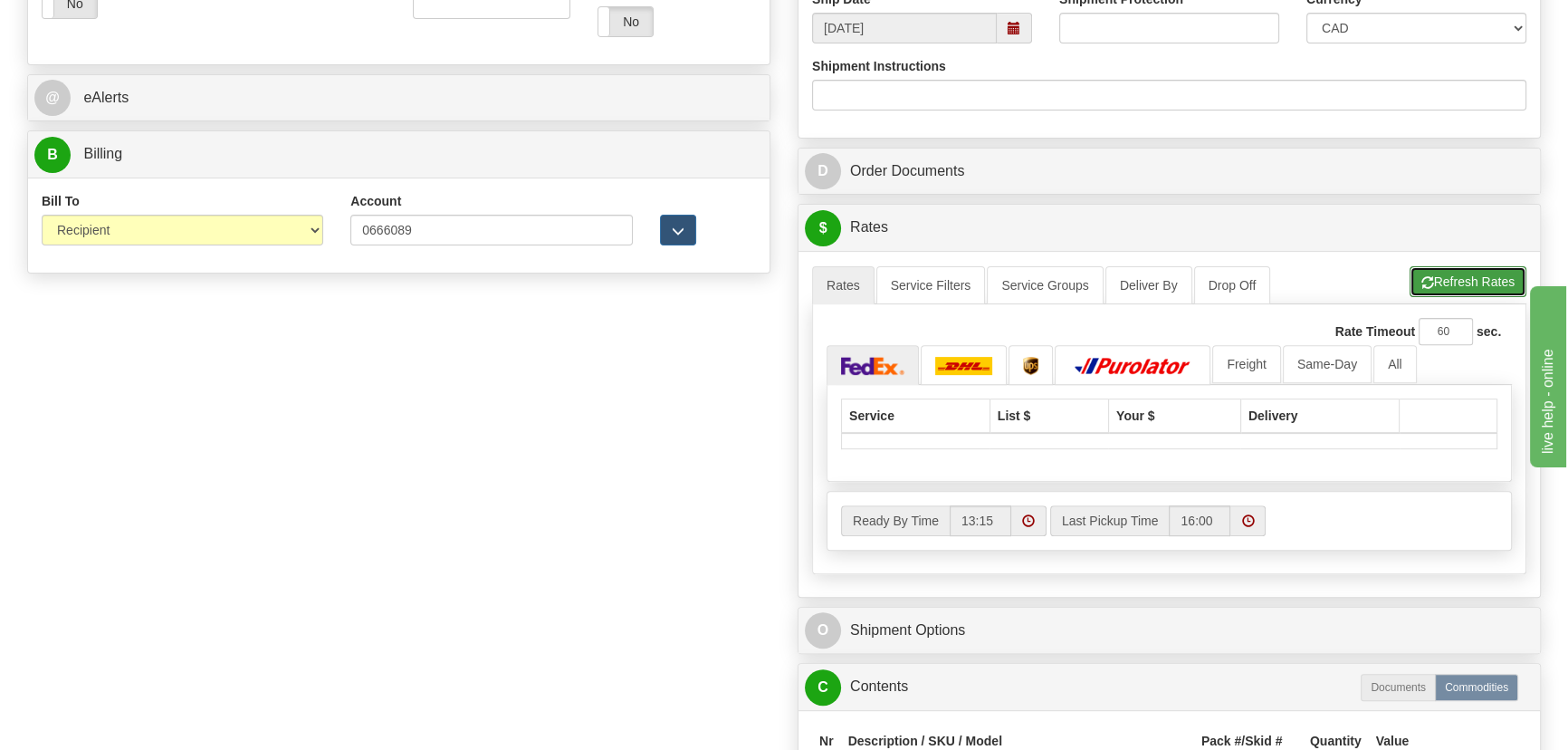
click at [1450, 289] on button "Refresh Rates" at bounding box center [1467, 281] width 116 height 31
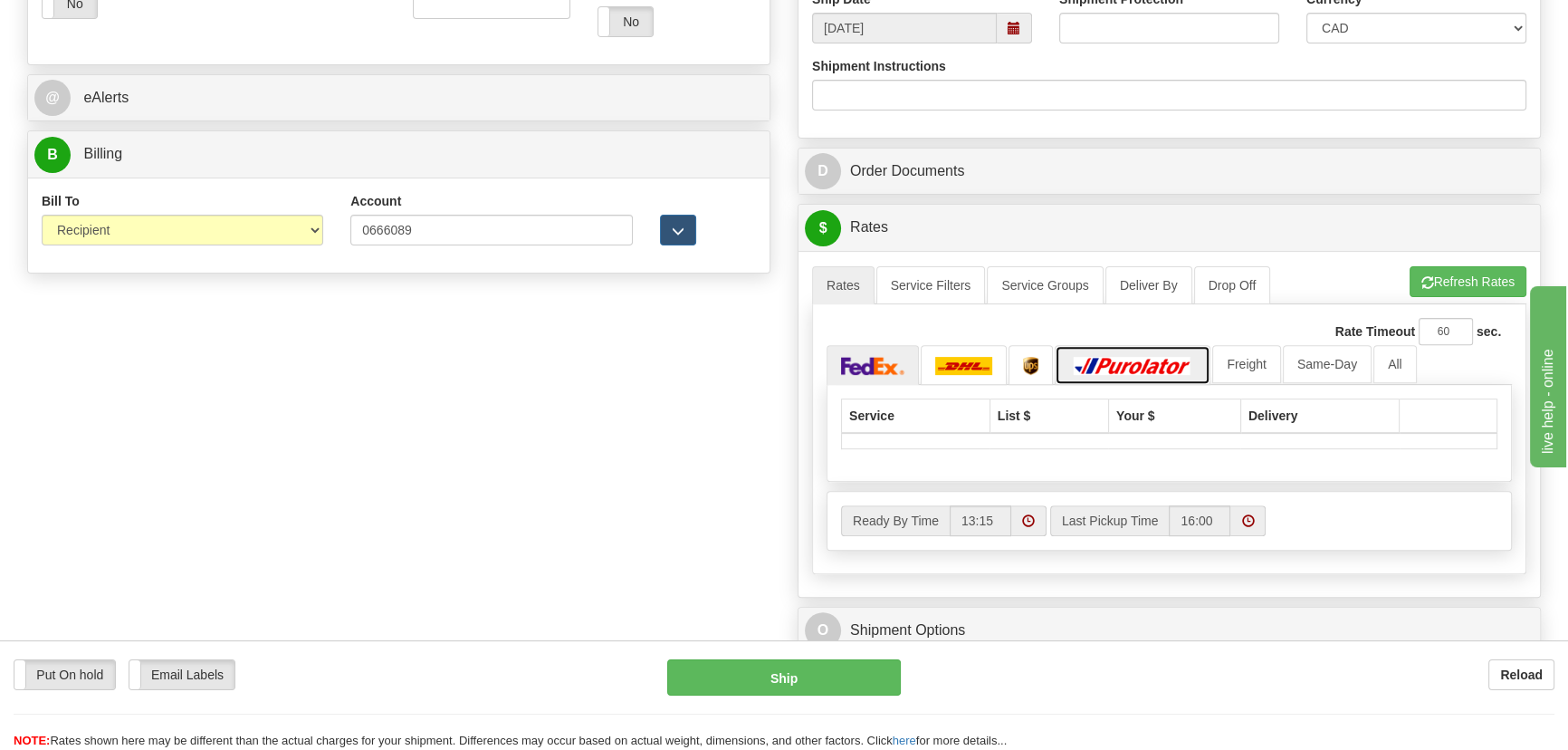
click at [1173, 368] on img at bounding box center [1132, 366] width 127 height 18
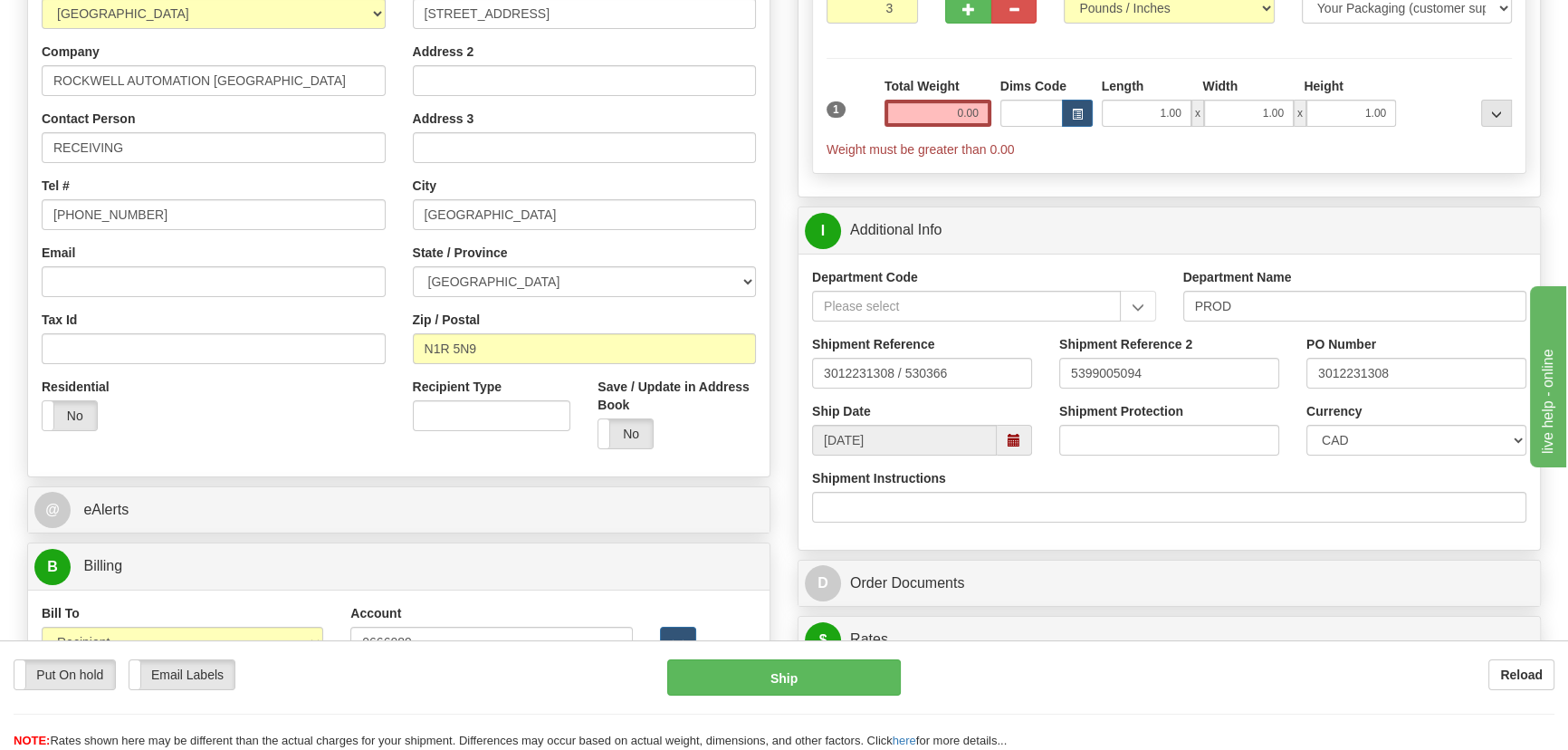
scroll to position [246, 0]
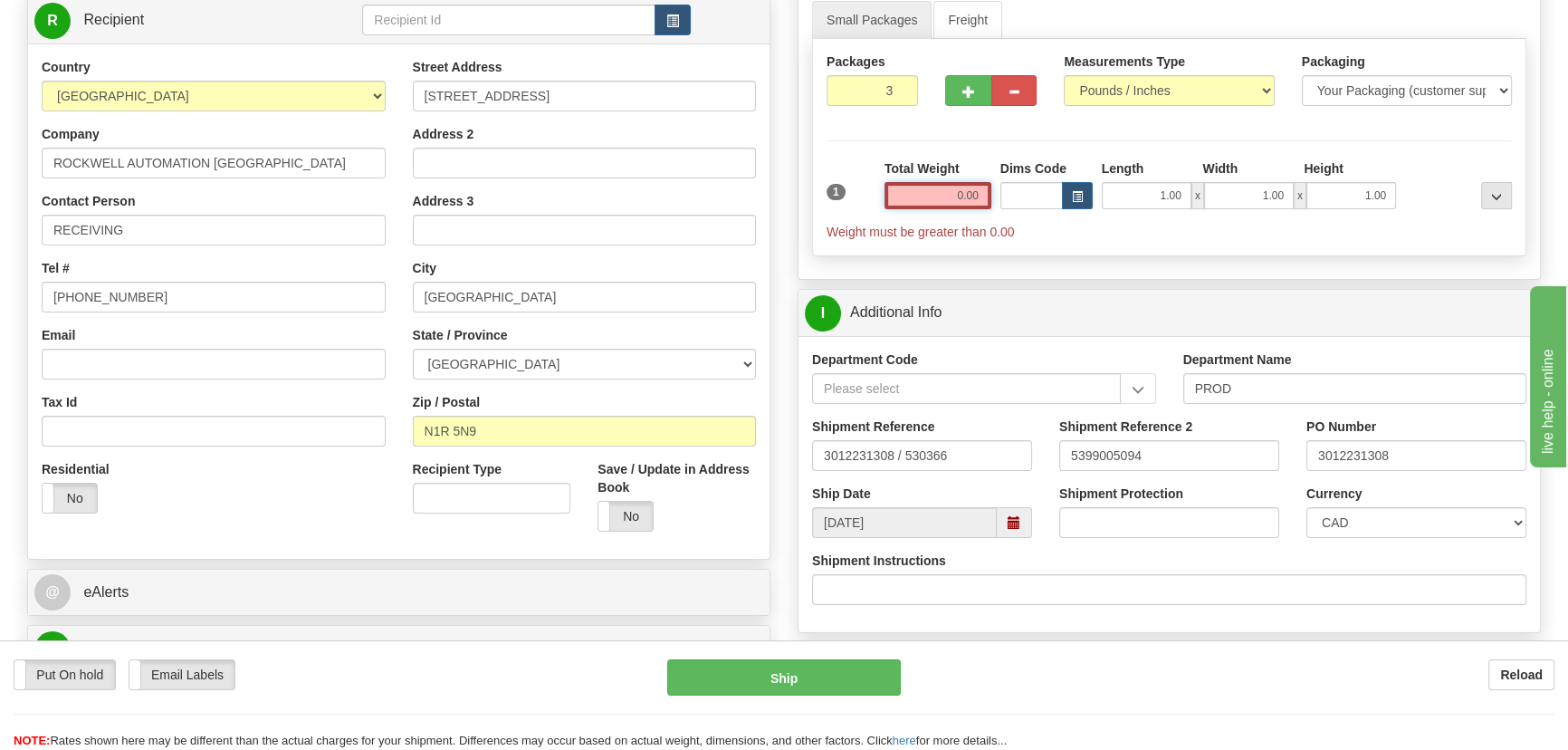
drag, startPoint x: 919, startPoint y: 193, endPoint x: 1084, endPoint y: 211, distance: 166.0
click at [1082, 211] on div "1 Total Weight 0.00 Dims Code x" at bounding box center [1169, 200] width 694 height 82
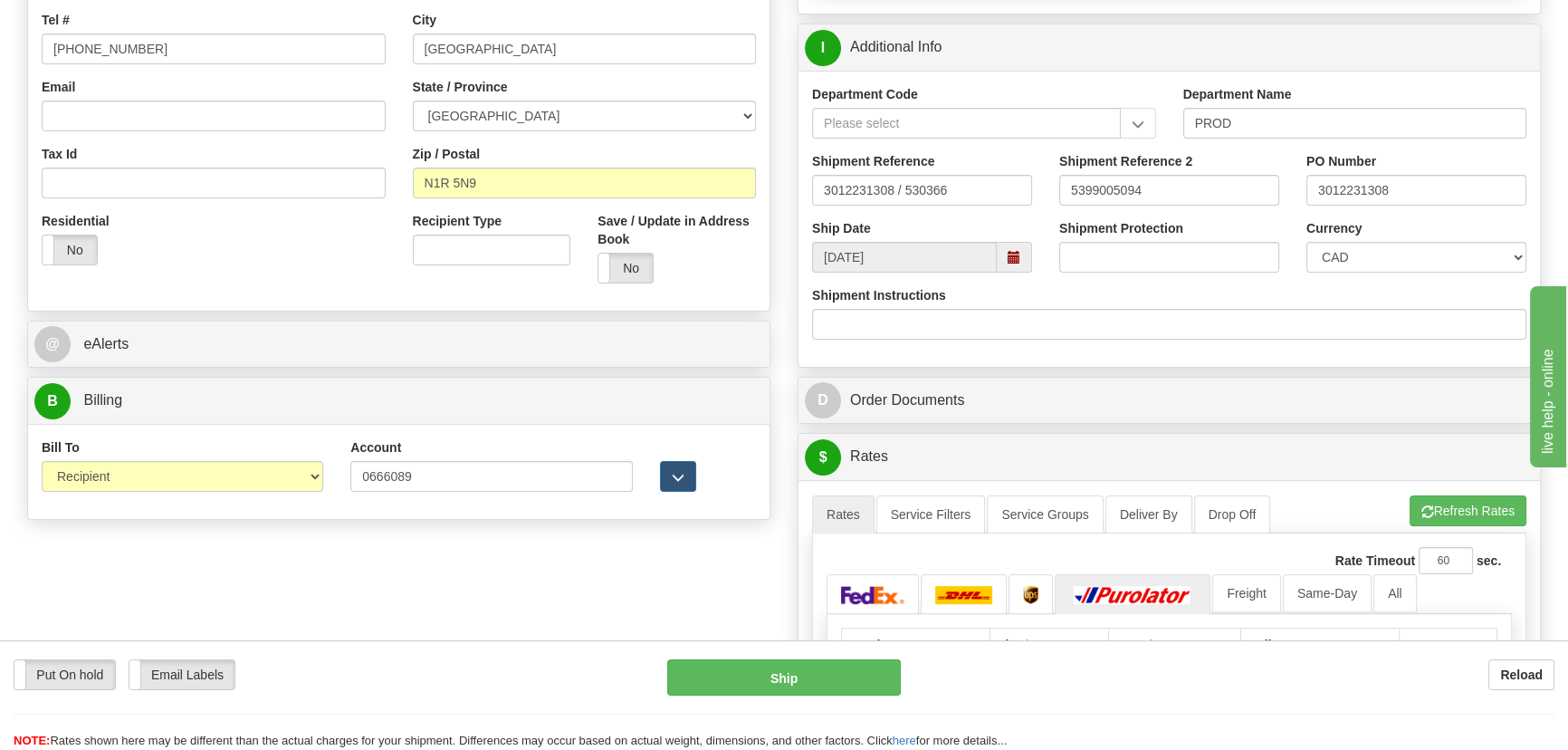
scroll to position [659, 0]
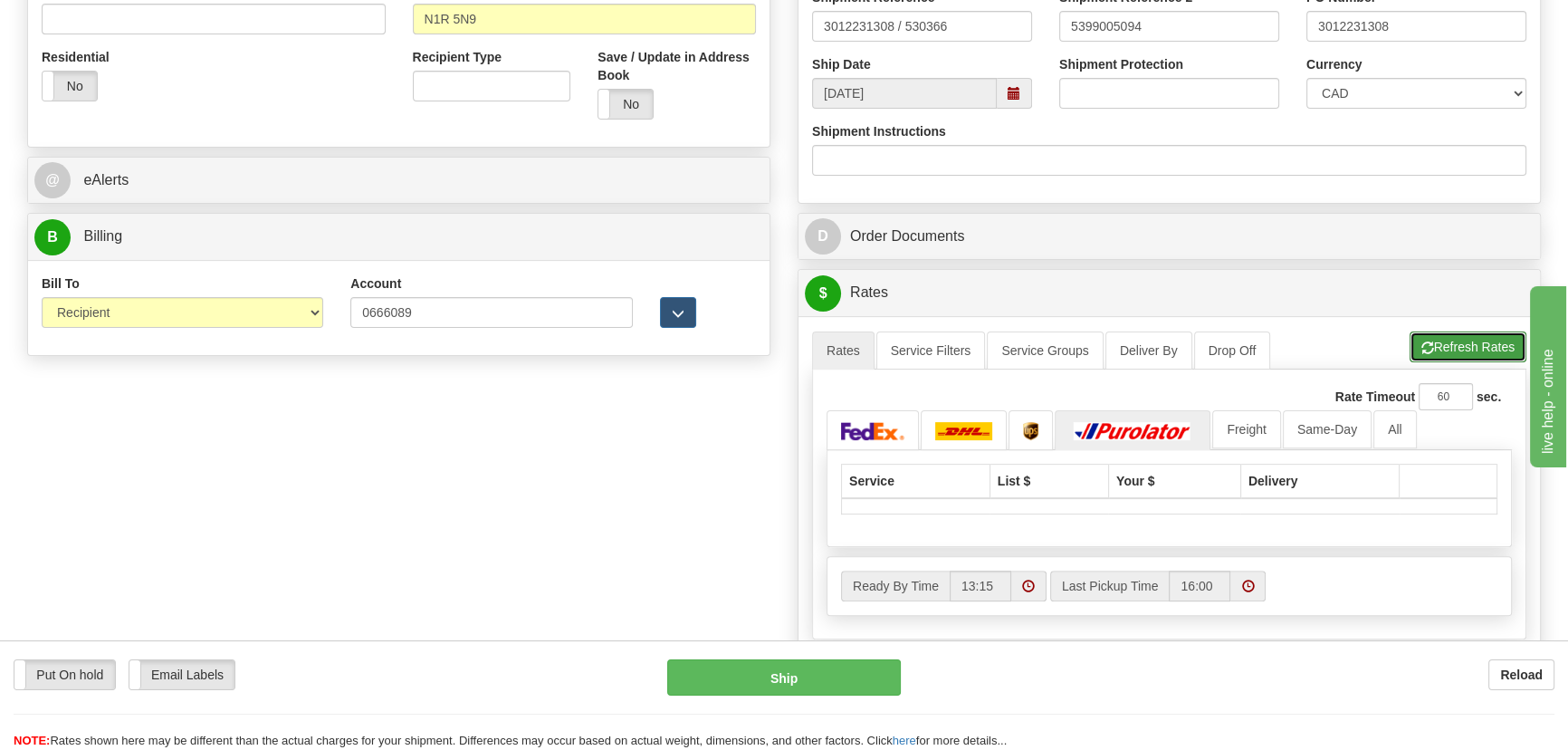
type input "63.00"
click at [1441, 347] on button "Refresh Rates" at bounding box center [1467, 347] width 116 height 31
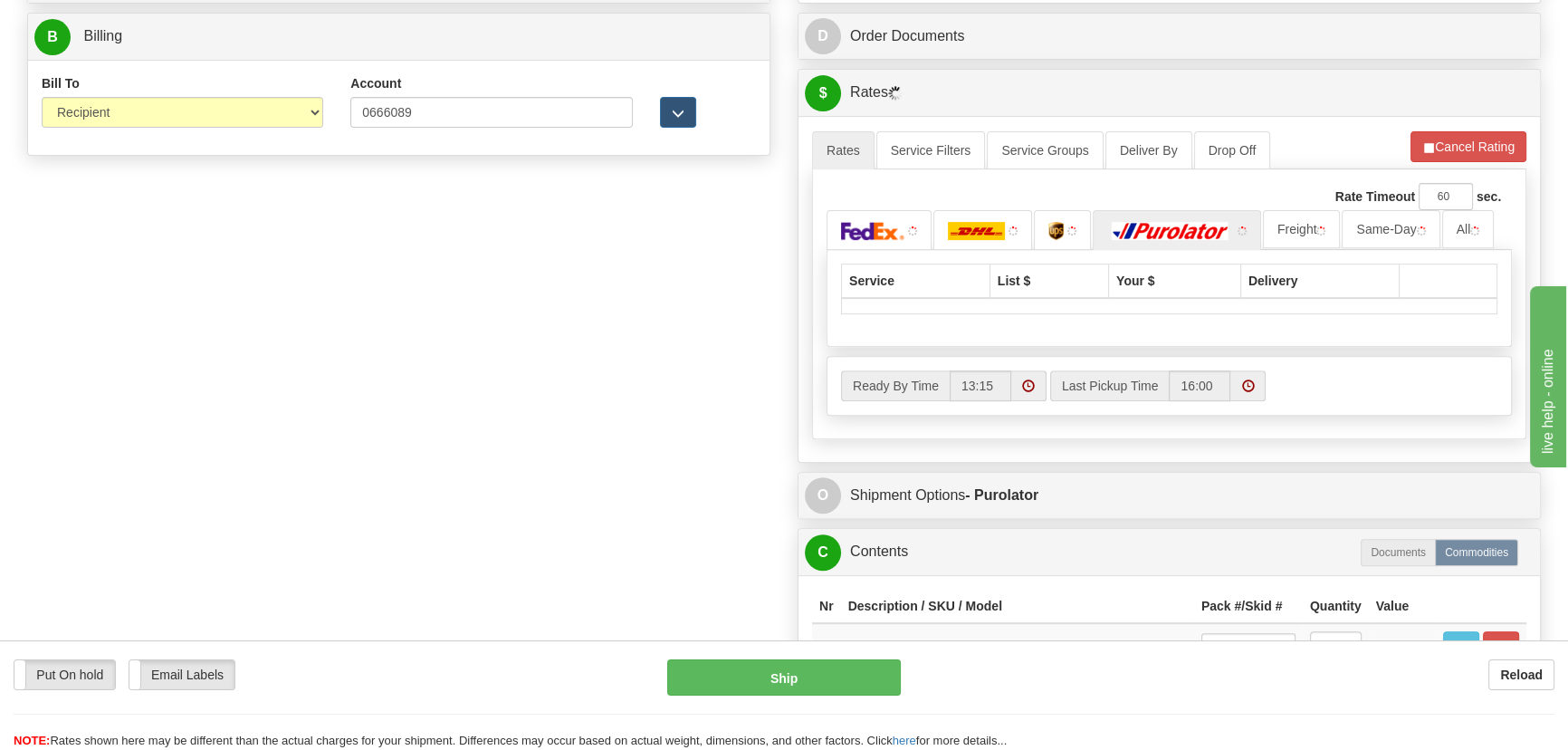
scroll to position [906, 0]
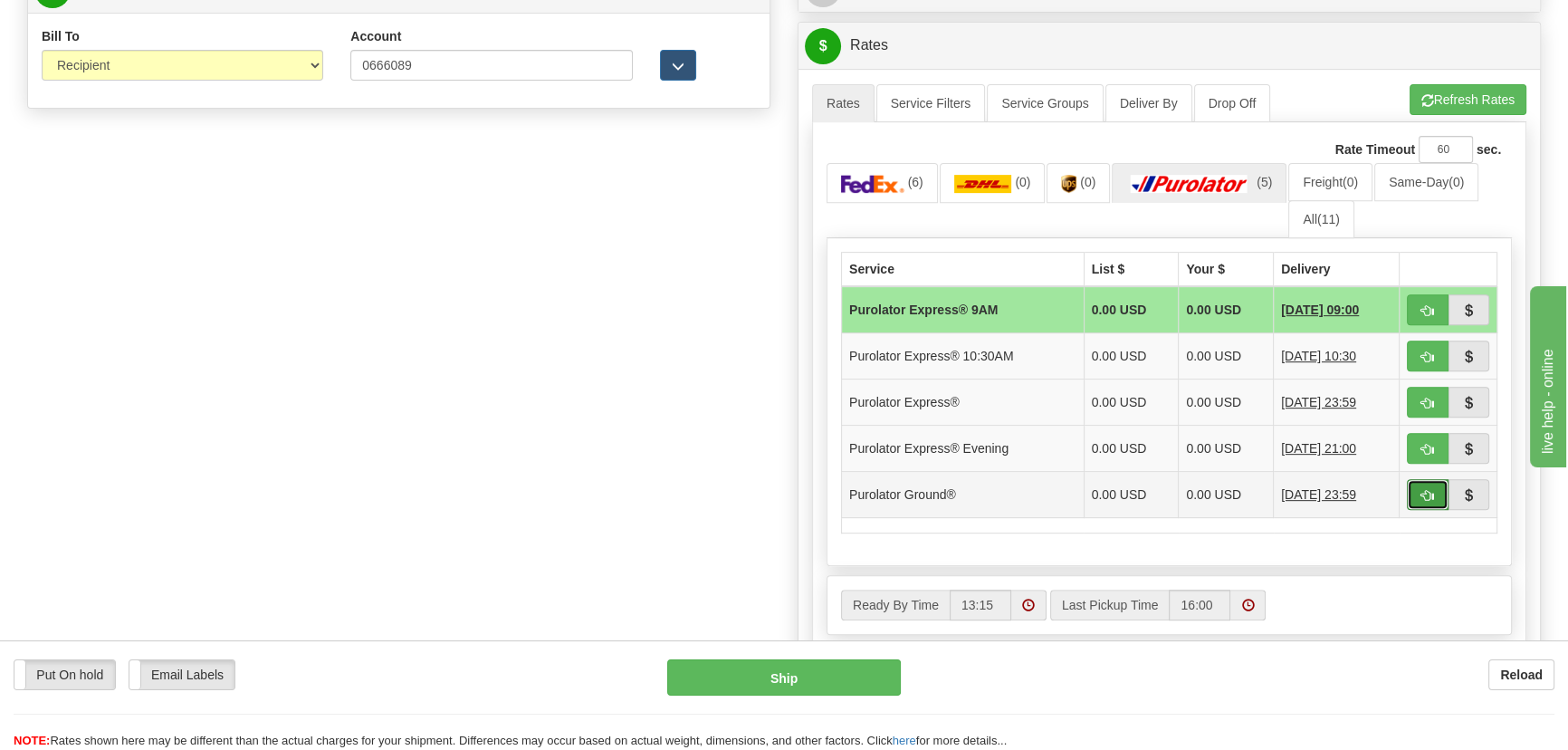
click at [1425, 490] on span "button" at bounding box center [1427, 495] width 12 height 12
type input "260"
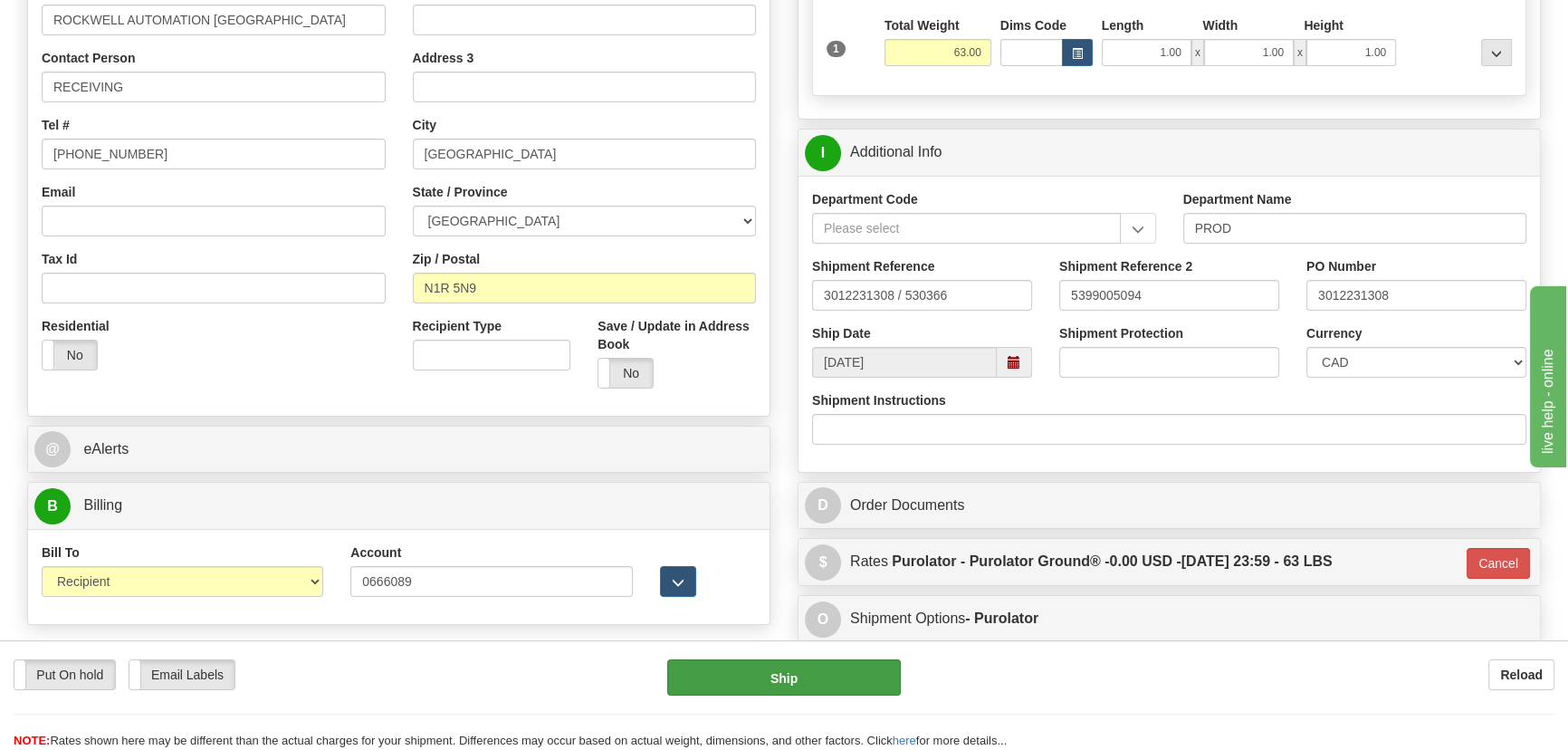
scroll to position [164, 0]
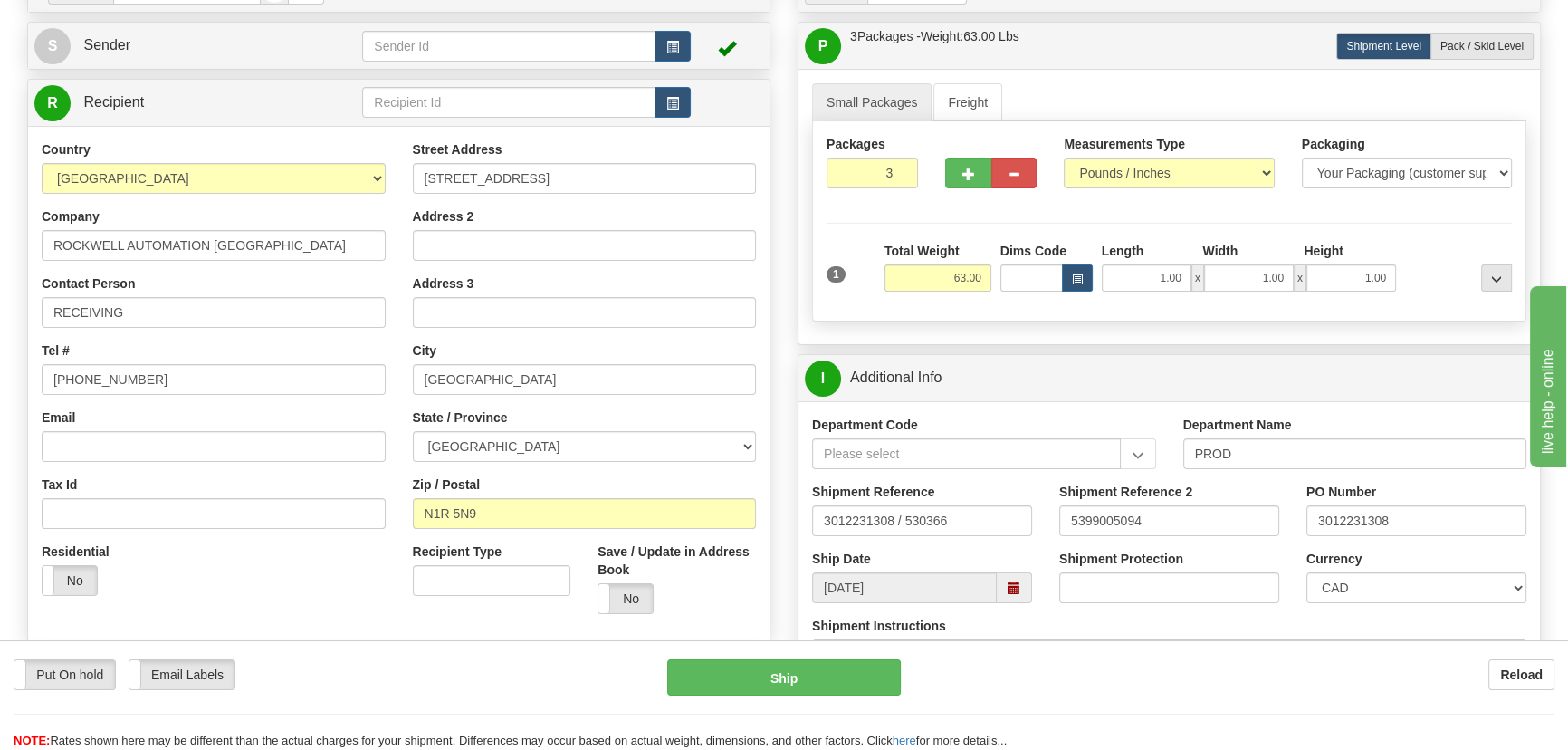
click at [762, 700] on div "Put On hold Put On hold Email Labels Email Labels Edit Reload Ship" at bounding box center [784, 705] width 1568 height 90
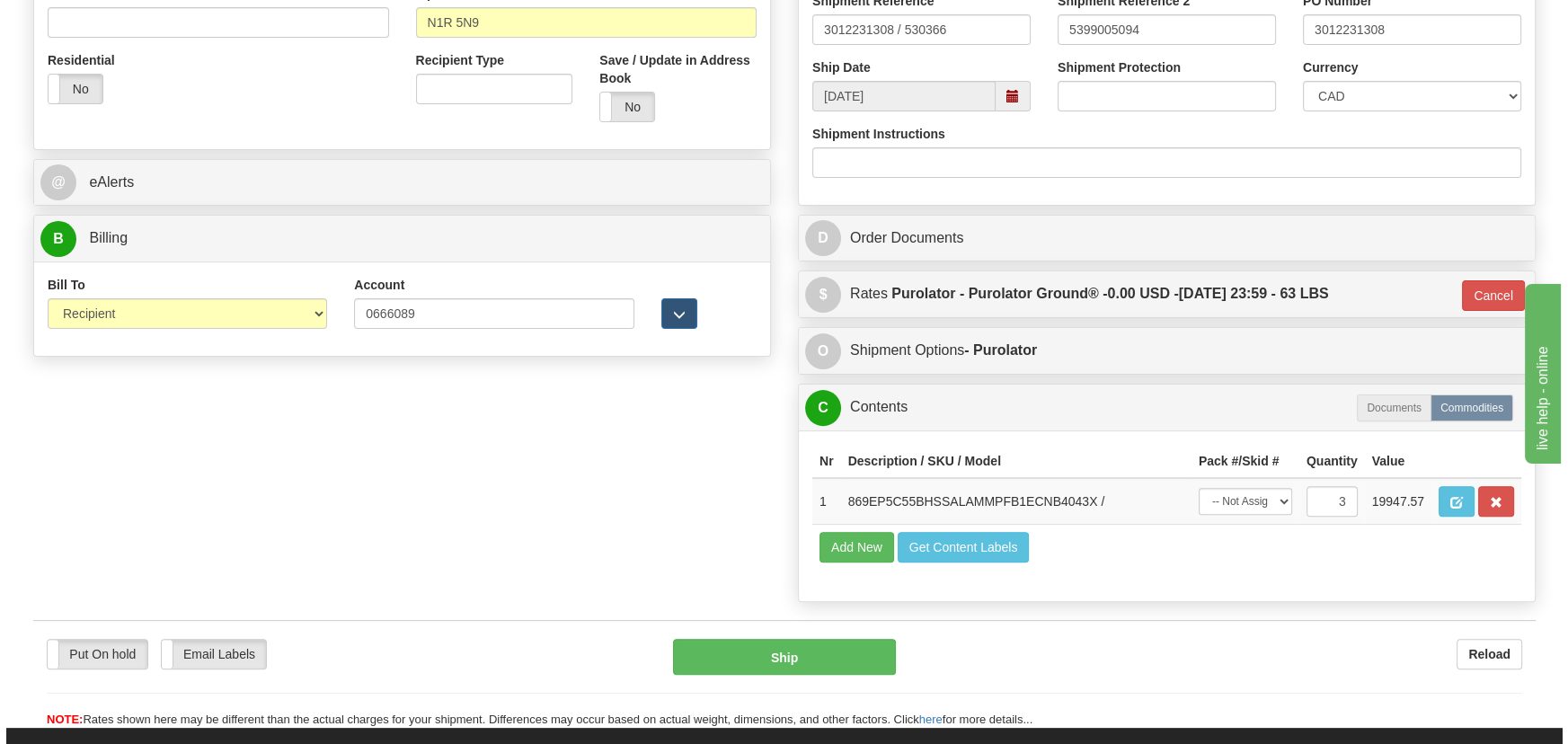
scroll to position [572, 0]
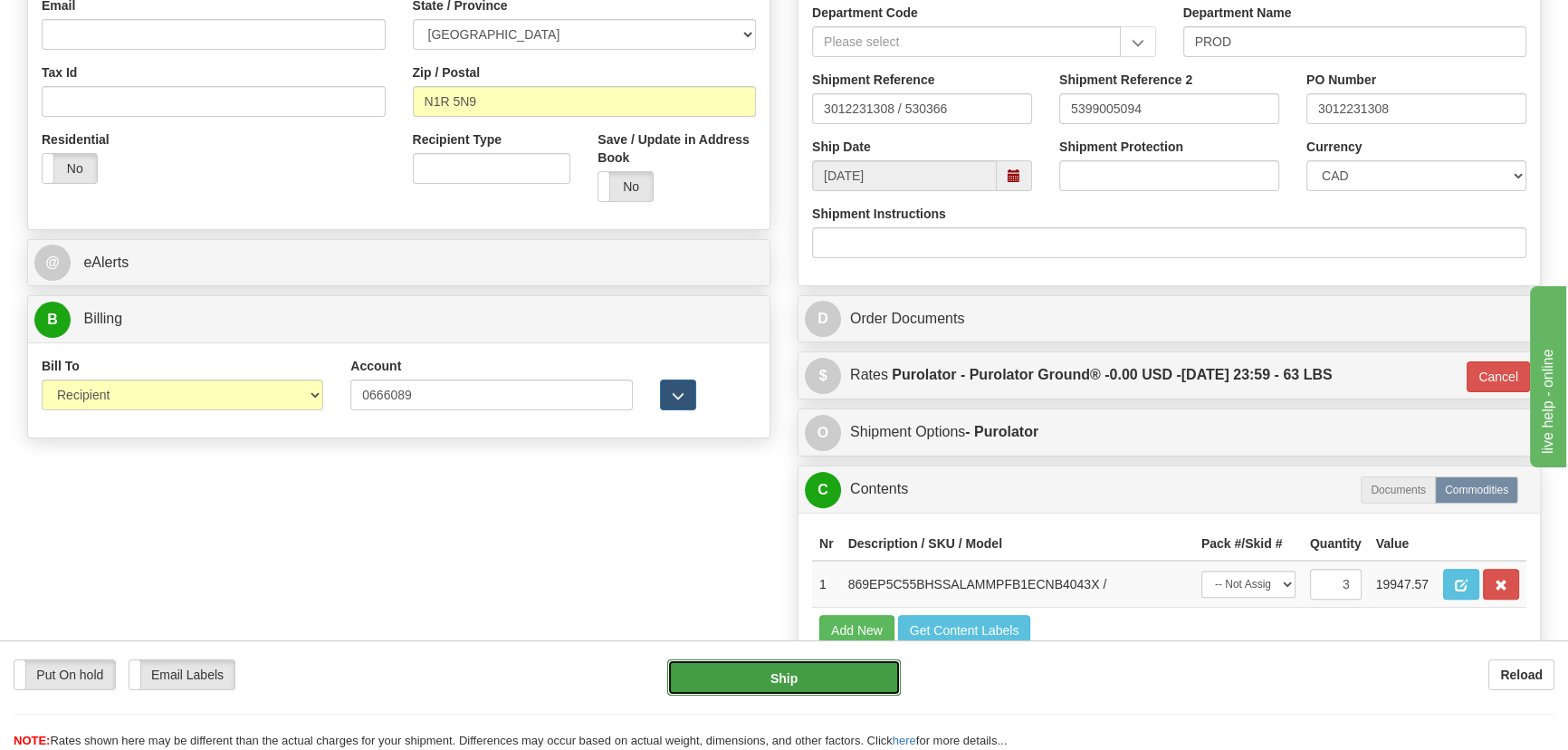
click at [801, 674] on button "Ship" at bounding box center [784, 678] width 235 height 37
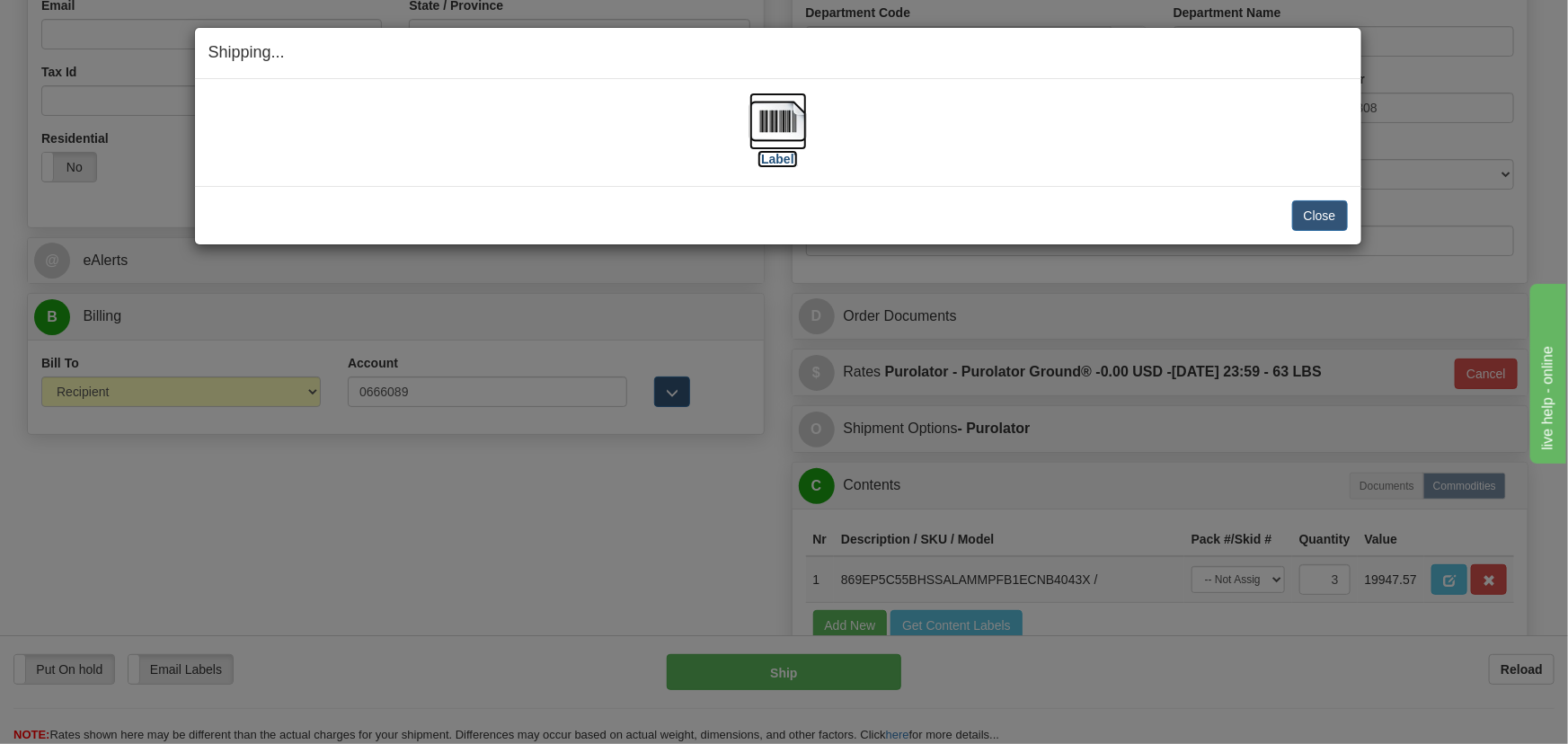
click at [757, 110] on img at bounding box center [778, 121] width 58 height 58
click at [1327, 214] on button "Close" at bounding box center [1320, 215] width 56 height 31
